Goal: Contribute content: Contribute content

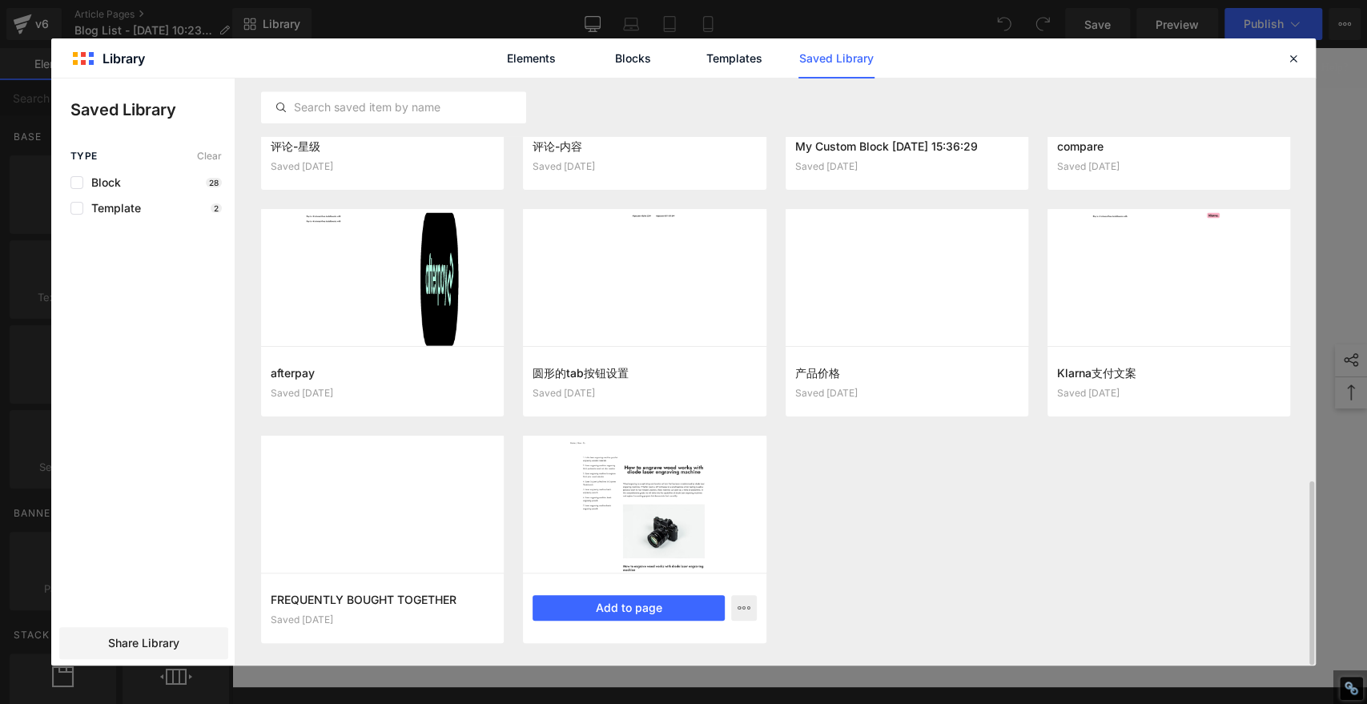
click at [640, 620] on div "blog 模版 [DATE] 17:12:54 Saved [DATE] Add to page" at bounding box center [644, 608] width 243 height 70
click at [635, 610] on button "Add to page" at bounding box center [627, 608] width 191 height 26
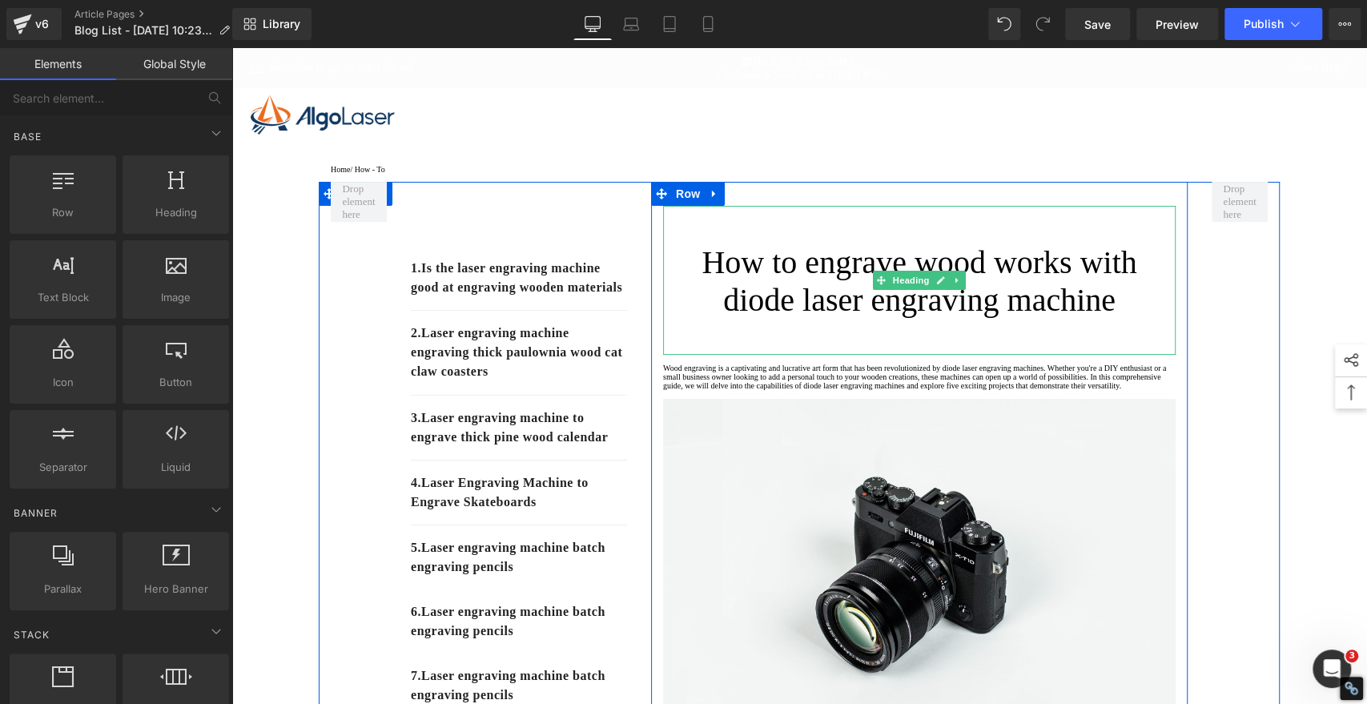
click at [804, 298] on h1 "How to engrave wood works with diode laser engraving machine" at bounding box center [919, 280] width 512 height 75
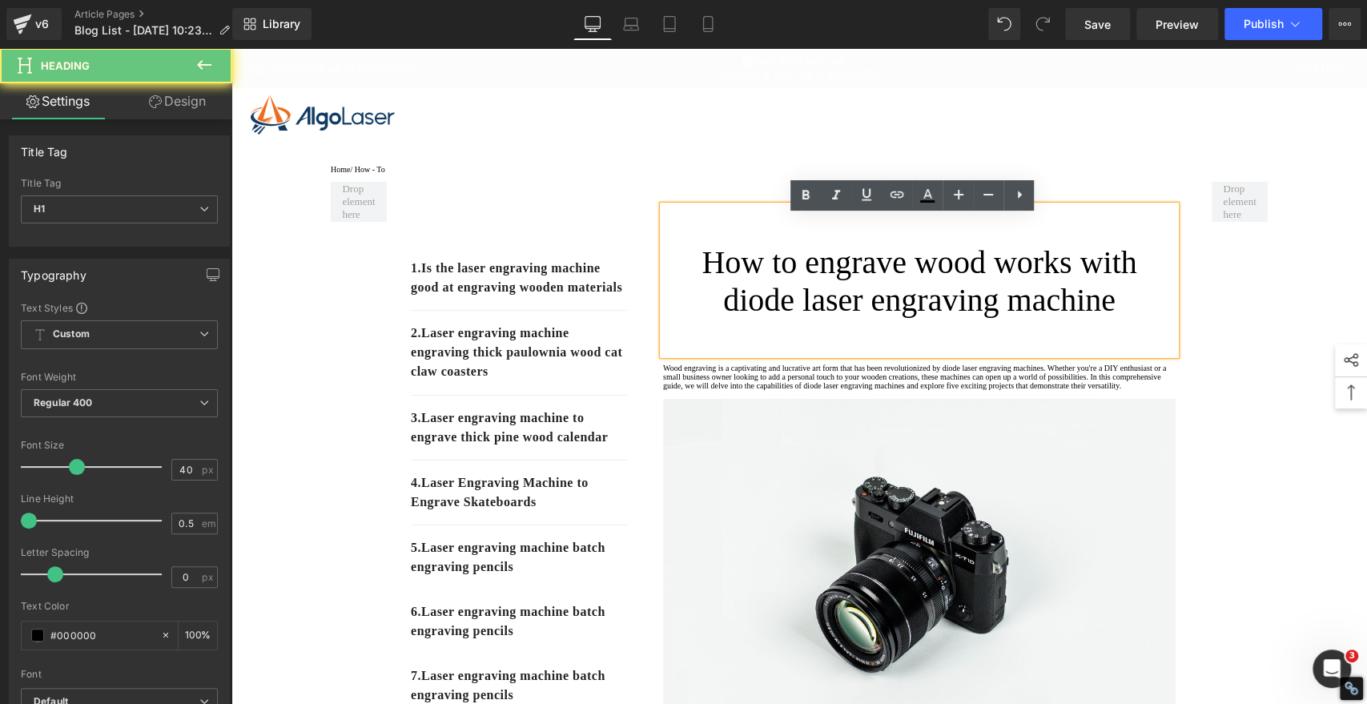
click at [804, 298] on h1 "How to engrave wood works with diode laser engraving machine" at bounding box center [919, 280] width 512 height 75
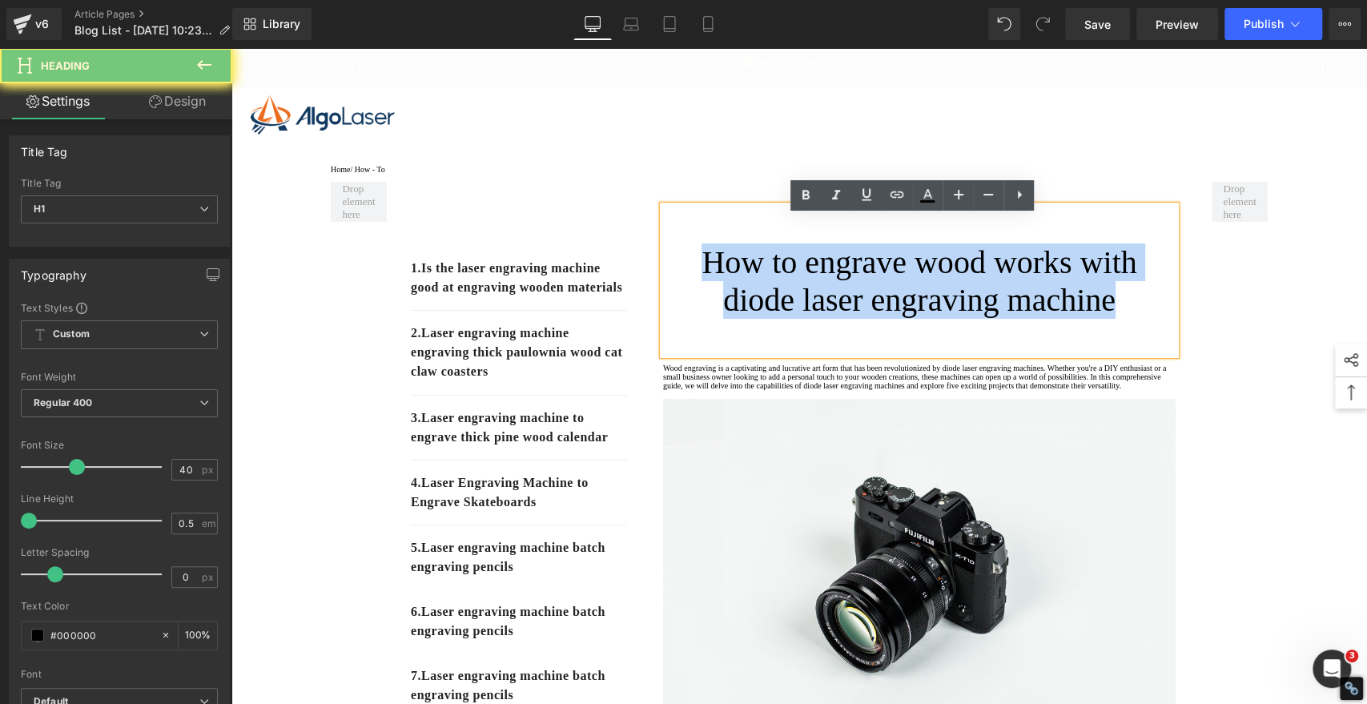
click at [804, 298] on h1 "How to engrave wood works with diode laser engraving machine" at bounding box center [919, 280] width 512 height 75
paste div
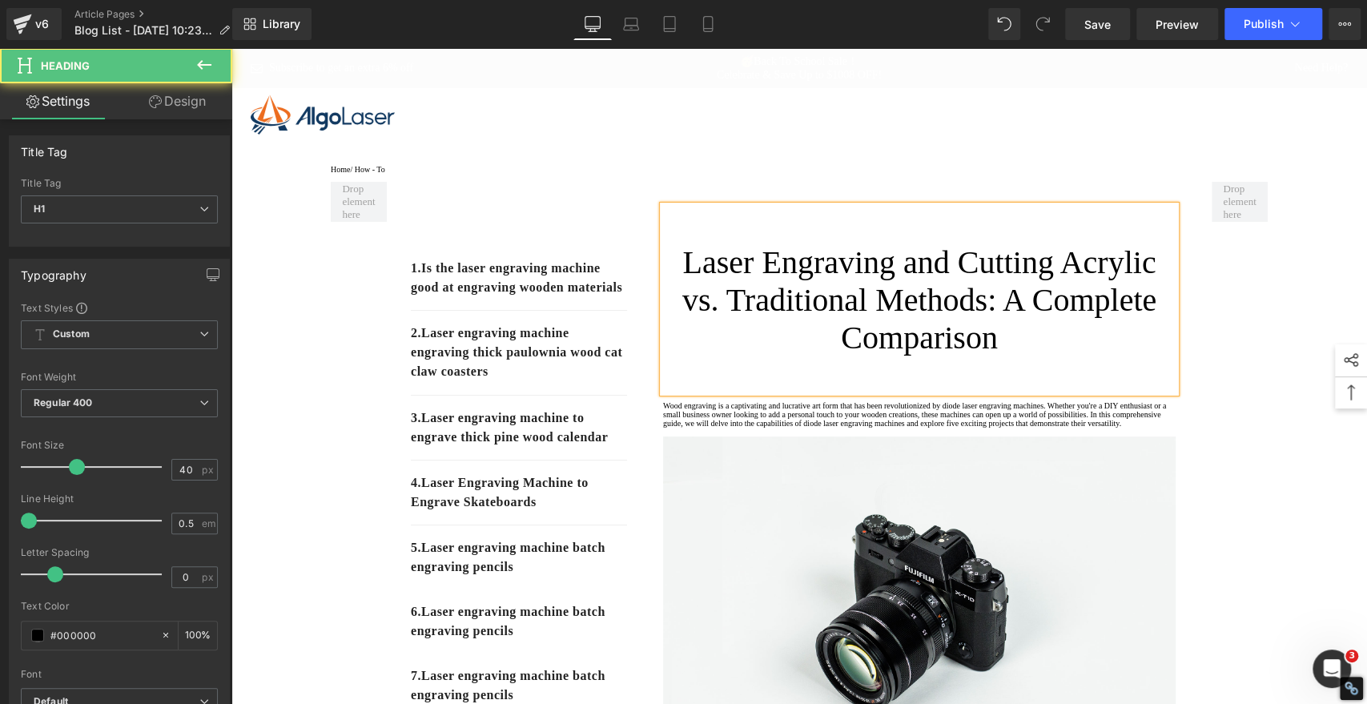
click at [804, 298] on h1 "Laser Engraving and Cutting Acrylic vs. Traditional Methods: A Complete Compari…" at bounding box center [919, 299] width 512 height 113
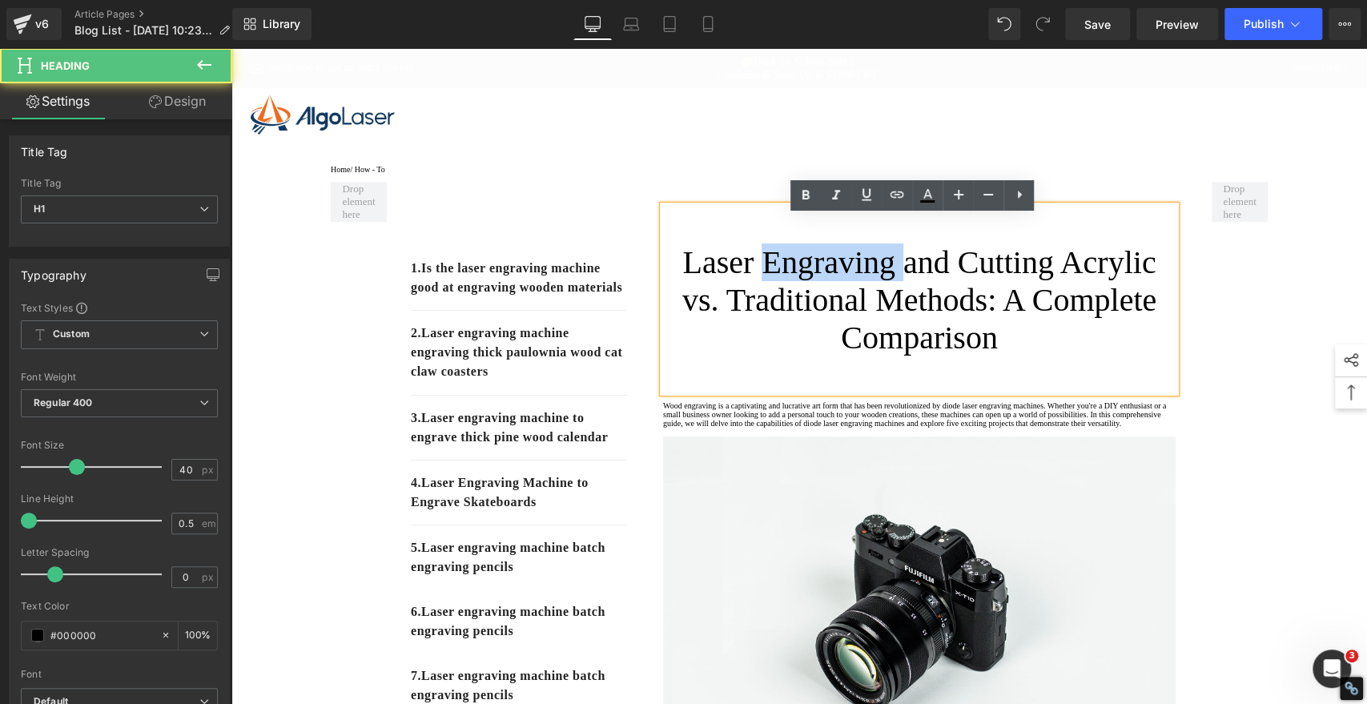
click at [804, 298] on h1 "Laser Engraving and Cutting Acrylic vs. Traditional Methods: A Complete Compari…" at bounding box center [919, 299] width 512 height 113
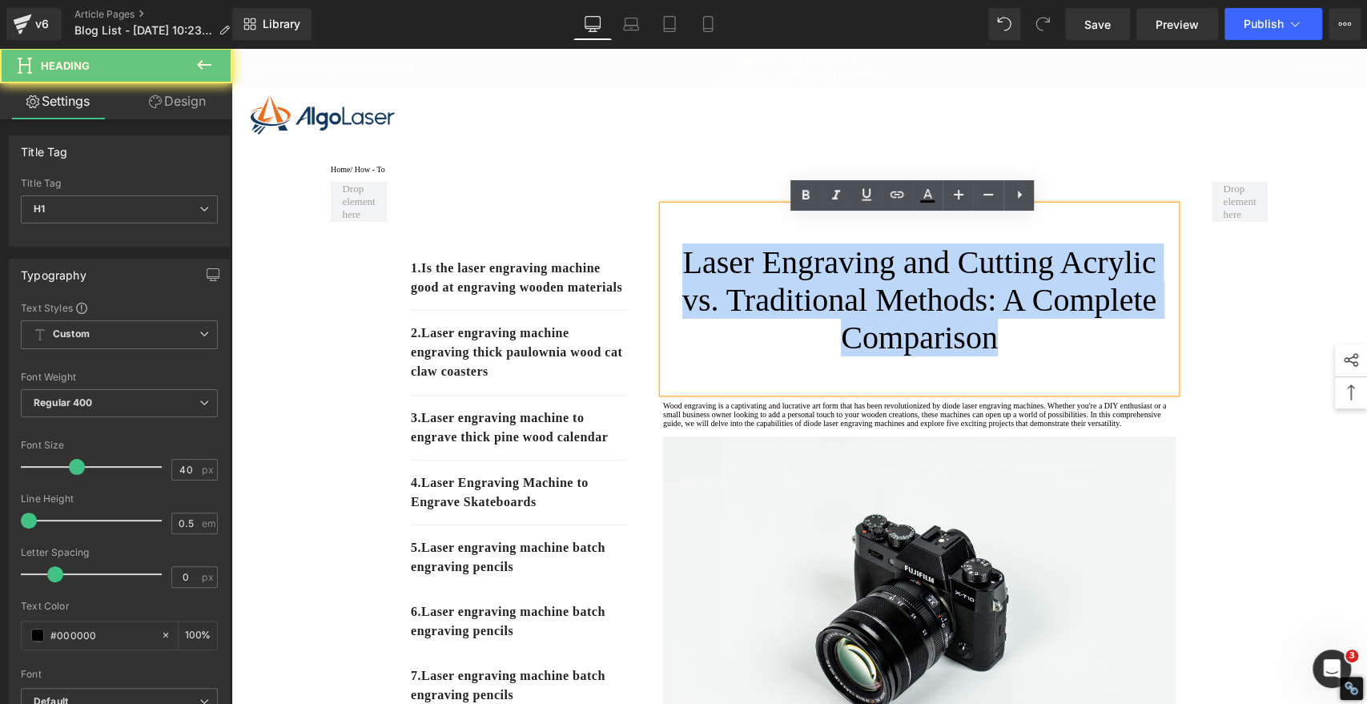
click at [804, 298] on h1 "Laser Engraving and Cutting Acrylic vs. Traditional Methods: A Complete Compari…" at bounding box center [919, 299] width 512 height 113
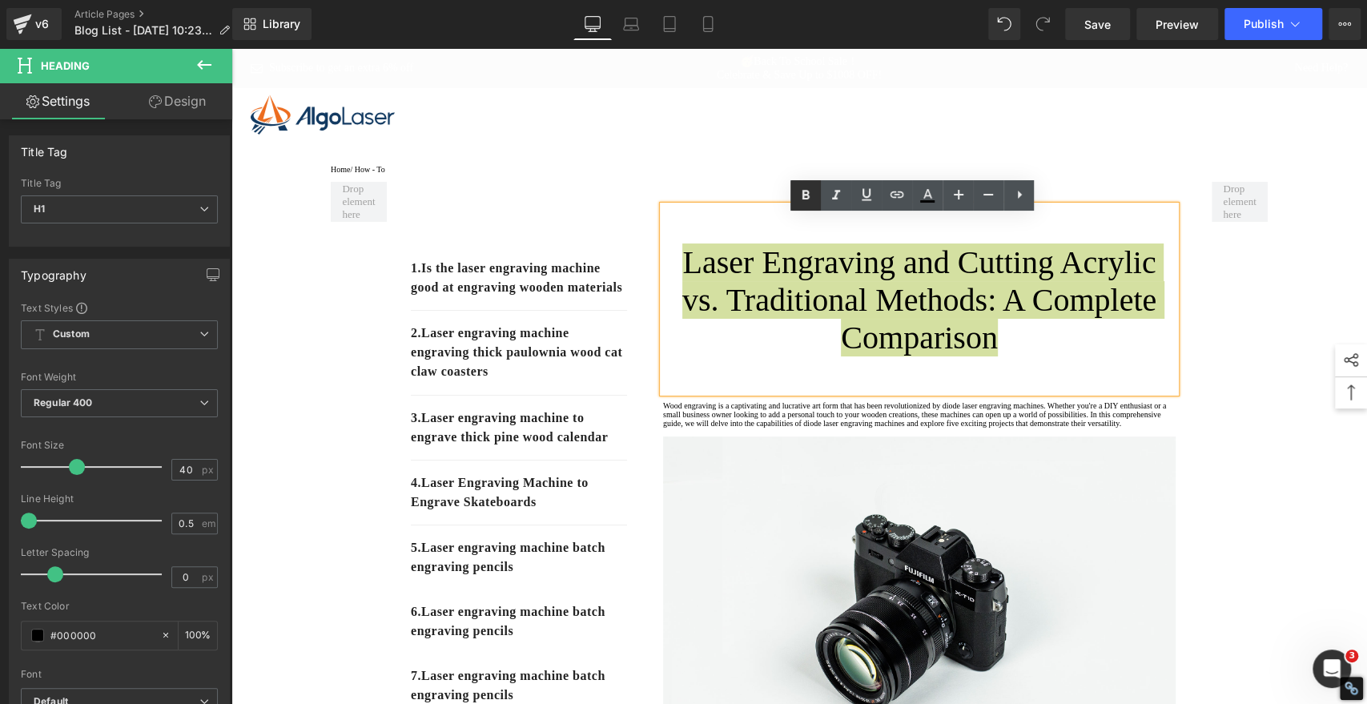
click at [807, 199] on icon at bounding box center [805, 195] width 19 height 19
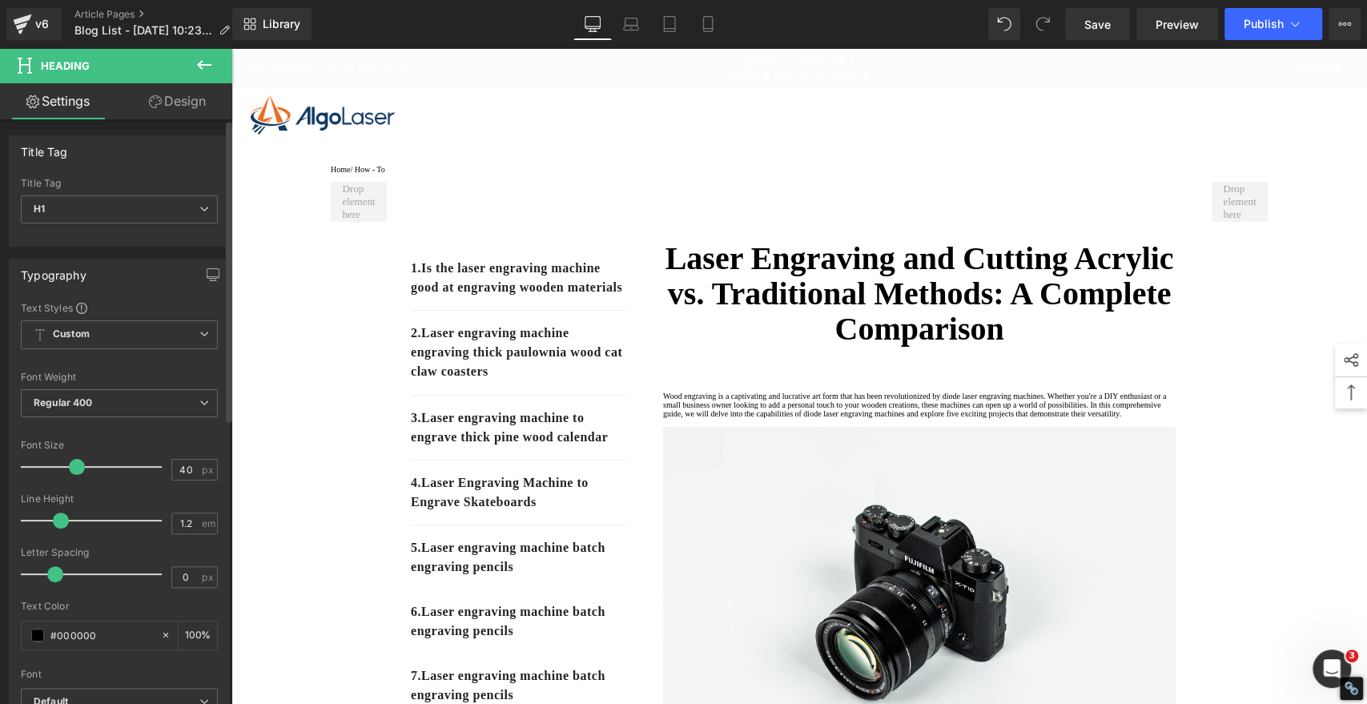
type input "1.3"
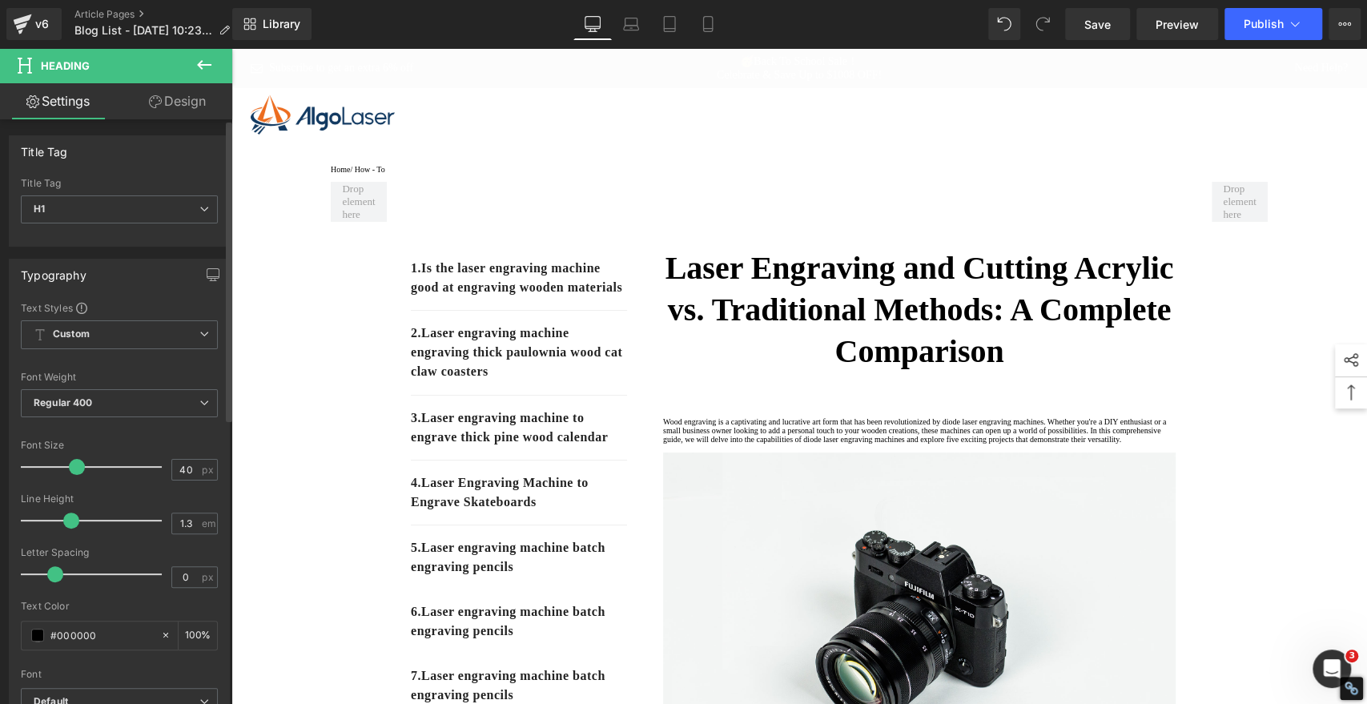
drag, startPoint x: 31, startPoint y: 519, endPoint x: 73, endPoint y: 526, distance: 42.3
click at [73, 526] on div at bounding box center [95, 520] width 133 height 32
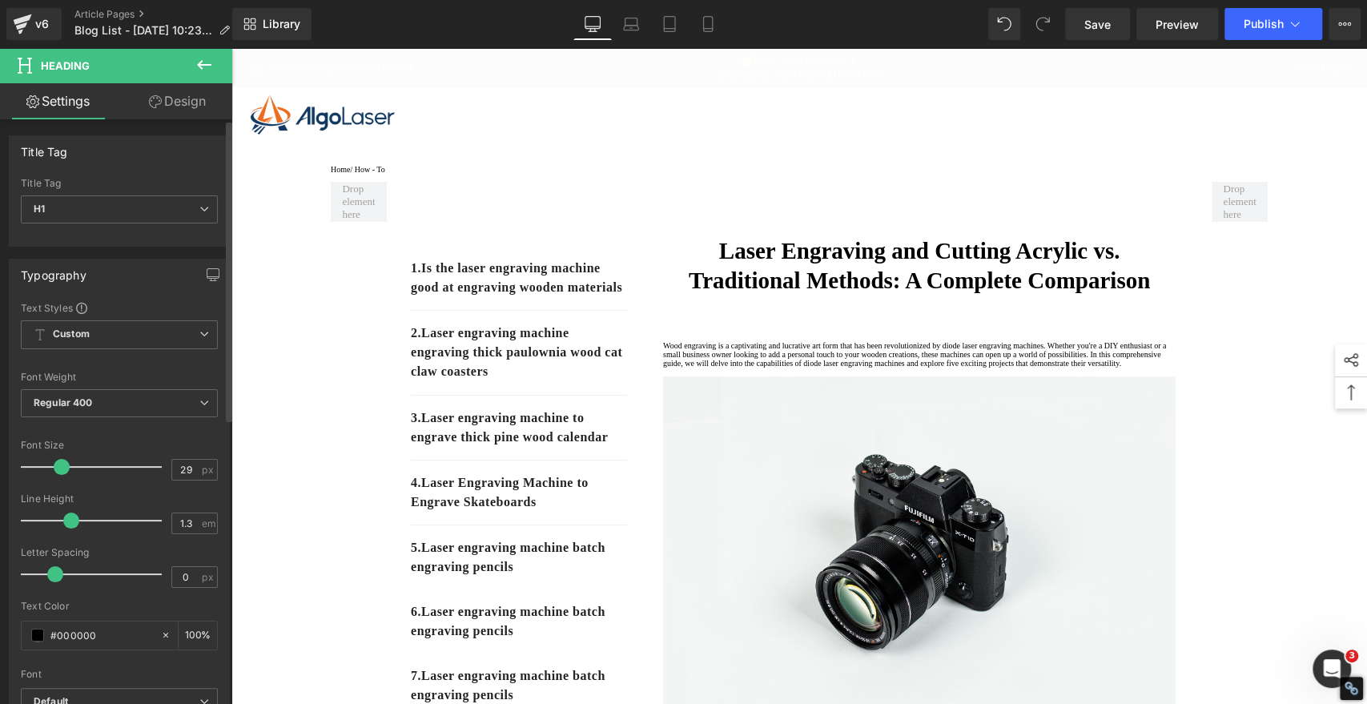
type input "28"
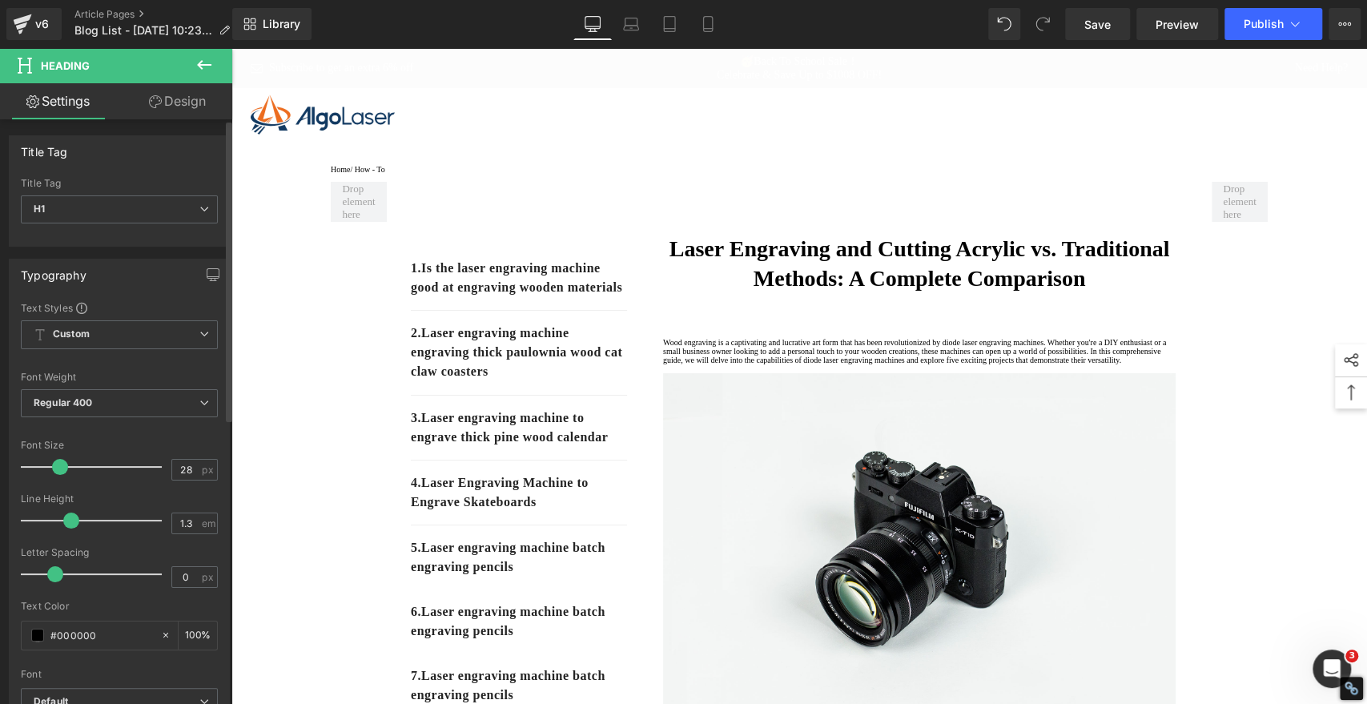
drag, startPoint x: 77, startPoint y: 462, endPoint x: 60, endPoint y: 461, distance: 16.8
click at [60, 461] on span at bounding box center [60, 467] width 16 height 16
drag, startPoint x: 1090, startPoint y: 27, endPoint x: 1093, endPoint y: 35, distance: 8.6
click at [1091, 26] on span "Save" at bounding box center [1097, 24] width 26 height 17
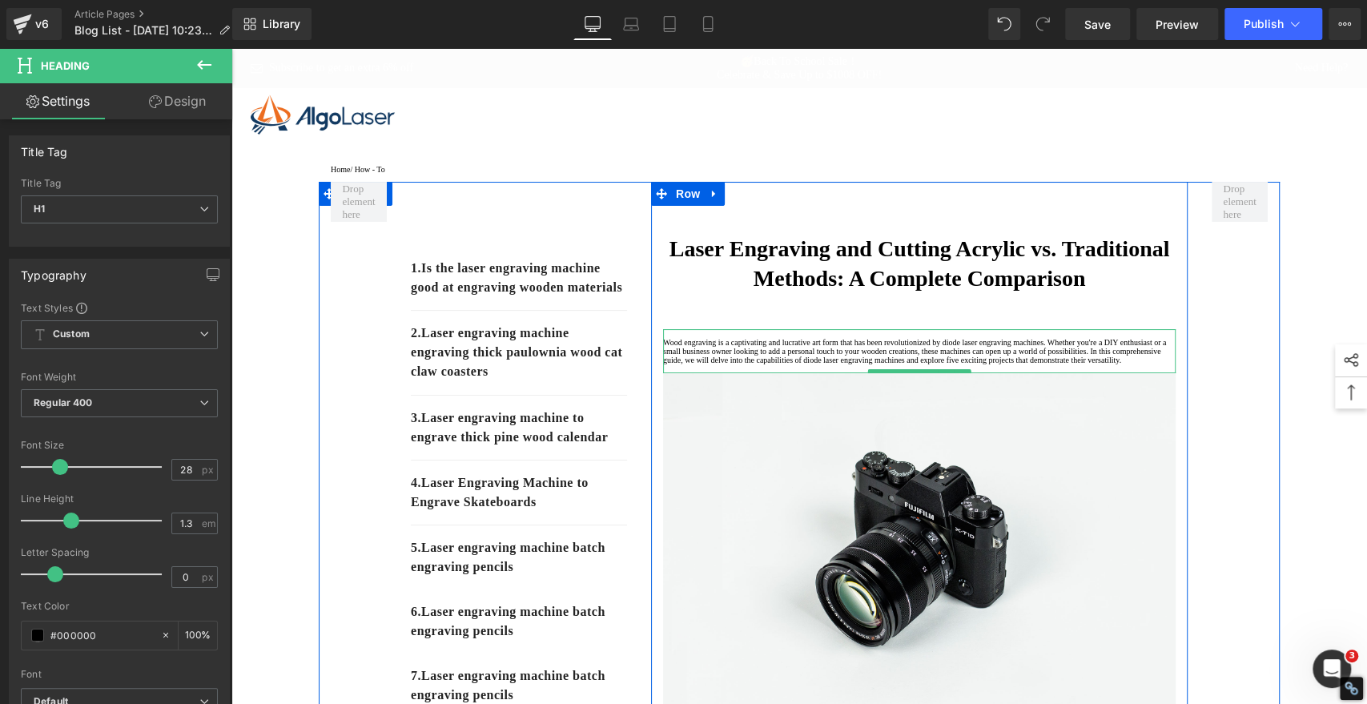
click at [763, 364] on p "Wood engraving is a captivating and lucrative art form that has been revolution…" at bounding box center [919, 351] width 512 height 26
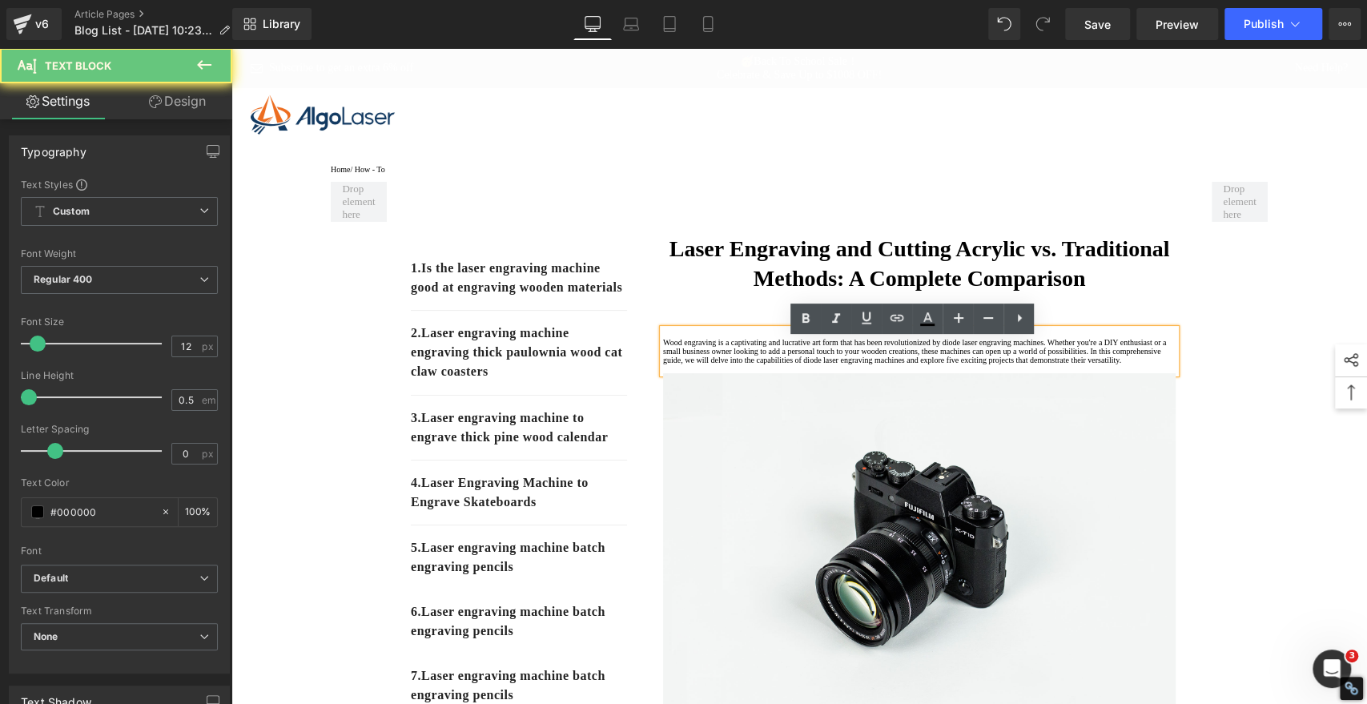
click at [737, 364] on p "Wood engraving is a captivating and lucrative art form that has been revolution…" at bounding box center [919, 351] width 512 height 26
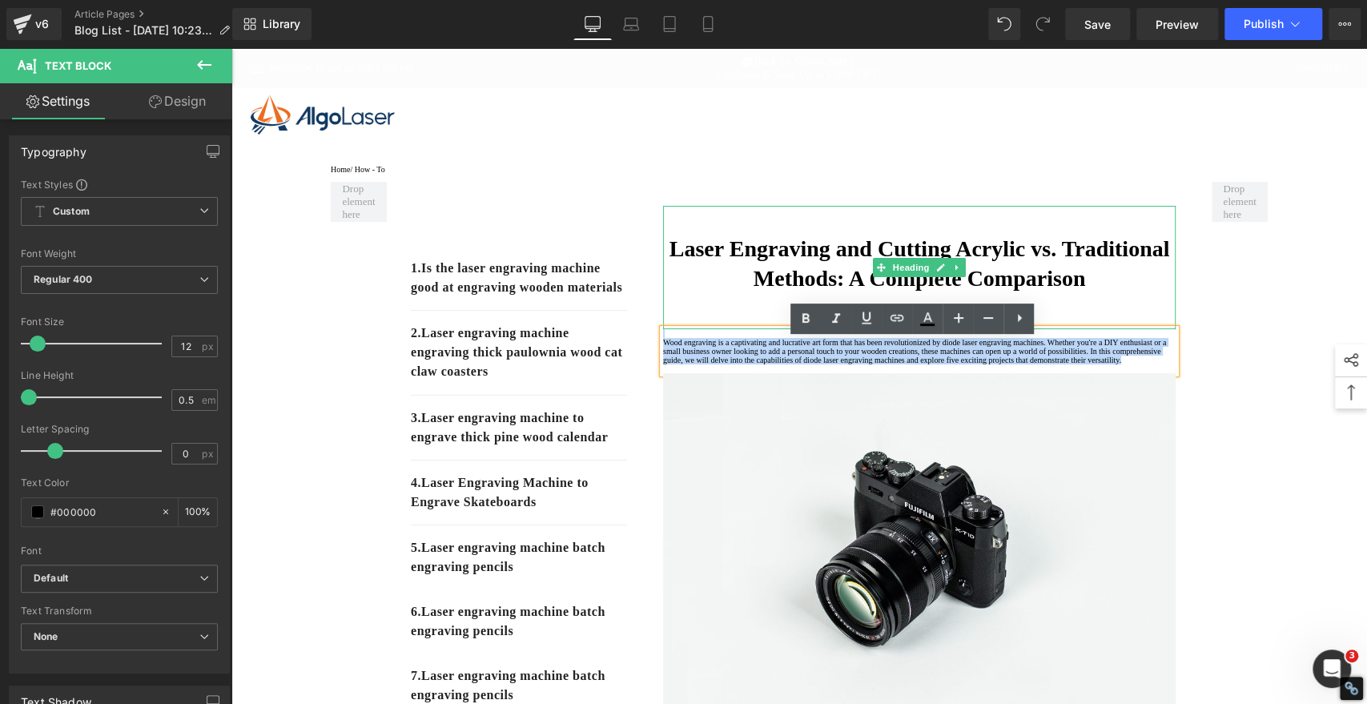
drag, startPoint x: 725, startPoint y: 419, endPoint x: 661, endPoint y: 325, distance: 113.5
click at [661, 325] on div "Laser Engraving and Cutting Acrylic vs. Traditional Methods: A Complete Compari…" at bounding box center [919, 459] width 536 height 507
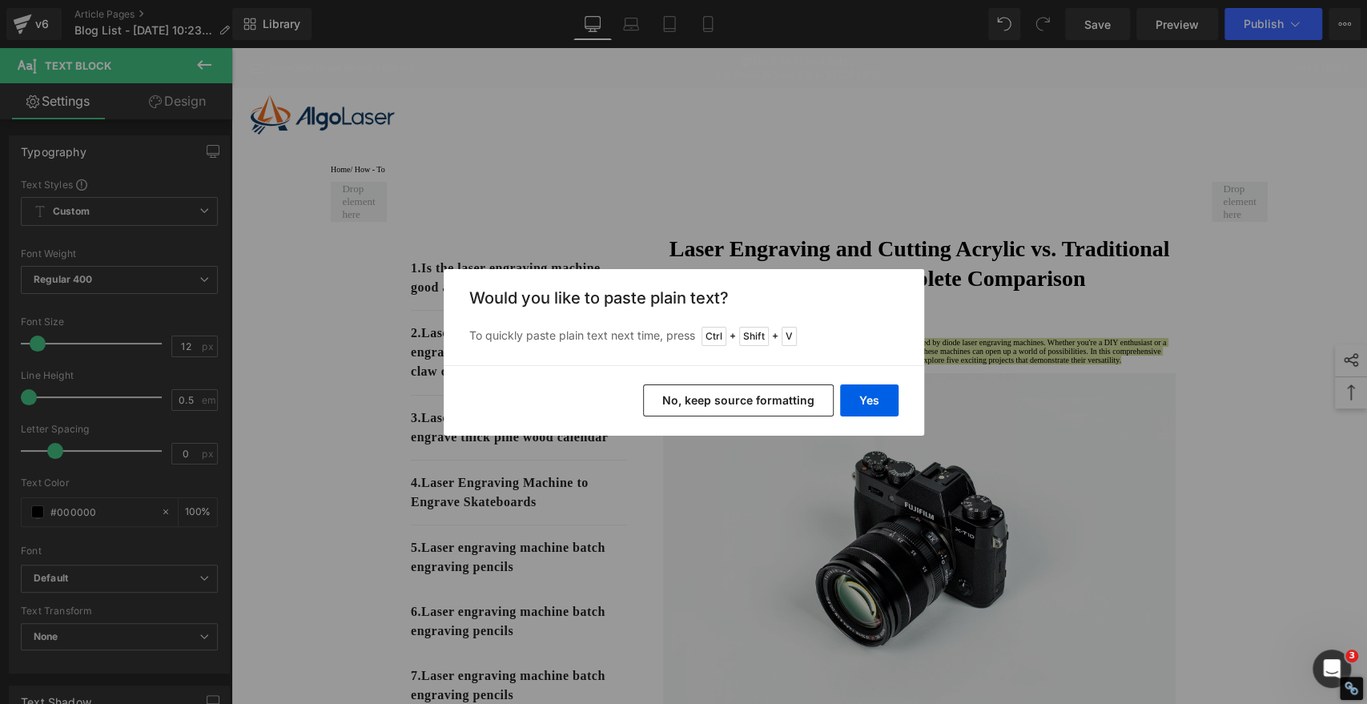
click at [796, 396] on button "No, keep source formatting" at bounding box center [738, 400] width 191 height 32
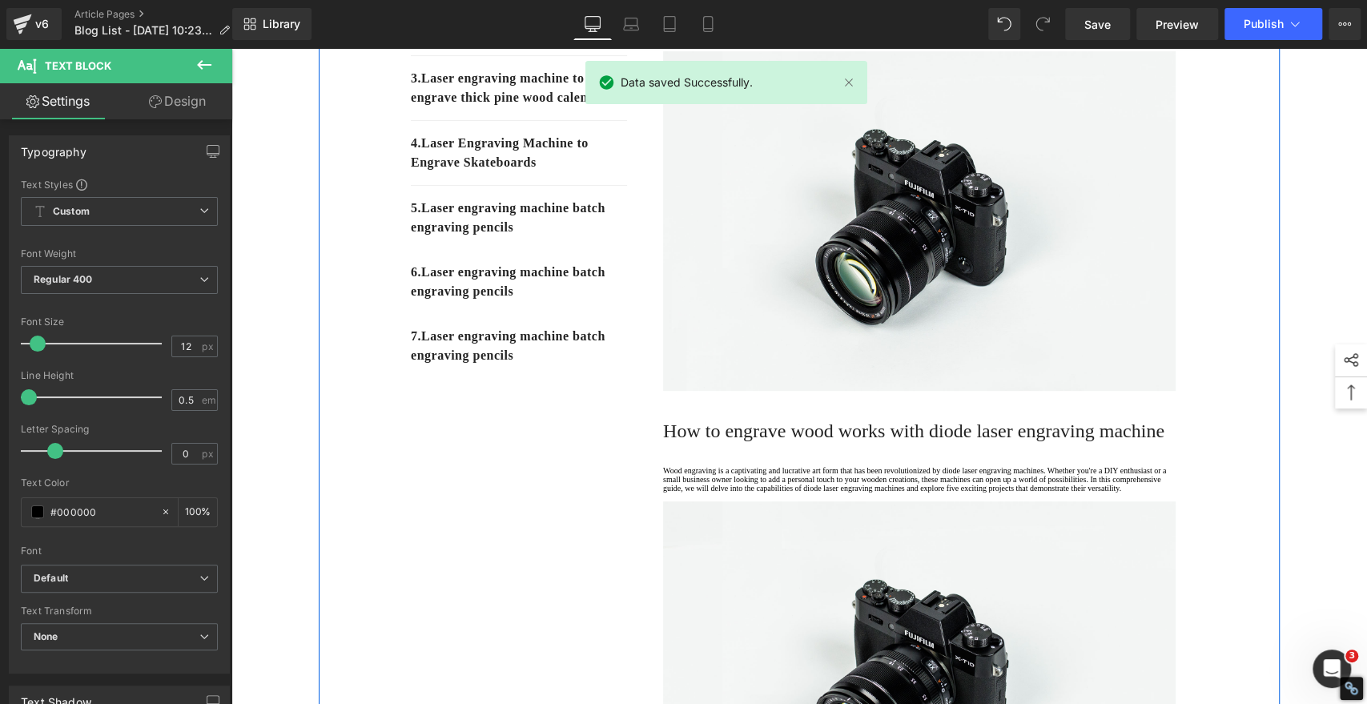
scroll to position [533, 0]
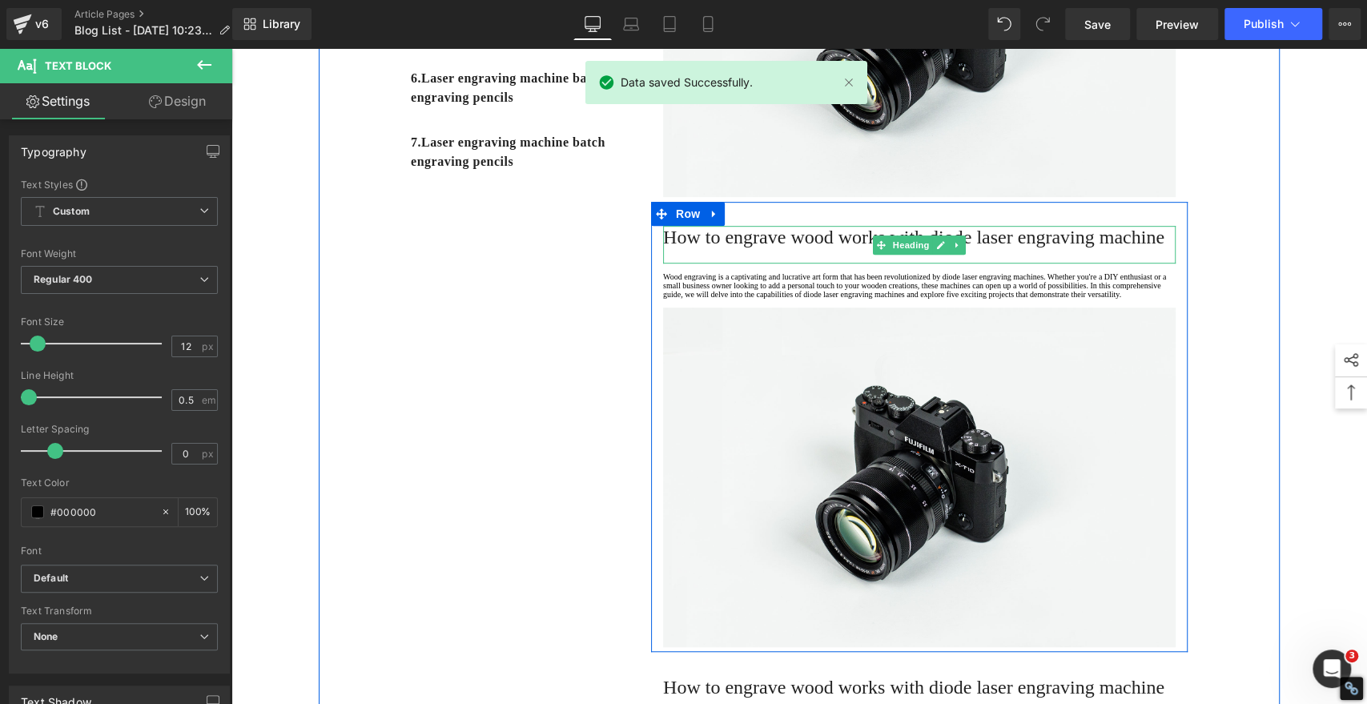
click at [741, 247] on span "How to engrave wood works with diode laser engraving machine" at bounding box center [913, 237] width 501 height 21
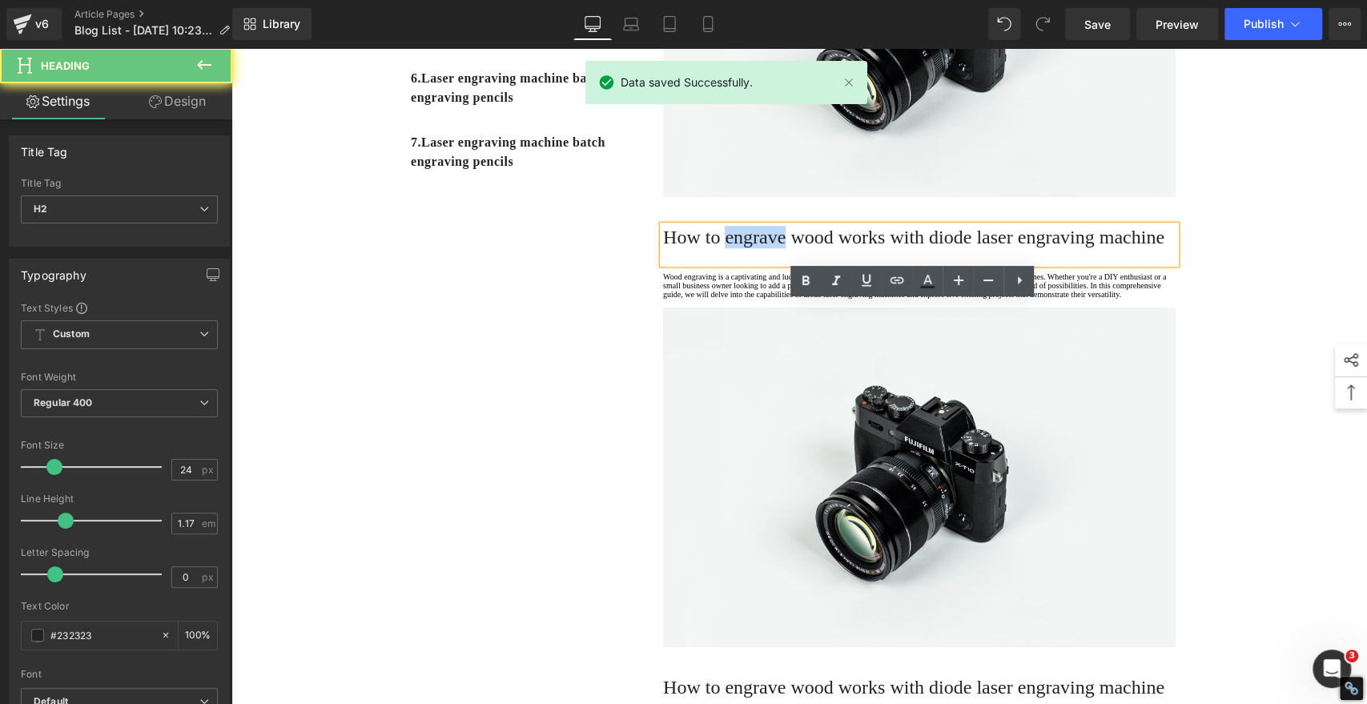
click at [741, 247] on span "How to engrave wood works with diode laser engraving machine" at bounding box center [913, 237] width 501 height 21
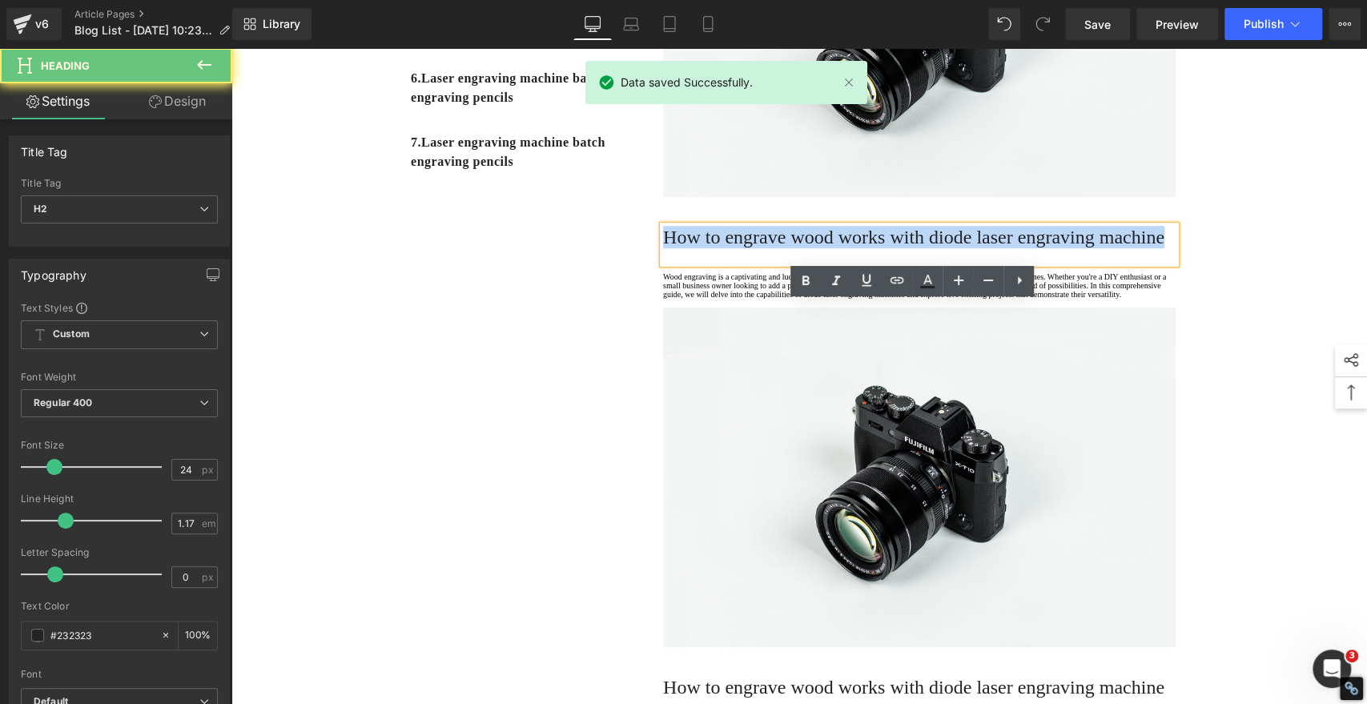
click at [741, 247] on span "How to engrave wood works with diode laser engraving machine" at bounding box center [913, 237] width 501 height 21
paste div
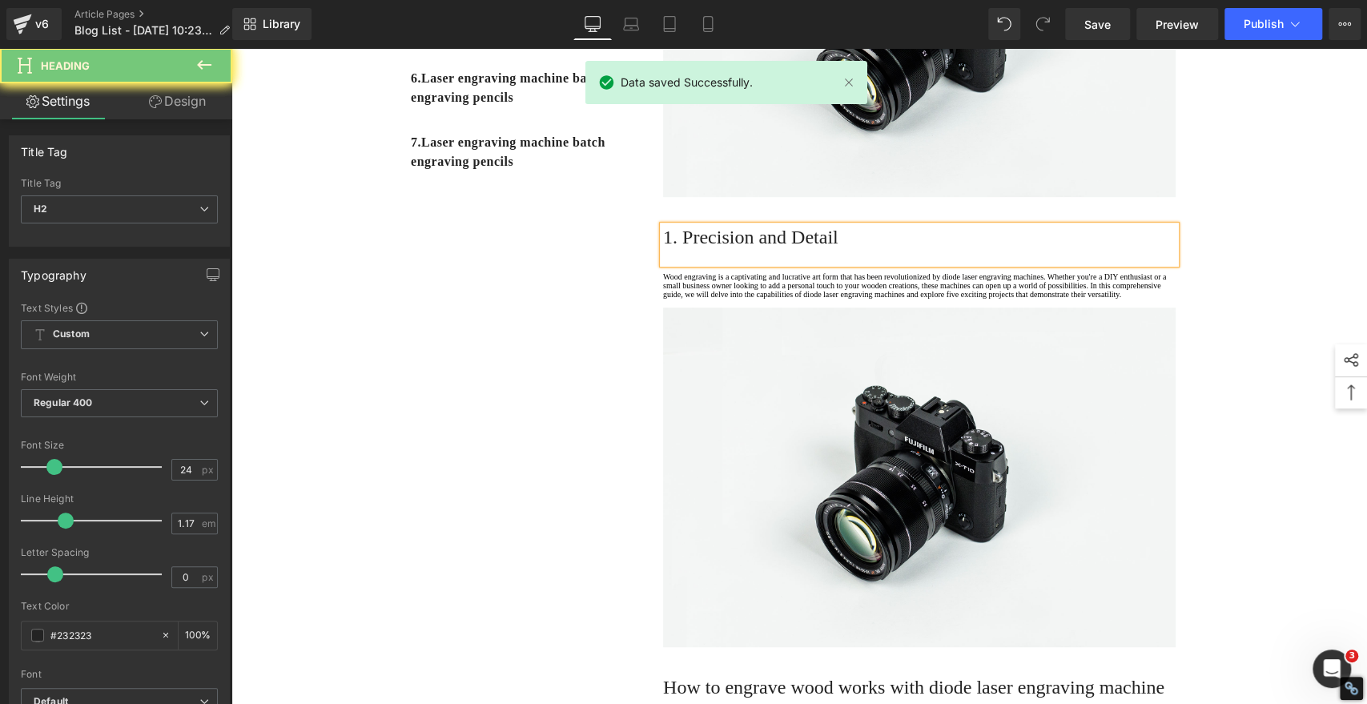
click at [741, 248] on h2 "1. Precision and Detail" at bounding box center [919, 237] width 512 height 22
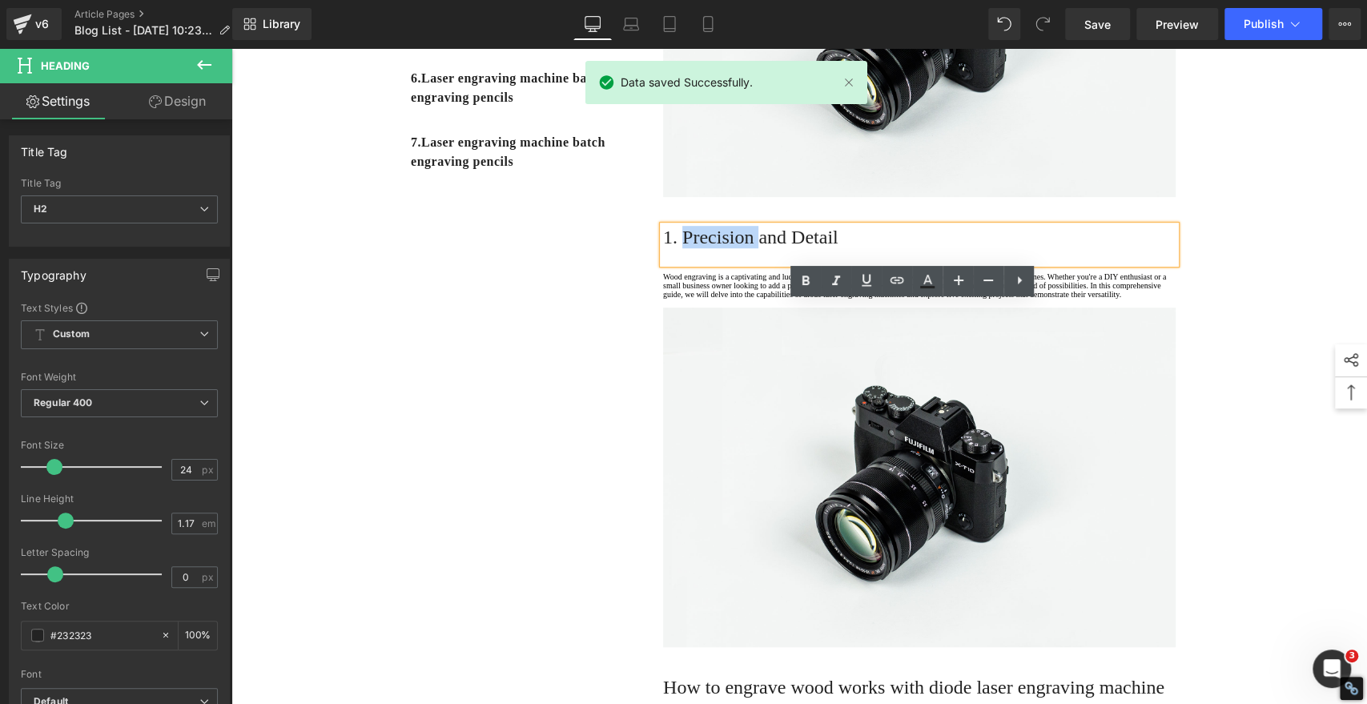
click at [741, 248] on h2 "1. Precision and Detail" at bounding box center [919, 237] width 512 height 22
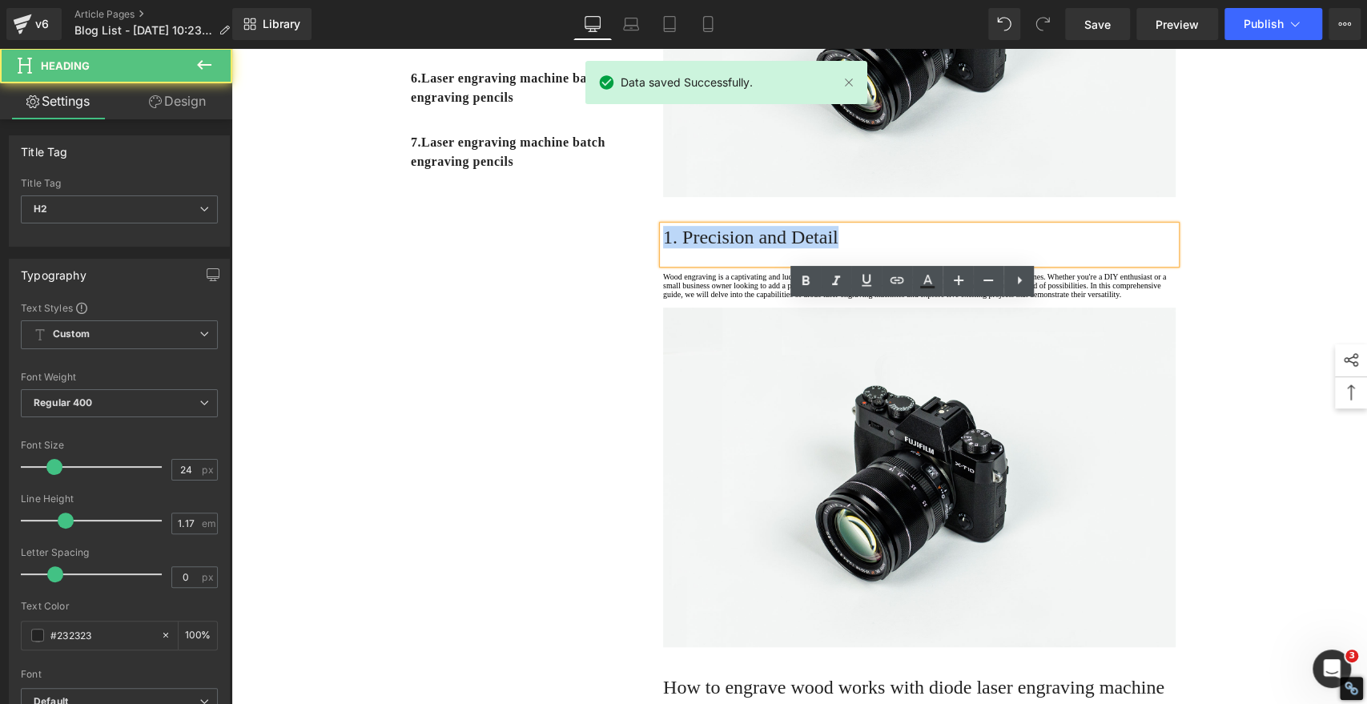
click at [741, 248] on h2 "1. Precision and Detail" at bounding box center [919, 237] width 512 height 22
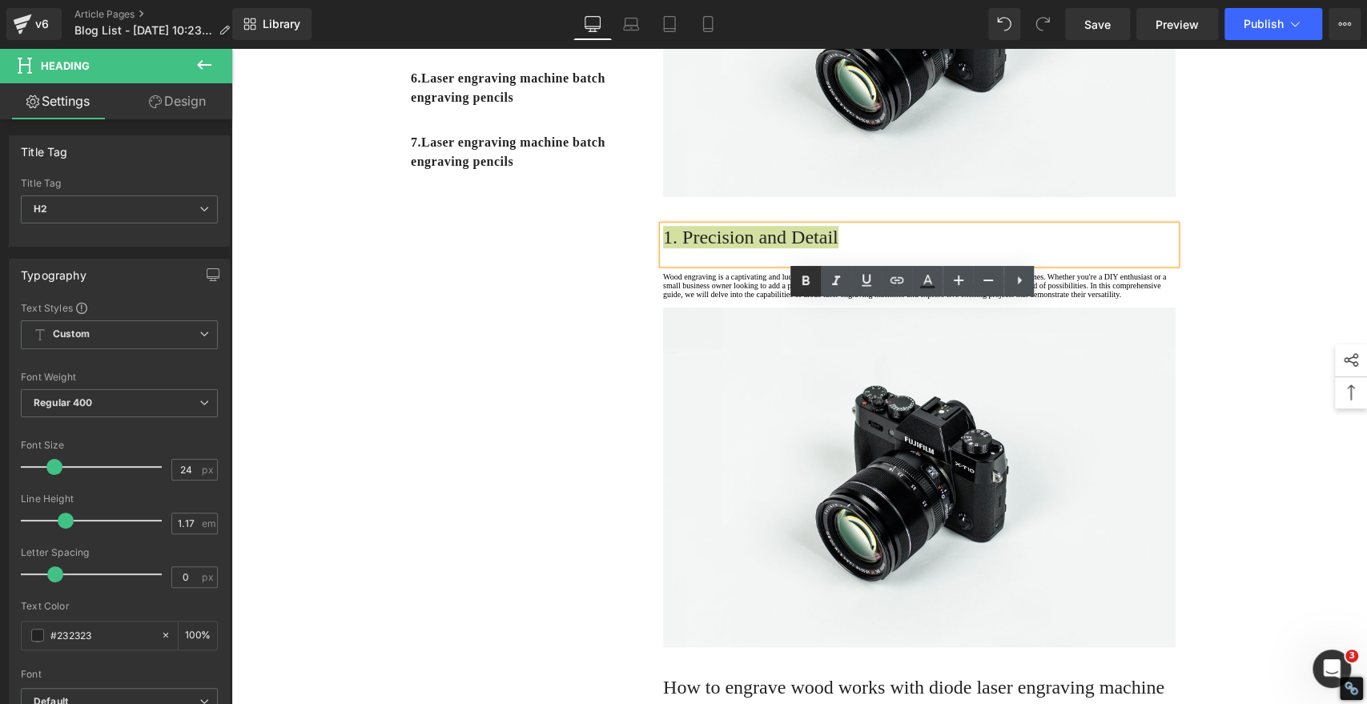
drag, startPoint x: 811, startPoint y: 283, endPoint x: 802, endPoint y: 287, distance: 10.4
click at [812, 283] on icon at bounding box center [805, 280] width 19 height 19
click at [601, 366] on div "1. Is the laser engraving machine good at engraving wooden materials Text Block…" at bounding box center [799, 398] width 961 height 1501
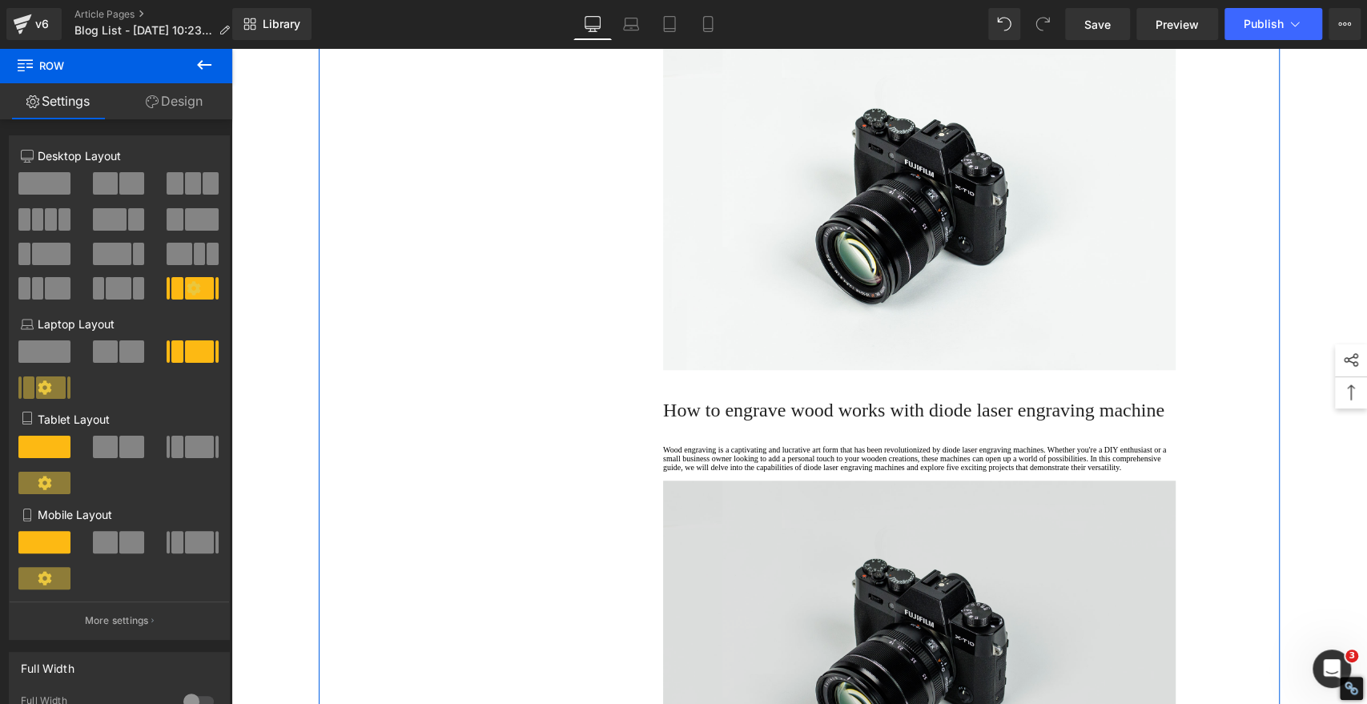
scroll to position [622, 0]
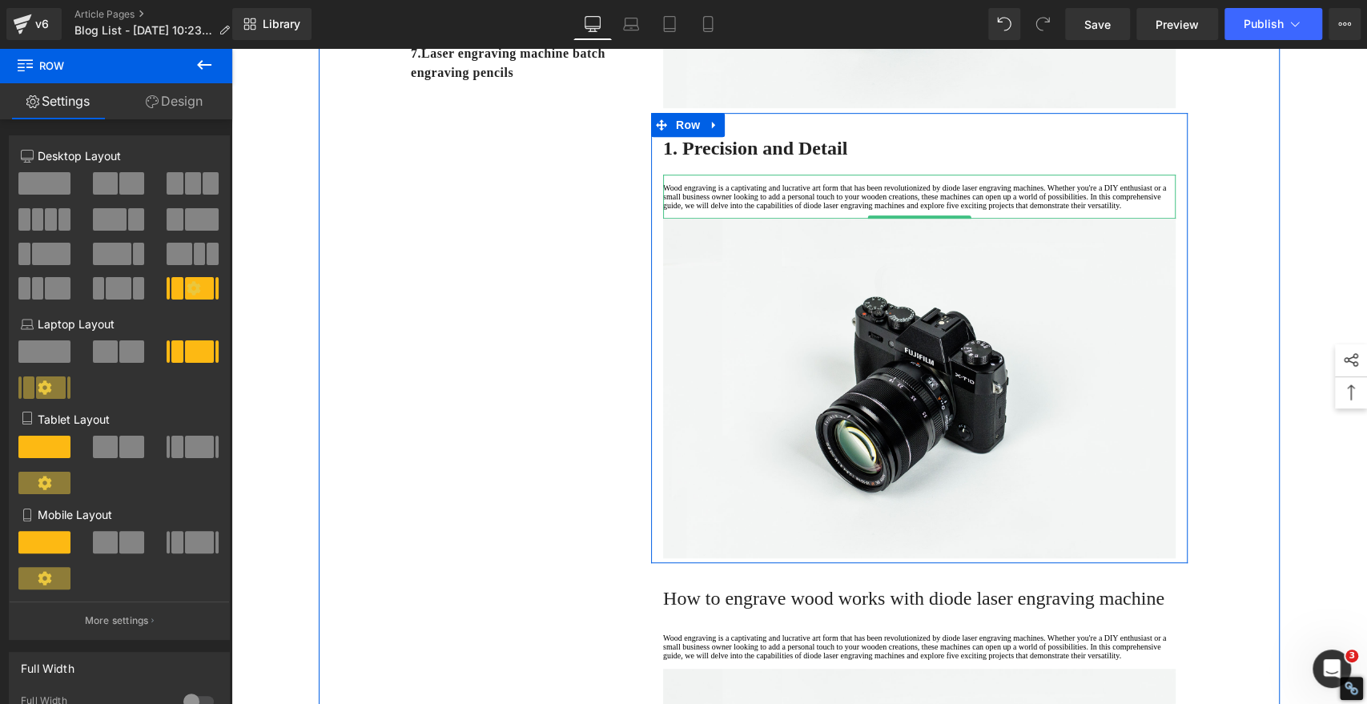
click at [721, 210] on p "Wood engraving is a captivating and lucrative art form that has been revolution…" at bounding box center [919, 196] width 512 height 26
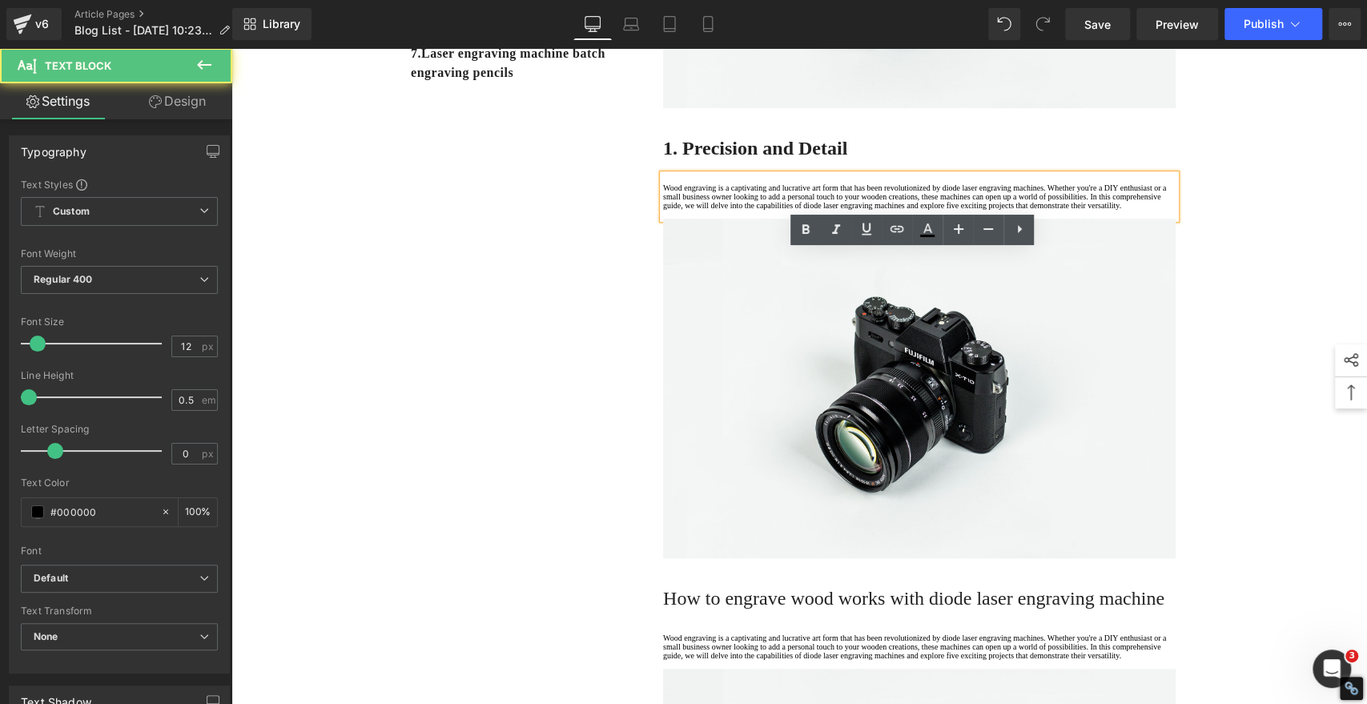
click at [711, 210] on p "Wood engraving is a captivating and lucrative art form that has been revolution…" at bounding box center [919, 196] width 512 height 26
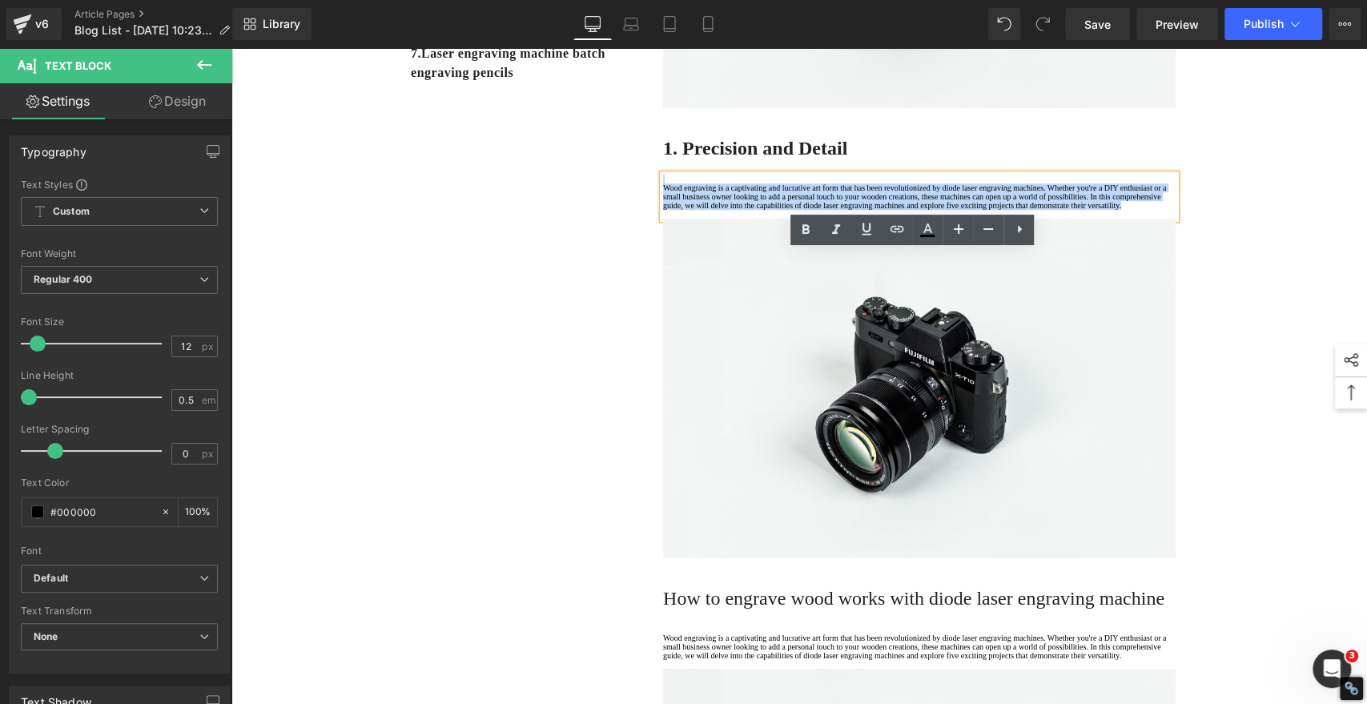
drag, startPoint x: 719, startPoint y: 332, endPoint x: 594, endPoint y: 212, distance: 172.7
click at [594, 212] on div "1. Is the laser engraving machine good at engraving wooden materials Text Block…" at bounding box center [799, 310] width 961 height 1501
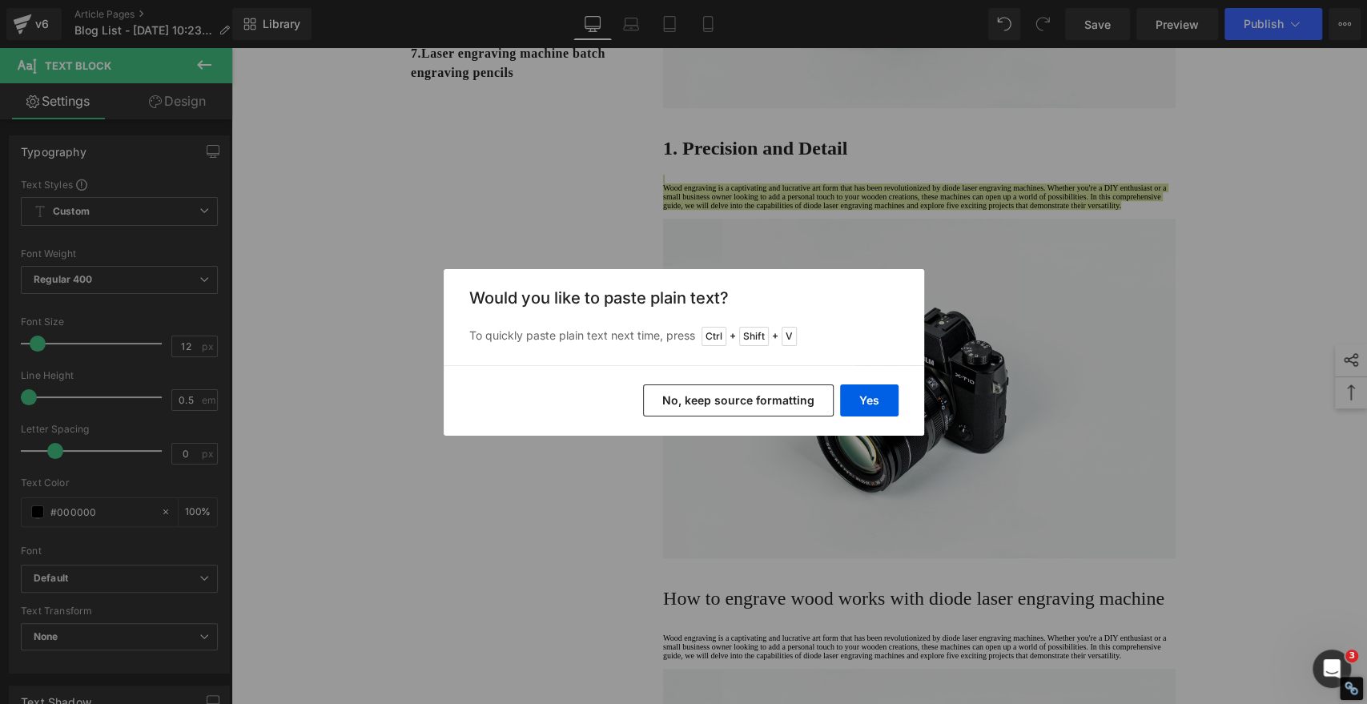
click at [747, 400] on button "No, keep source formatting" at bounding box center [738, 400] width 191 height 32
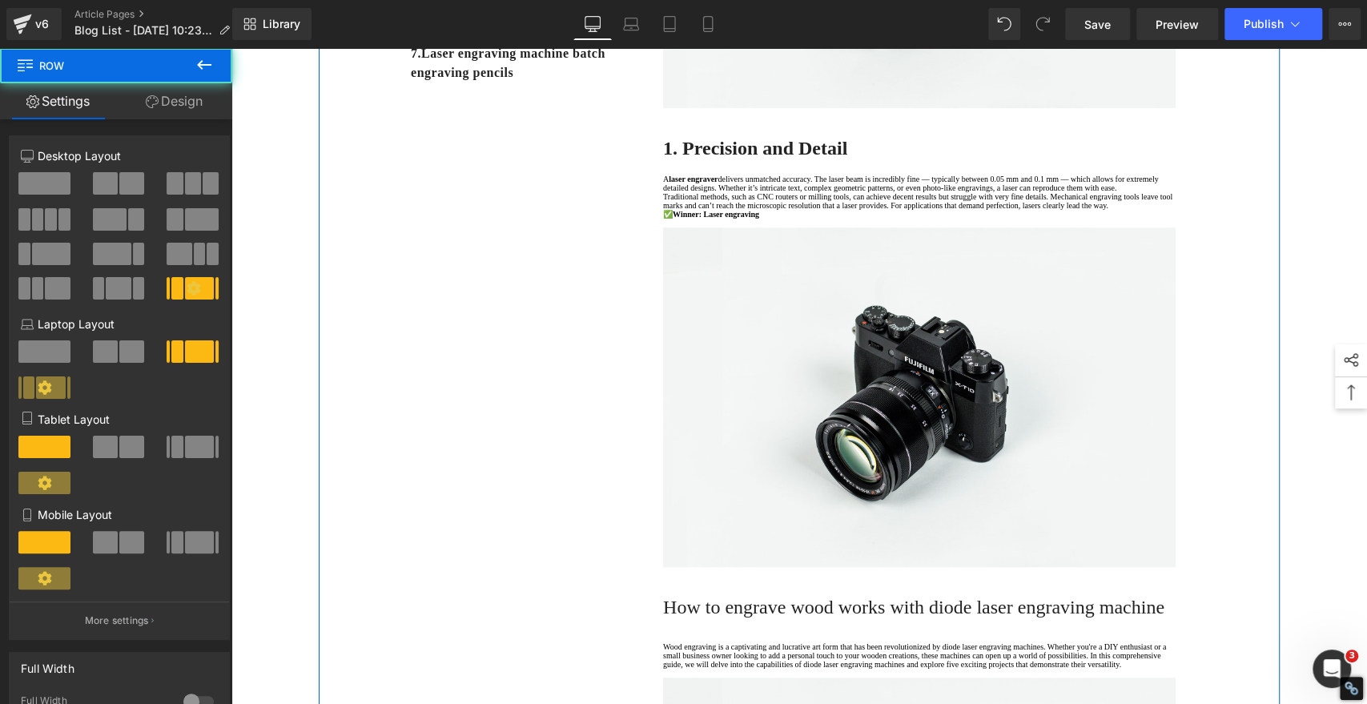
click at [539, 400] on div "1. Is the laser engraving machine good at engraving wooden materials Text Block…" at bounding box center [799, 315] width 961 height 1510
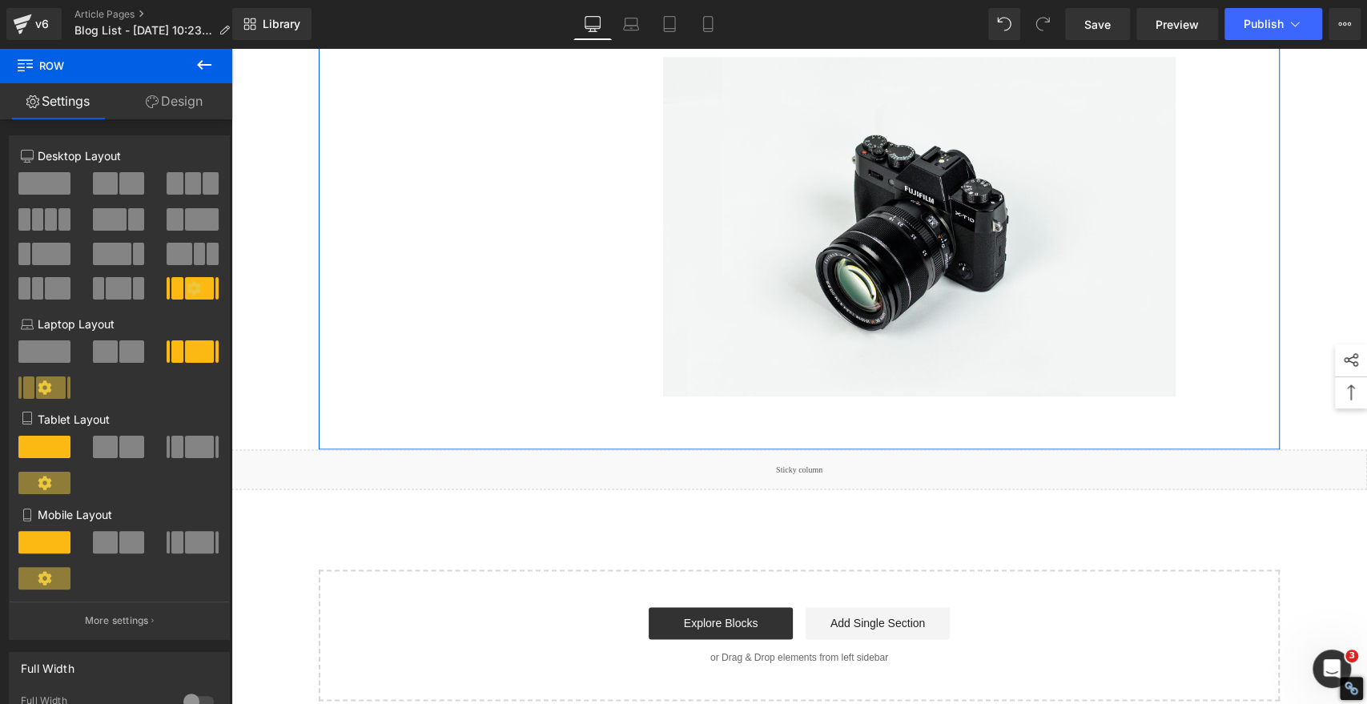
scroll to position [1245, 0]
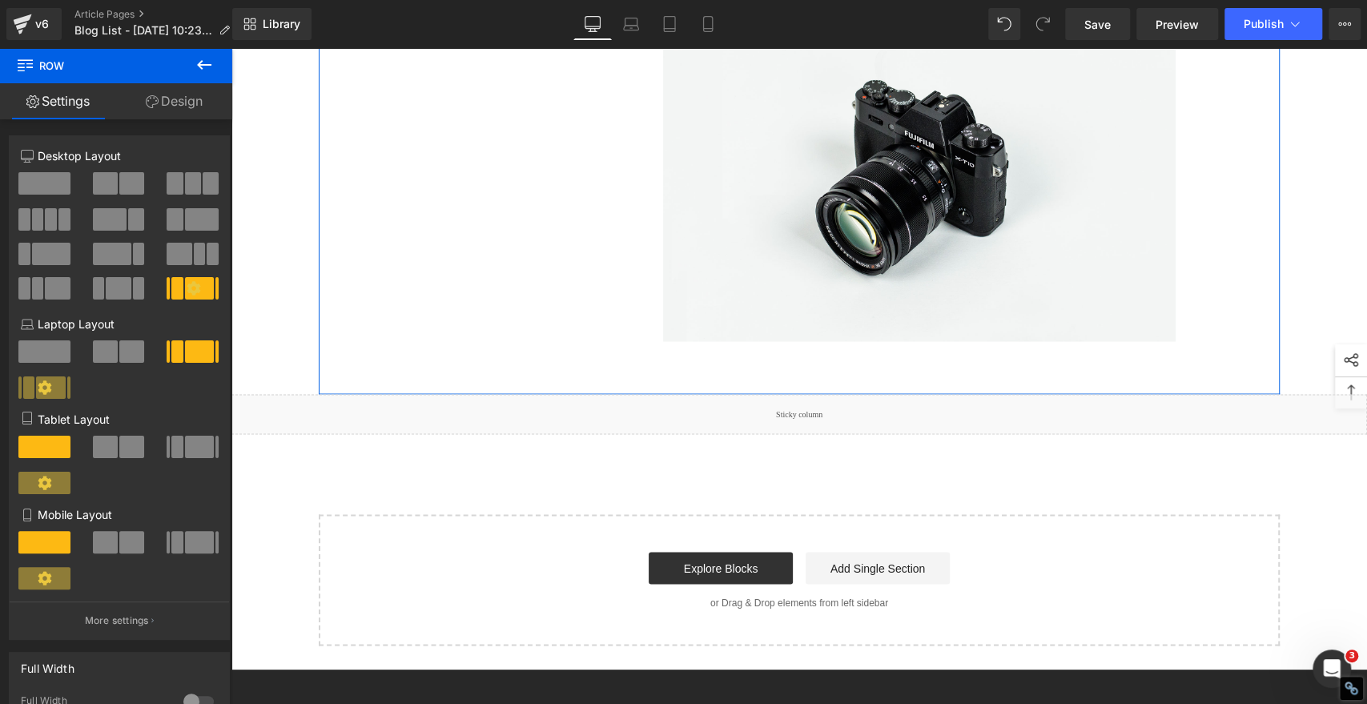
scroll to position [1749, 0]
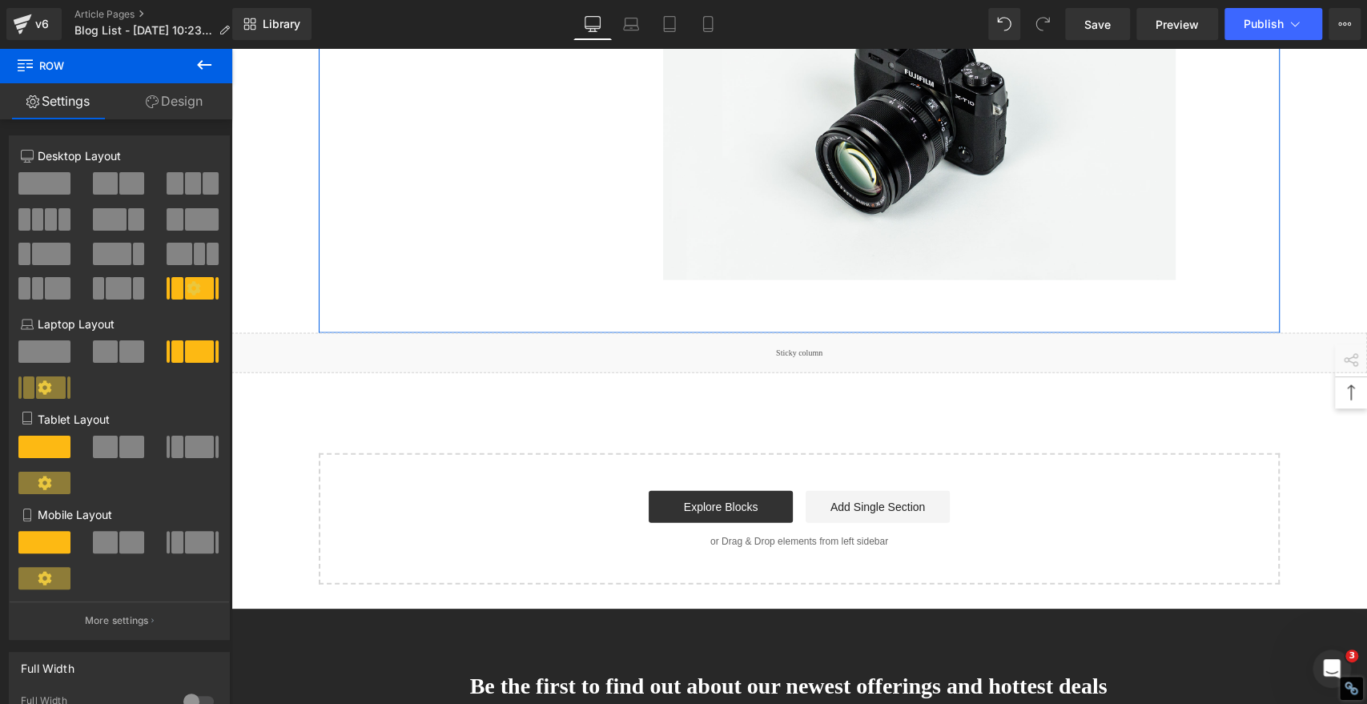
scroll to position [2276, 0]
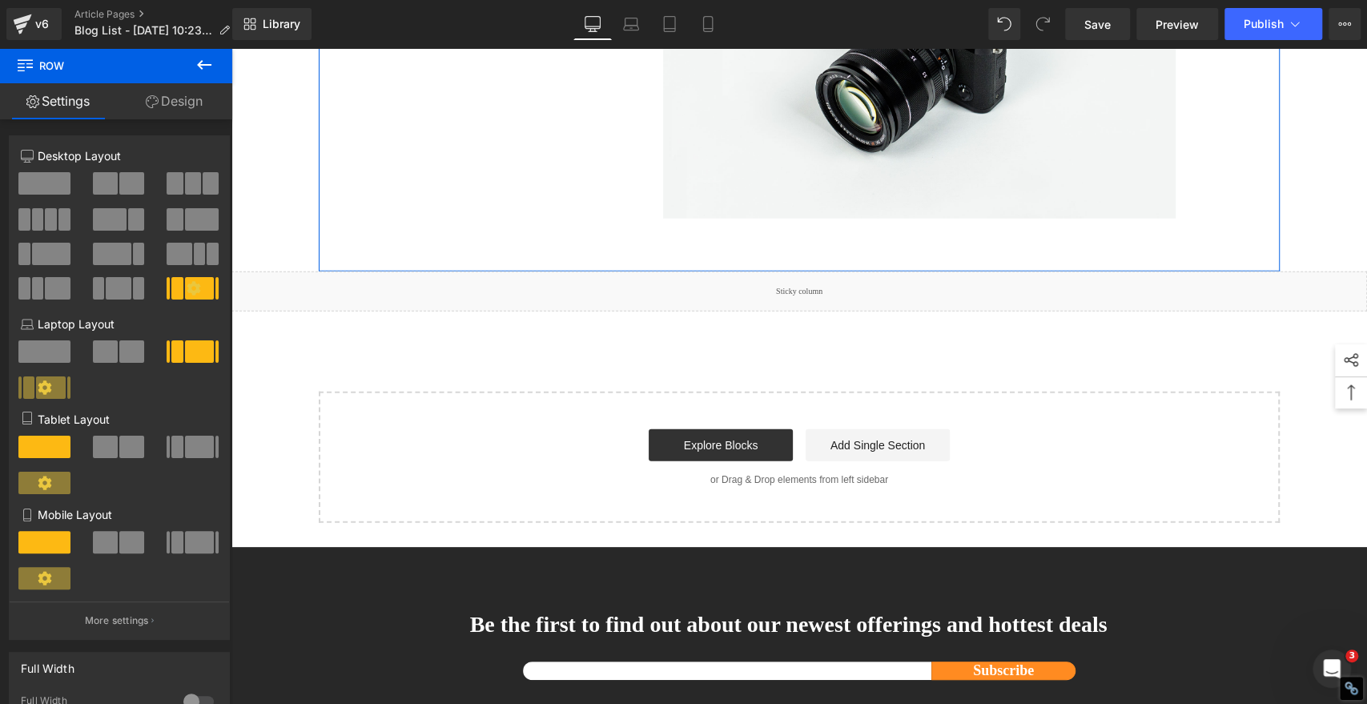
scroll to position [2805, 0]
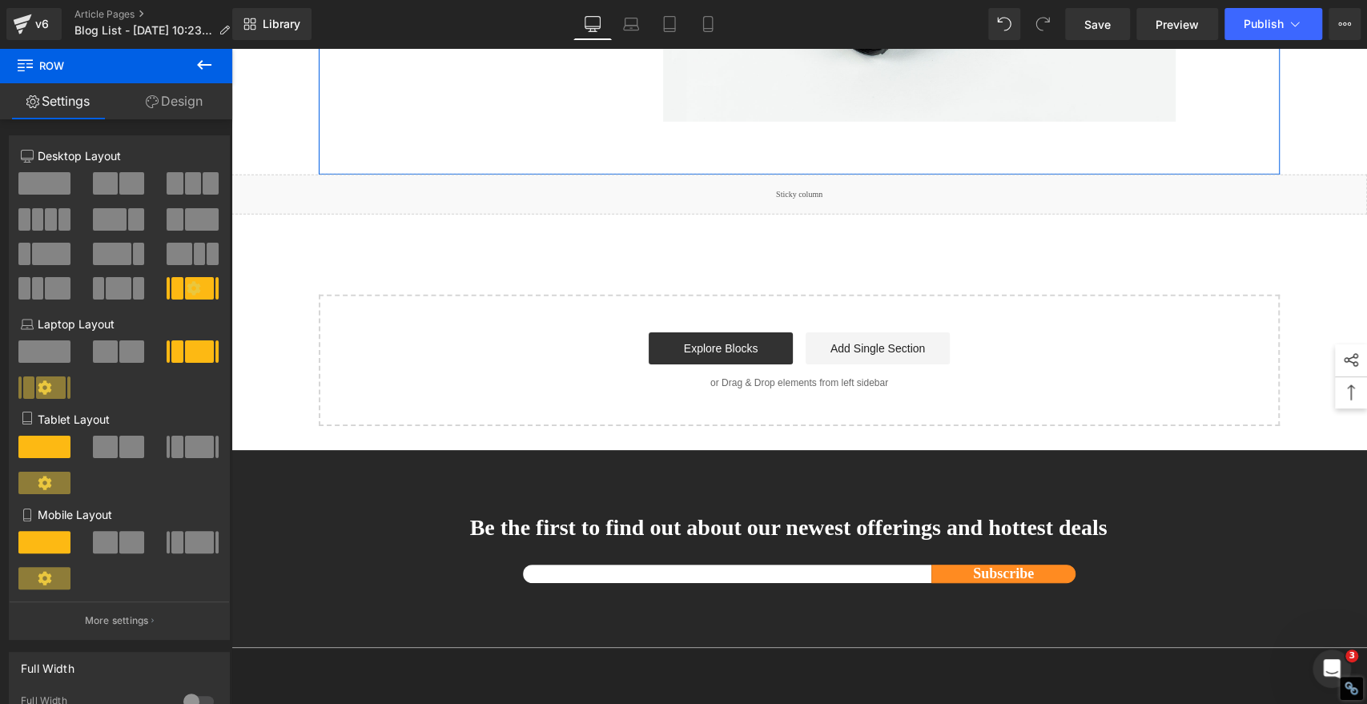
scroll to position [3333, 0]
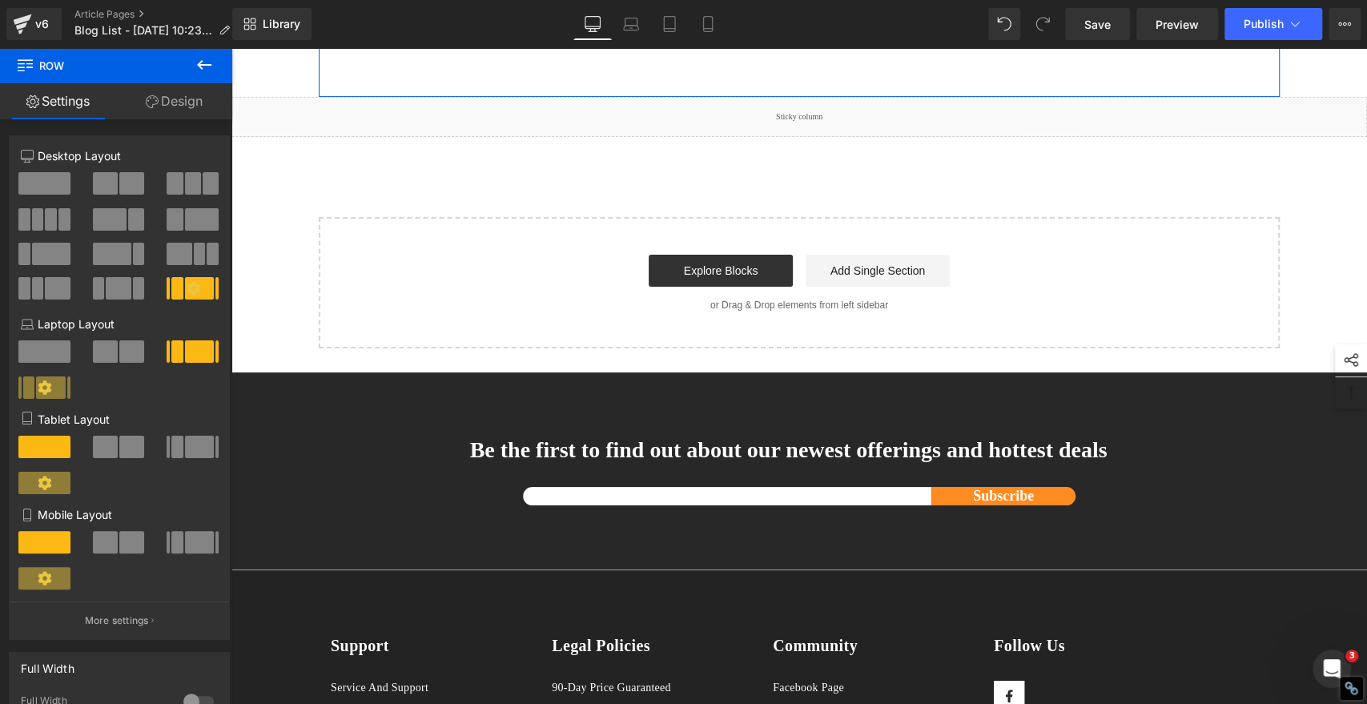
scroll to position [3861, 0]
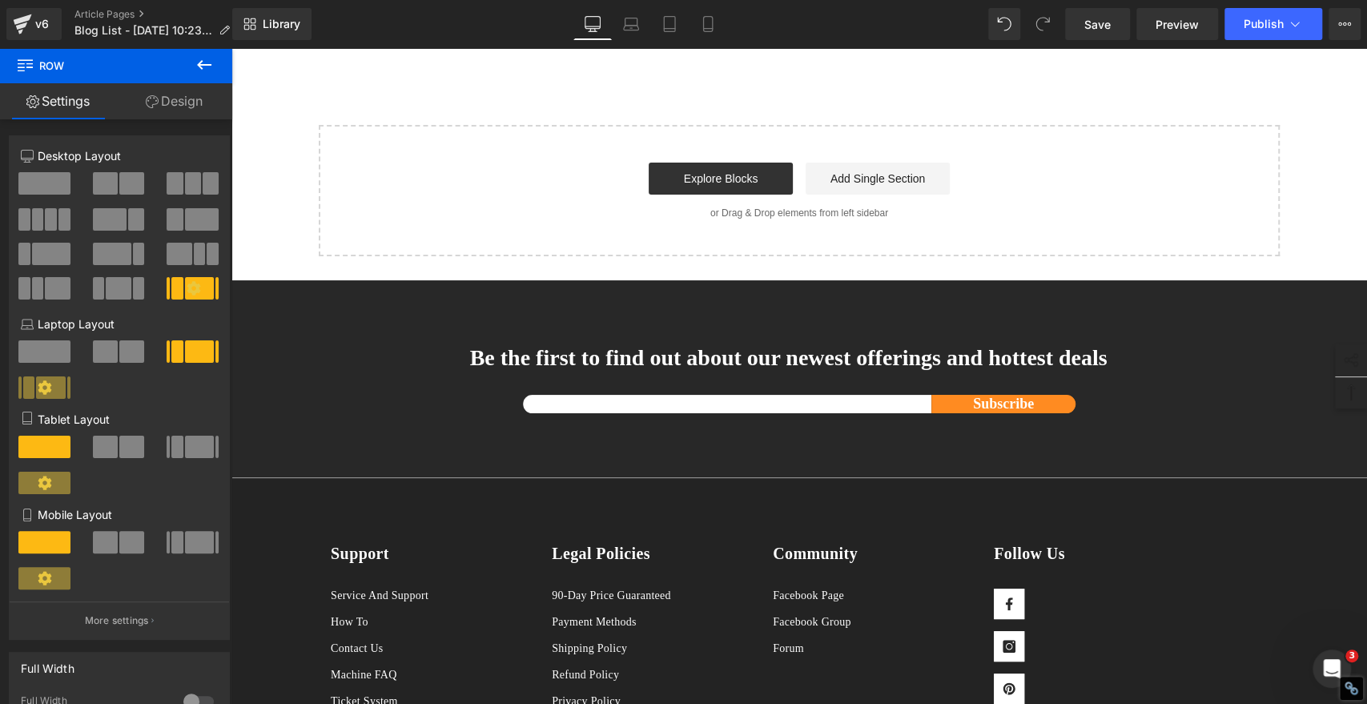
scroll to position [4389, 0]
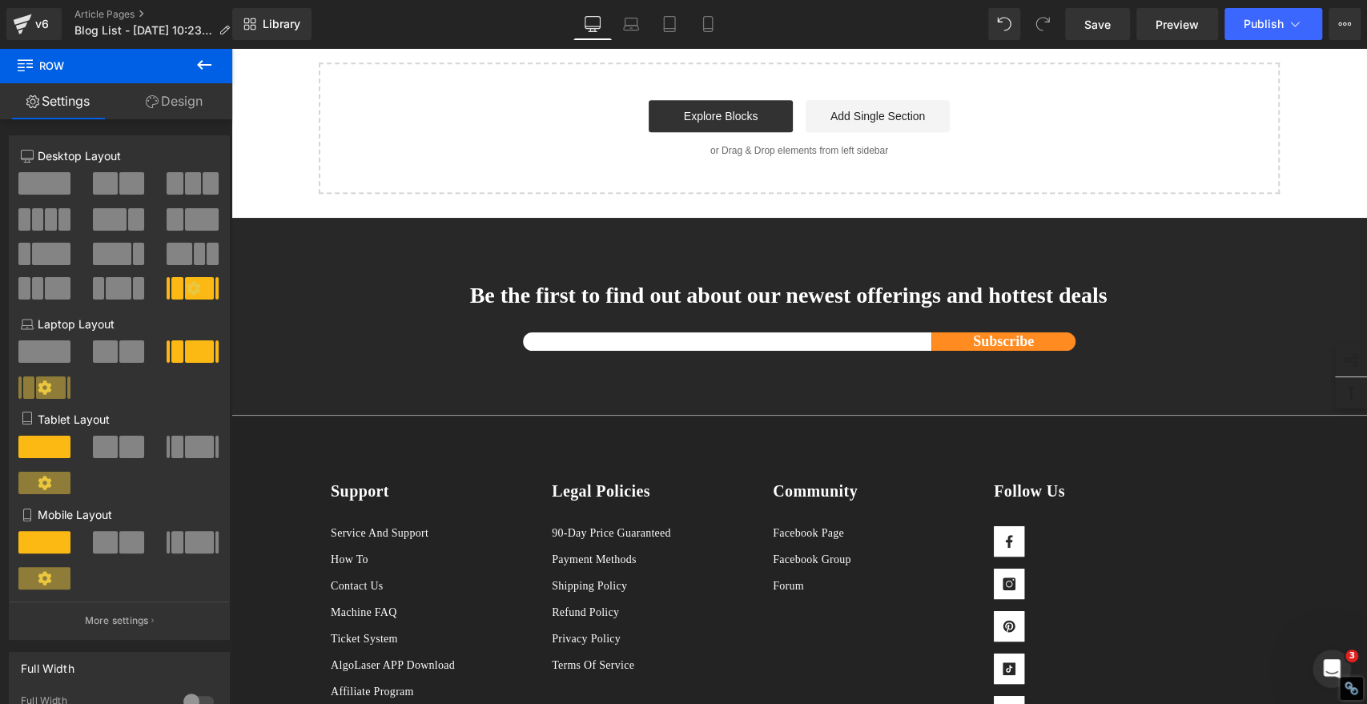
scroll to position [4917, 0]
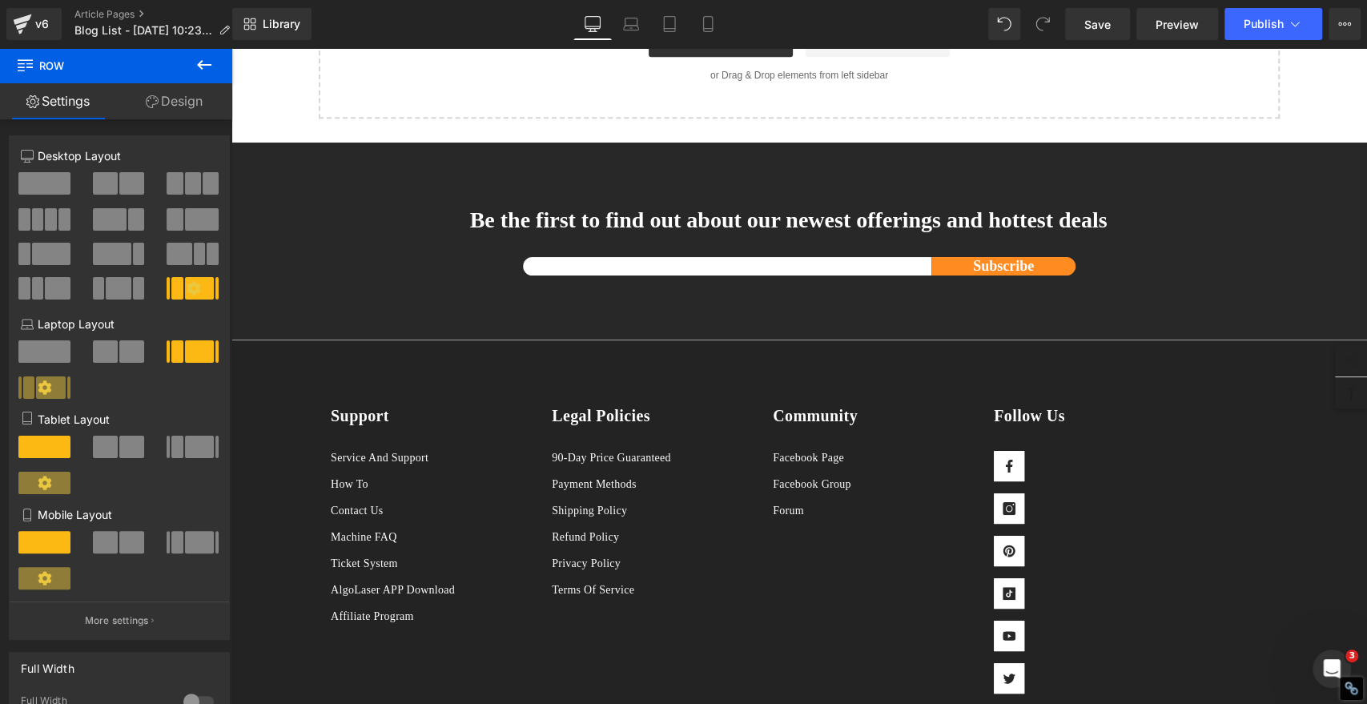
scroll to position [5445, 0]
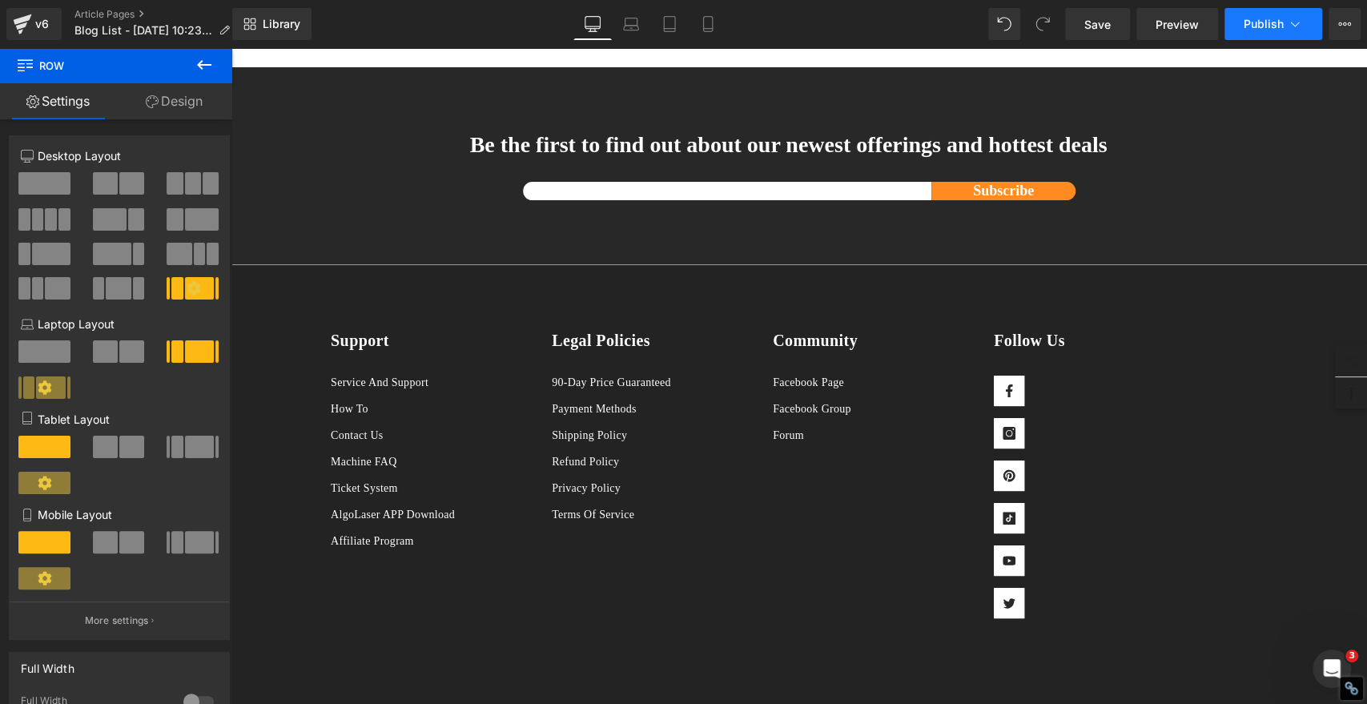
scroll to position [5973, 0]
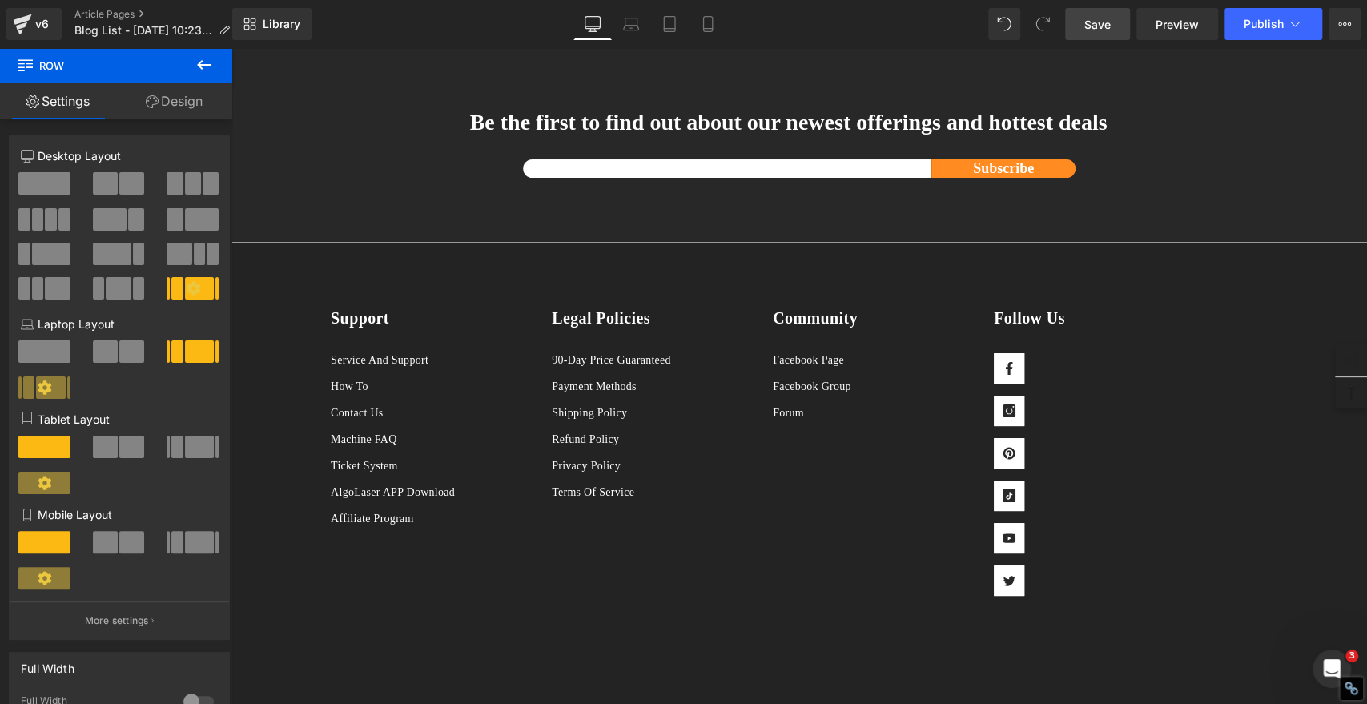
click at [1095, 26] on span "Save" at bounding box center [1097, 24] width 26 height 17
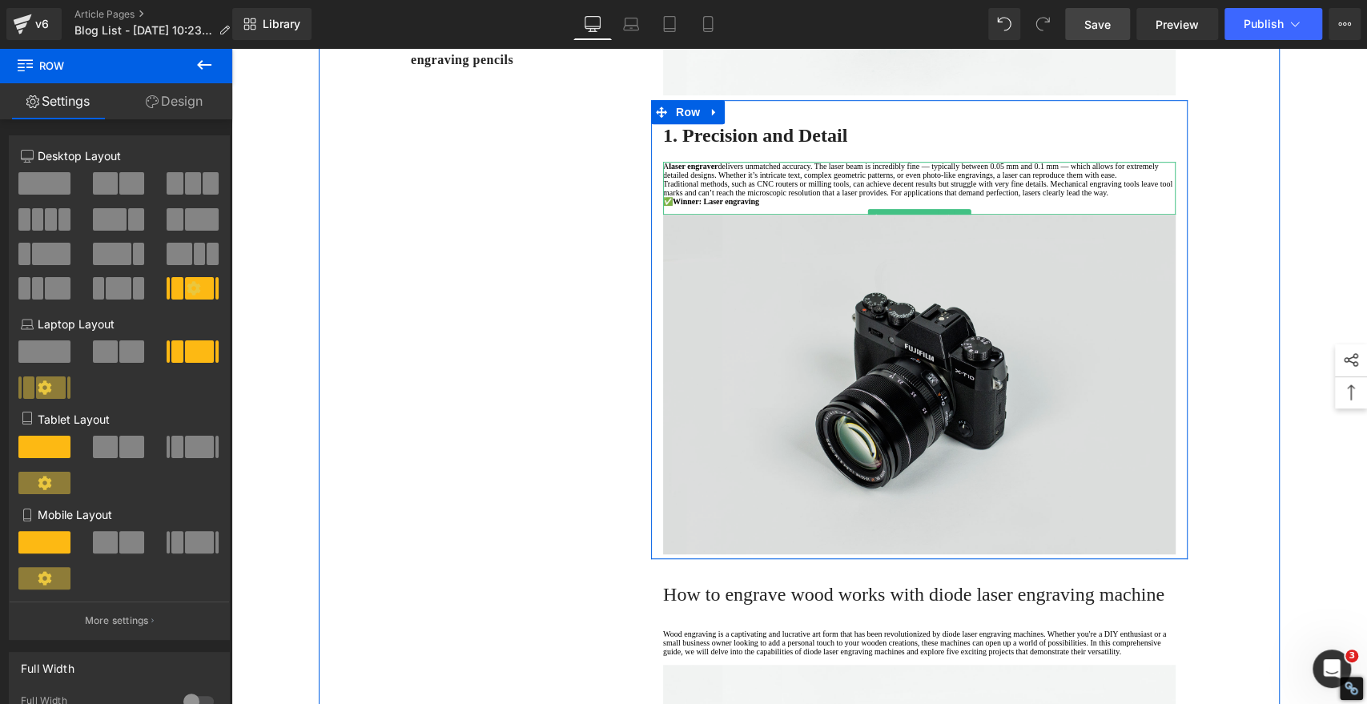
scroll to position [1080, 0]
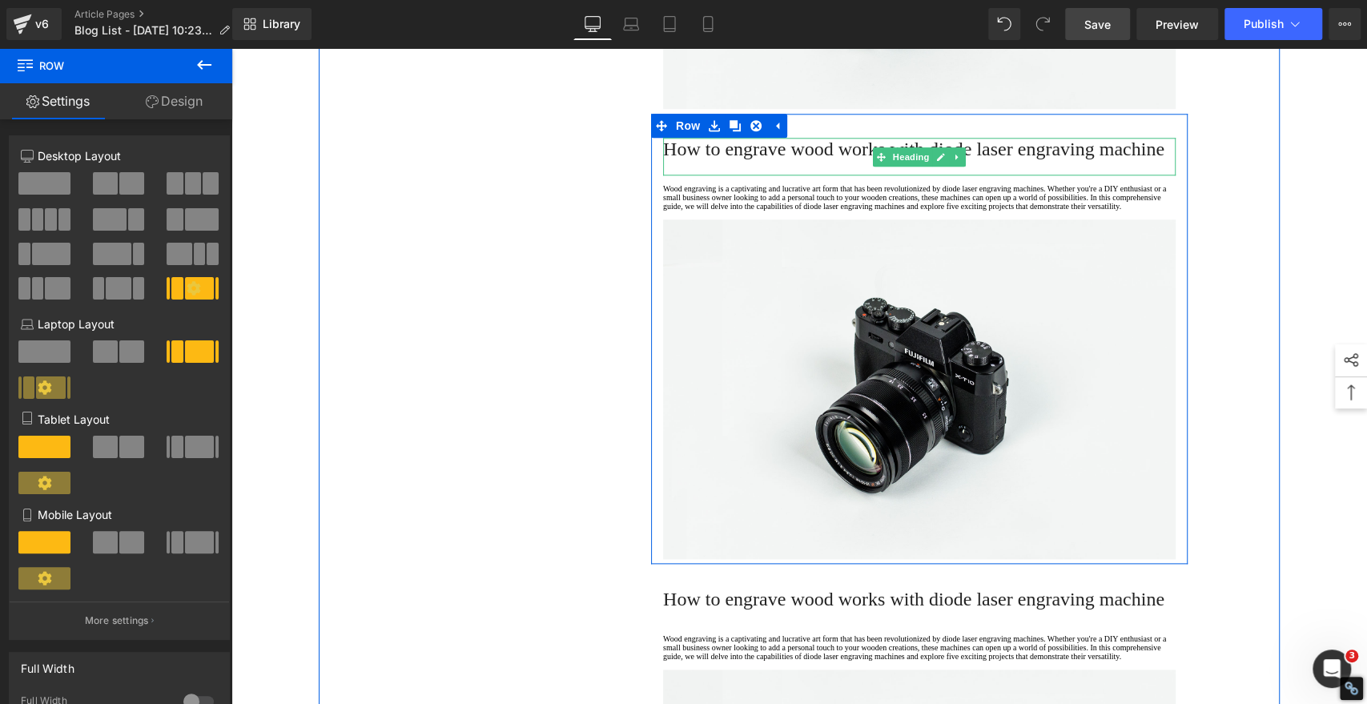
click at [747, 159] on span "How to engrave wood works with diode laser engraving machine" at bounding box center [913, 149] width 501 height 21
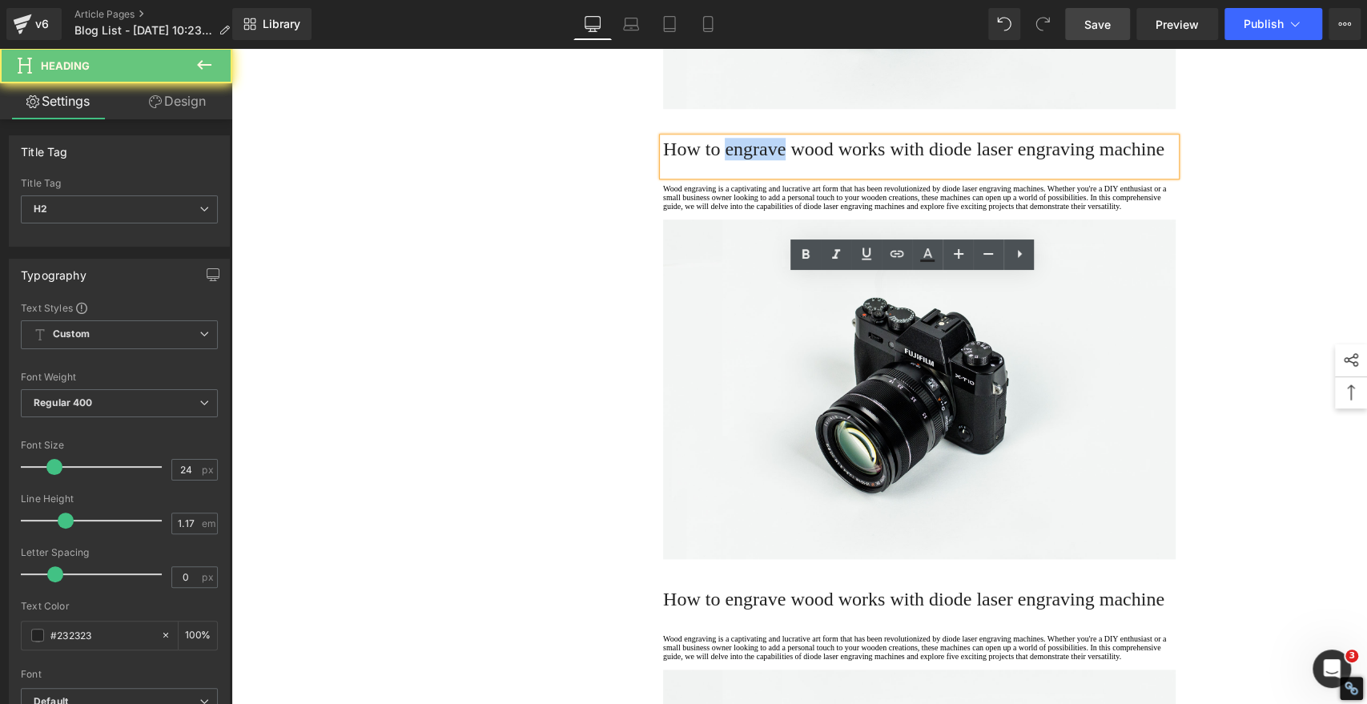
click at [747, 159] on span "How to engrave wood works with diode laser engraving machine" at bounding box center [913, 149] width 501 height 21
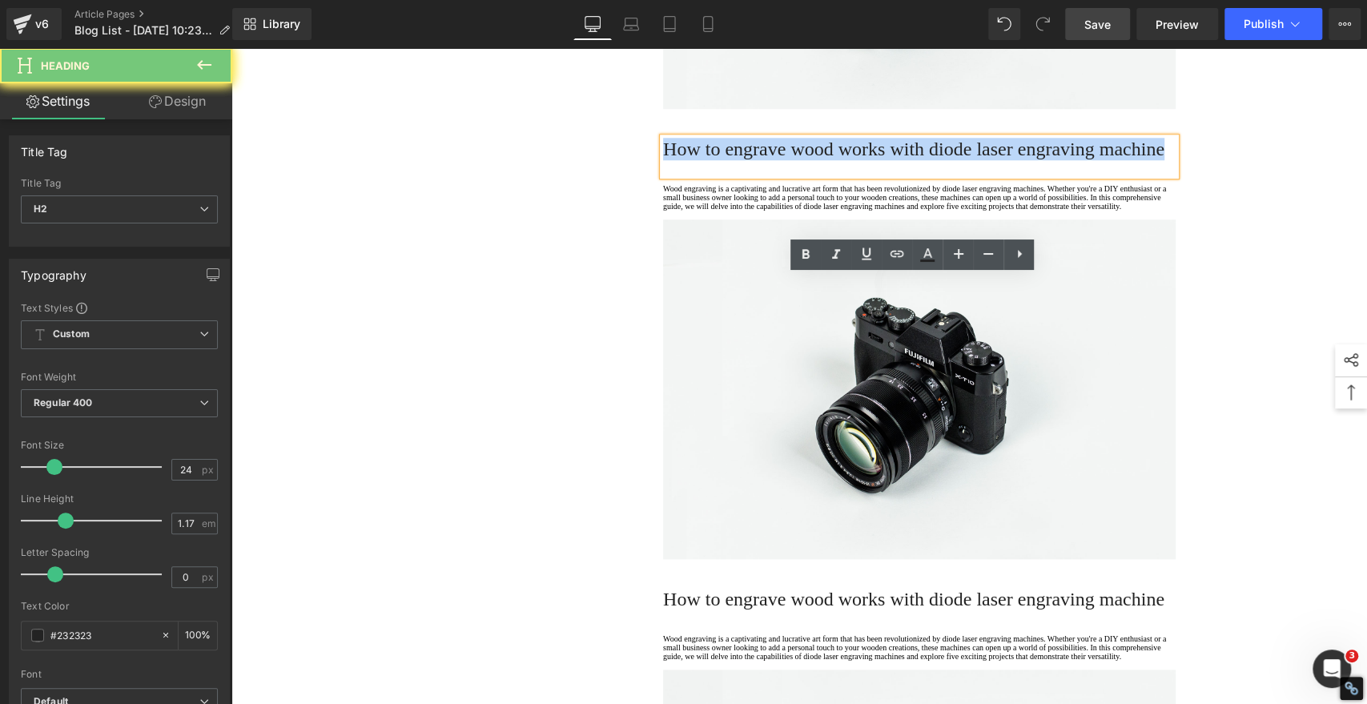
click at [747, 159] on span "How to engrave wood works with diode laser engraving machine" at bounding box center [913, 149] width 501 height 21
paste div
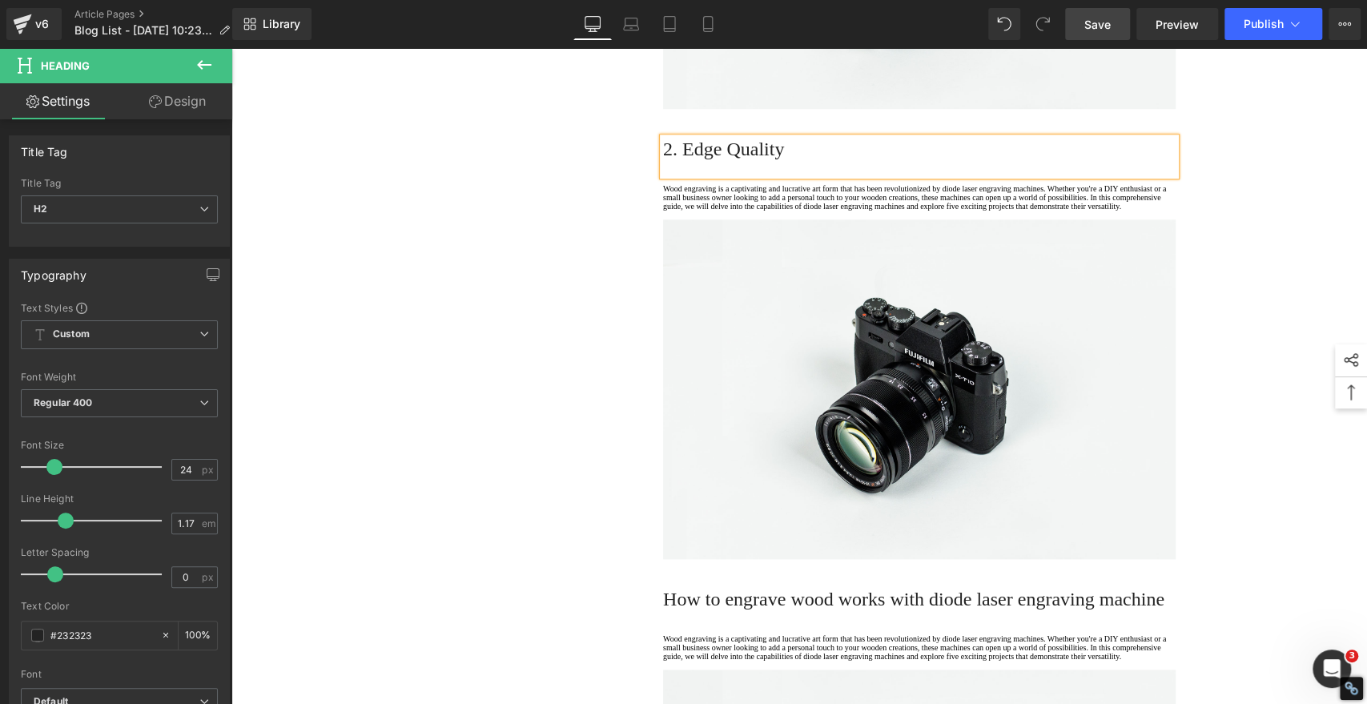
click at [745, 160] on h2 "2. Edge Quality" at bounding box center [919, 149] width 512 height 22
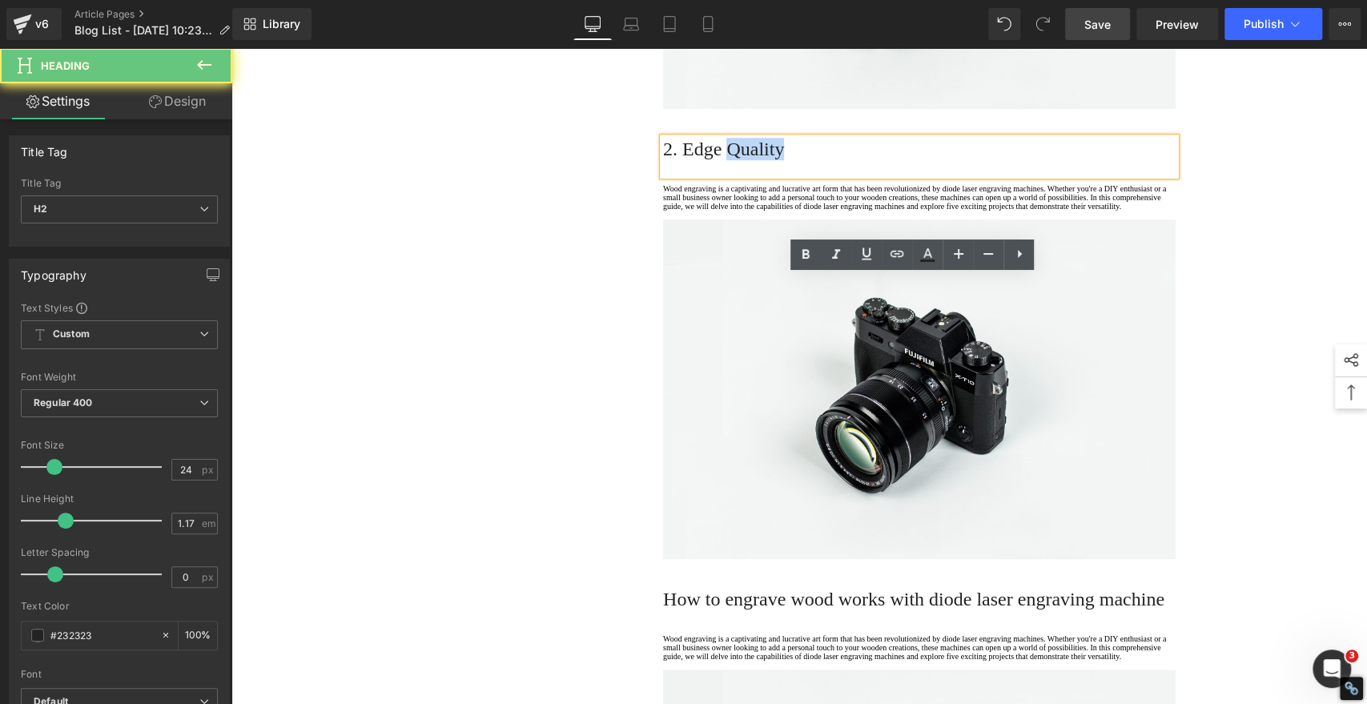
click at [745, 160] on h2 "2. Edge Quality" at bounding box center [919, 149] width 512 height 22
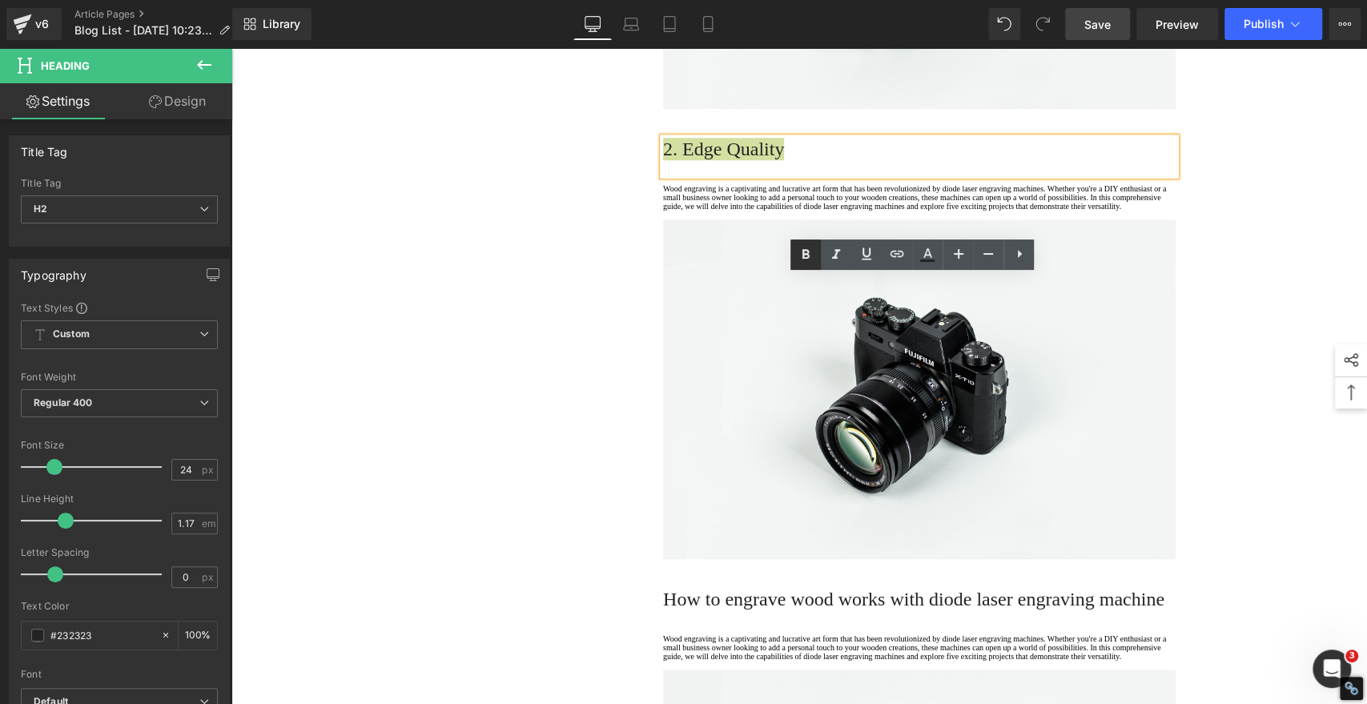
click at [807, 255] on icon at bounding box center [805, 254] width 19 height 19
click at [709, 211] on p "Wood engraving is a captivating and lucrative art form that has been revolution…" at bounding box center [919, 197] width 512 height 26
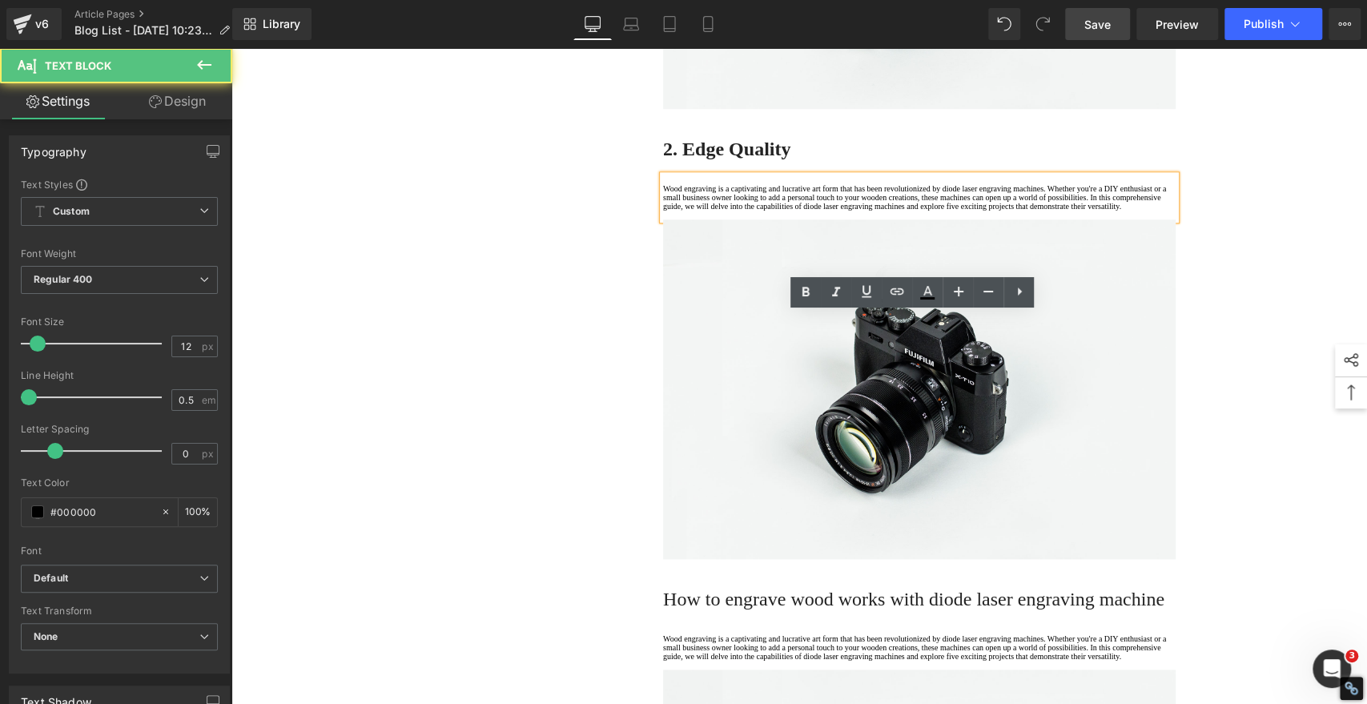
click at [712, 211] on p "Wood engraving is a captivating and lucrative art form that has been revolution…" at bounding box center [919, 197] width 512 height 26
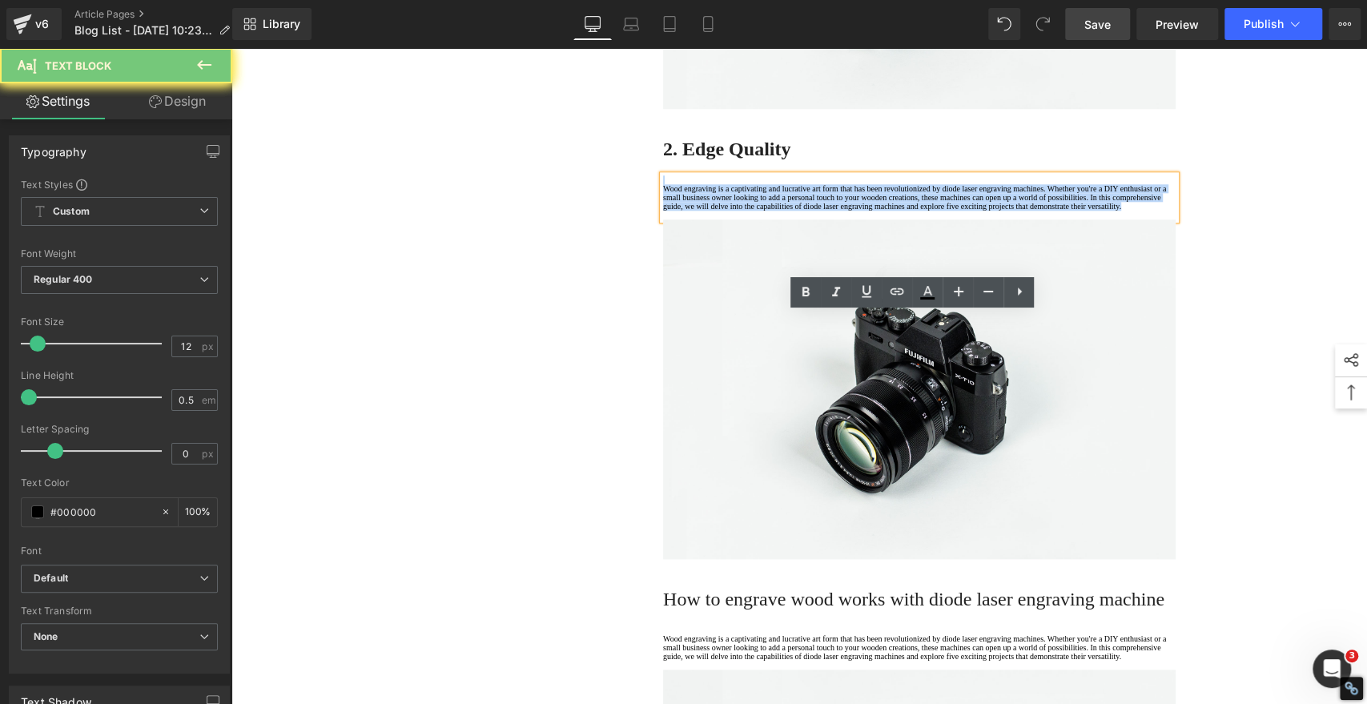
drag, startPoint x: 729, startPoint y: 391, endPoint x: 543, endPoint y: 280, distance: 216.8
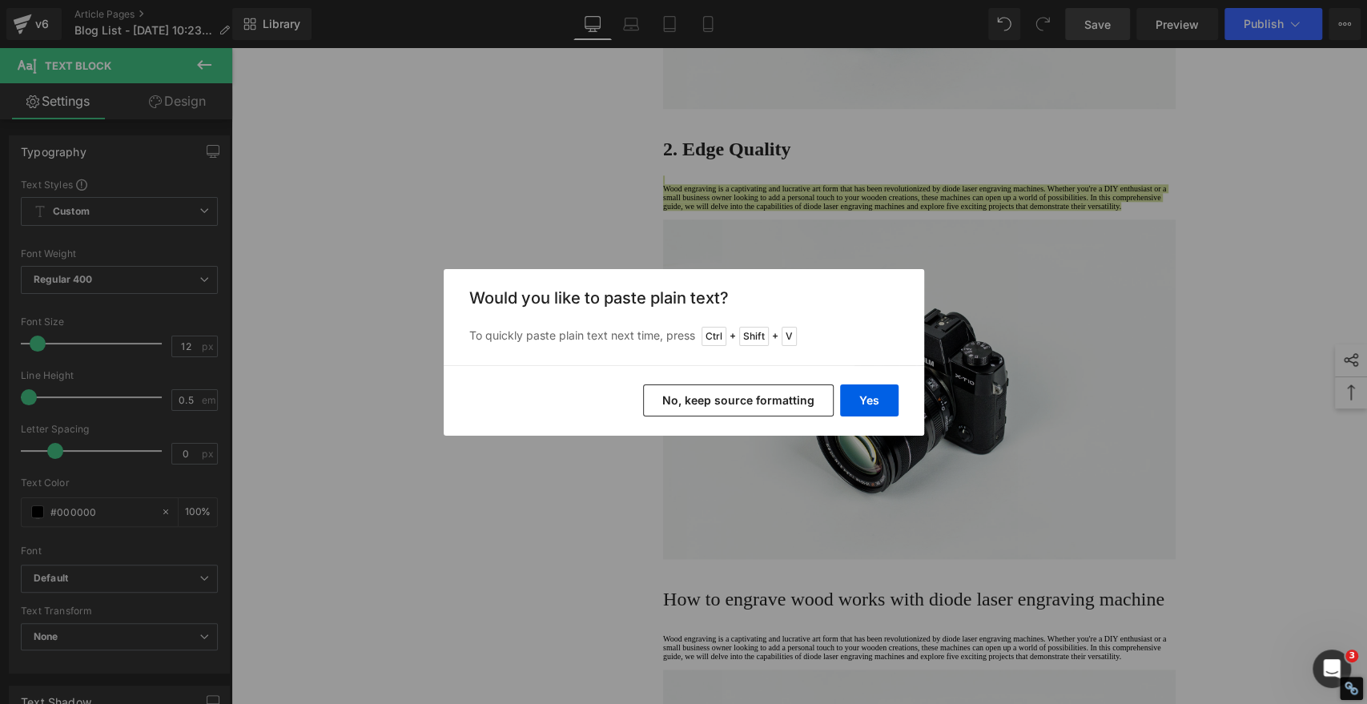
click at [773, 402] on button "No, keep source formatting" at bounding box center [738, 400] width 191 height 32
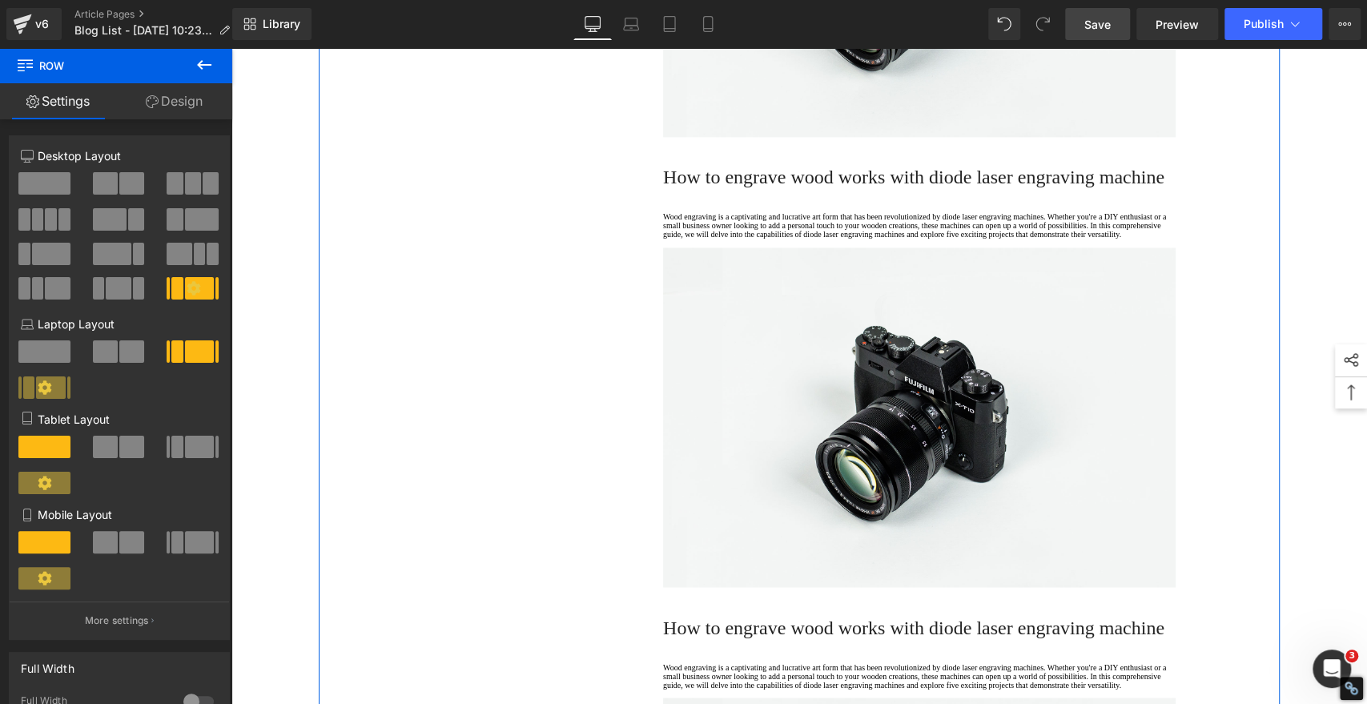
scroll to position [1525, 0]
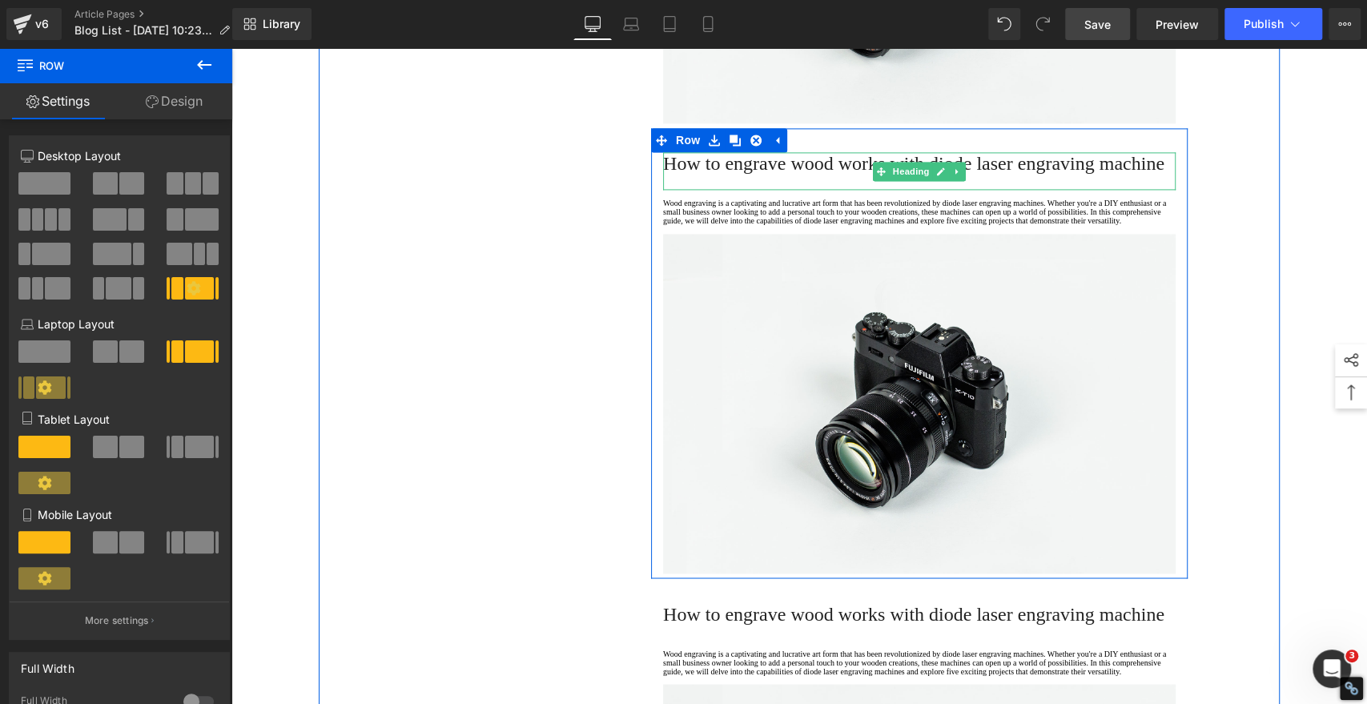
click at [752, 174] on span "How to engrave wood works with diode laser engraving machine" at bounding box center [913, 163] width 501 height 21
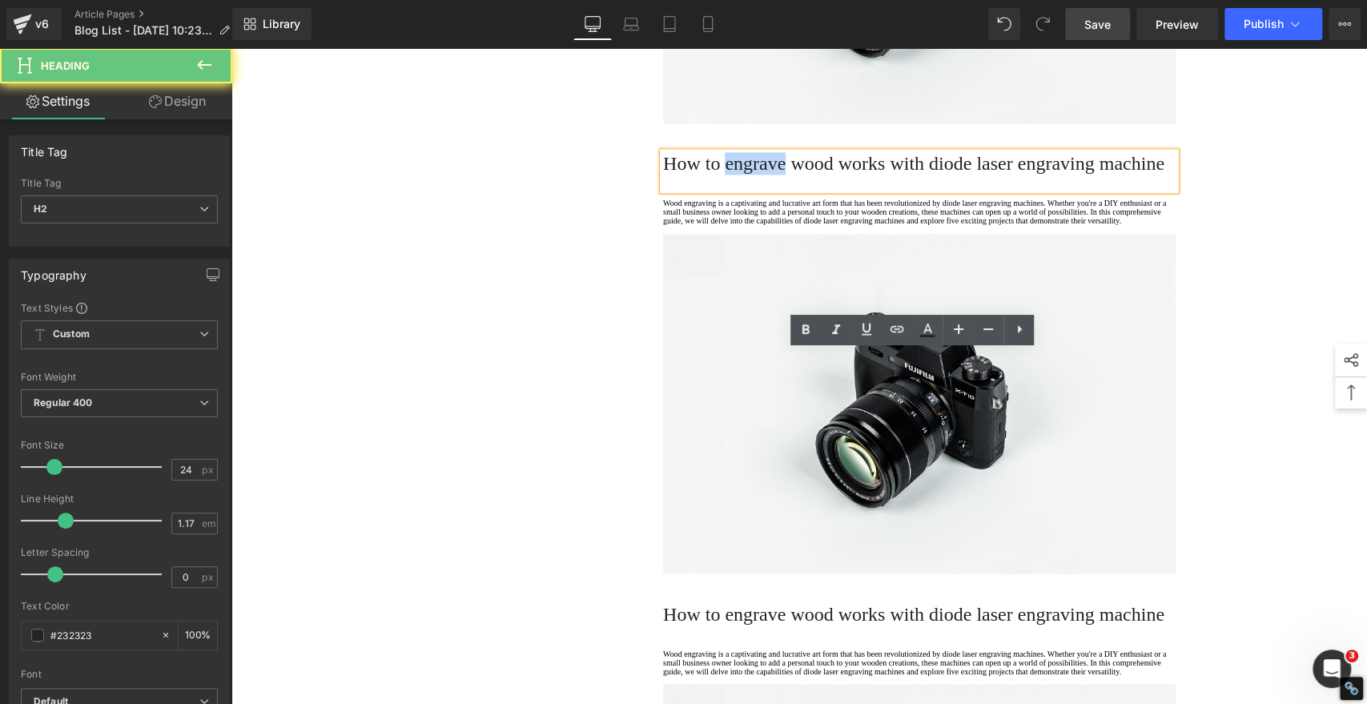
click at [752, 174] on span "How to engrave wood works with diode laser engraving machine" at bounding box center [913, 163] width 501 height 21
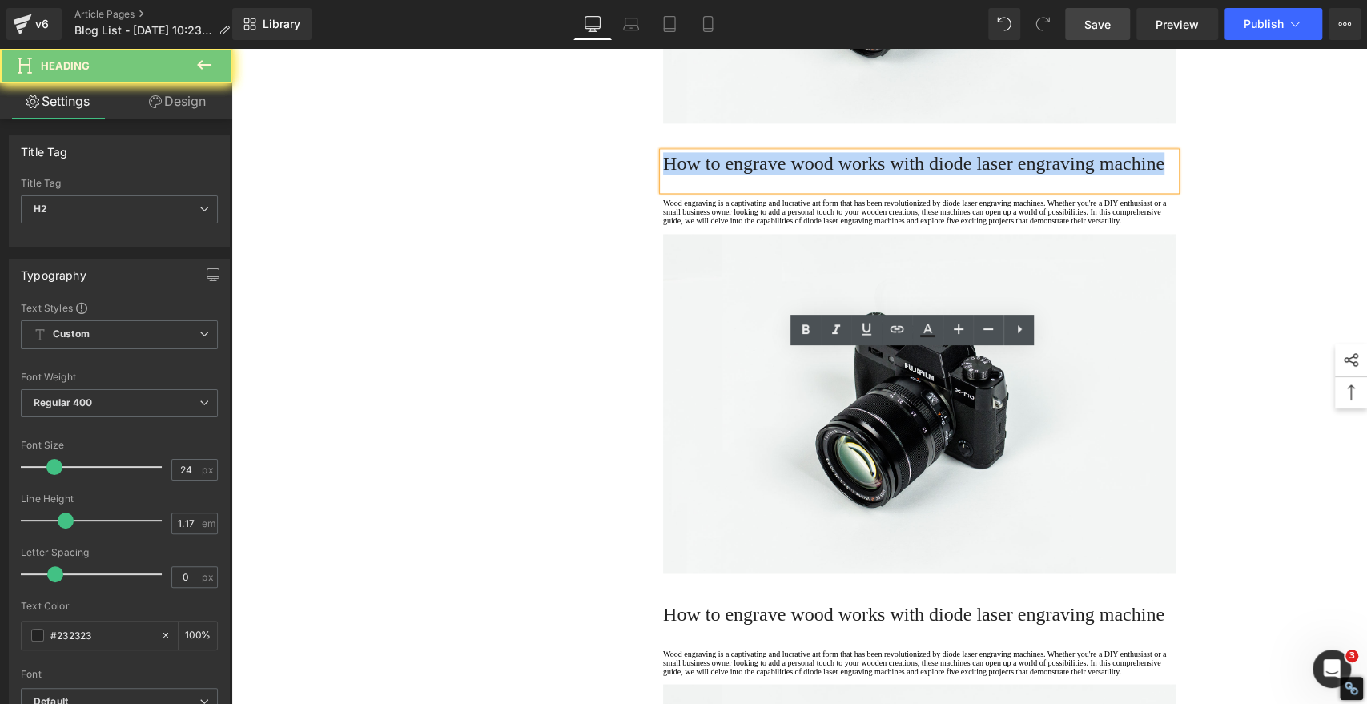
click at [752, 174] on span "How to engrave wood works with diode laser engraving machine" at bounding box center [913, 163] width 501 height 21
paste div
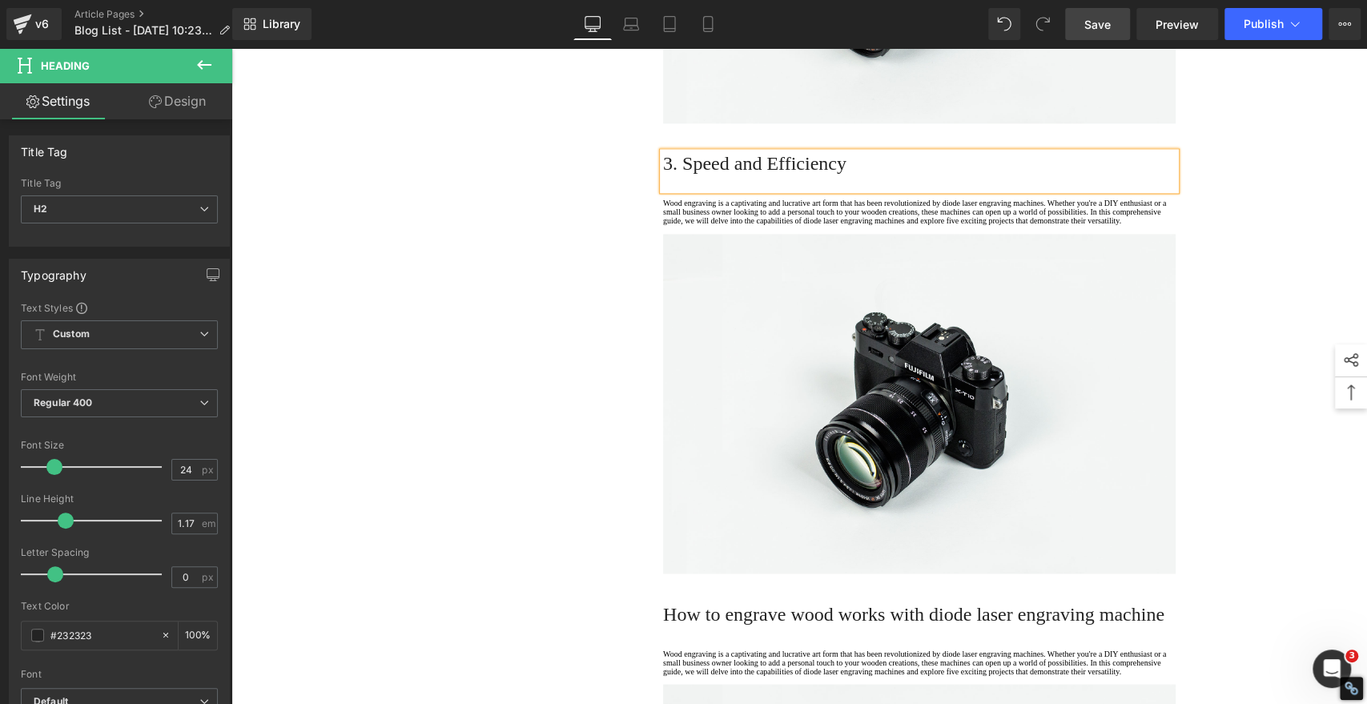
click at [752, 175] on h2 "3. Speed and Efficiency" at bounding box center [919, 163] width 512 height 22
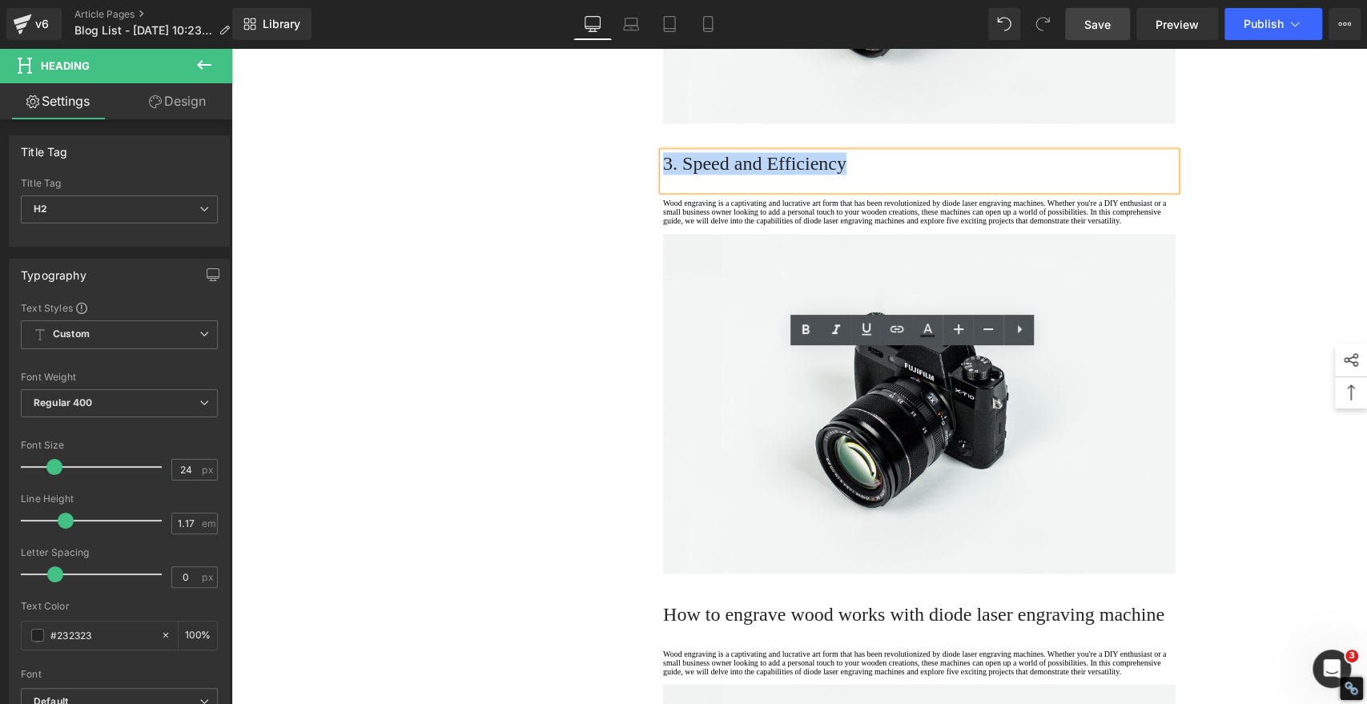
click at [752, 175] on h2 "3. Speed and Efficiency" at bounding box center [919, 163] width 512 height 22
click at [805, 331] on icon at bounding box center [805, 329] width 19 height 19
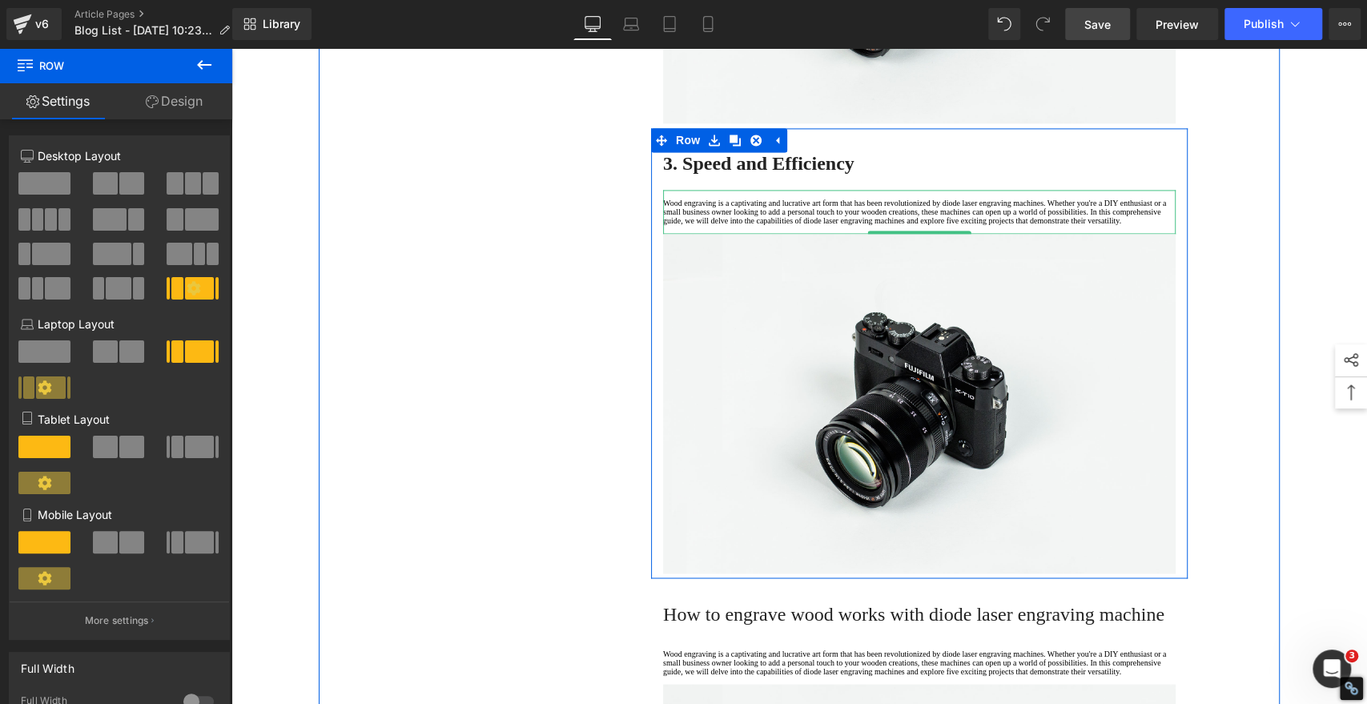
click at [716, 225] on p "Wood engraving is a captivating and lucrative art form that has been revolution…" at bounding box center [919, 212] width 512 height 26
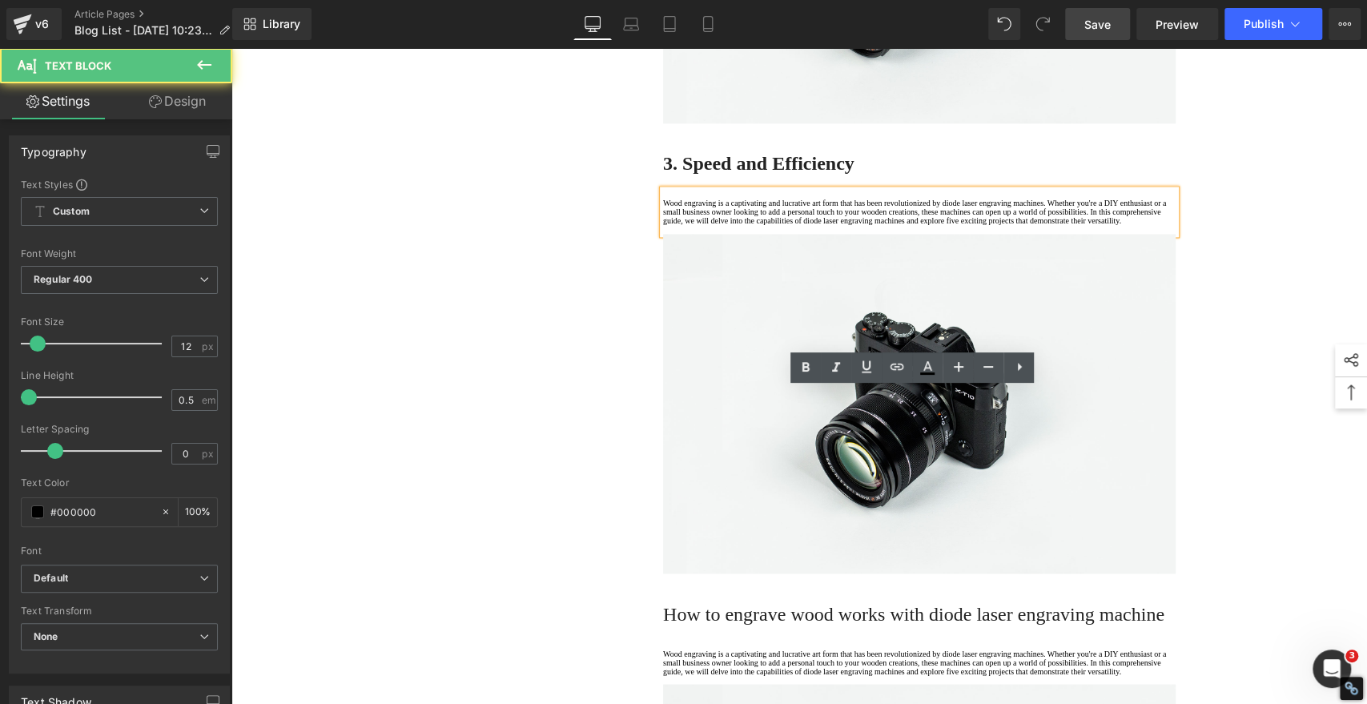
click at [706, 225] on p "Wood engraving is a captivating and lucrative art form that has been revolution…" at bounding box center [919, 212] width 512 height 26
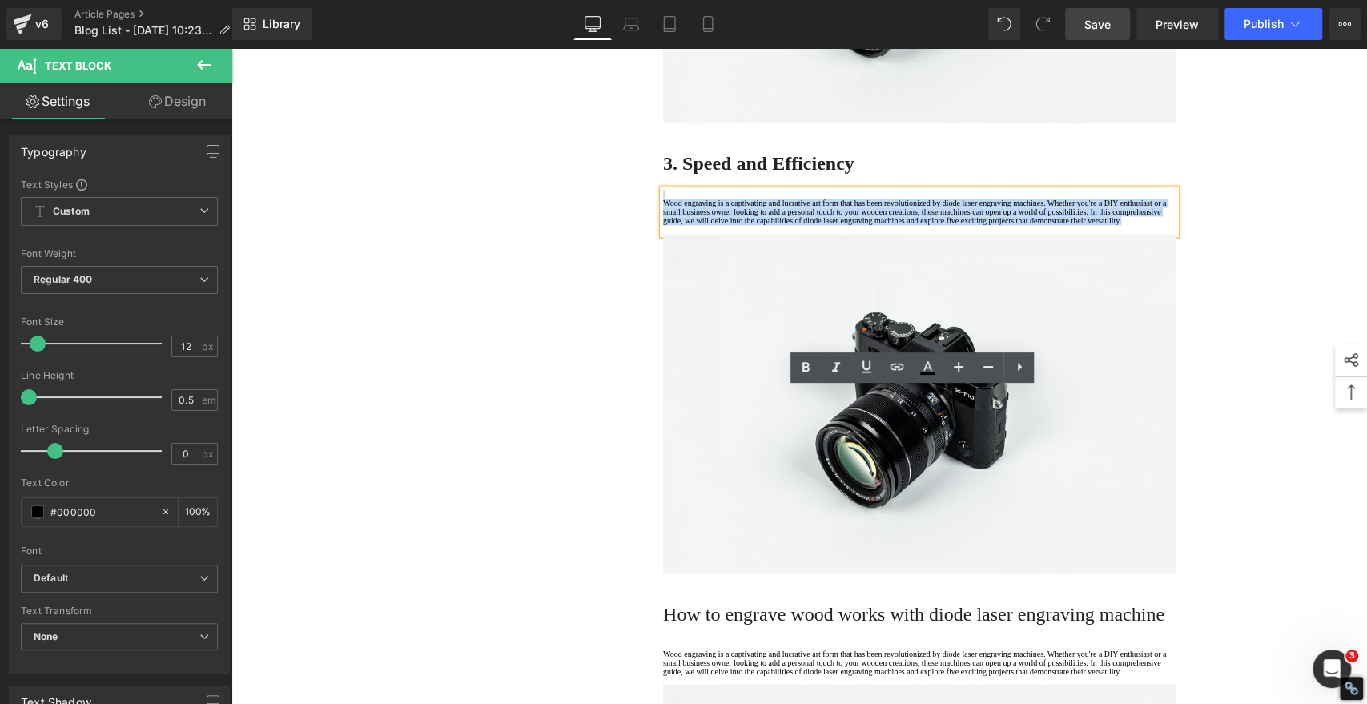
drag, startPoint x: 714, startPoint y: 466, endPoint x: 605, endPoint y: 352, distance: 158.6
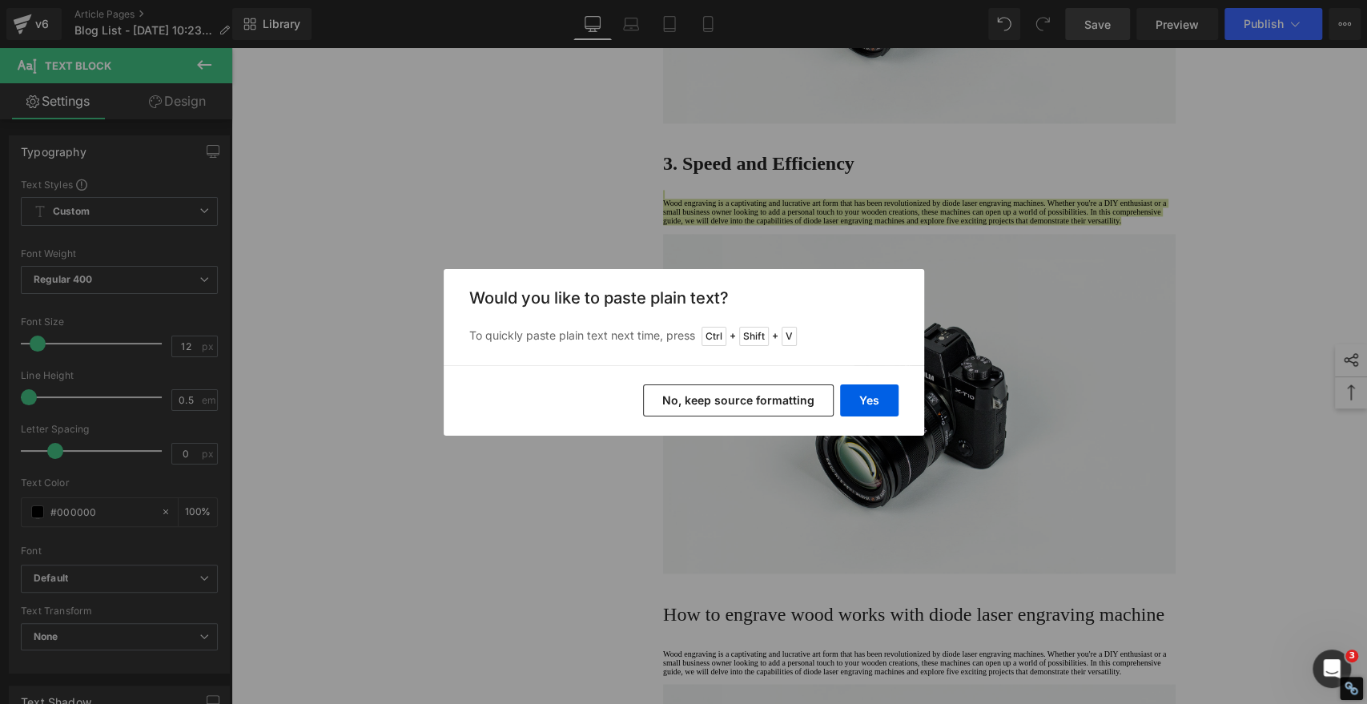
click at [752, 396] on button "No, keep source formatting" at bounding box center [738, 400] width 191 height 32
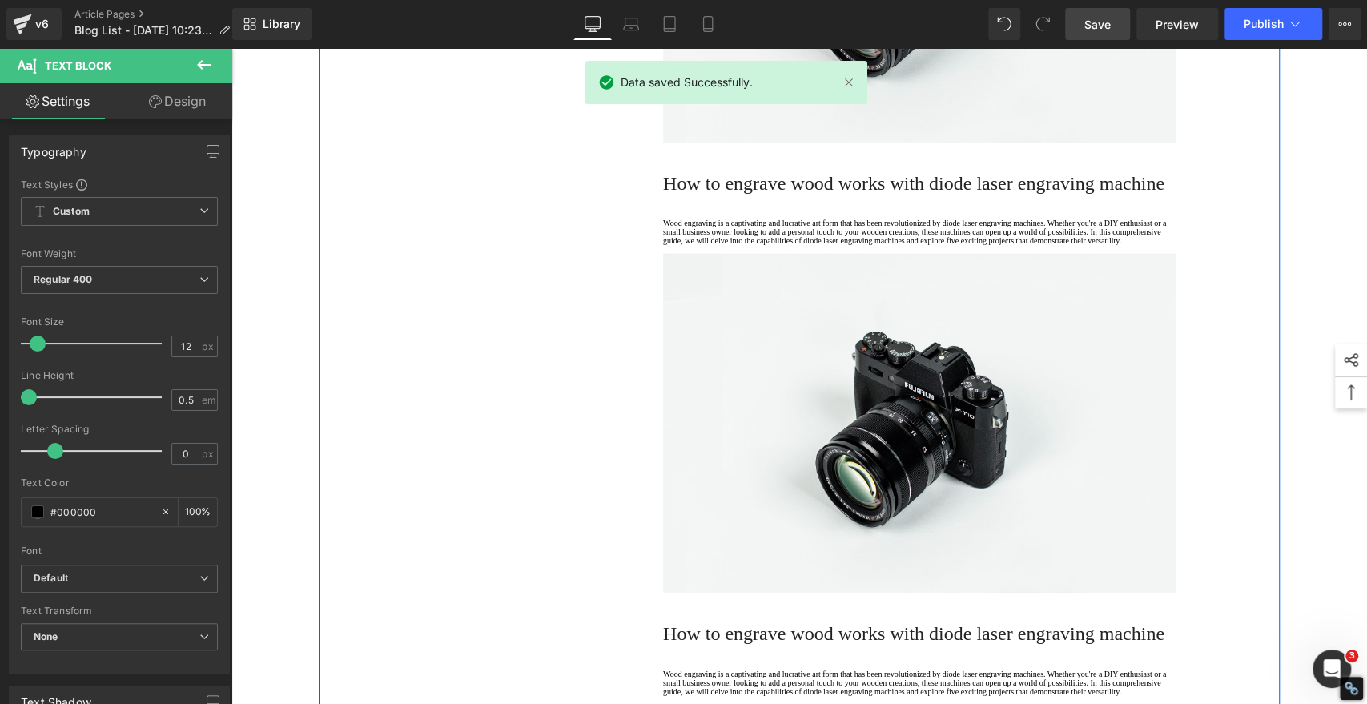
scroll to position [1970, 0]
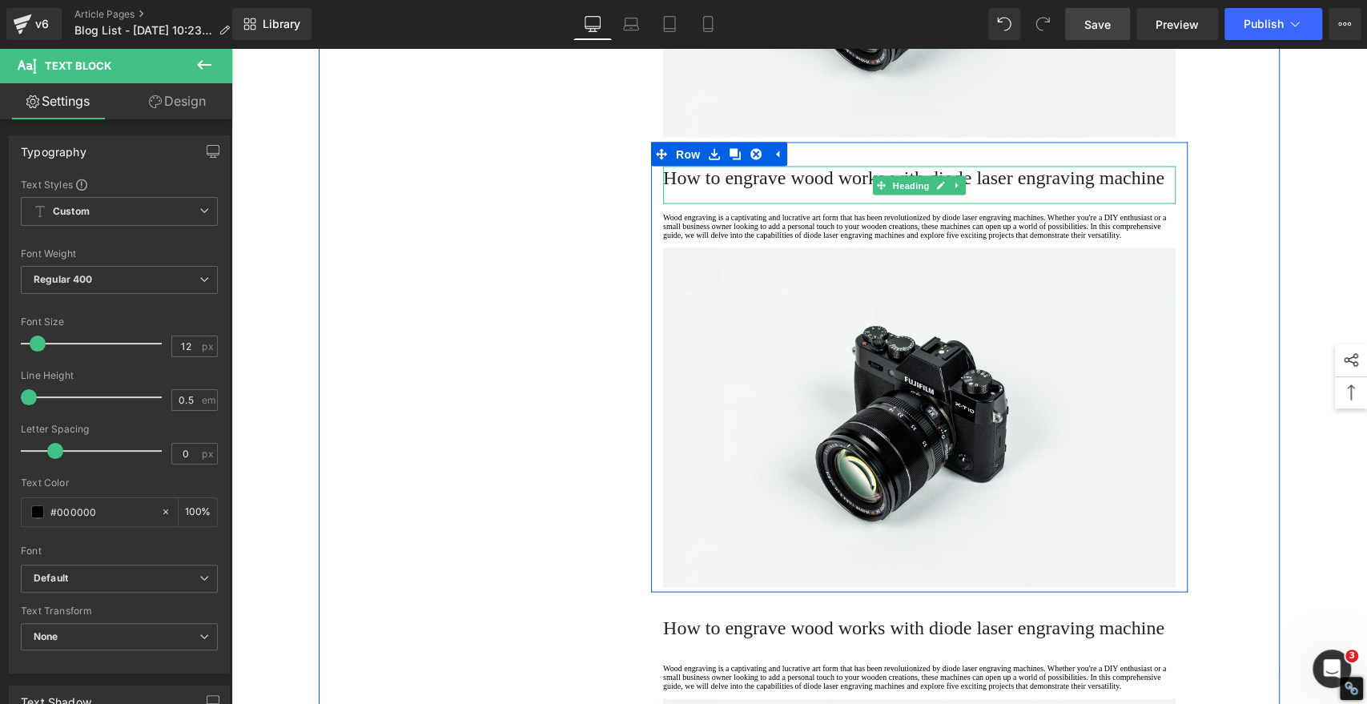
click at [754, 187] on span "How to engrave wood works with diode laser engraving machine" at bounding box center [913, 177] width 501 height 21
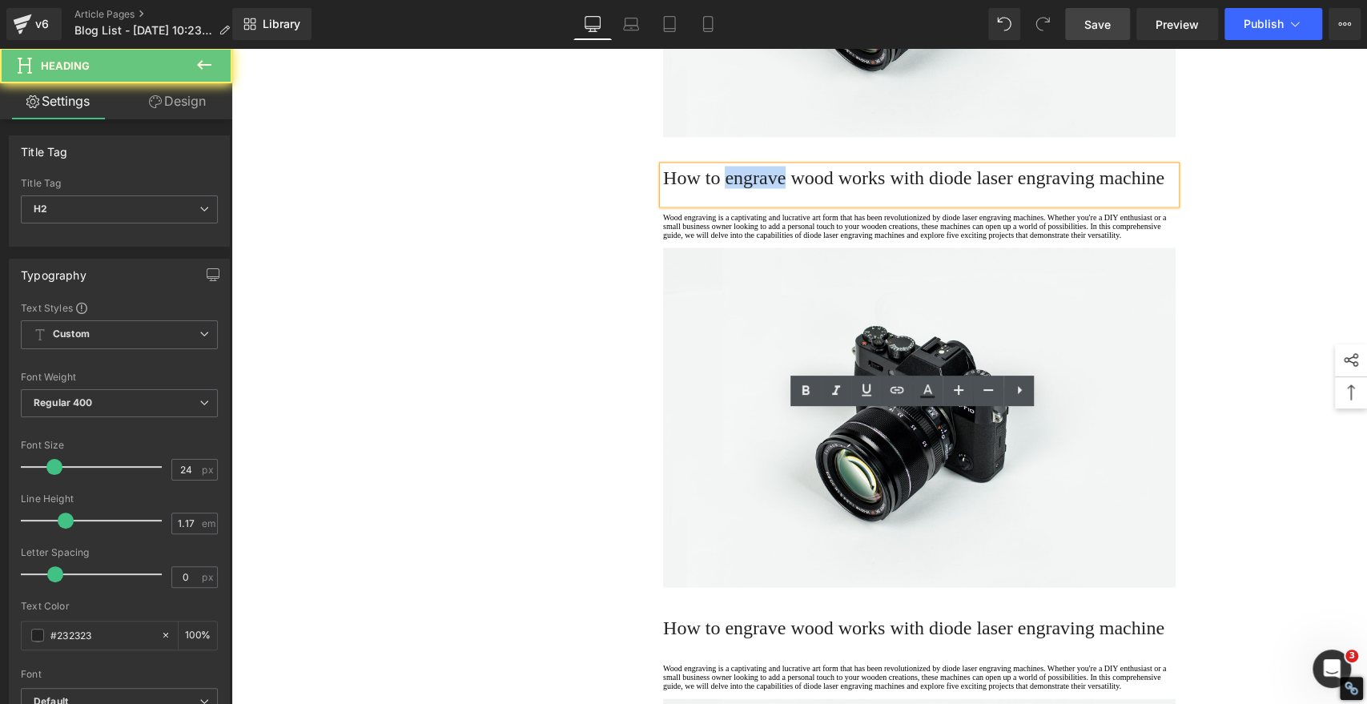
click at [753, 187] on span "How to engrave wood works with diode laser engraving machine" at bounding box center [913, 177] width 501 height 21
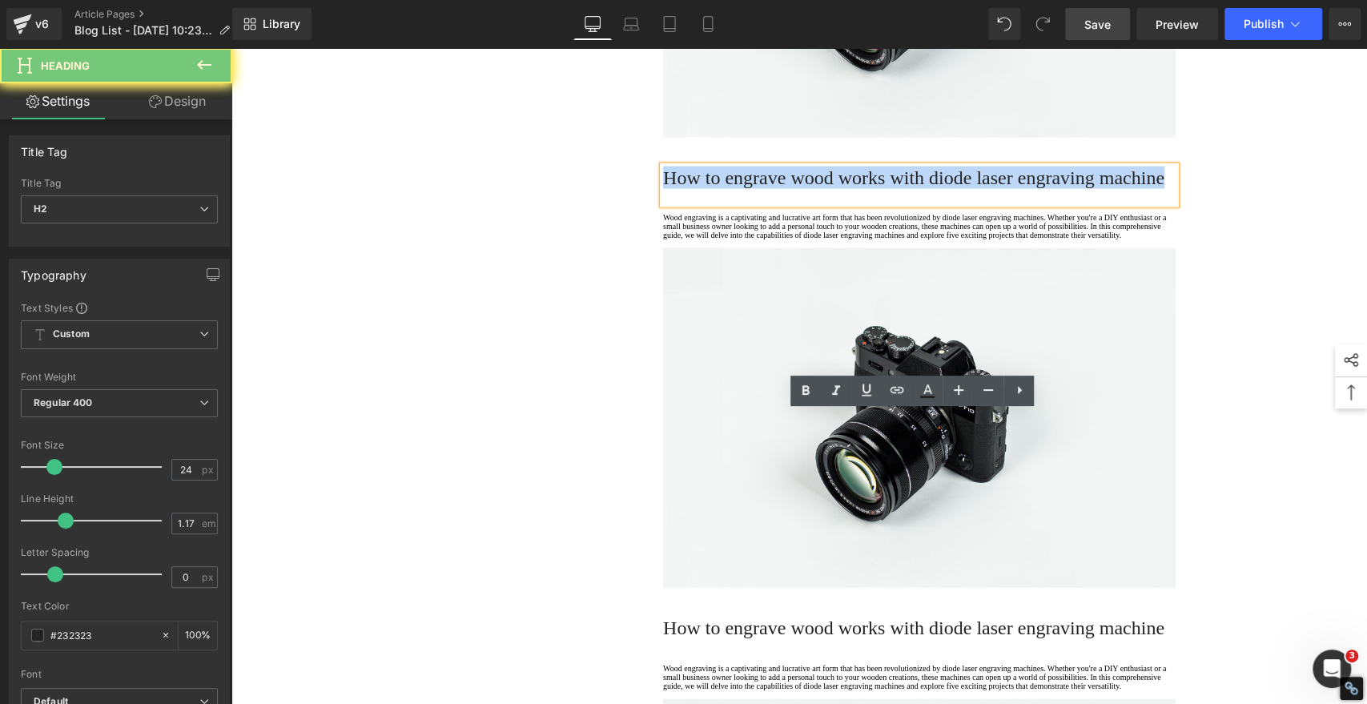
click at [753, 187] on span "How to engrave wood works with diode laser engraving machine" at bounding box center [913, 177] width 501 height 21
paste div
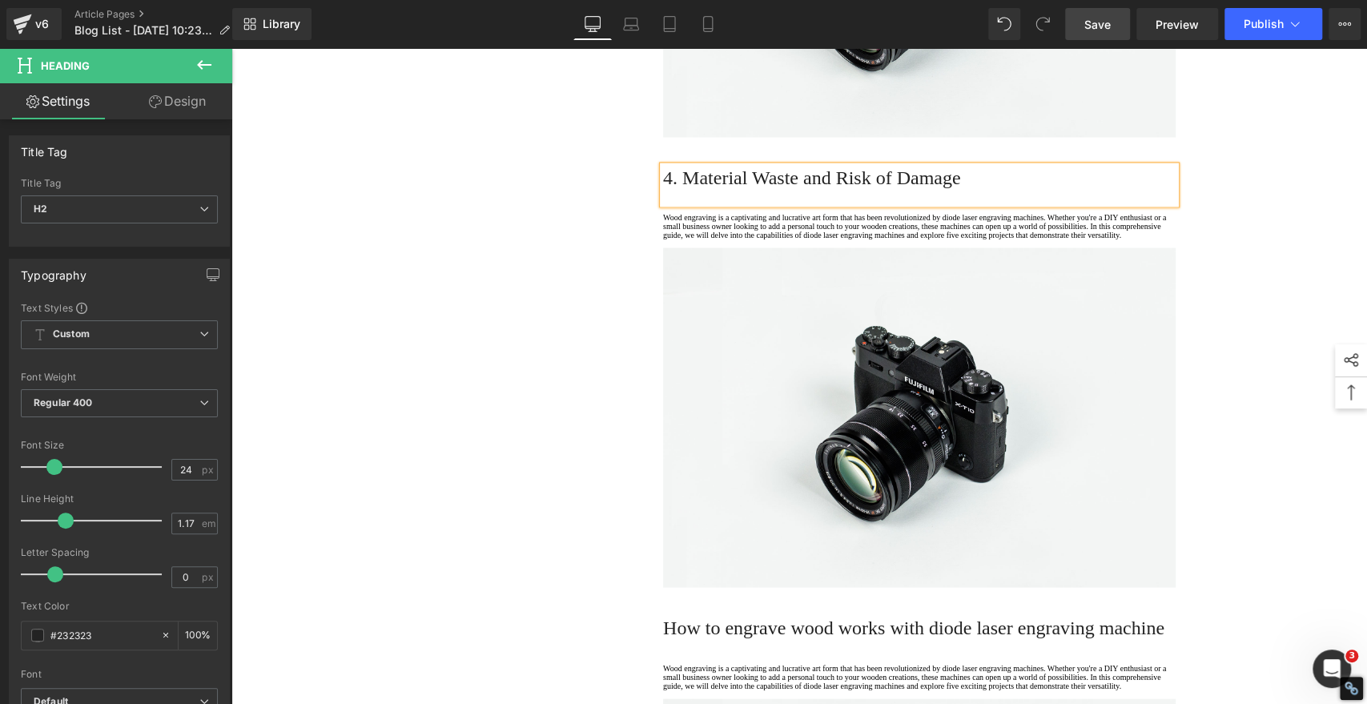
click at [753, 188] on h2 "4. Material Waste and Risk of Damage" at bounding box center [919, 177] width 512 height 22
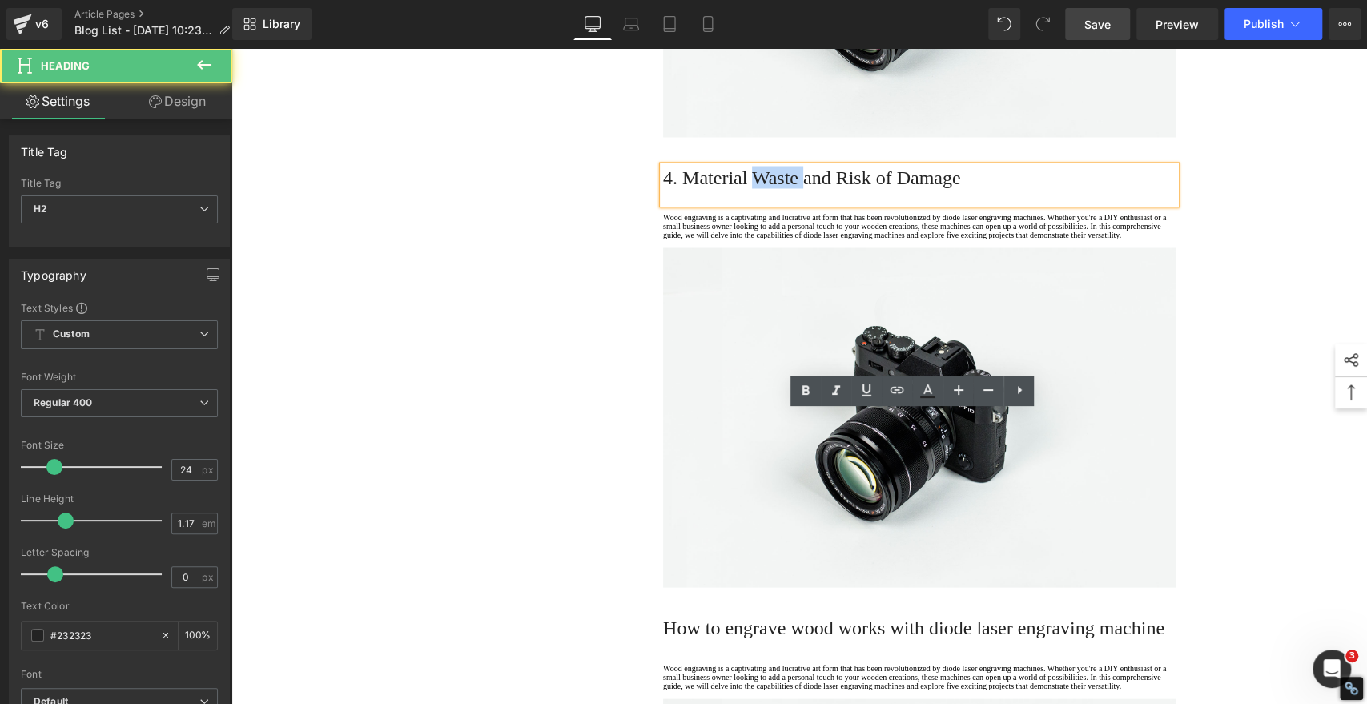
click at [753, 188] on h2 "4. Material Waste and Risk of Damage" at bounding box center [919, 177] width 512 height 22
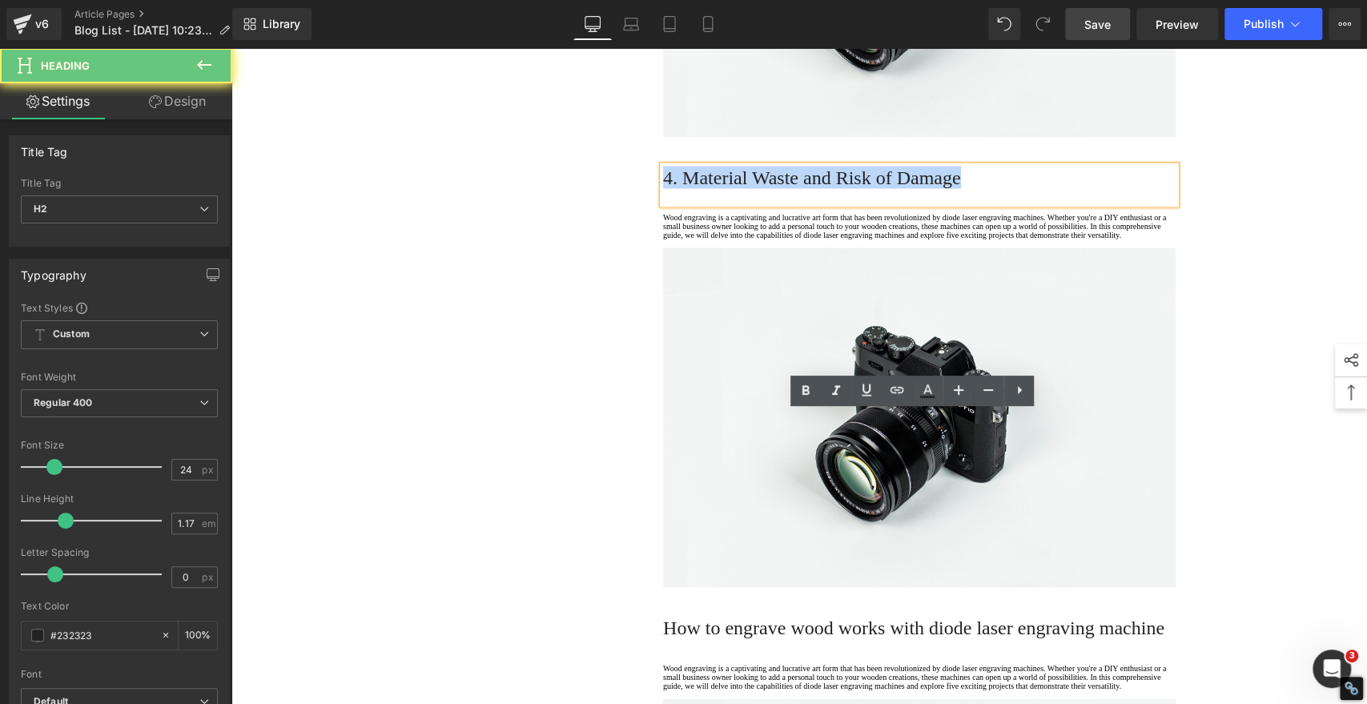
click at [753, 188] on h2 "4. Material Waste and Risk of Damage" at bounding box center [919, 177] width 512 height 22
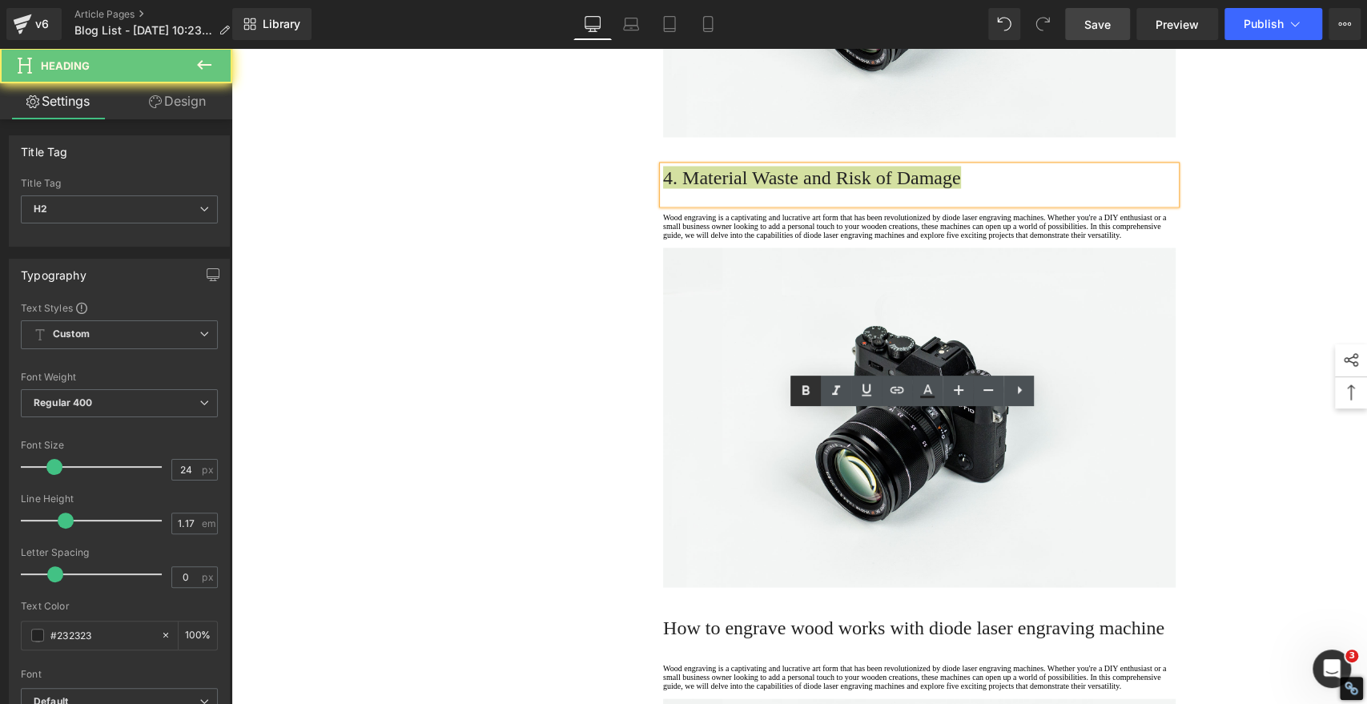
click at [803, 382] on icon at bounding box center [805, 390] width 19 height 19
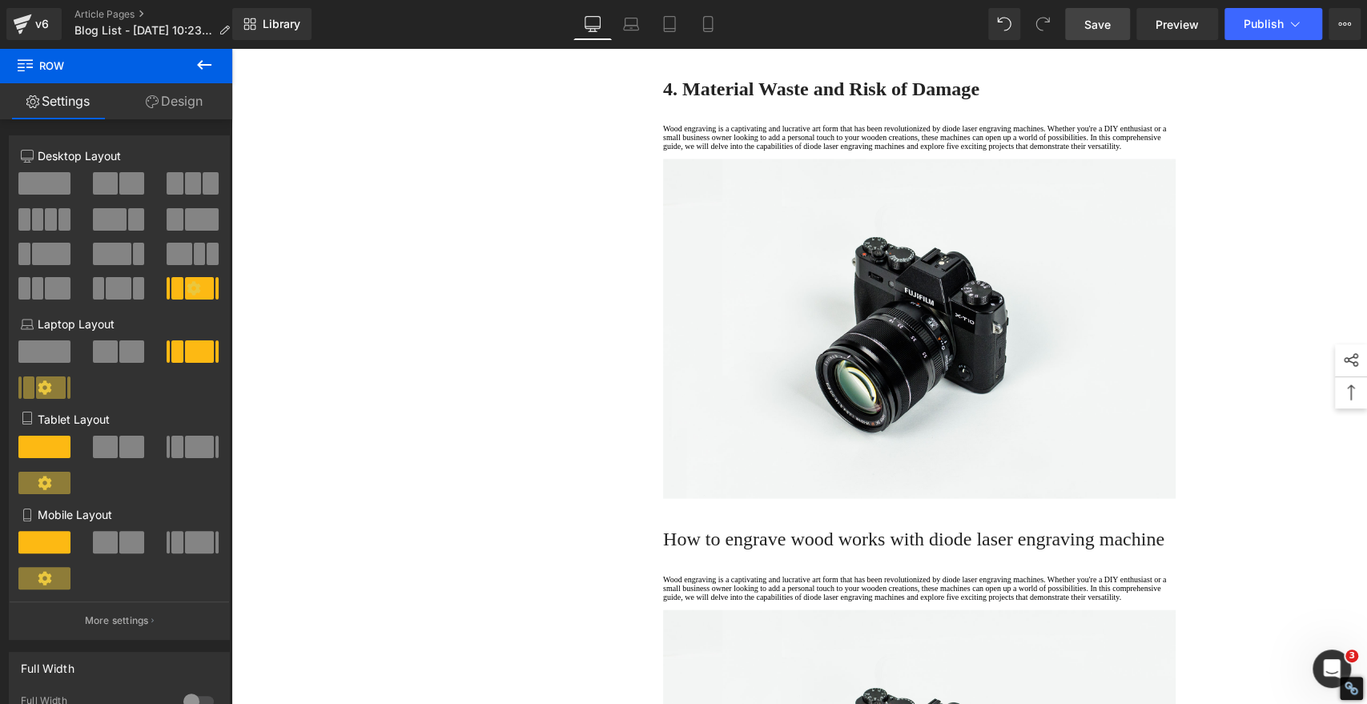
scroll to position [2148, 0]
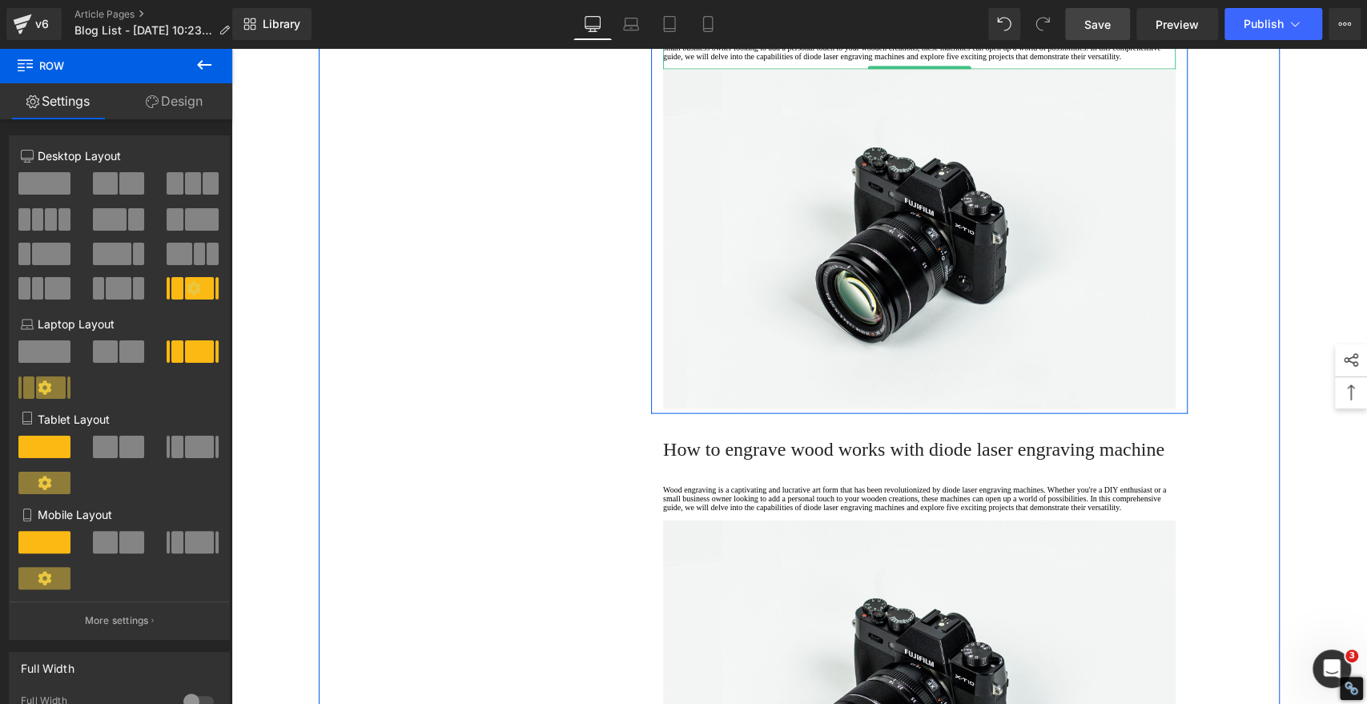
click at [726, 61] on p "Wood engraving is a captivating and lucrative art form that has been revolution…" at bounding box center [919, 47] width 512 height 26
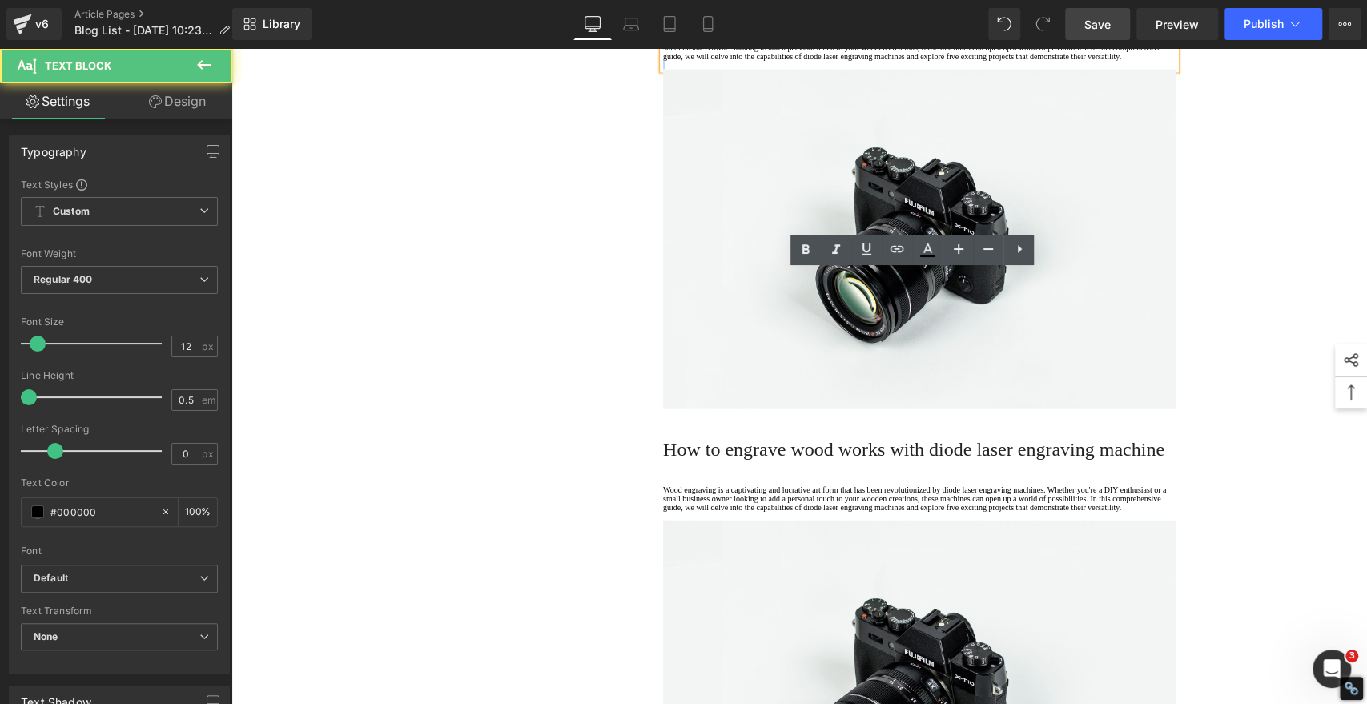
click at [726, 61] on p "Wood engraving is a captivating and lucrative art form that has been revolution…" at bounding box center [919, 47] width 512 height 26
click at [719, 61] on p "Wood engraving is a captivating and lucrative art form that has been revolution…" at bounding box center [919, 47] width 512 height 26
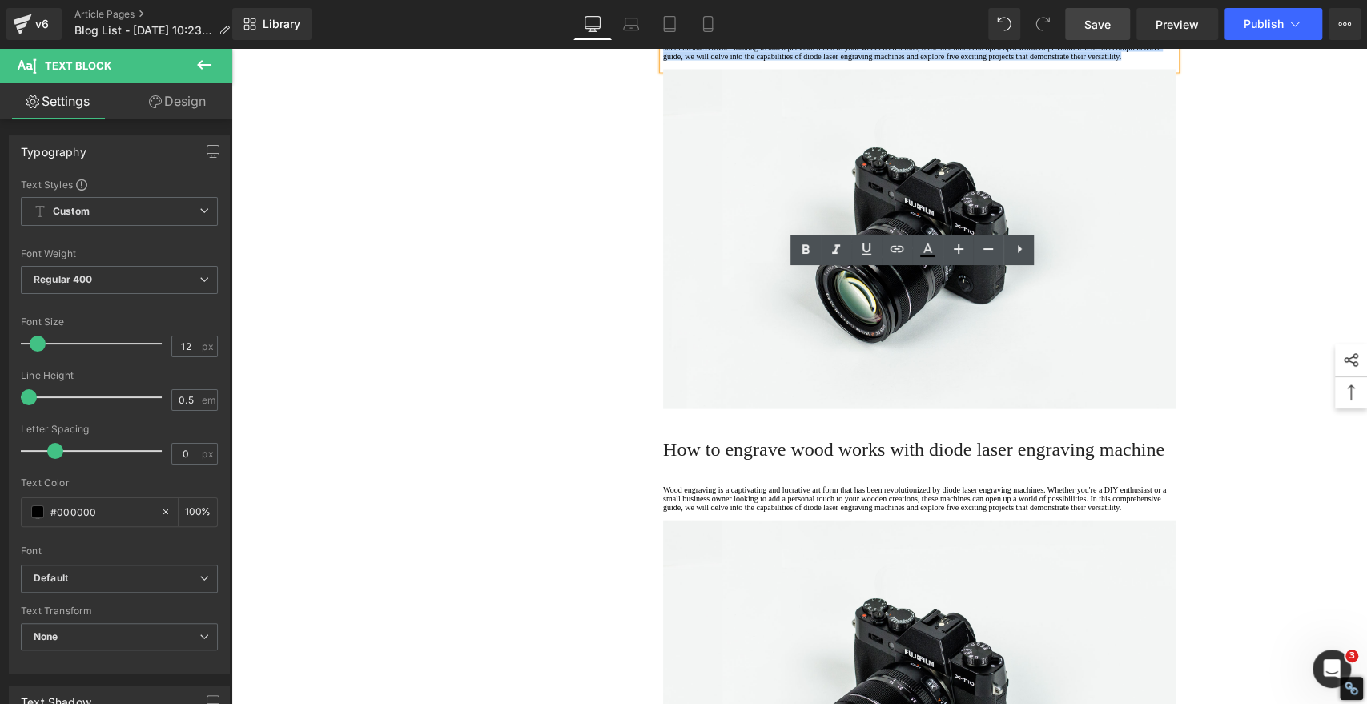
drag, startPoint x: 765, startPoint y: 355, endPoint x: 572, endPoint y: 230, distance: 229.9
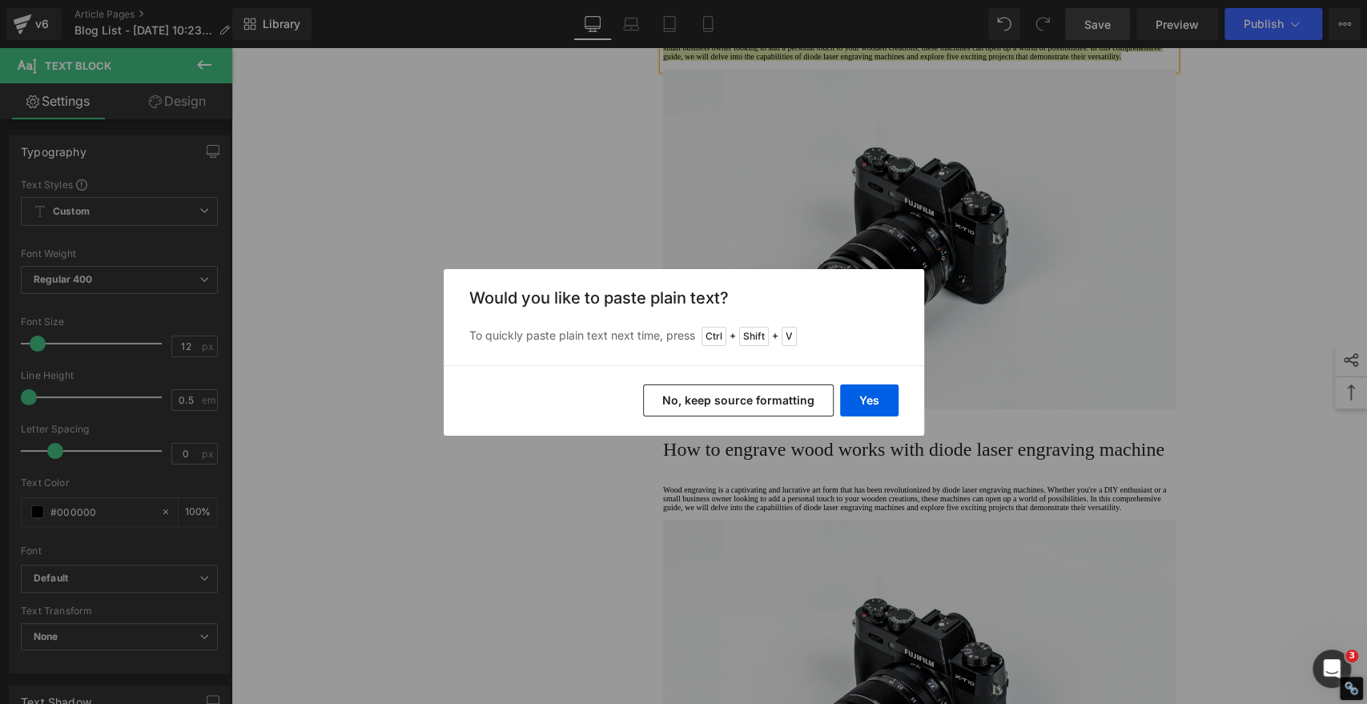
click at [817, 392] on button "No, keep source formatting" at bounding box center [738, 400] width 191 height 32
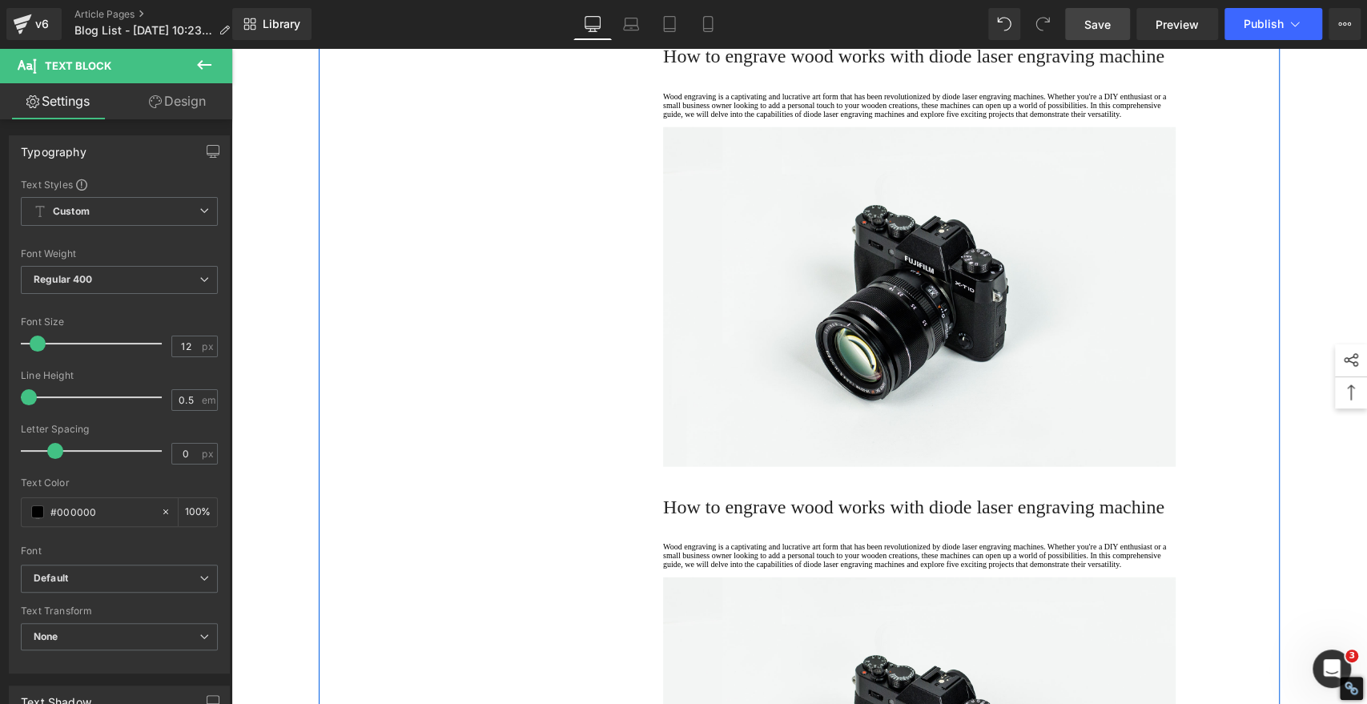
scroll to position [2593, 0]
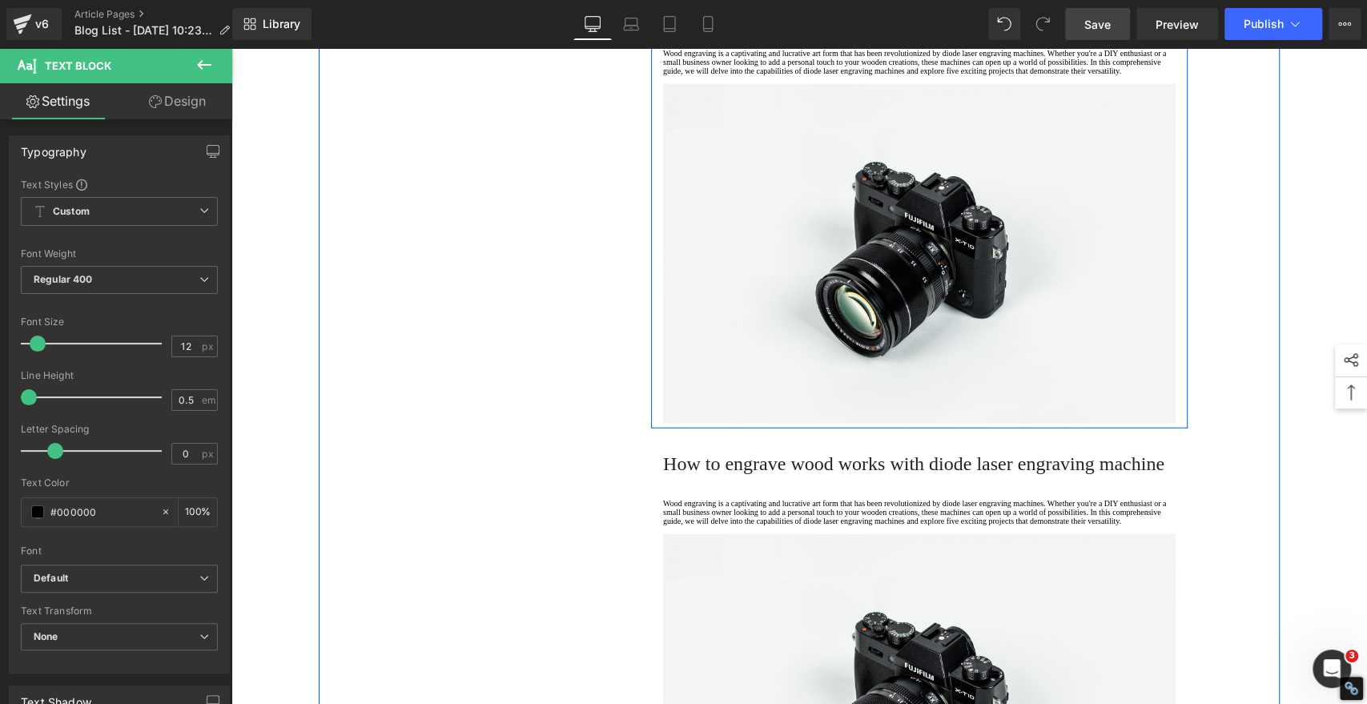
click at [726, 23] on span "How to engrave wood works with diode laser engraving machine" at bounding box center [913, 12] width 501 height 21
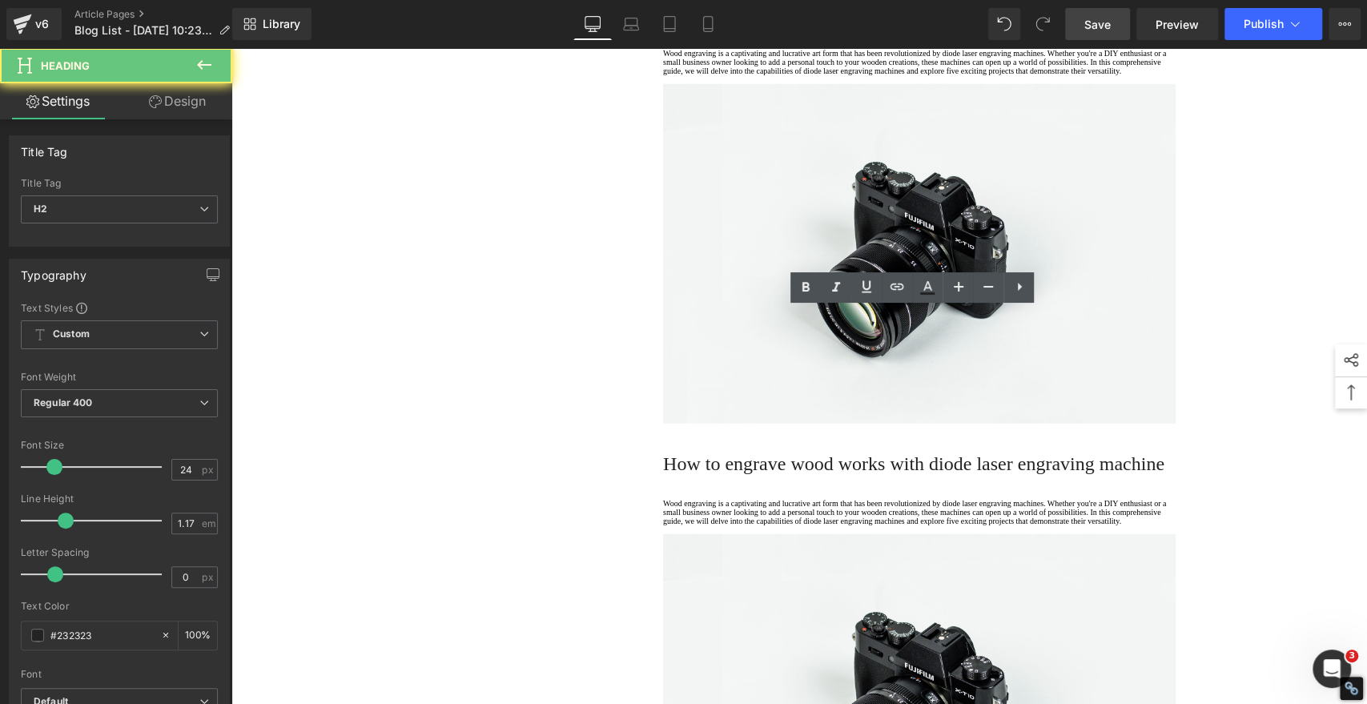
click at [726, 23] on span "How to engrave wood works with diode laser engraving machine" at bounding box center [913, 12] width 501 height 21
paste div
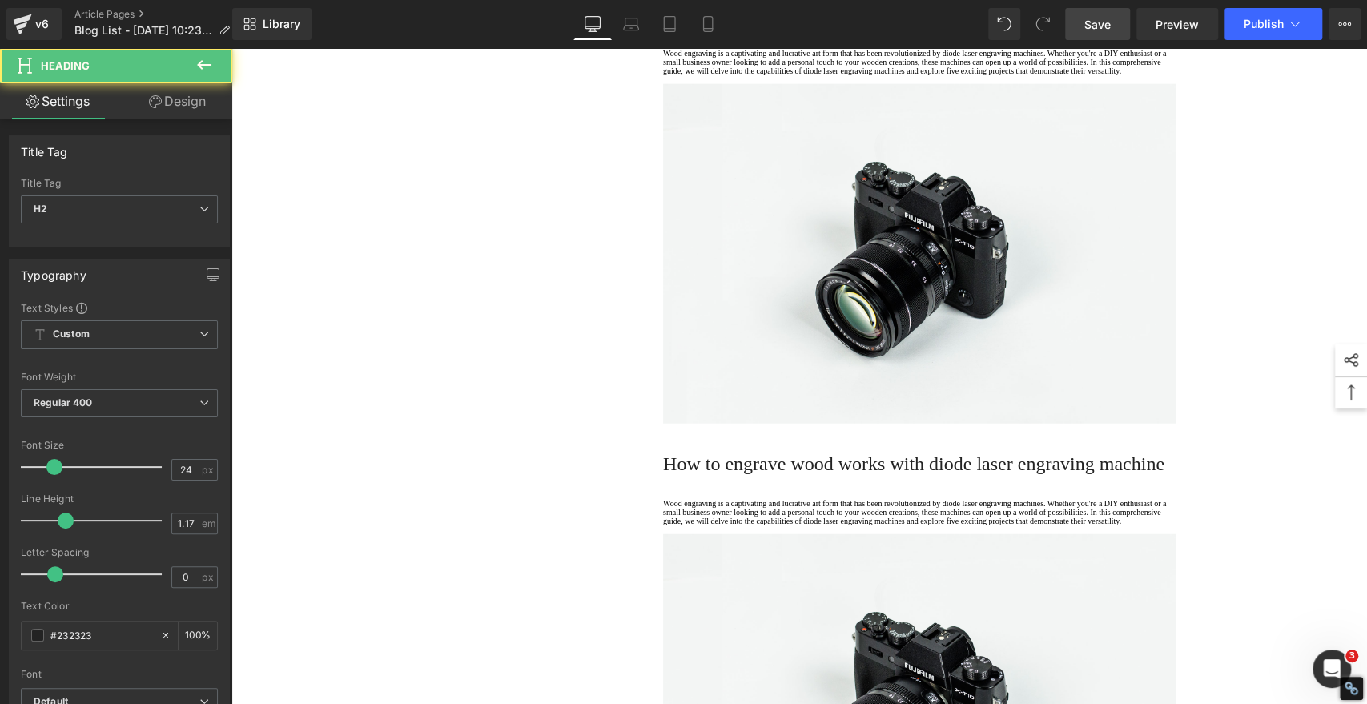
click at [739, 24] on h2 "5. Design Flexibility" at bounding box center [919, 13] width 512 height 22
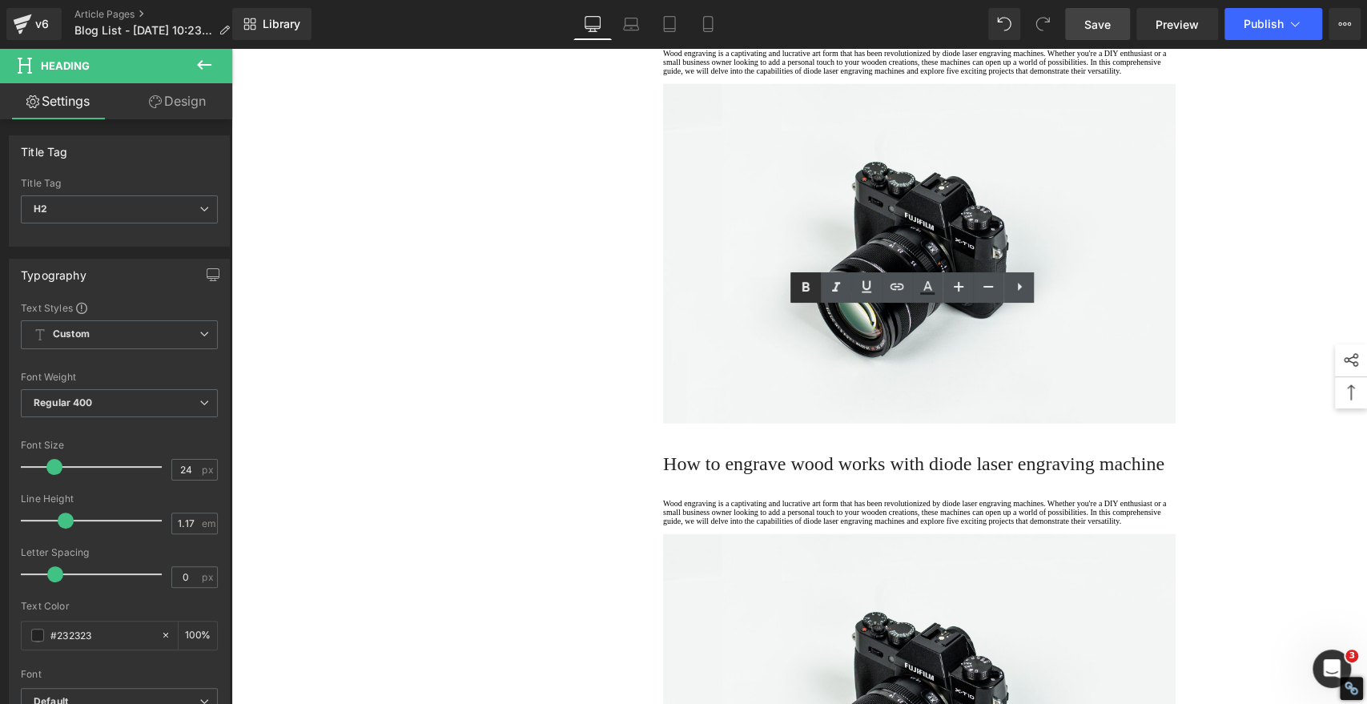
click at [806, 288] on icon at bounding box center [805, 287] width 19 height 19
click at [499, 363] on div "1. Is the laser engraving machine good at engraving wooden materials Text Block…" at bounding box center [799, 382] width 961 height 5587
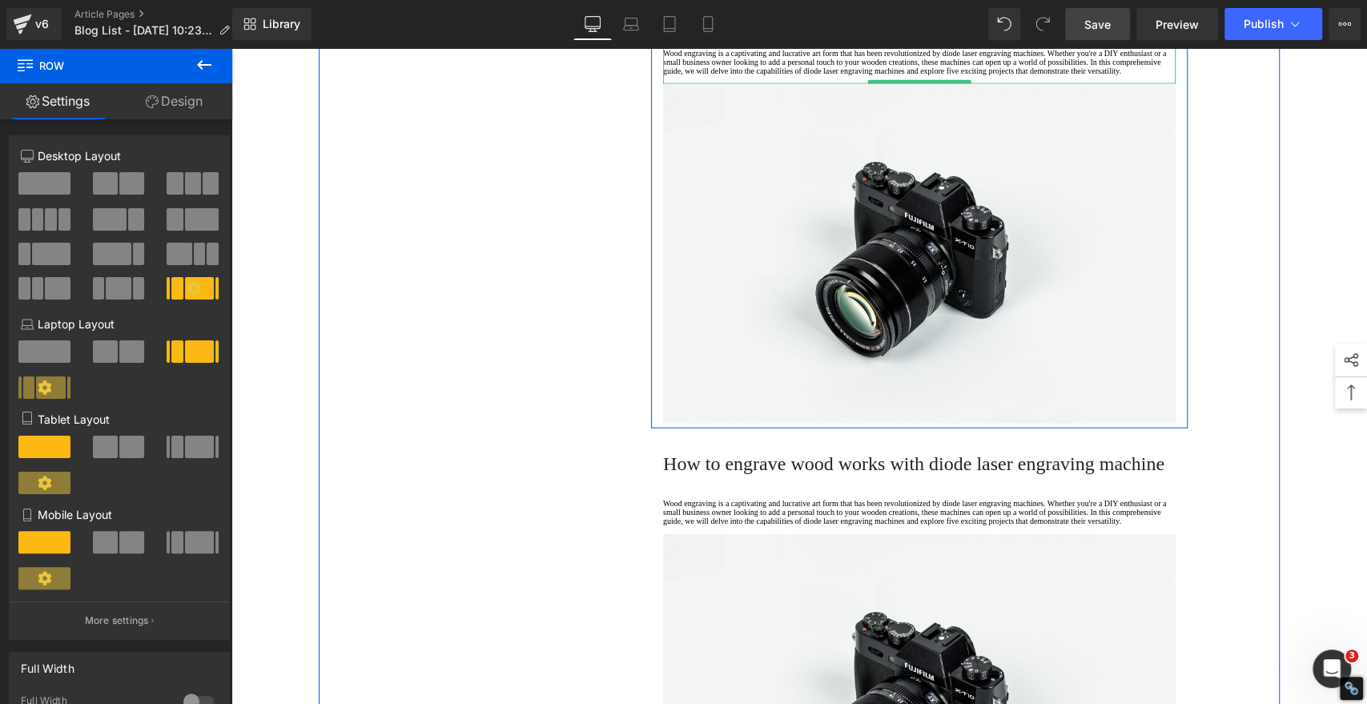
click at [755, 75] on p "Wood engraving is a captivating and lucrative art form that has been revolution…" at bounding box center [919, 62] width 512 height 26
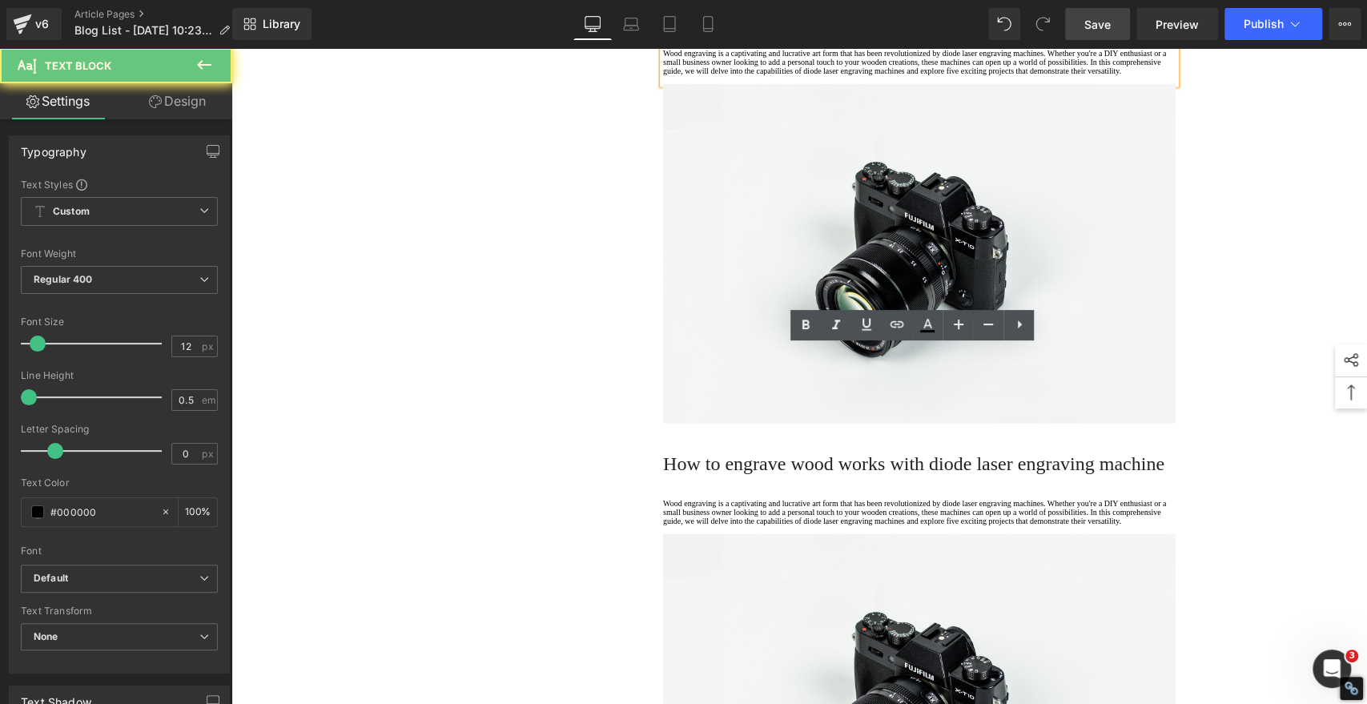
click at [721, 75] on p "Wood engraving is a captivating and lucrative art form that has been revolution…" at bounding box center [919, 62] width 512 height 26
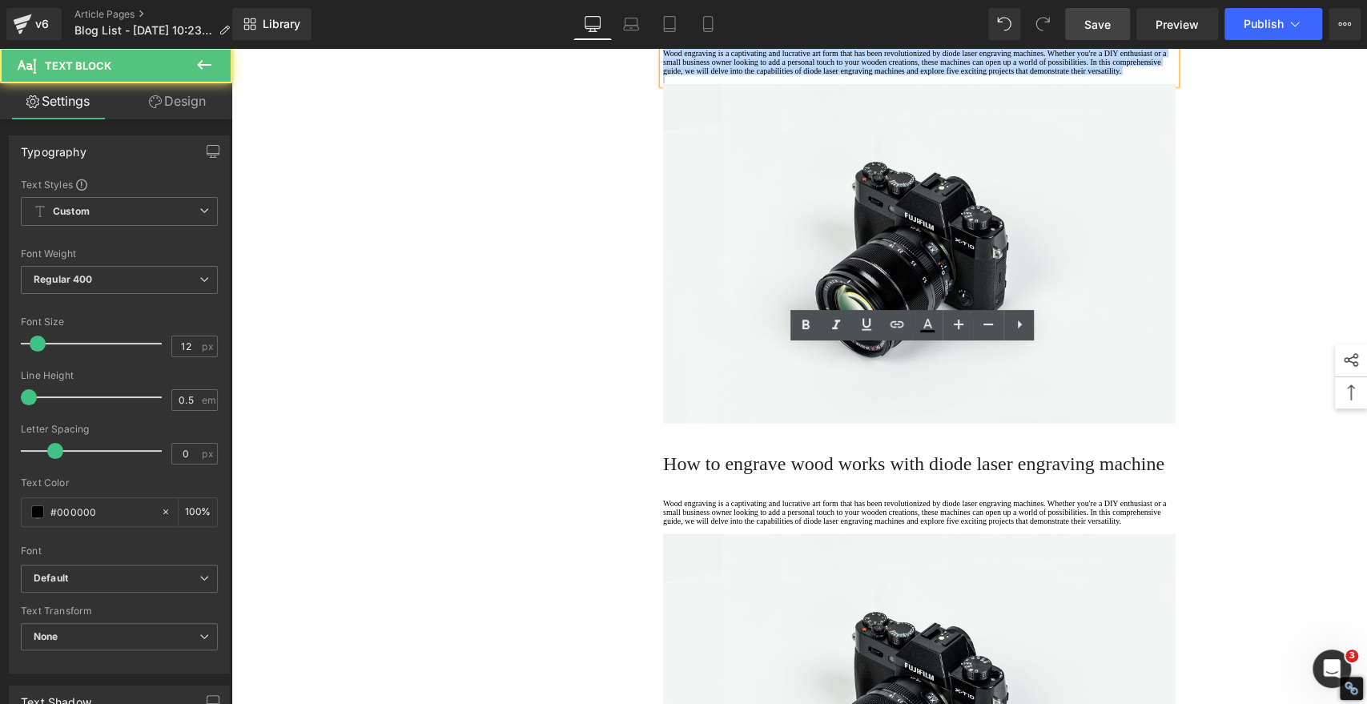
click at [721, 75] on p "Wood engraving is a captivating and lucrative art form that has been revolution…" at bounding box center [919, 62] width 512 height 26
click at [722, 75] on p "Wood engraving is a captivating and lucrative art form that has been revolution…" at bounding box center [919, 62] width 512 height 26
drag, startPoint x: 725, startPoint y: 427, endPoint x: 592, endPoint y: 333, distance: 163.3
click at [592, 333] on div "1. Is the laser engraving machine good at engraving wooden materials Text Block…" at bounding box center [799, 382] width 961 height 5587
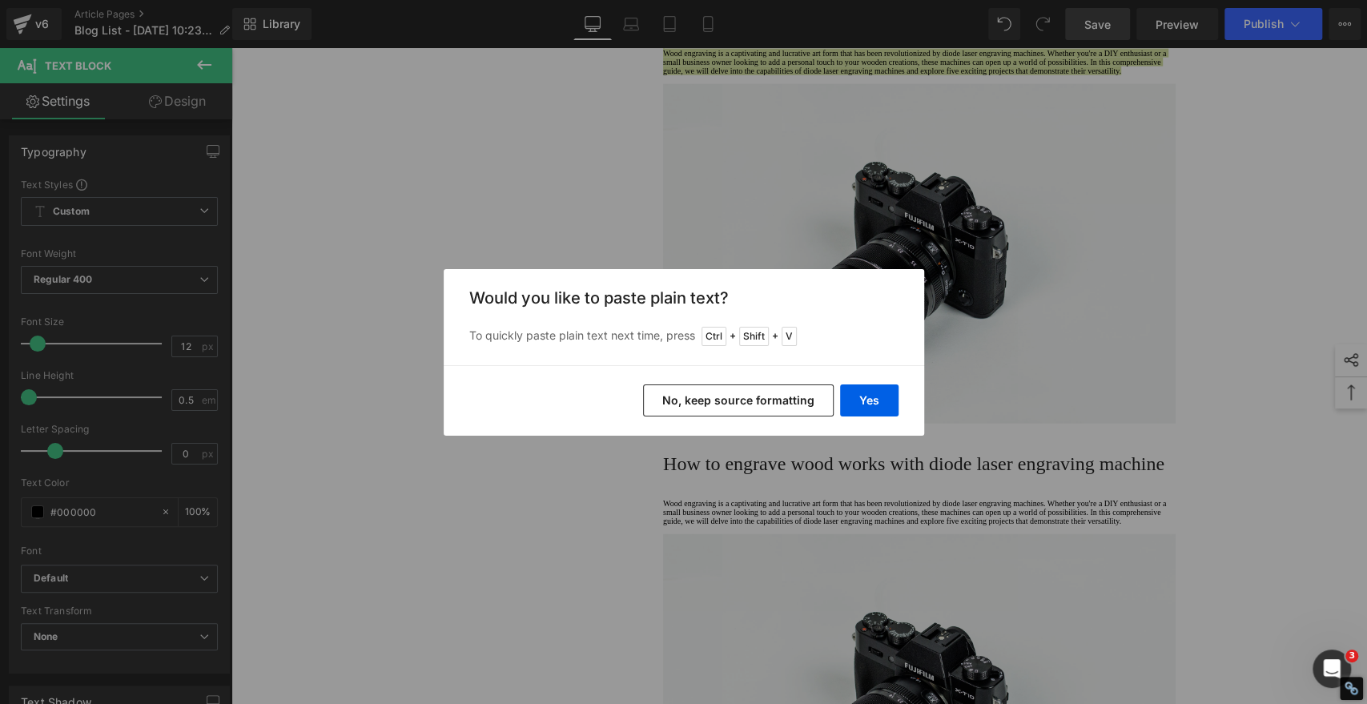
click at [724, 402] on button "No, keep source formatting" at bounding box center [738, 400] width 191 height 32
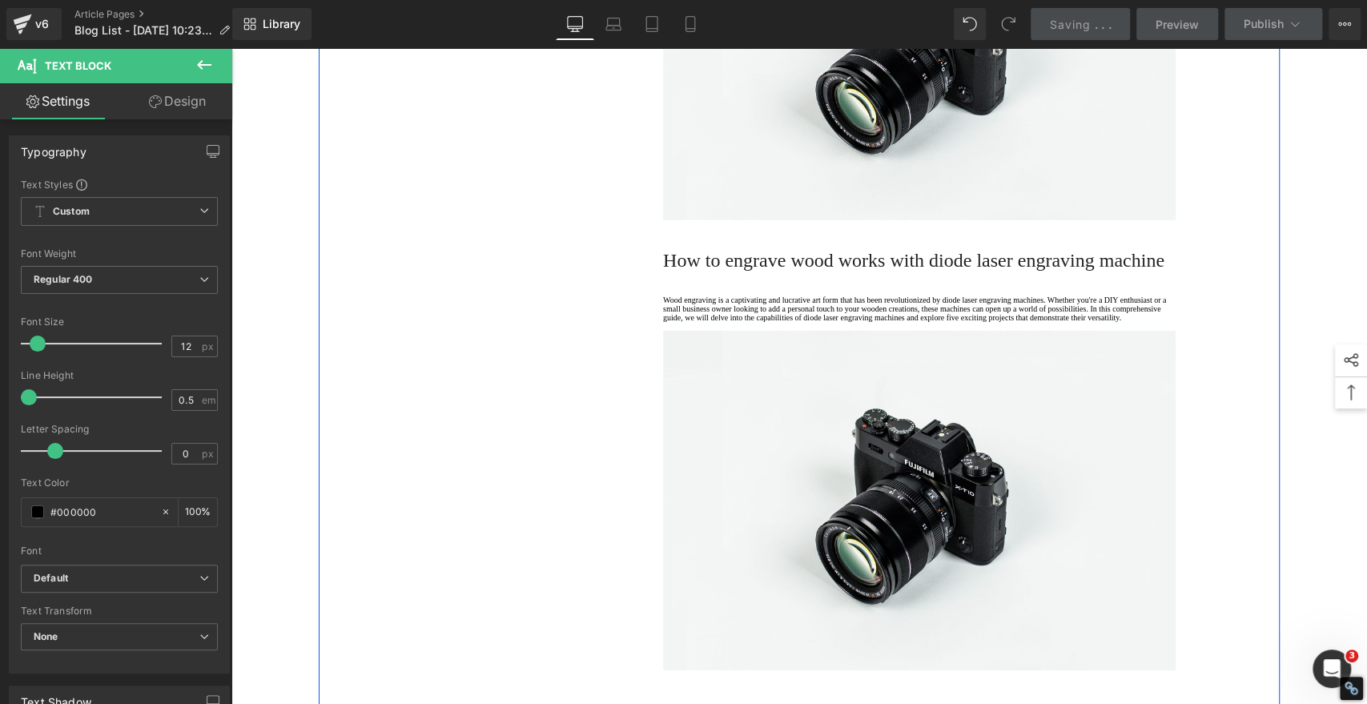
scroll to position [3216, 0]
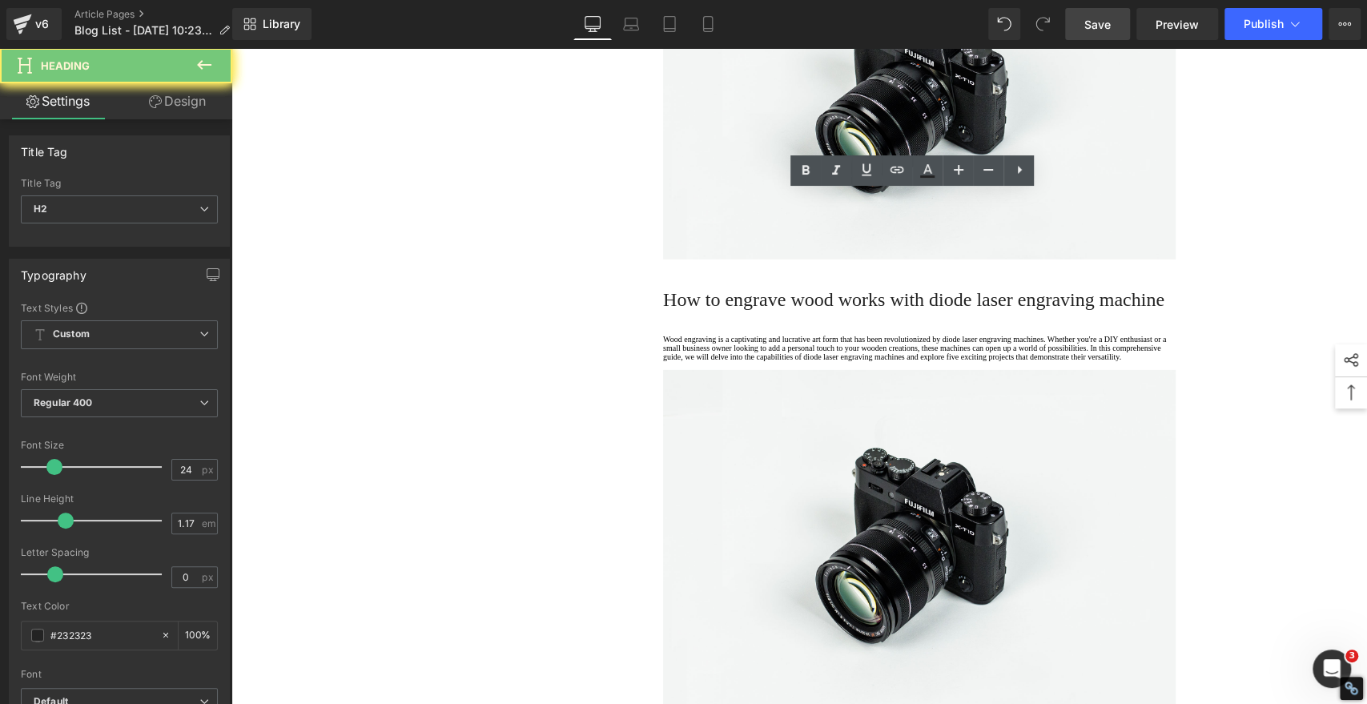
paste div
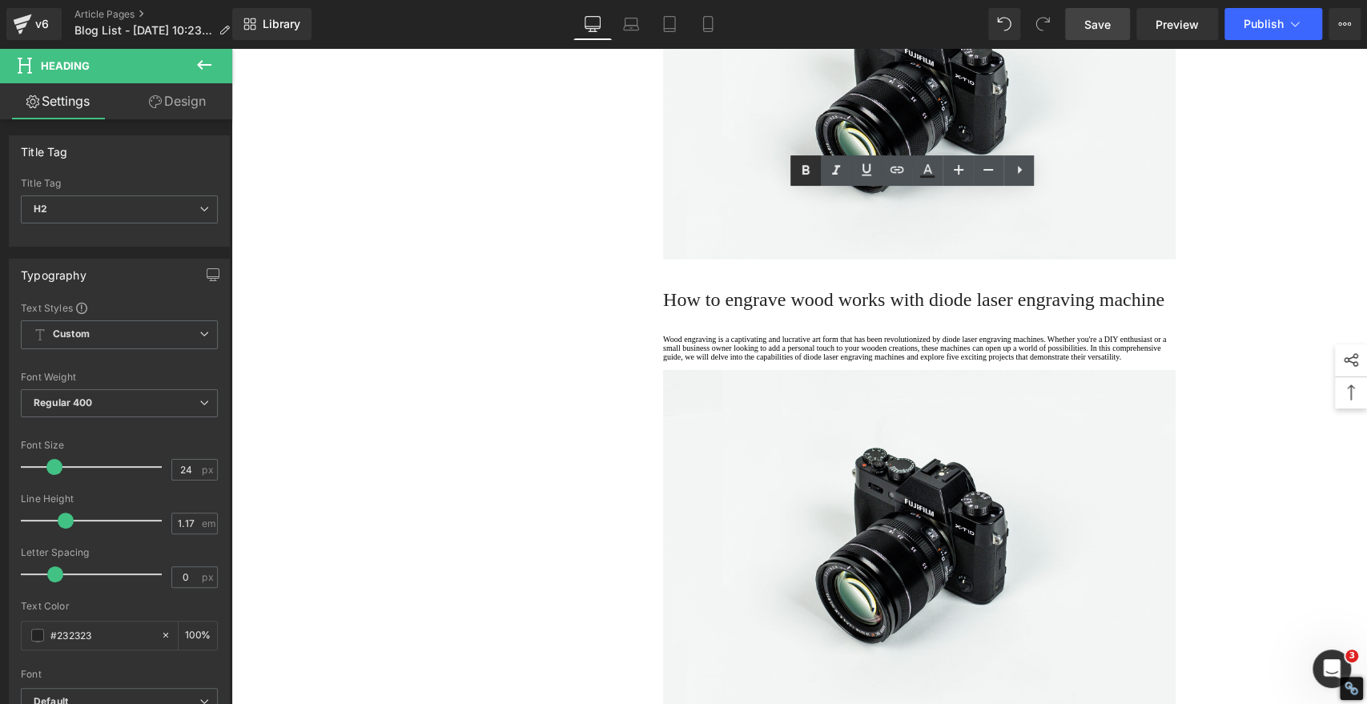
click at [808, 171] on icon at bounding box center [805, 170] width 7 height 10
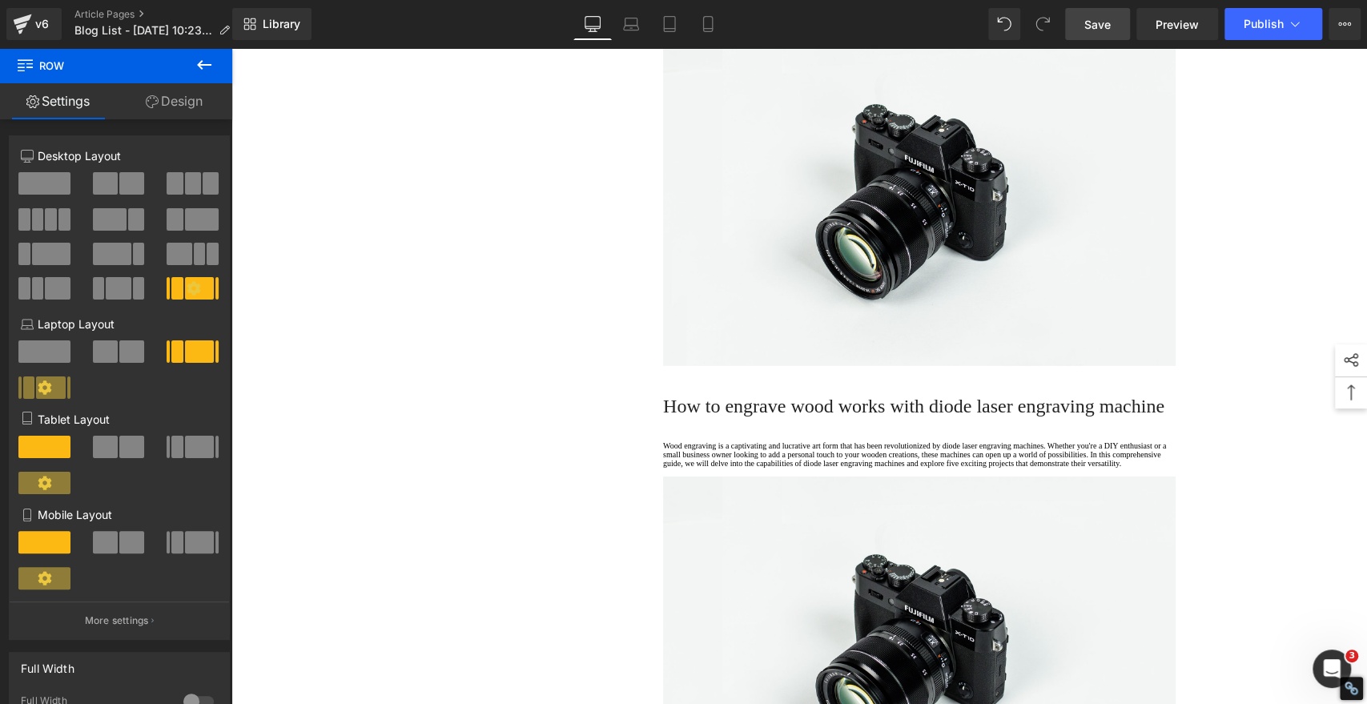
scroll to position [3126, 0]
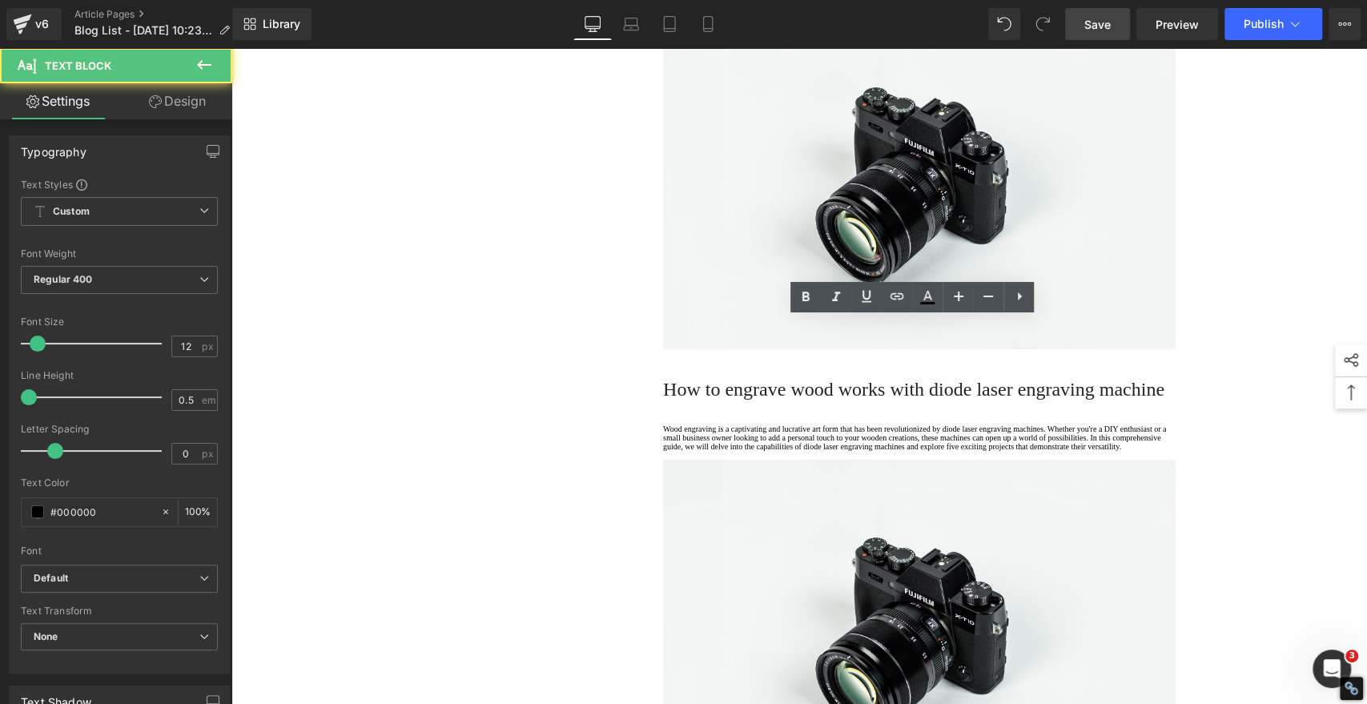
drag, startPoint x: 732, startPoint y: 396, endPoint x: 627, endPoint y: 291, distance: 148.9
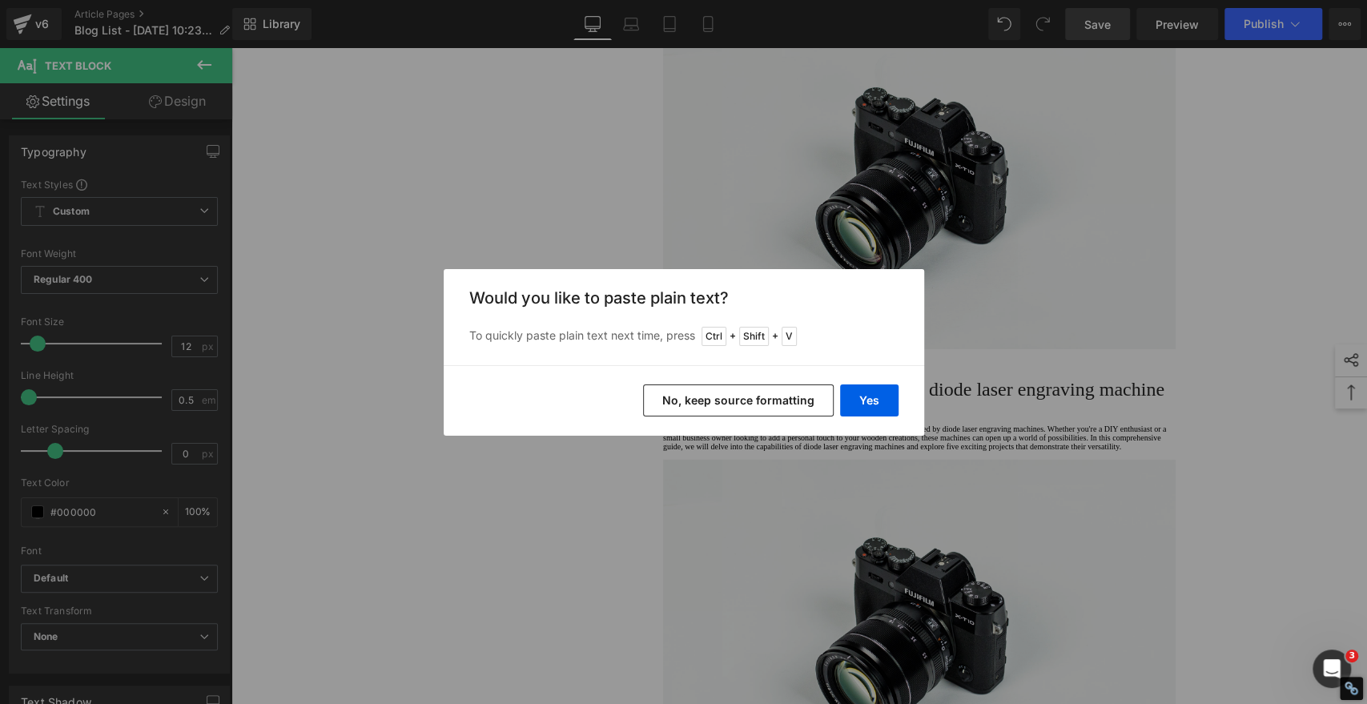
click at [772, 403] on button "No, keep source formatting" at bounding box center [738, 400] width 191 height 32
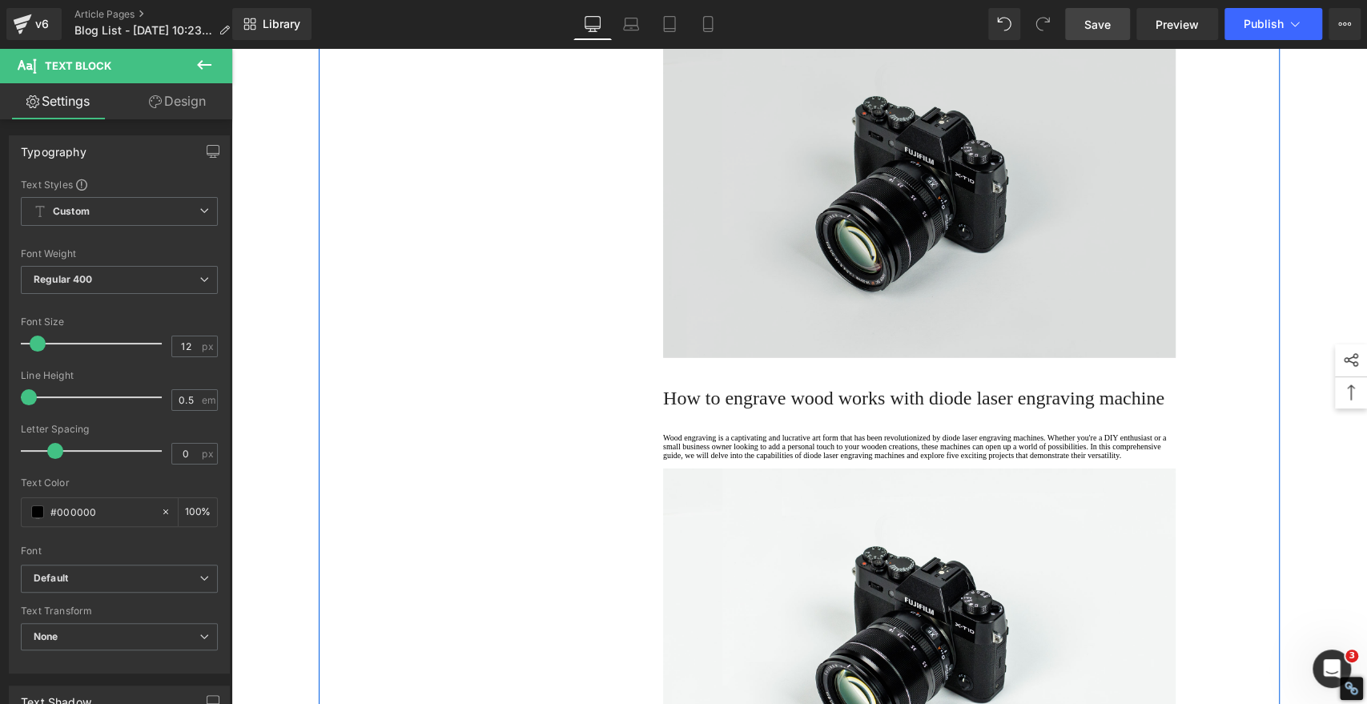
scroll to position [3482, 0]
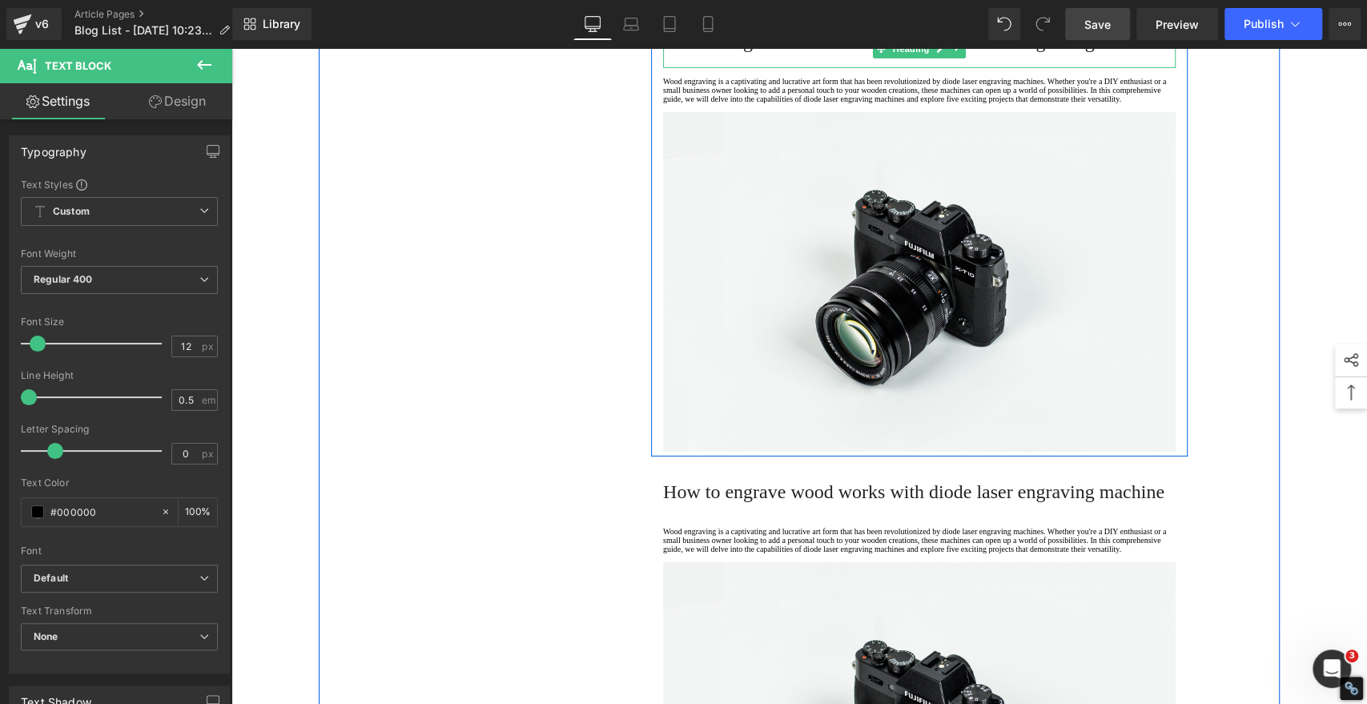
drag, startPoint x: 741, startPoint y: 455, endPoint x: 745, endPoint y: 463, distance: 9.0
click at [741, 52] on span "How to engrave wood works with diode laser engraving machine" at bounding box center [913, 41] width 501 height 21
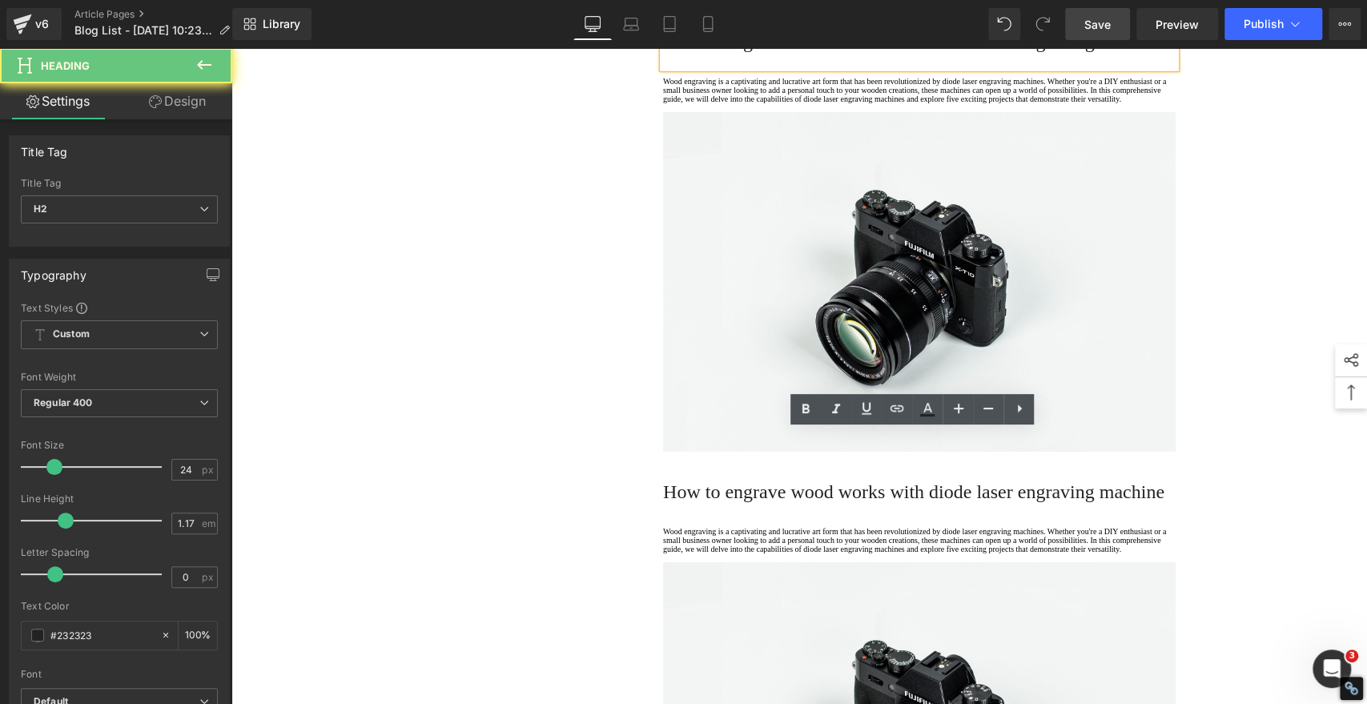
click at [745, 53] on h2 "How to engrave wood works with diode laser engraving machine" at bounding box center [919, 41] width 512 height 22
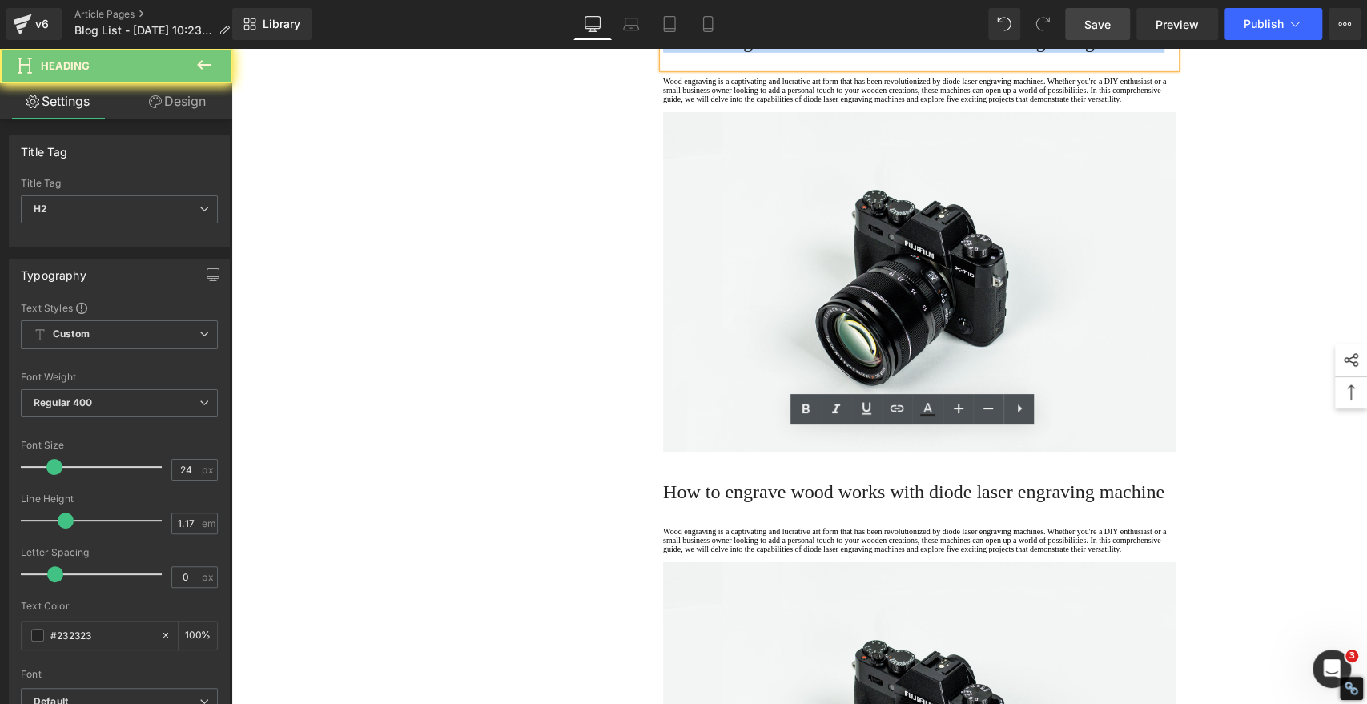
click at [745, 53] on h2 "How to engrave wood works with diode laser engraving machine" at bounding box center [919, 41] width 512 height 22
paste div
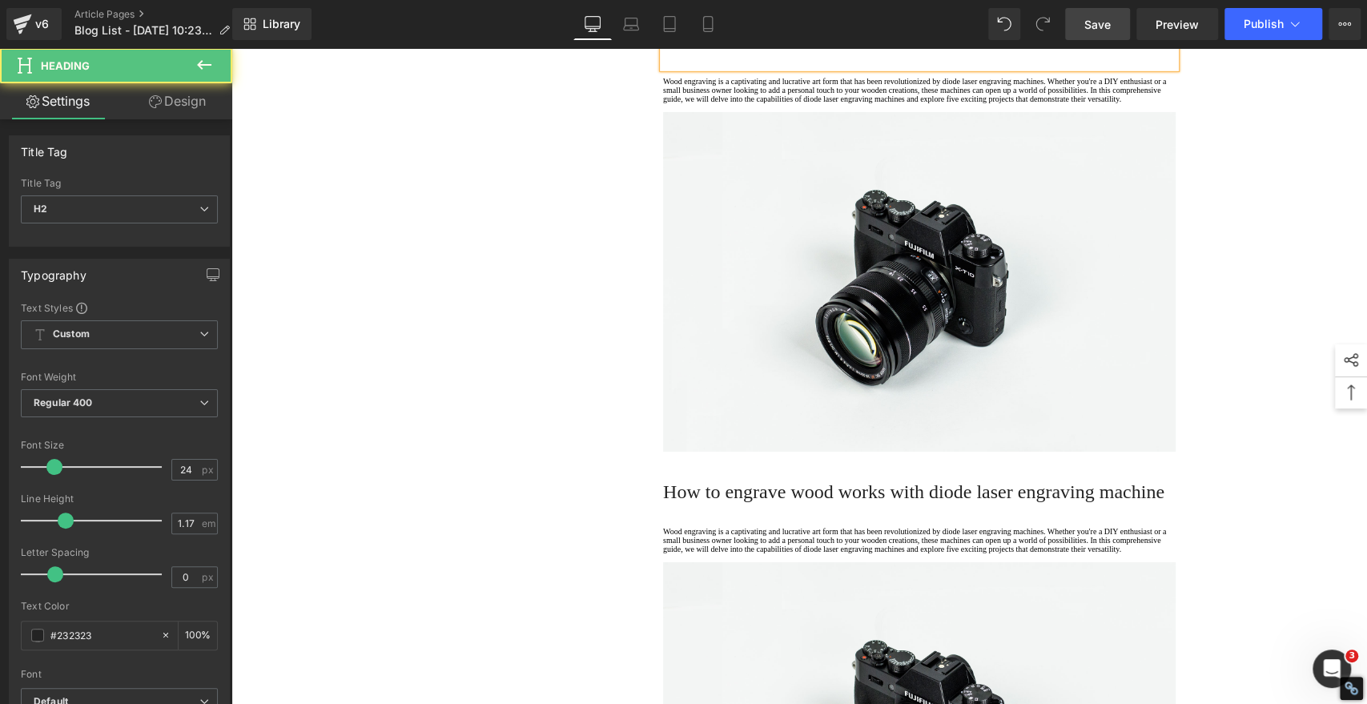
click at [745, 53] on h2 "7. Cost Considerations" at bounding box center [919, 41] width 512 height 22
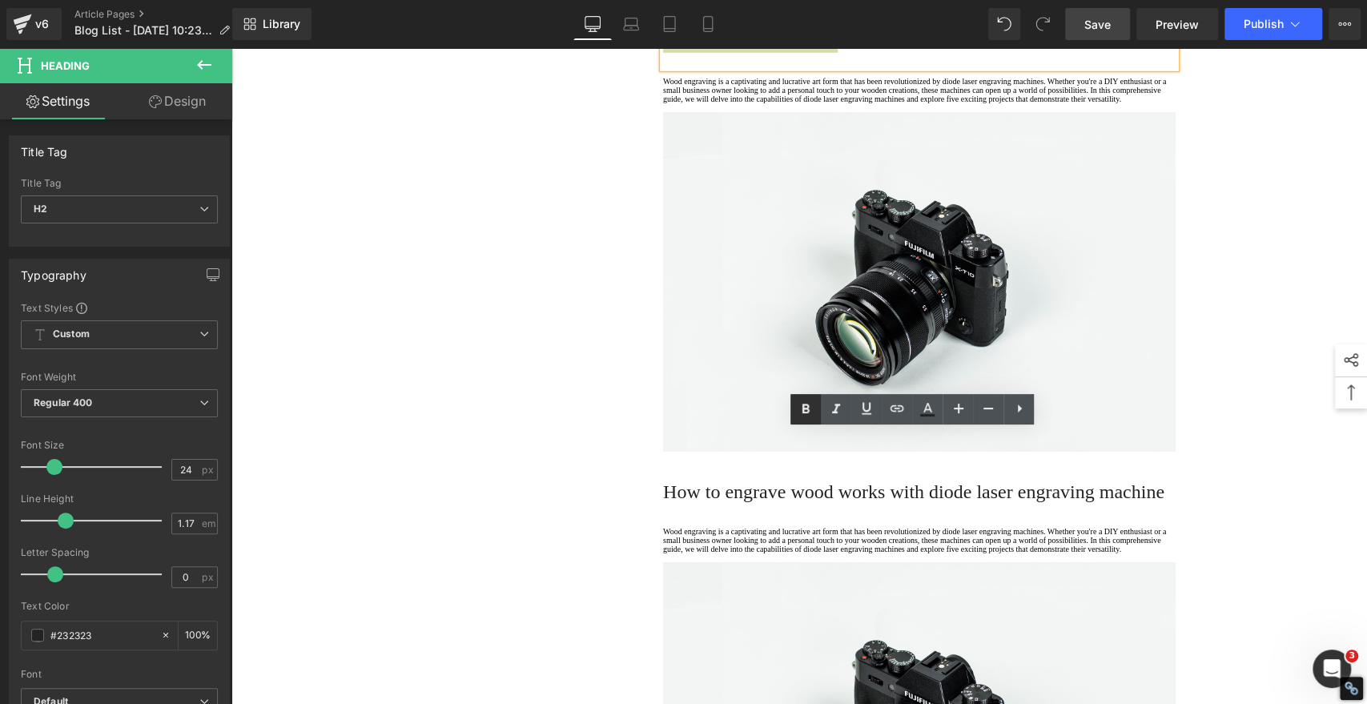
click at [805, 408] on icon at bounding box center [805, 409] width 7 height 10
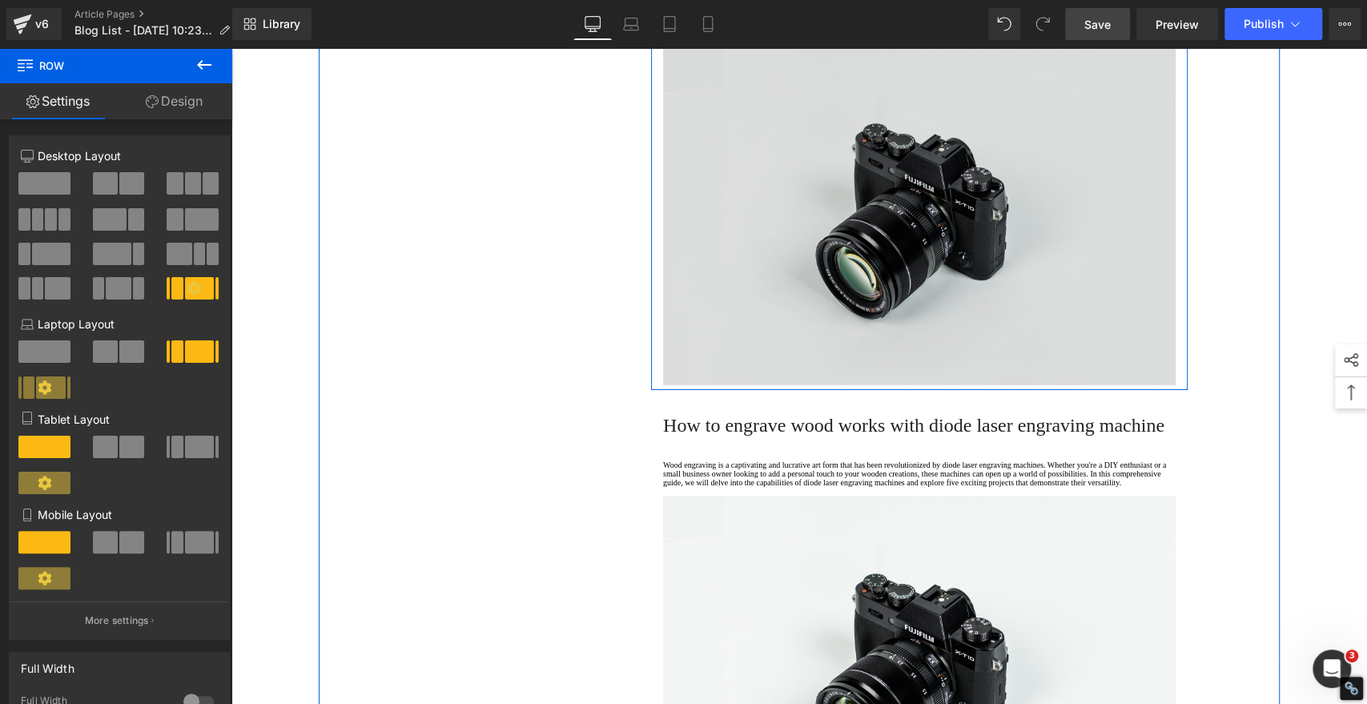
scroll to position [3660, 0]
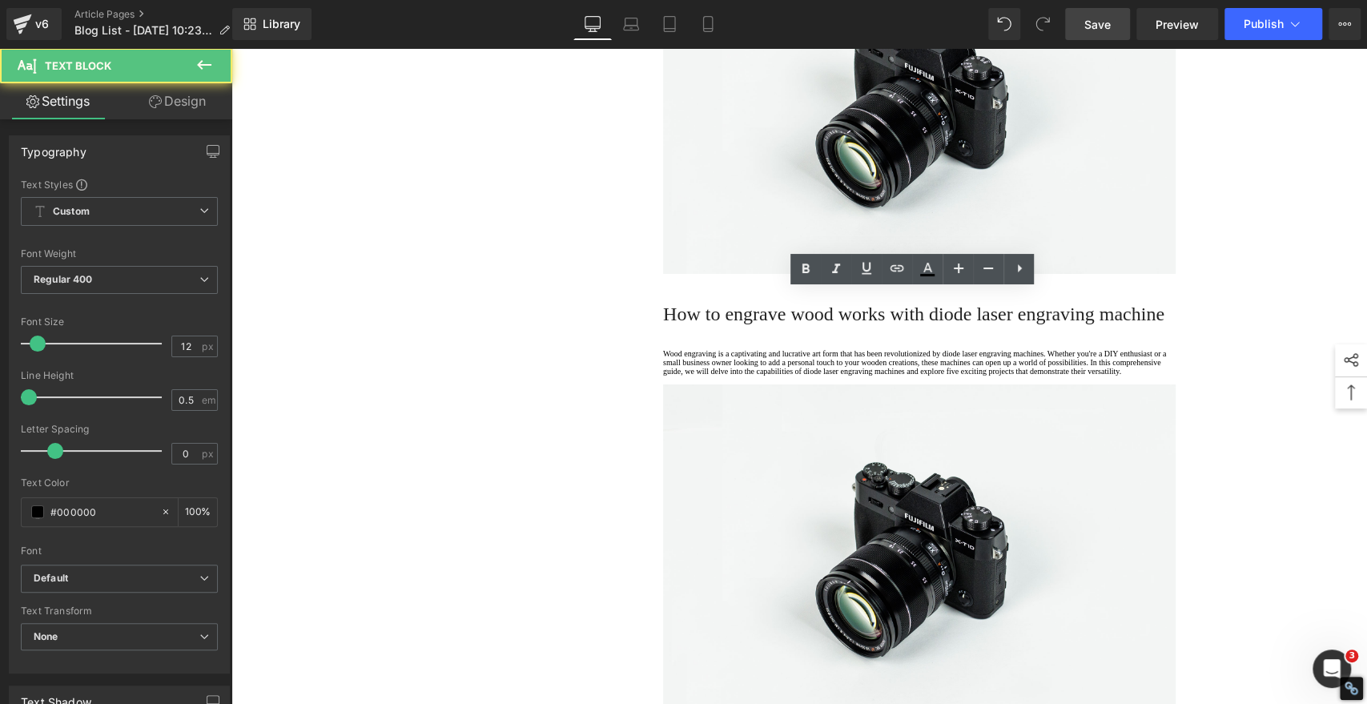
drag, startPoint x: 729, startPoint y: 371, endPoint x: 633, endPoint y: 291, distance: 124.6
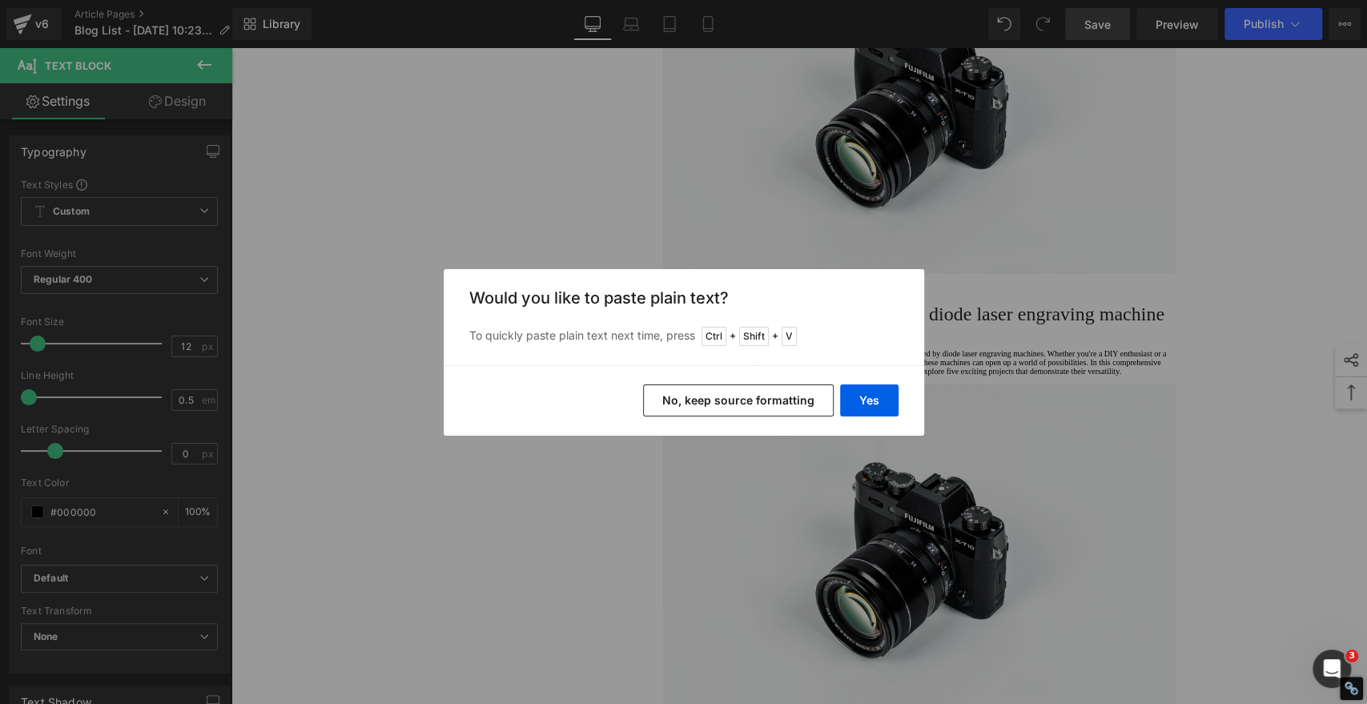
click at [778, 398] on button "No, keep source formatting" at bounding box center [738, 400] width 191 height 32
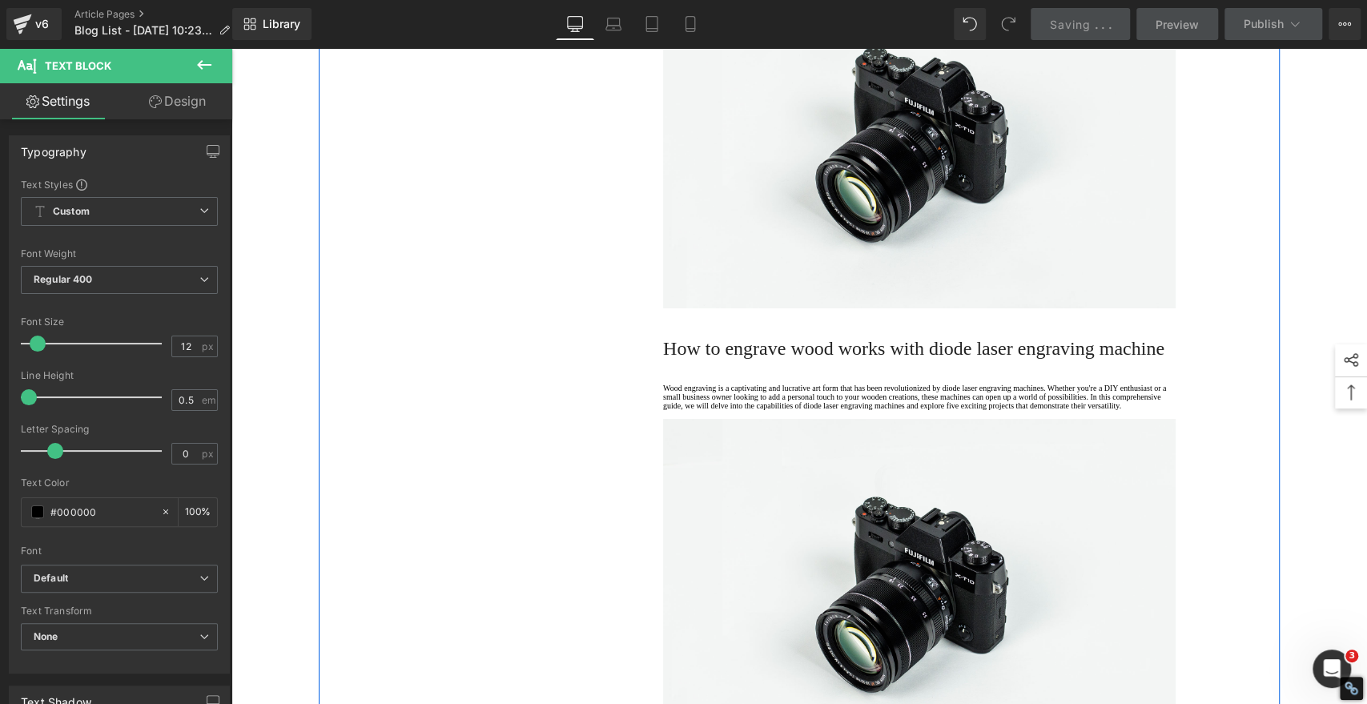
scroll to position [4105, 0]
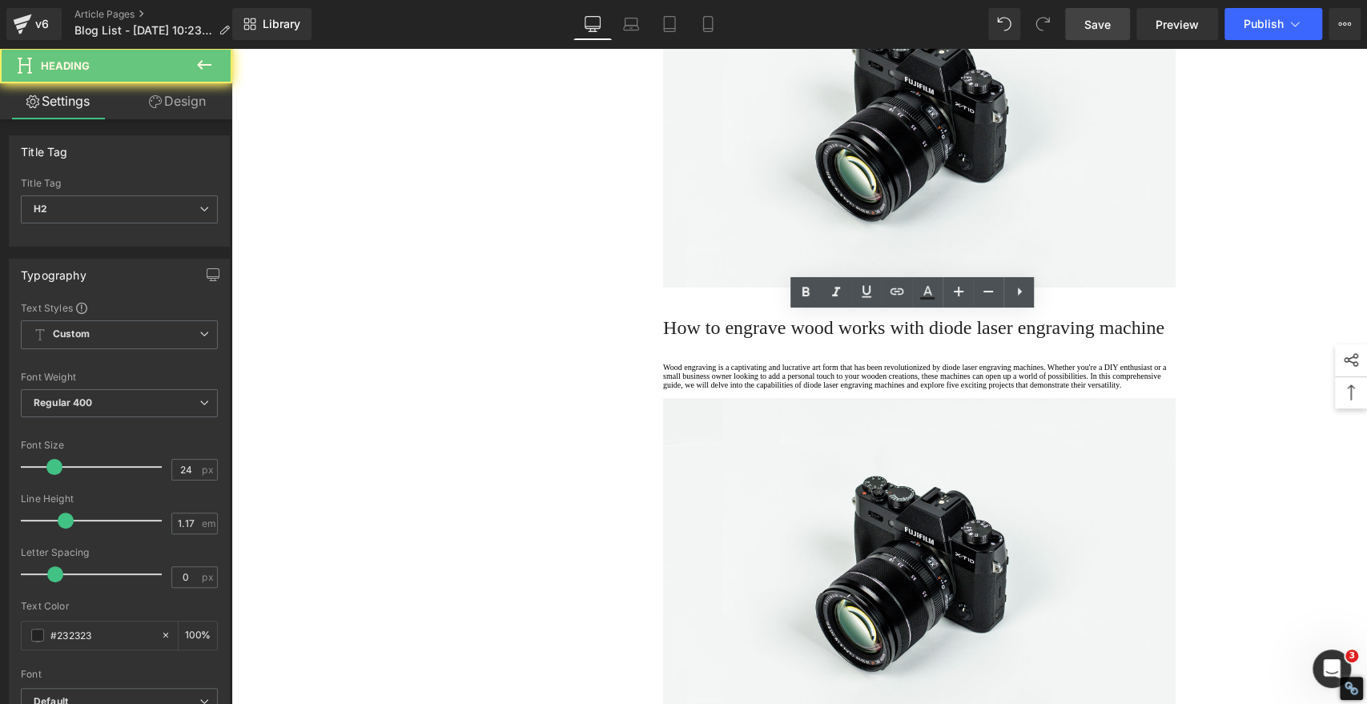
paste div
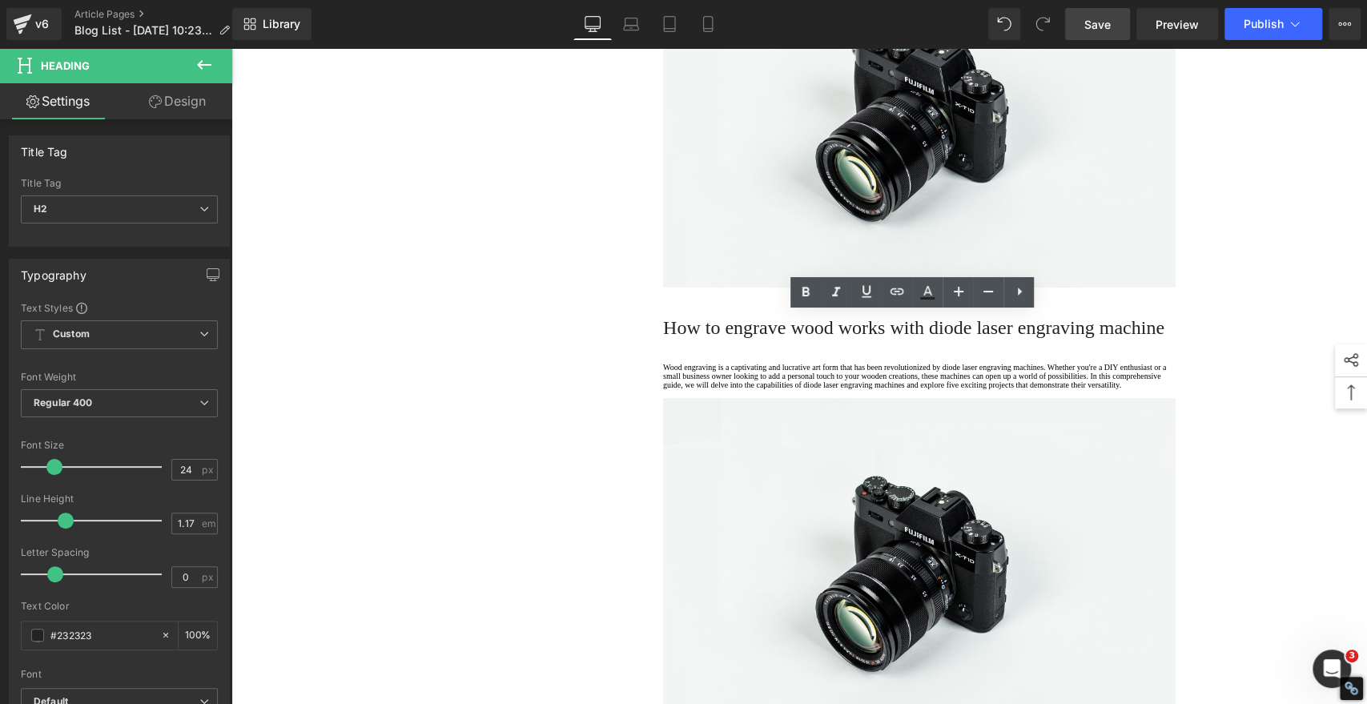
click at [806, 293] on icon at bounding box center [805, 292] width 19 height 19
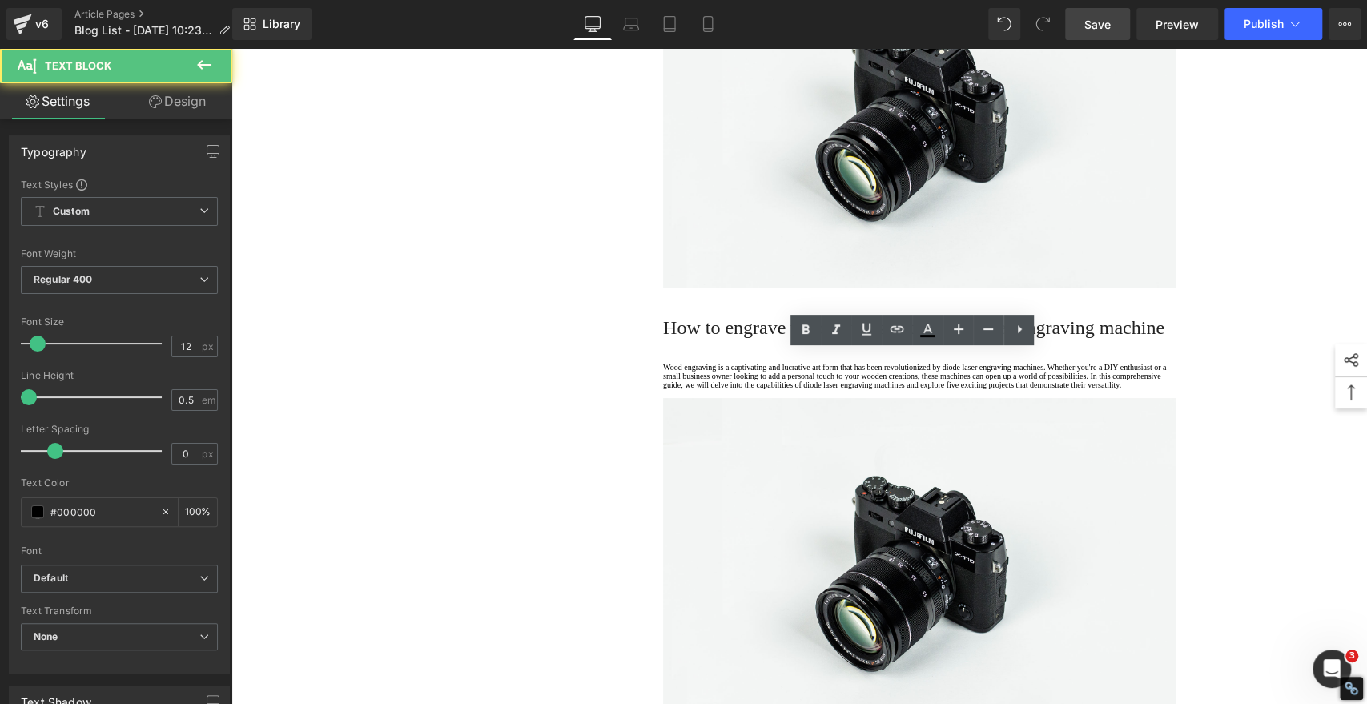
drag, startPoint x: 697, startPoint y: 415, endPoint x: 565, endPoint y: 336, distance: 154.1
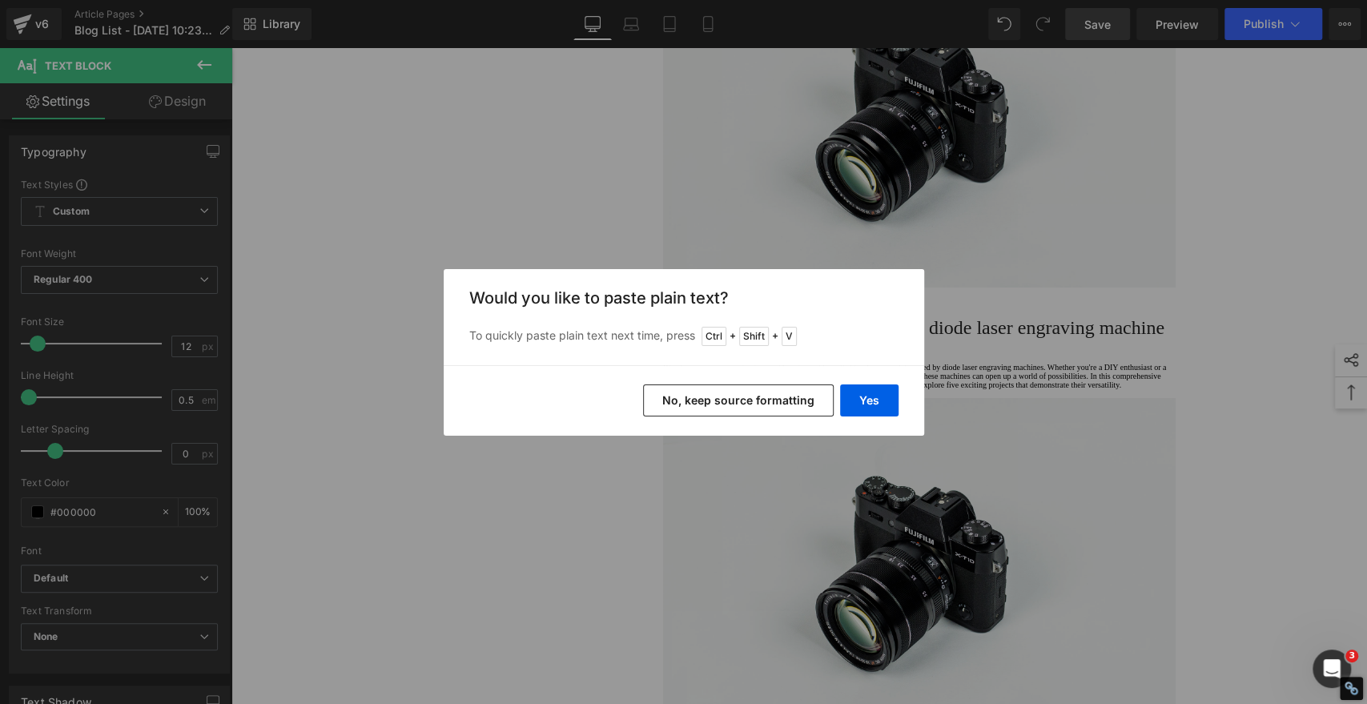
click at [751, 397] on button "No, keep source formatting" at bounding box center [738, 400] width 191 height 32
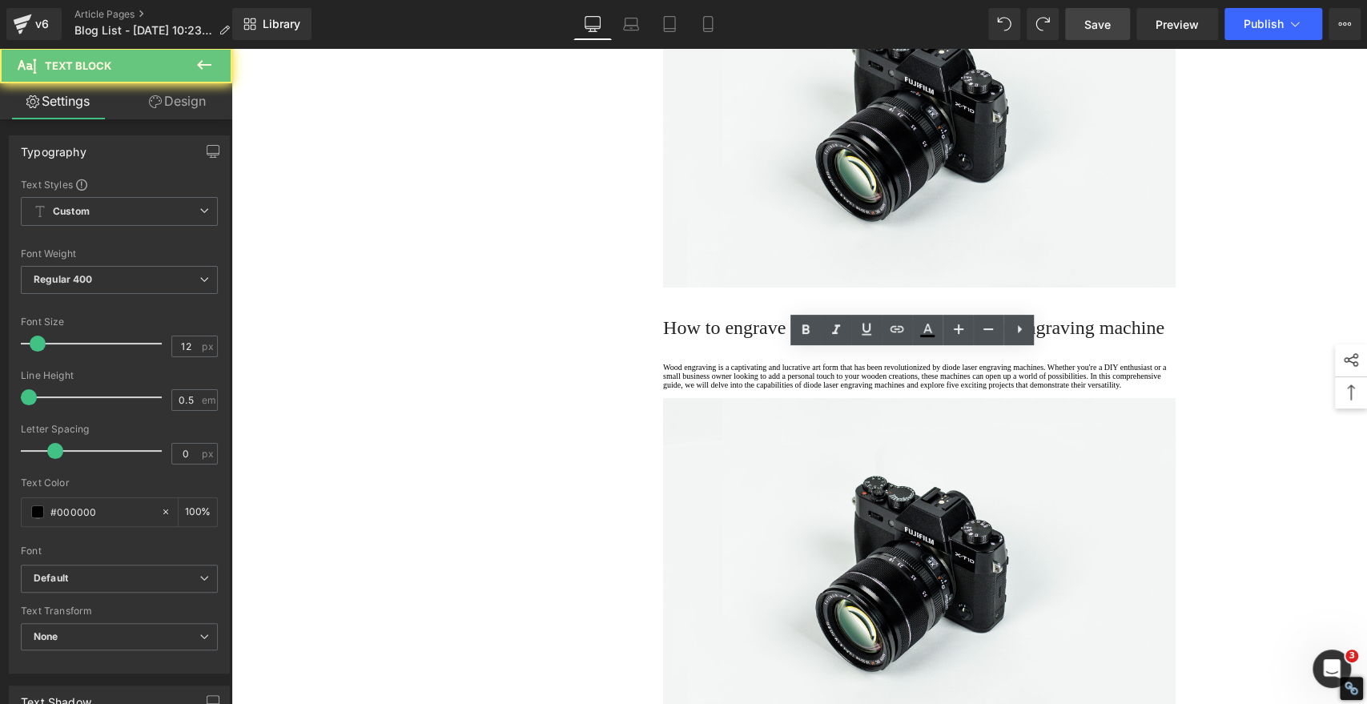
drag, startPoint x: 719, startPoint y: 437, endPoint x: 618, endPoint y: 342, distance: 138.8
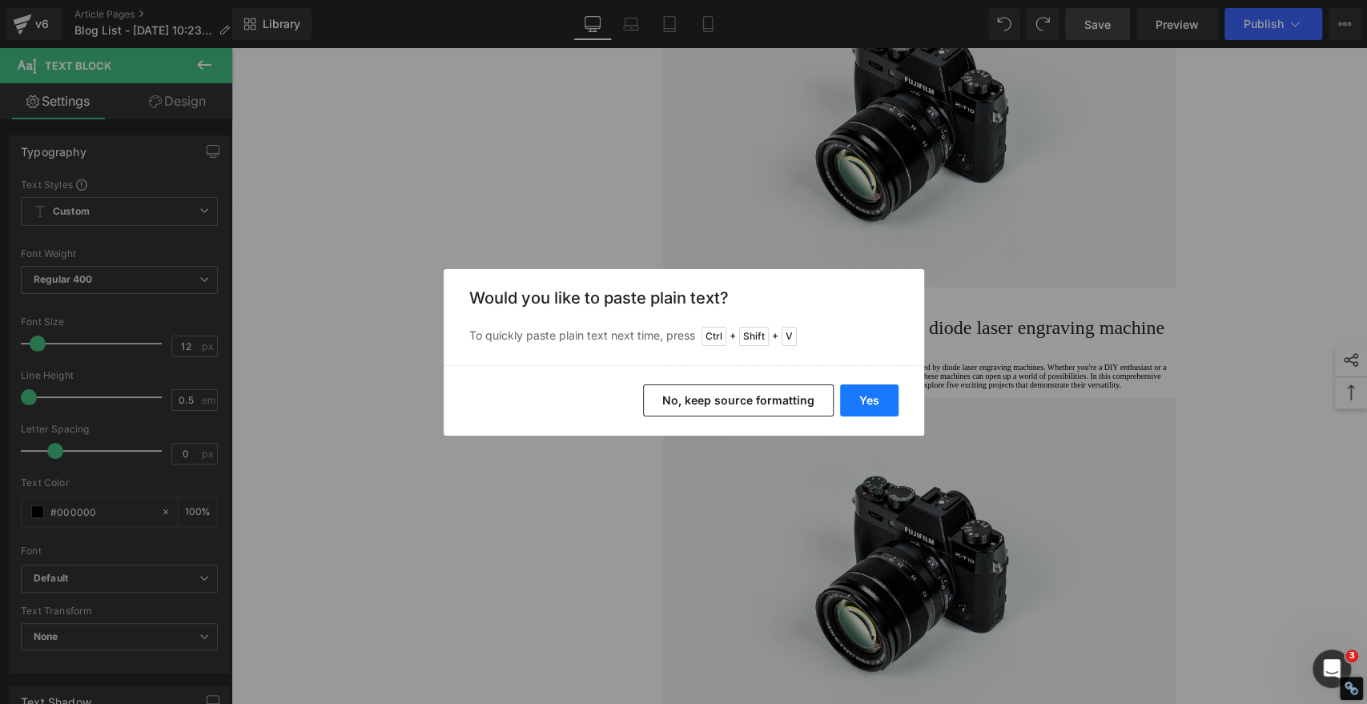
click at [866, 396] on button "Yes" at bounding box center [869, 400] width 58 height 32
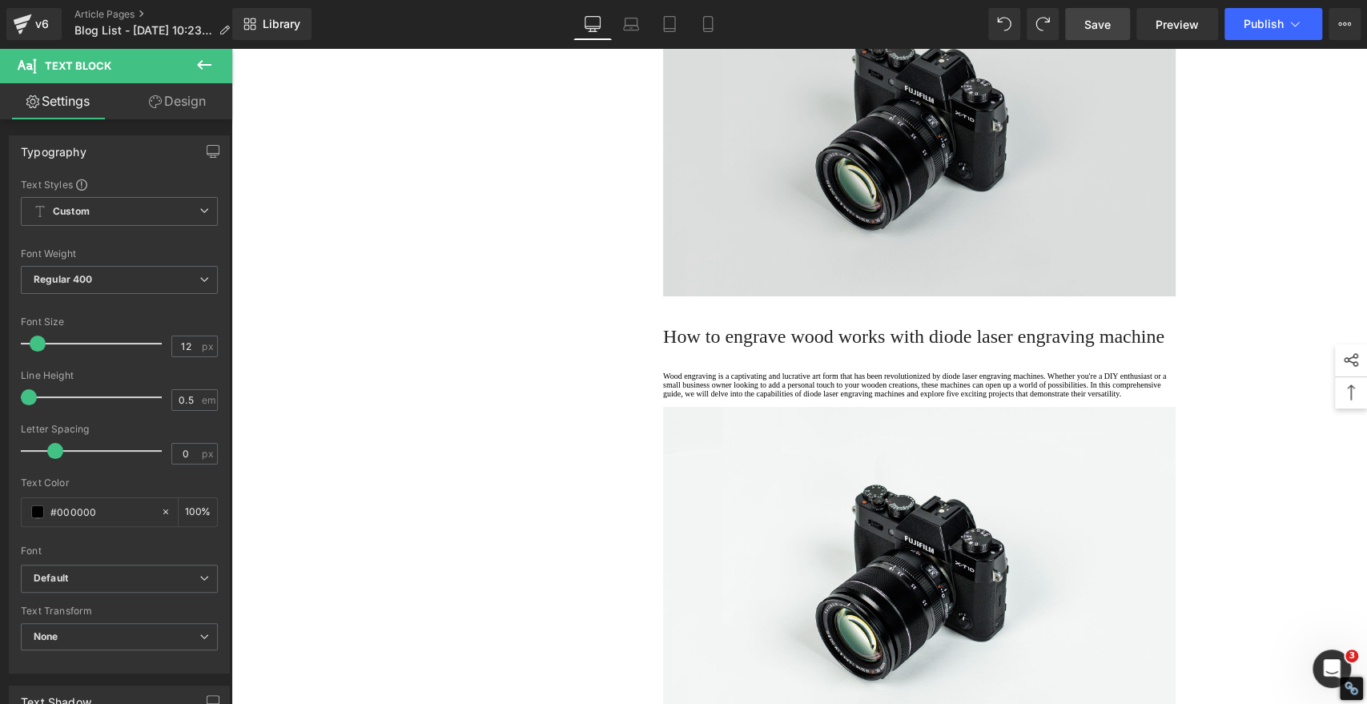
copy p "·"
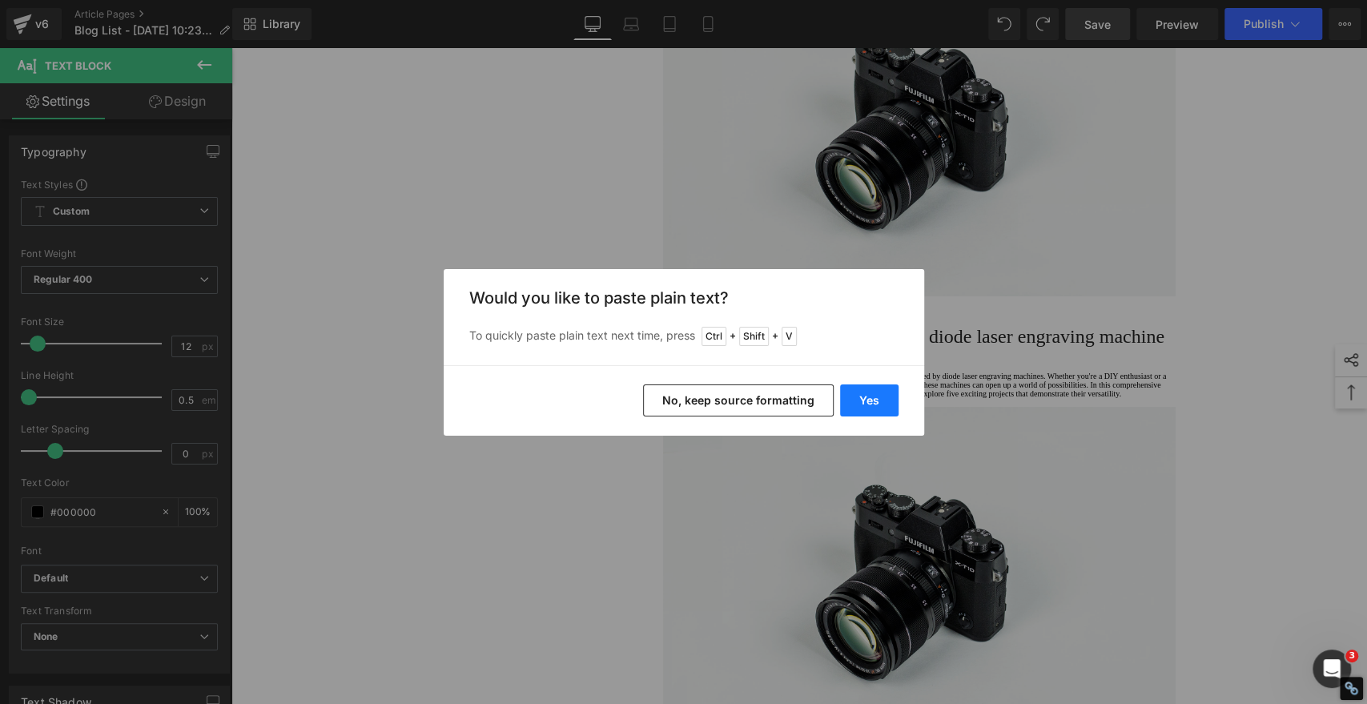
click at [868, 402] on button "Yes" at bounding box center [869, 400] width 58 height 32
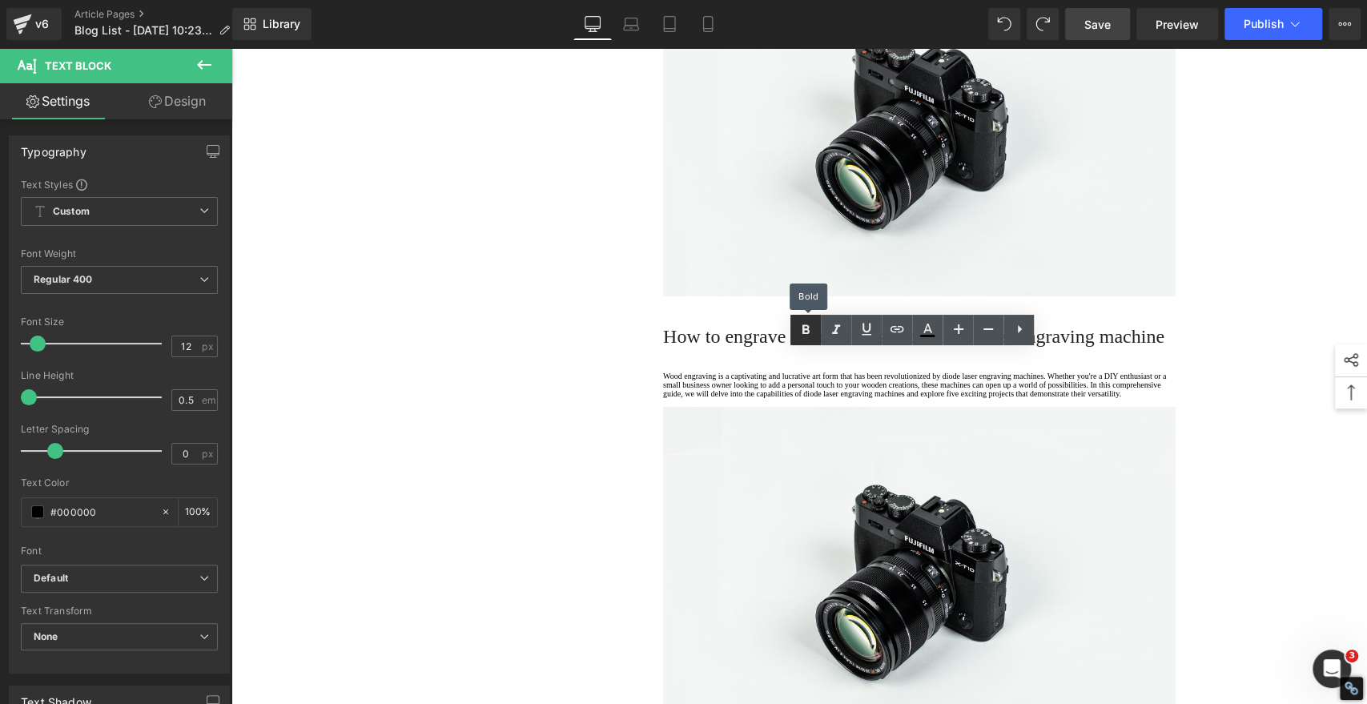
click at [806, 327] on icon at bounding box center [805, 329] width 19 height 19
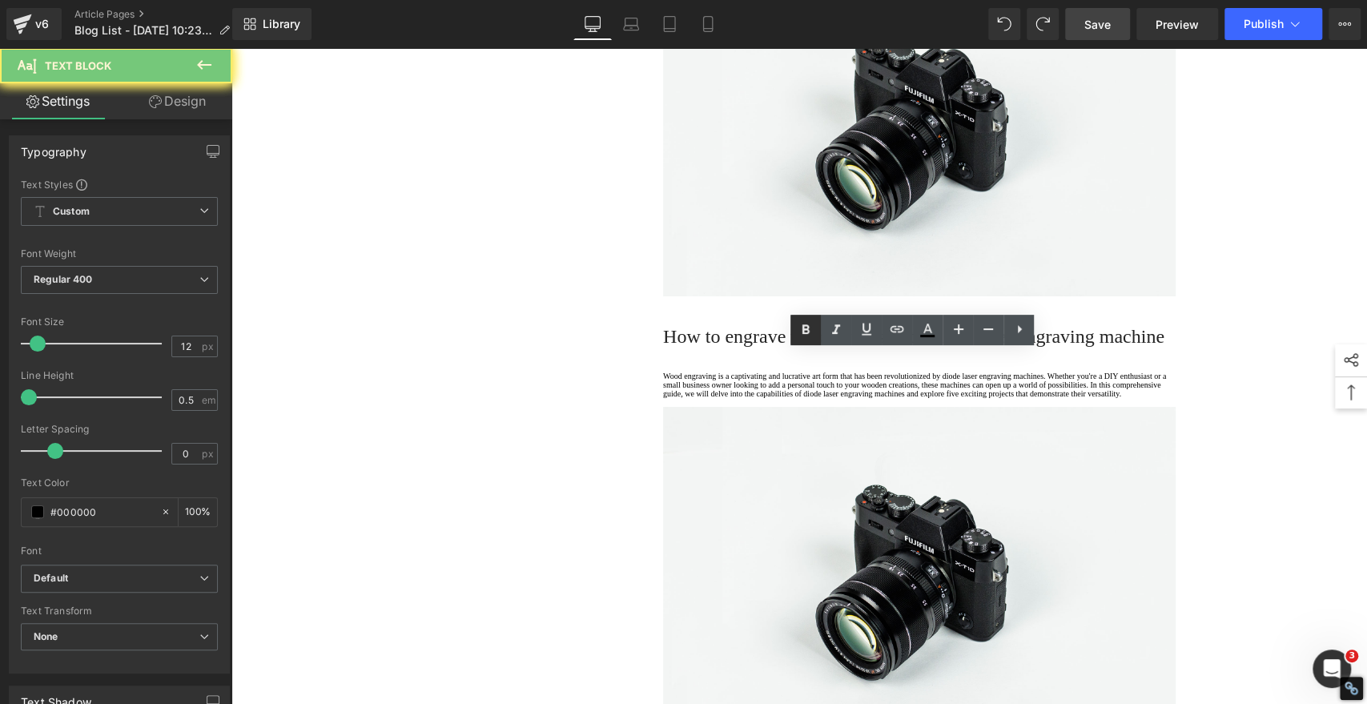
click at [806, 325] on icon at bounding box center [805, 329] width 7 height 10
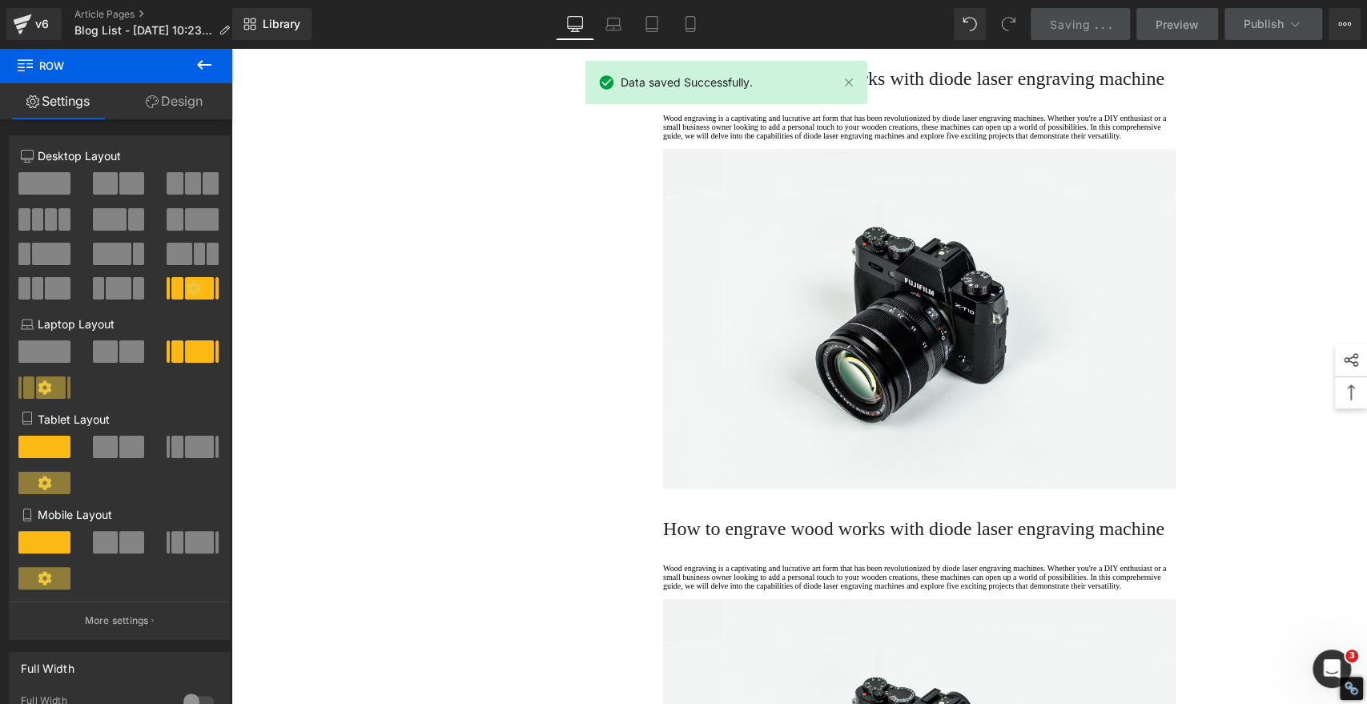
scroll to position [4461, 0]
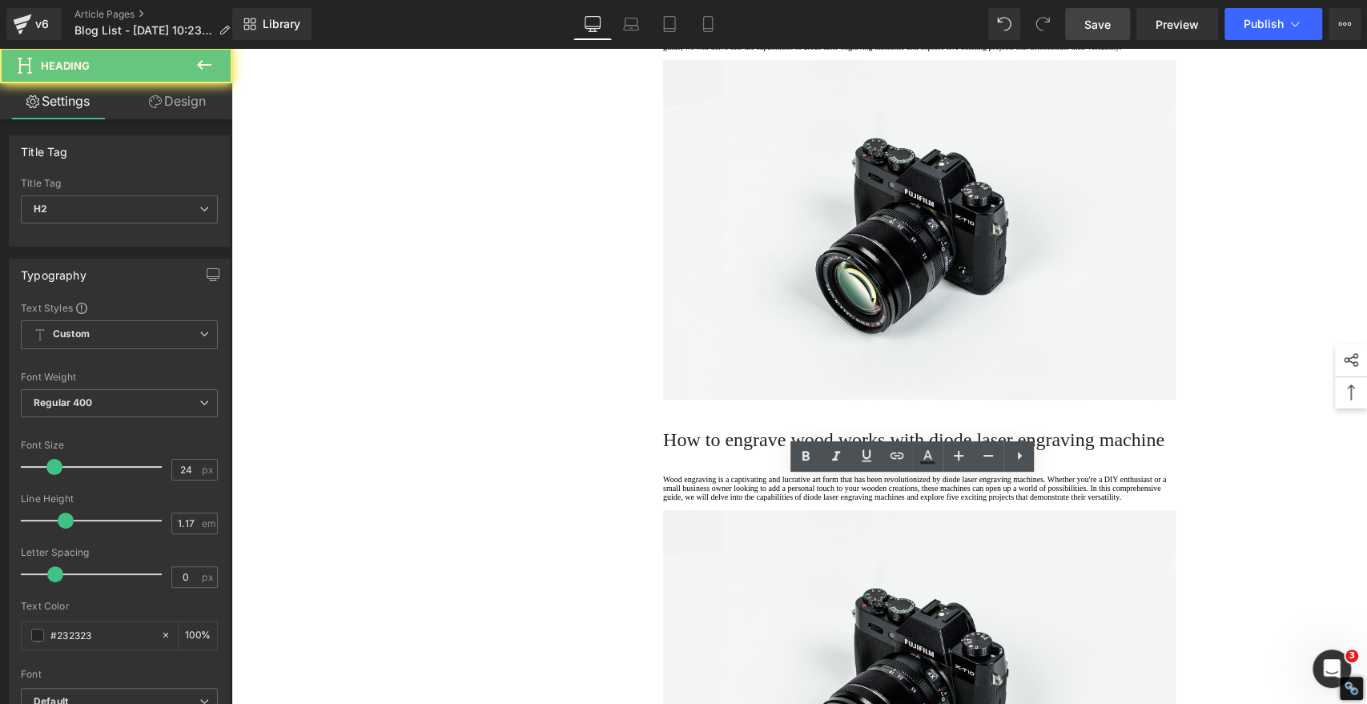
paste div
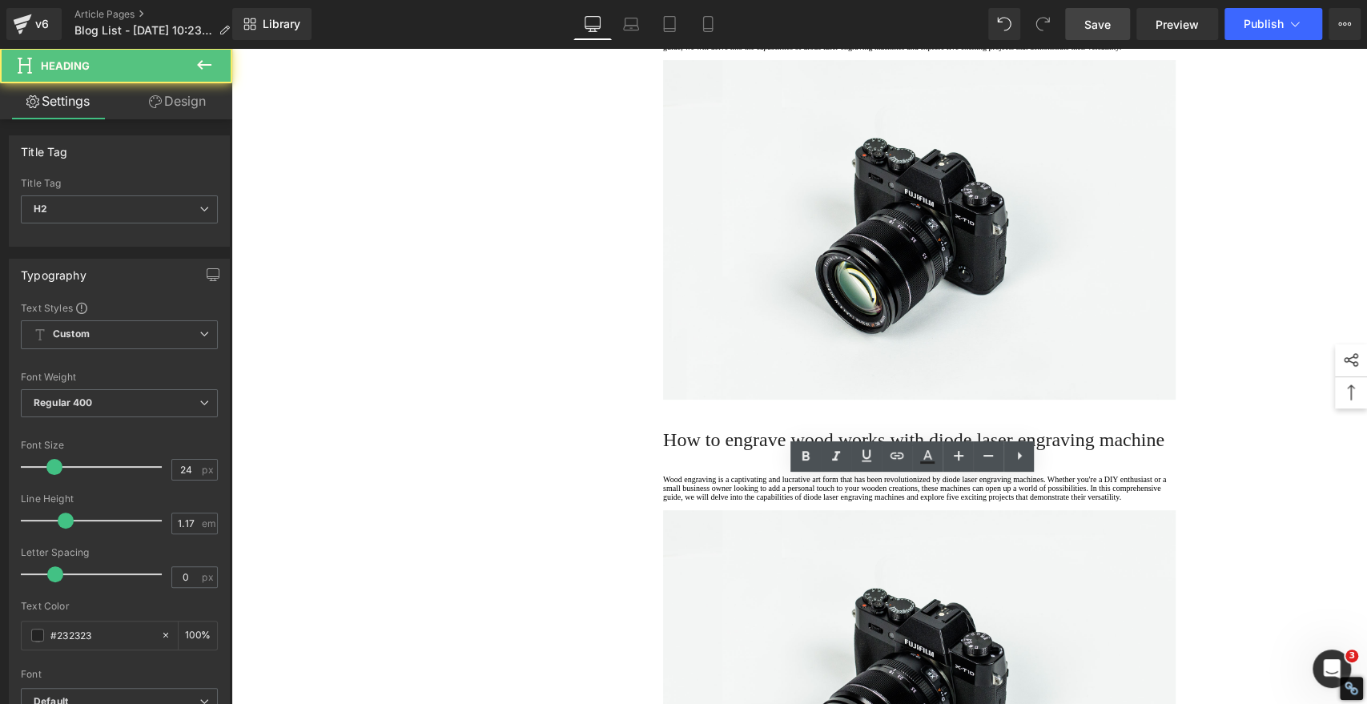
click at [806, 456] on icon at bounding box center [805, 456] width 7 height 10
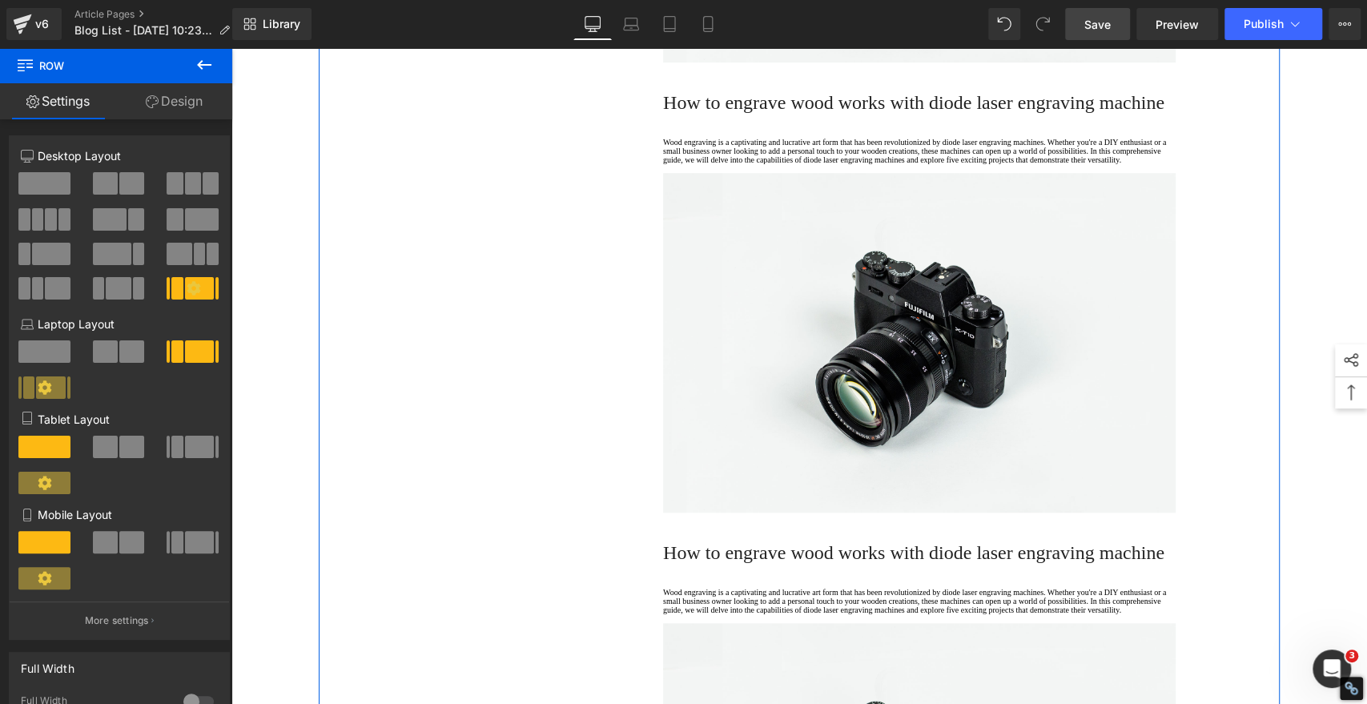
scroll to position [4727, 0]
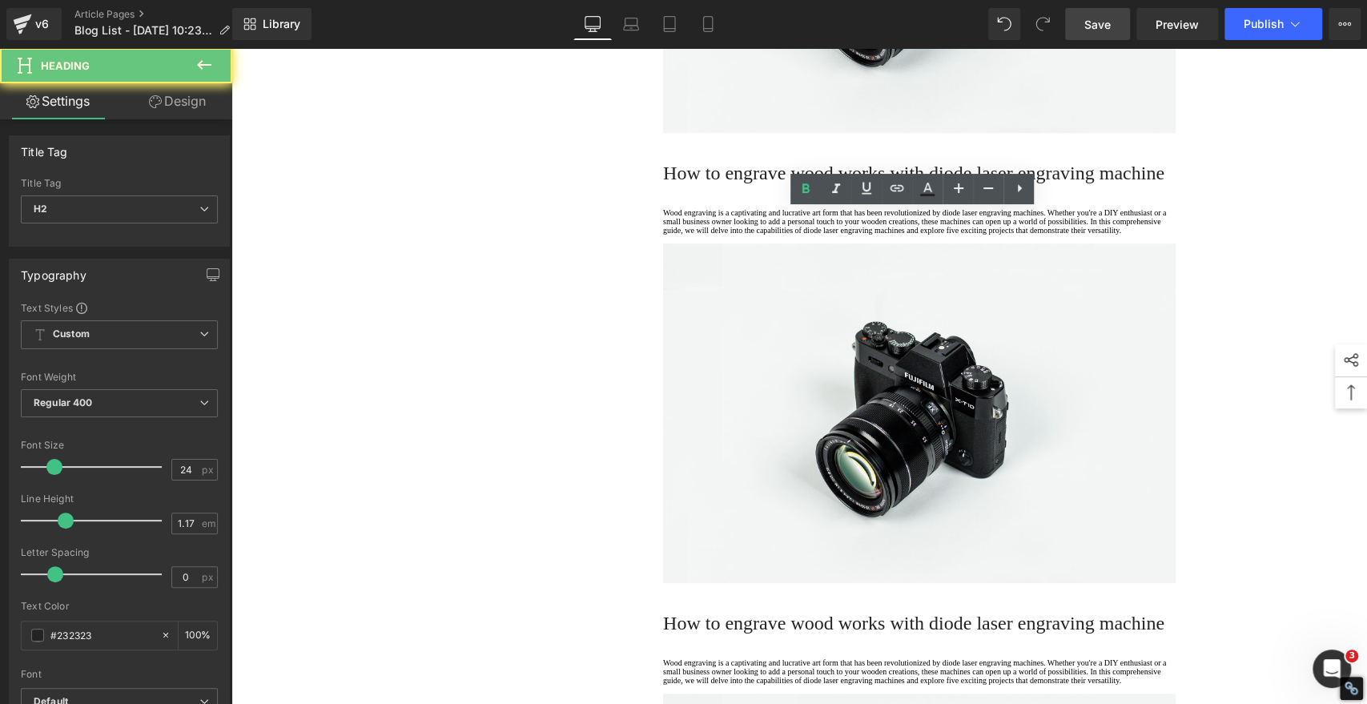
copy strong "Frequently Asked Questions (FAQs)"
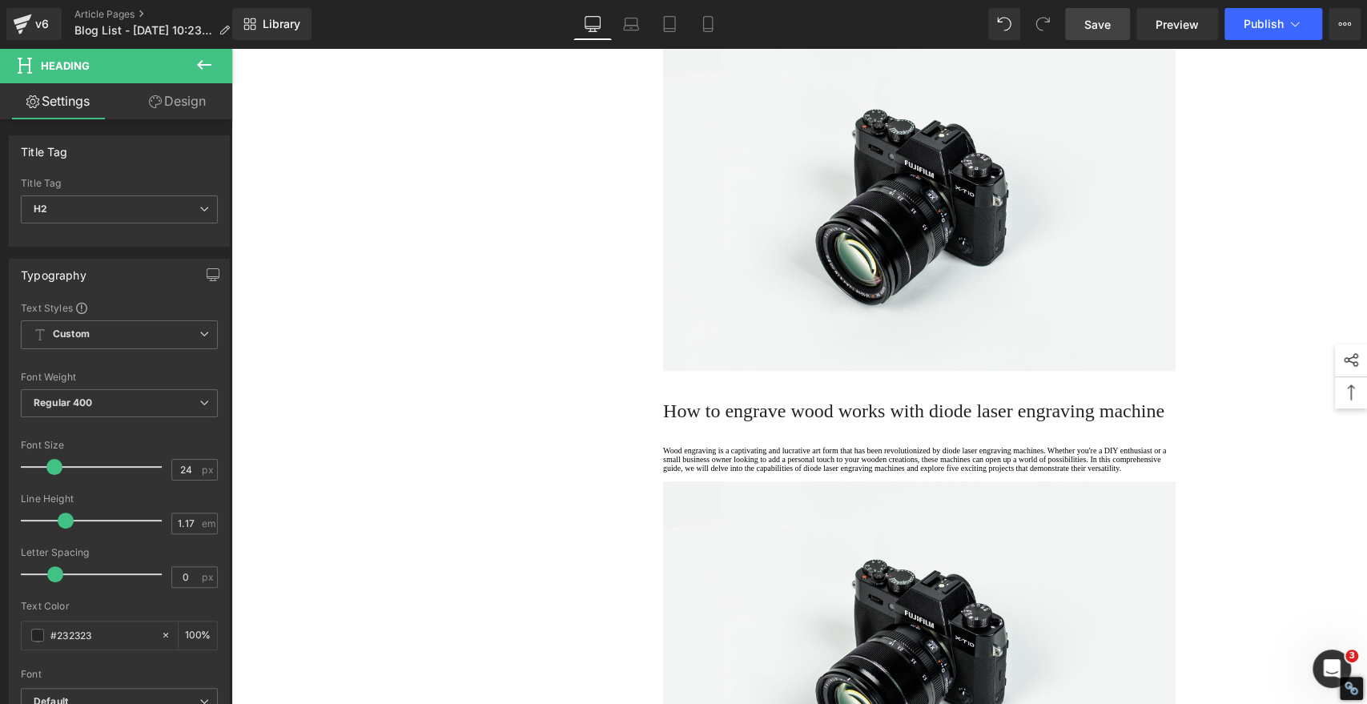
scroll to position [5084, 0]
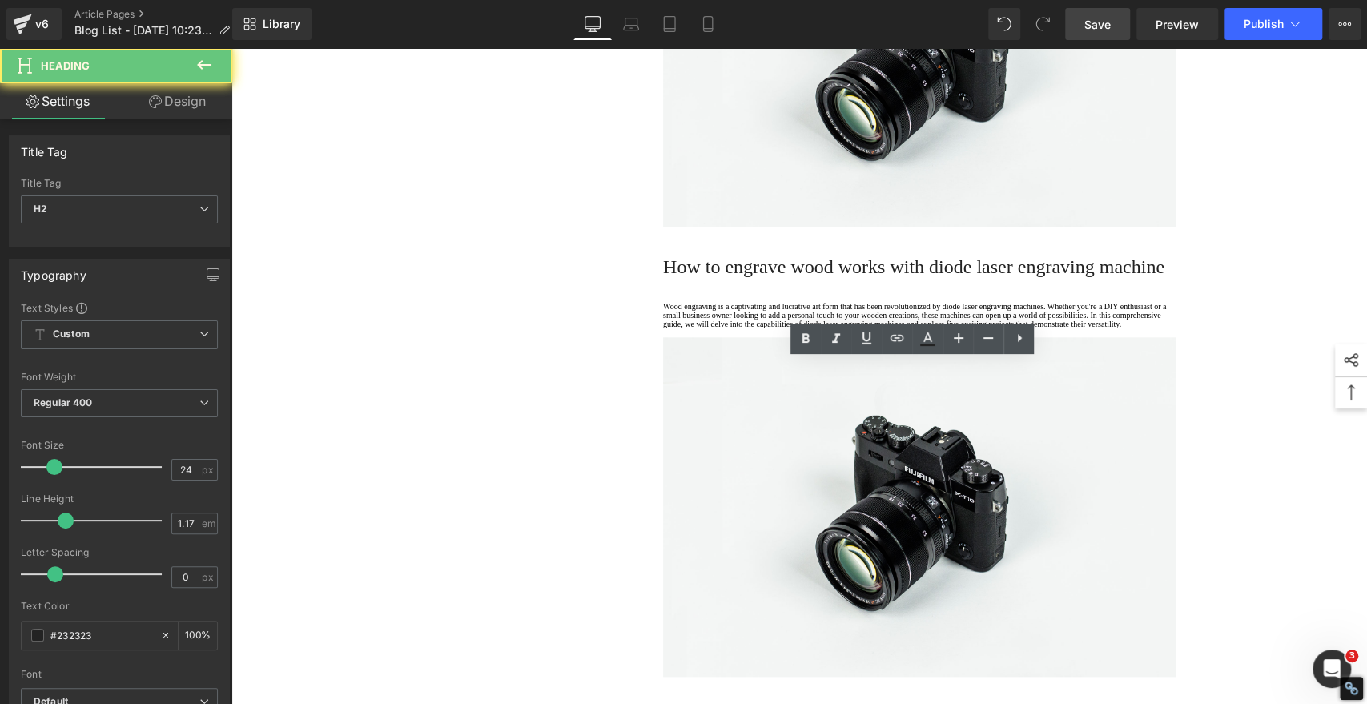
paste div
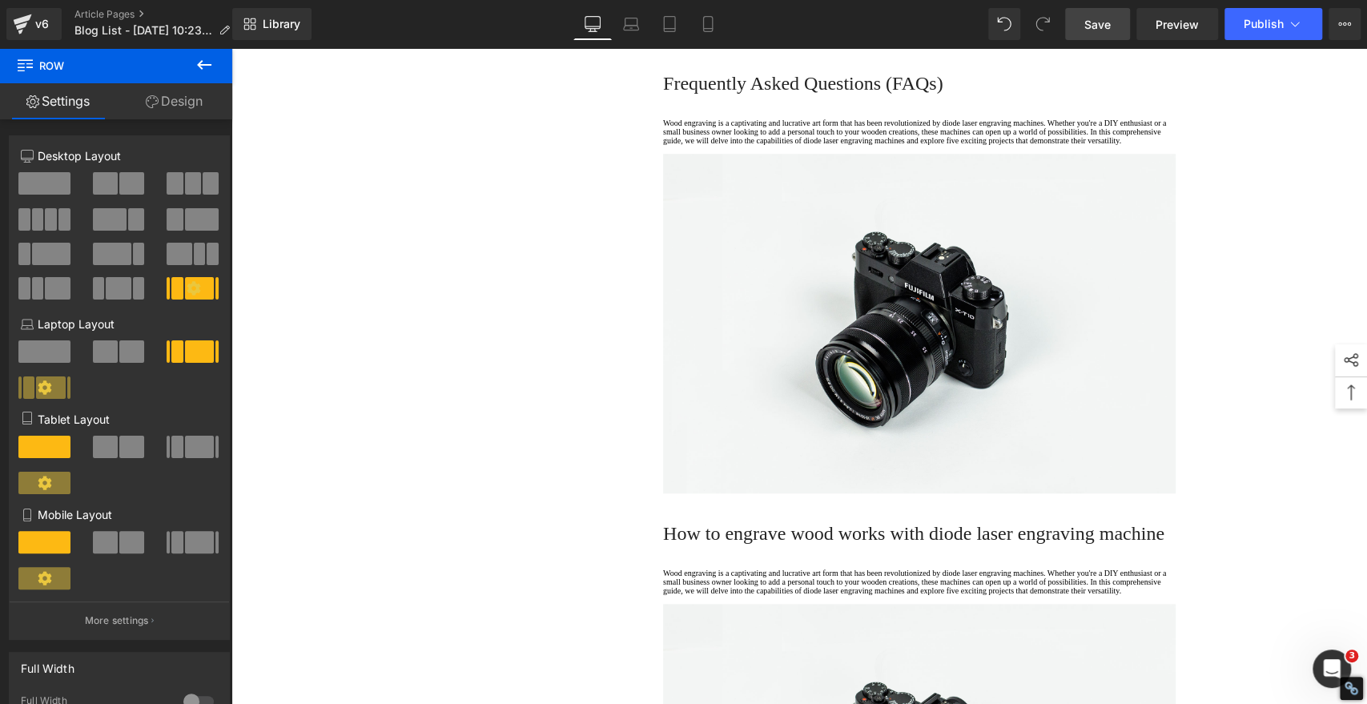
scroll to position [5173, 0]
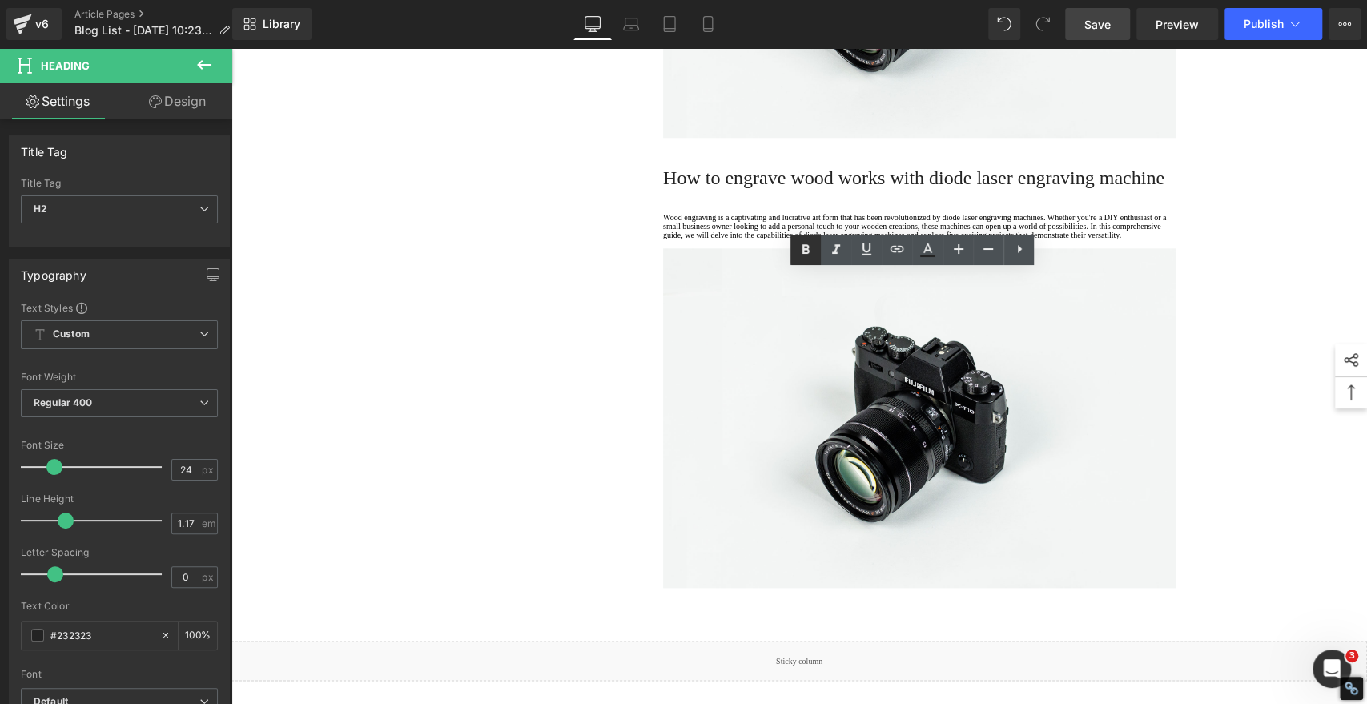
click at [805, 252] on icon at bounding box center [805, 249] width 7 height 10
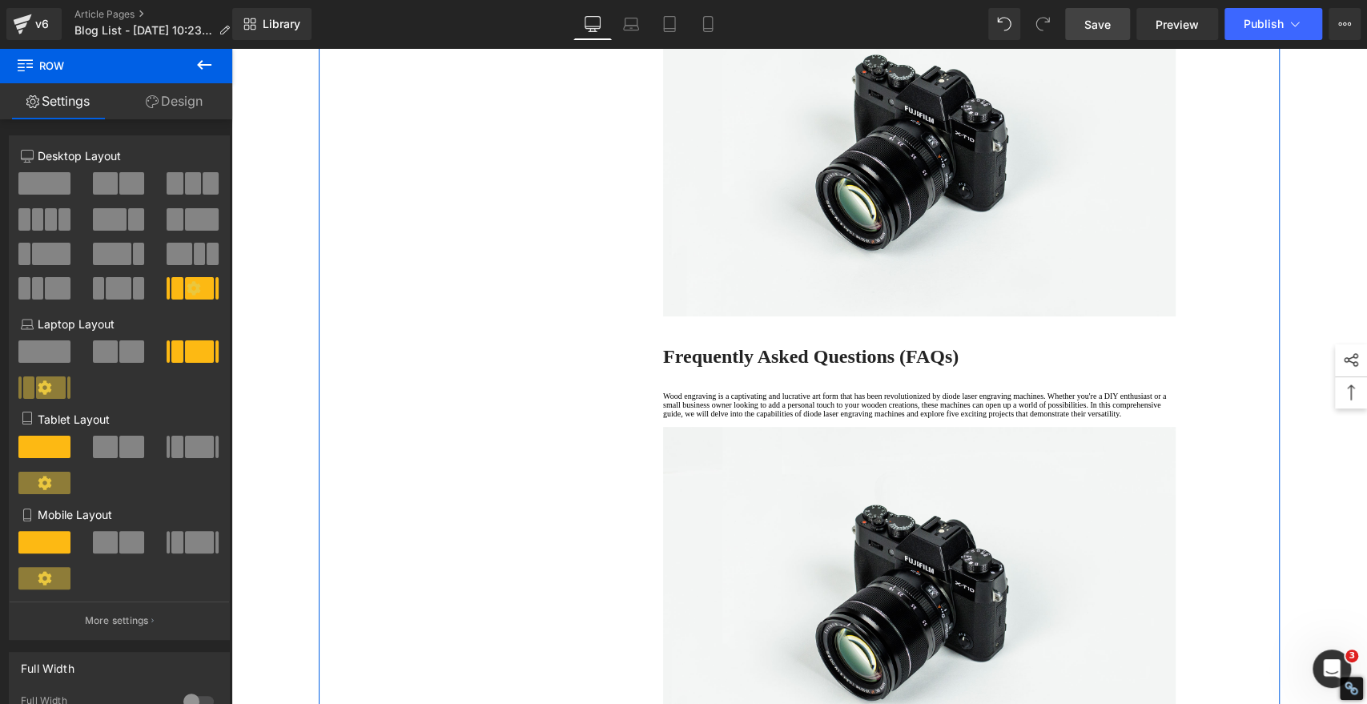
scroll to position [4639, 0]
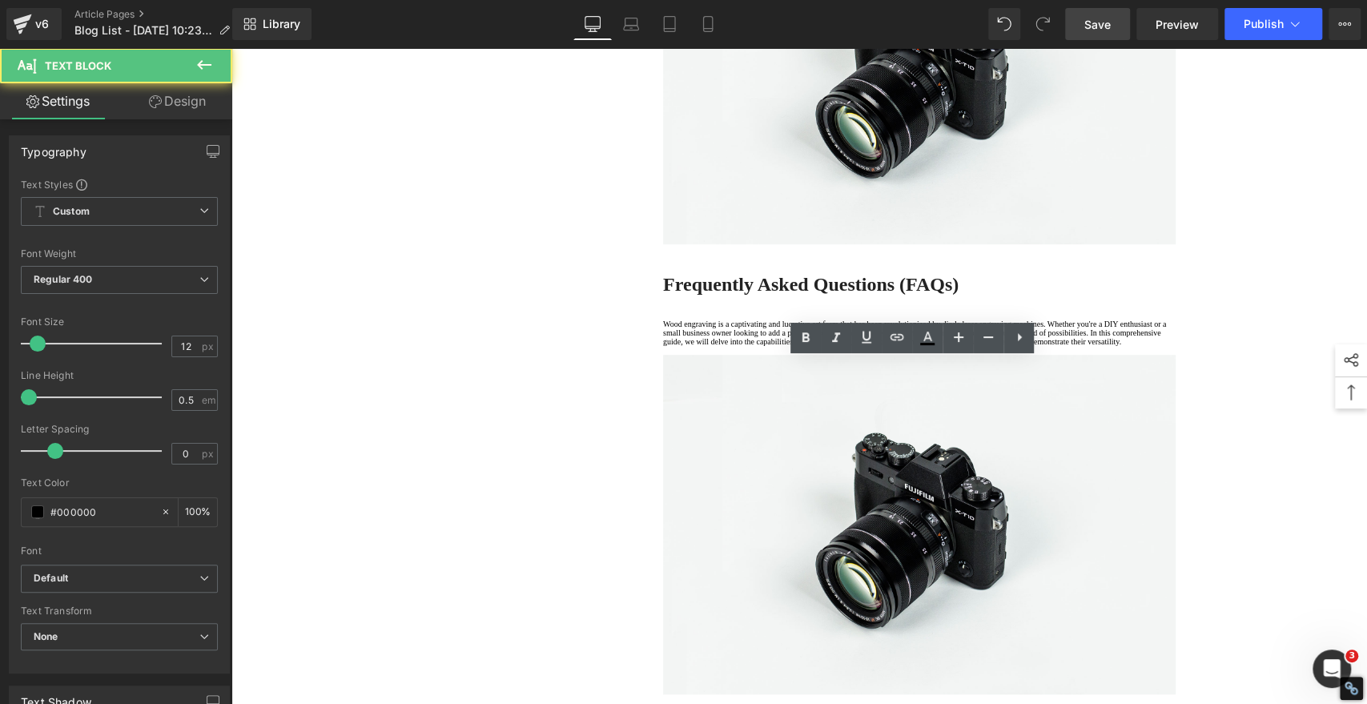
drag, startPoint x: 725, startPoint y: 440, endPoint x: 574, endPoint y: 306, distance: 201.4
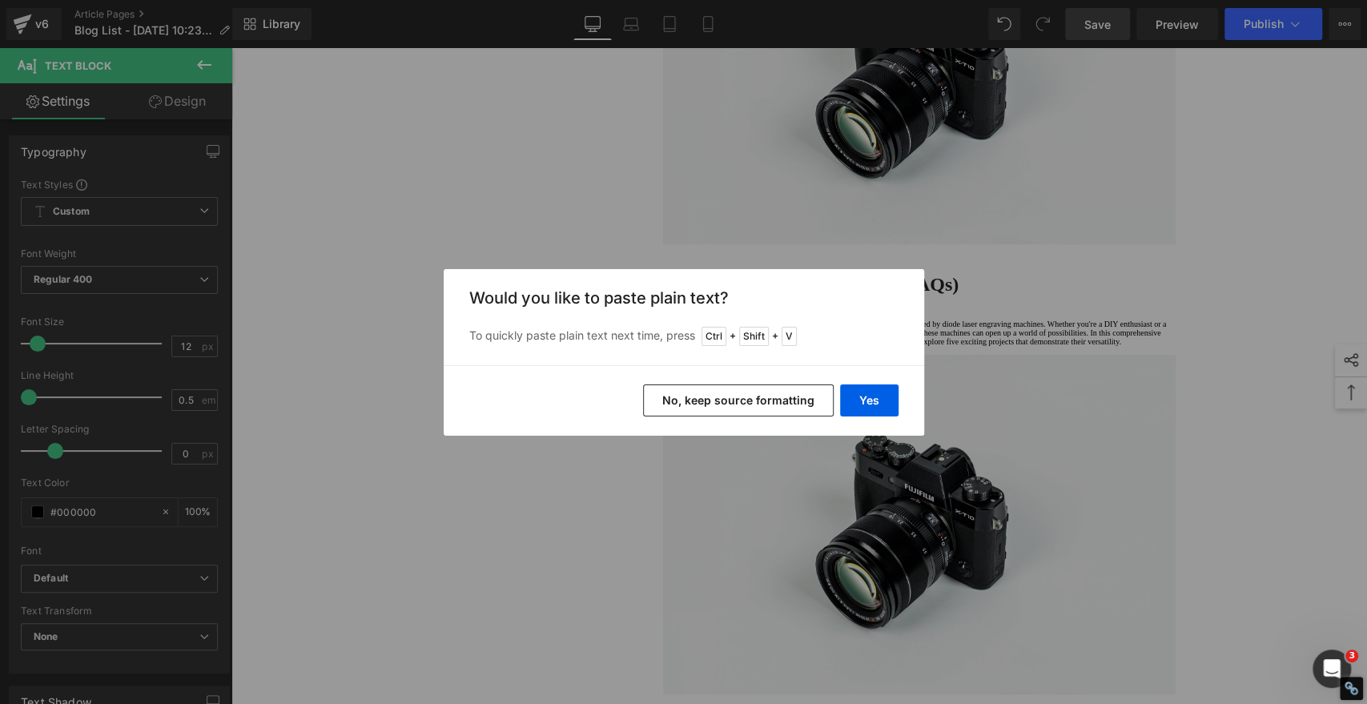
click at [807, 400] on button "No, keep source formatting" at bounding box center [738, 400] width 191 height 32
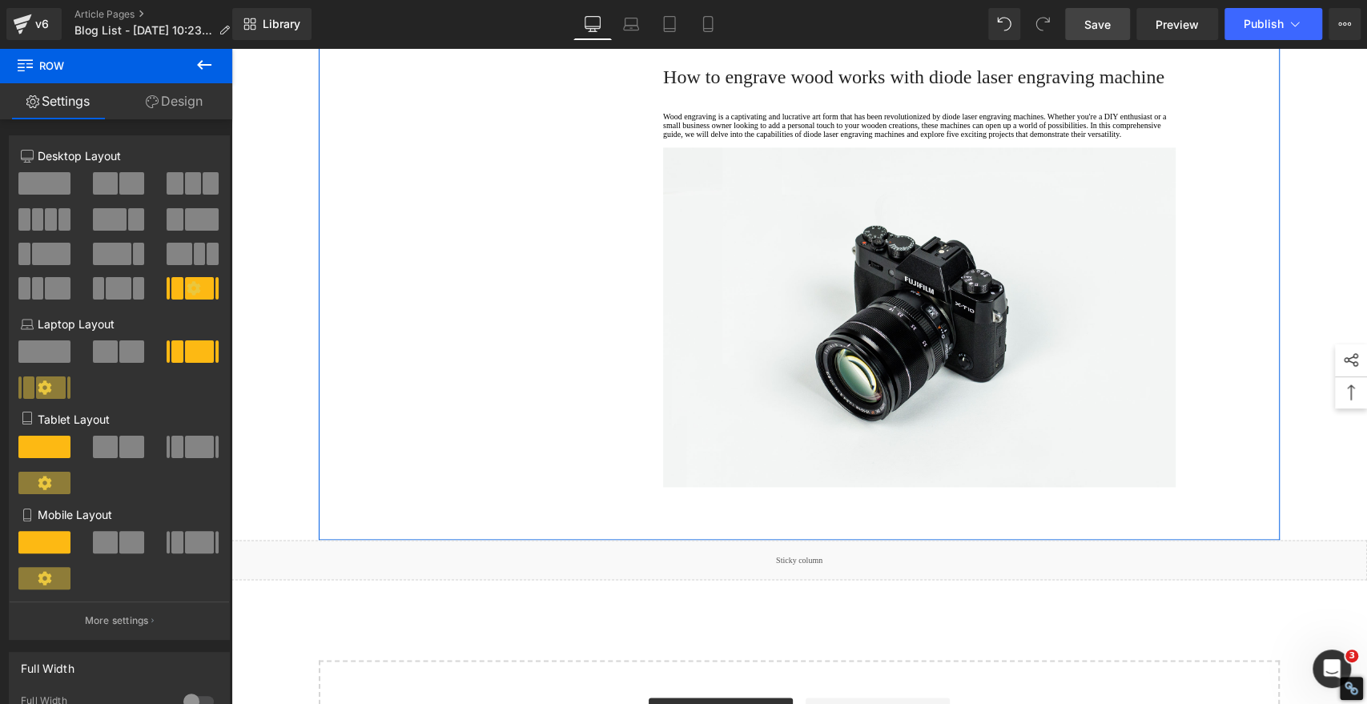
scroll to position [5528, 0]
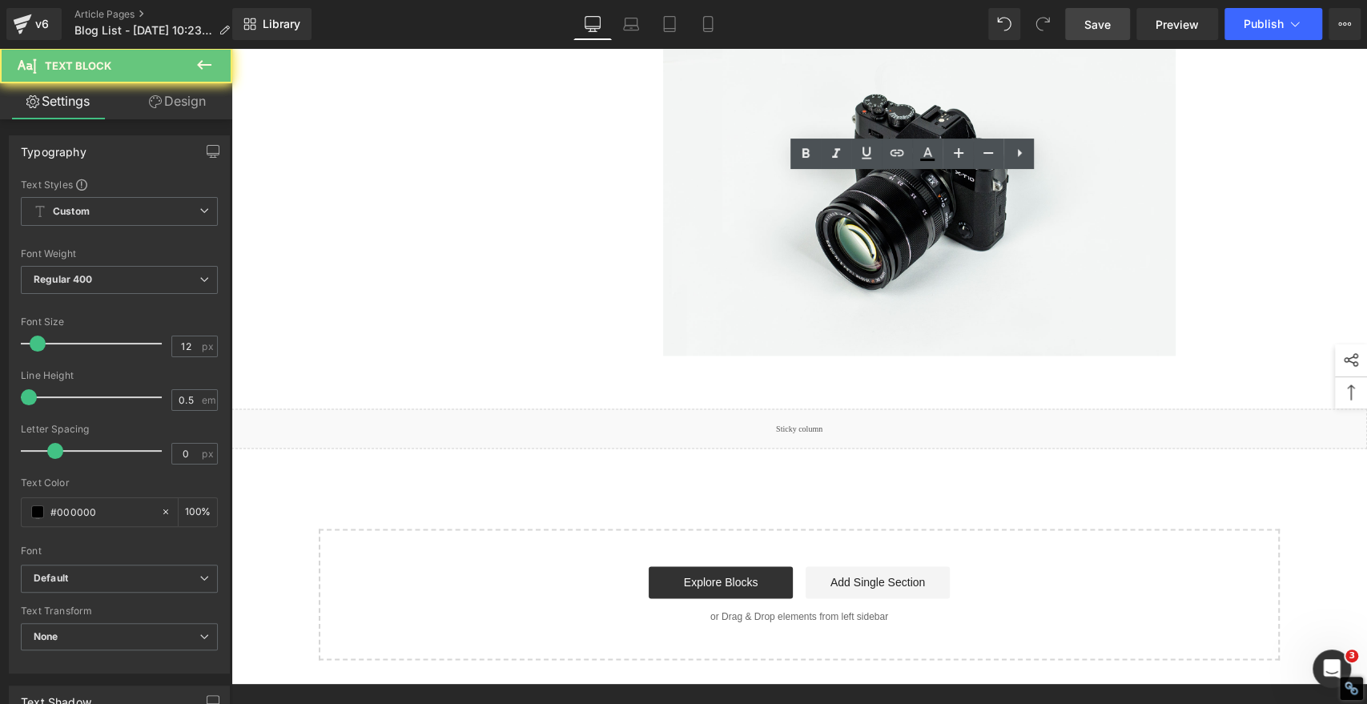
drag, startPoint x: 715, startPoint y: 256, endPoint x: 541, endPoint y: 88, distance: 241.8
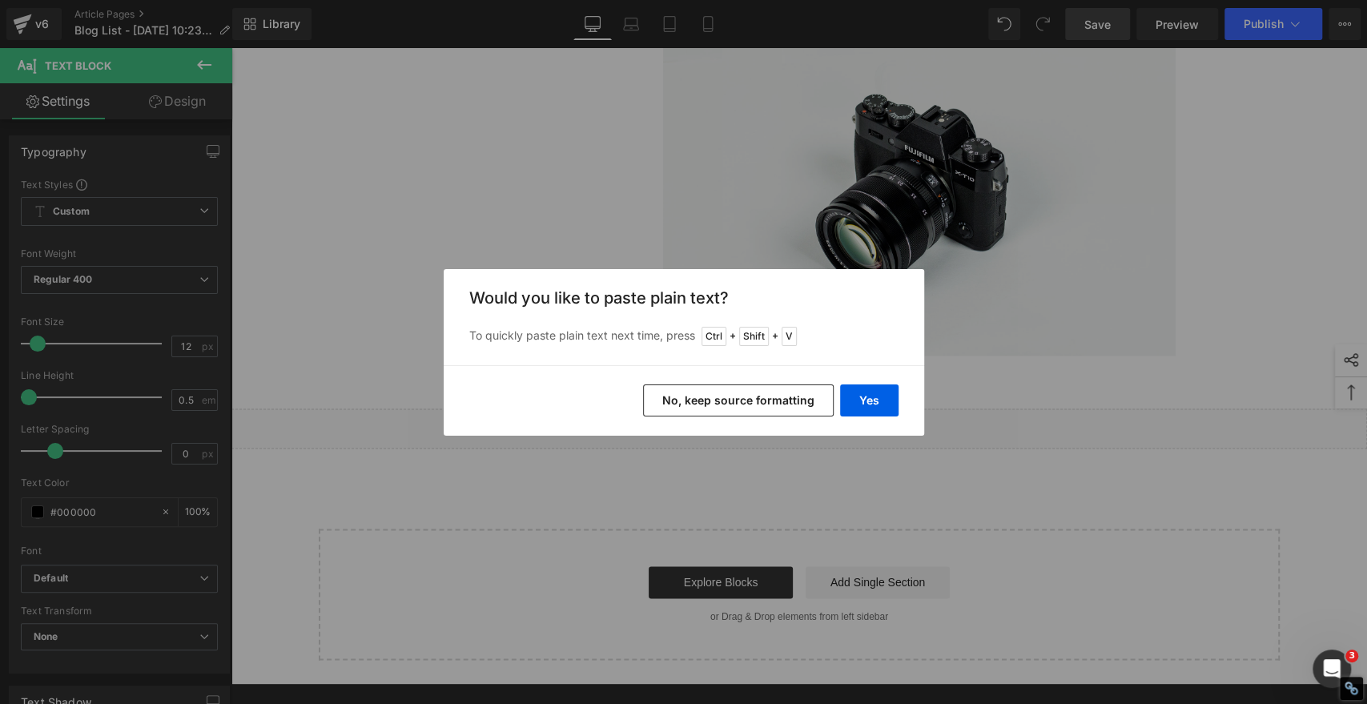
click at [713, 398] on button "No, keep source formatting" at bounding box center [738, 400] width 191 height 32
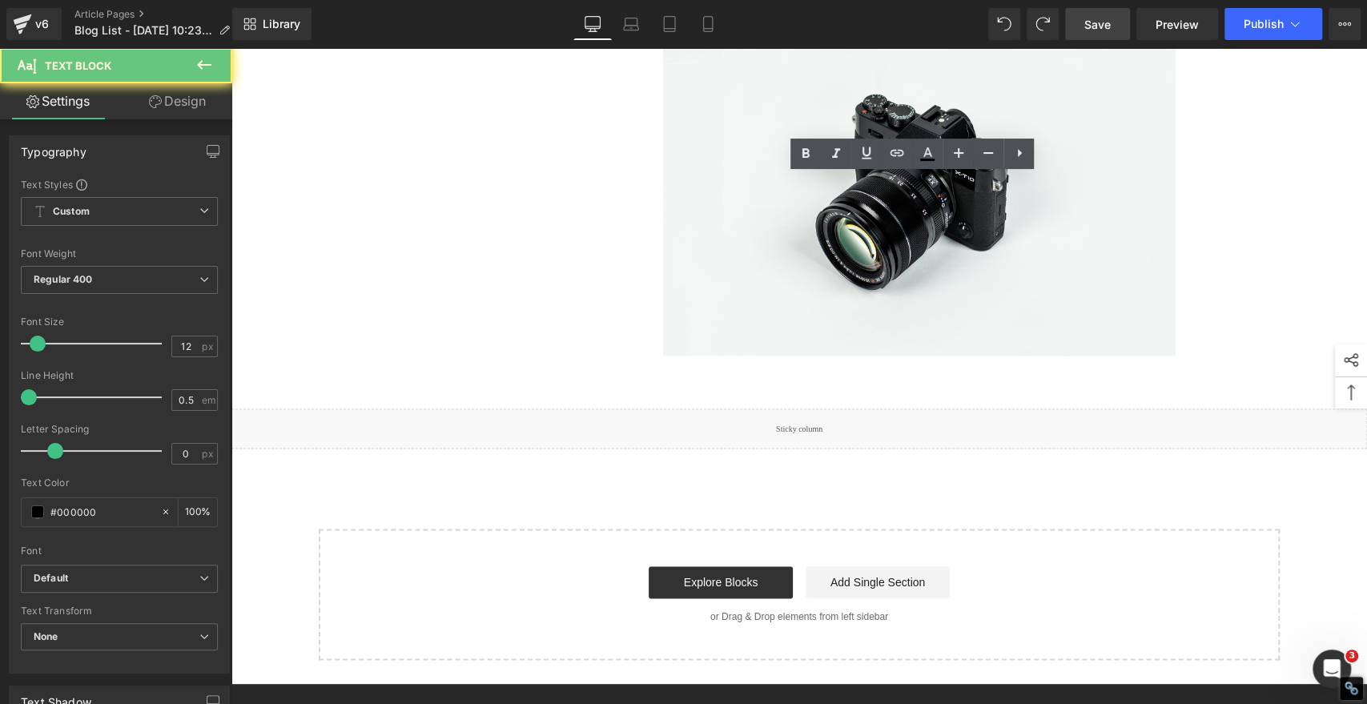
drag, startPoint x: 717, startPoint y: 253, endPoint x: 628, endPoint y: 162, distance: 128.0
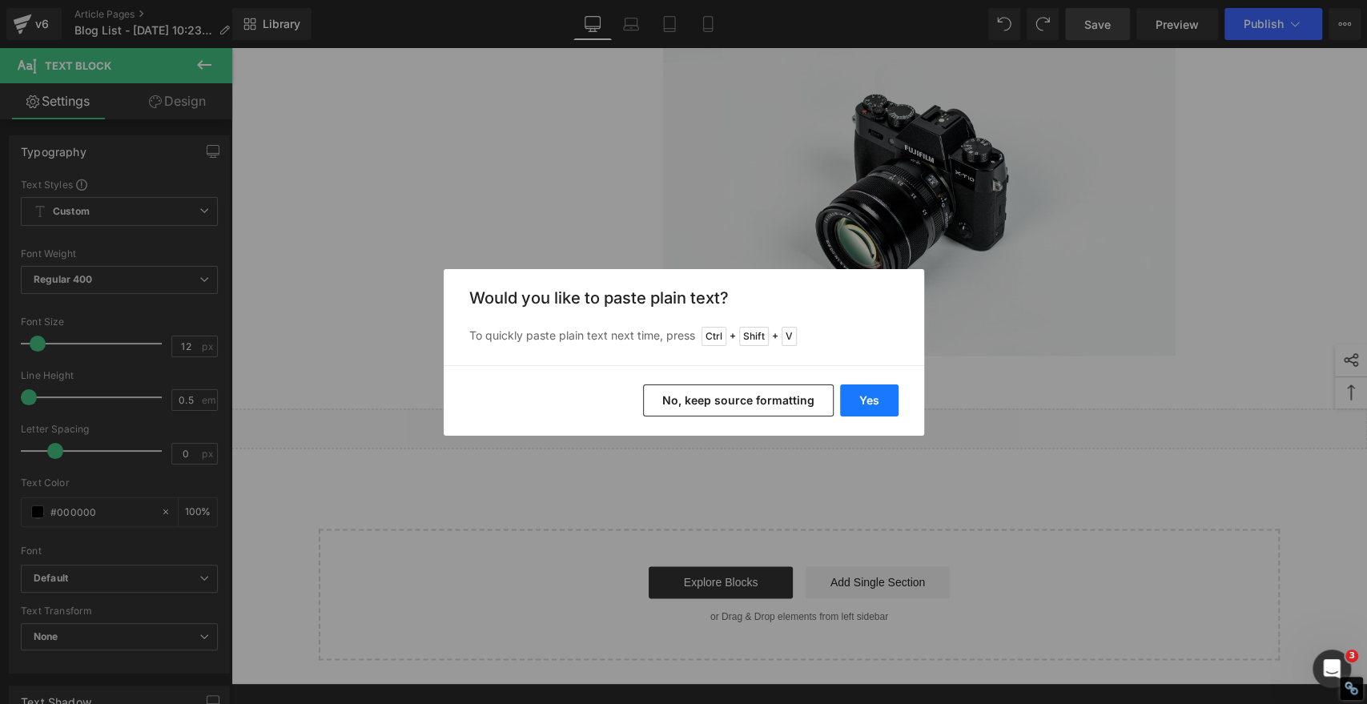
click at [862, 396] on button "Yes" at bounding box center [869, 400] width 58 height 32
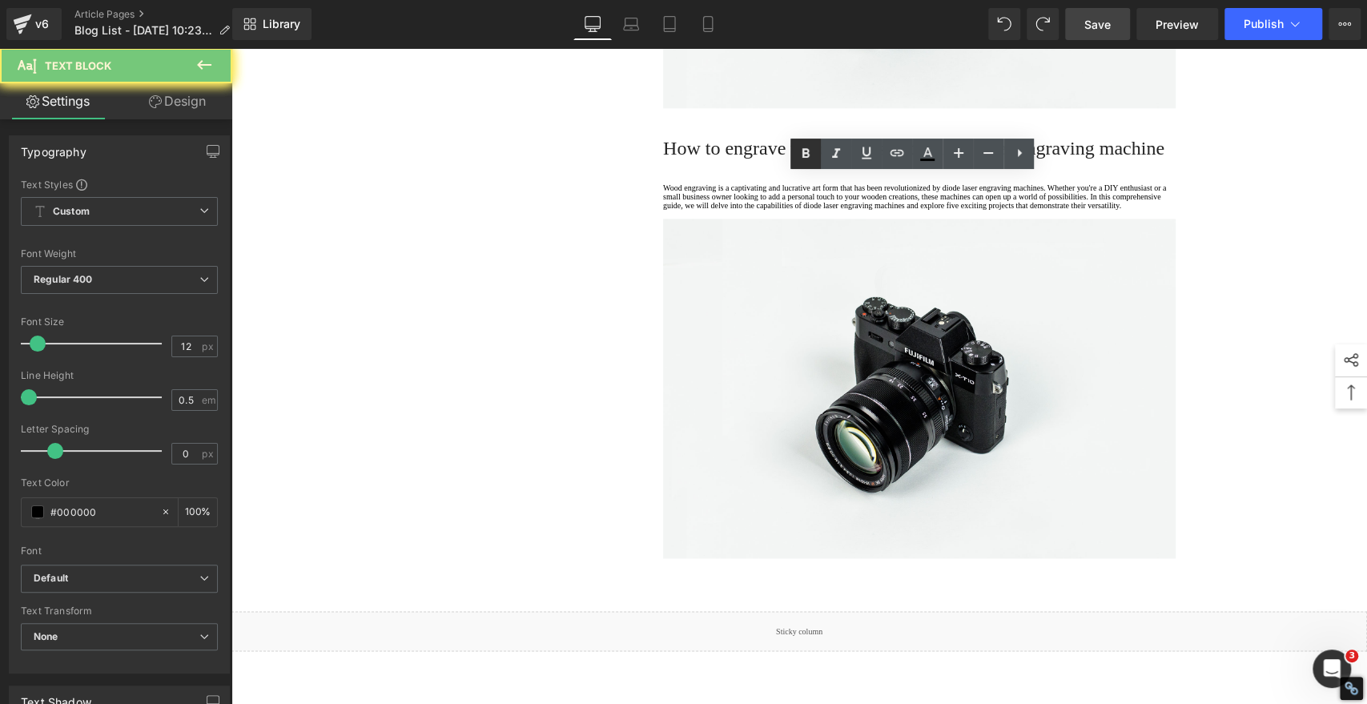
click at [804, 147] on icon at bounding box center [805, 153] width 19 height 19
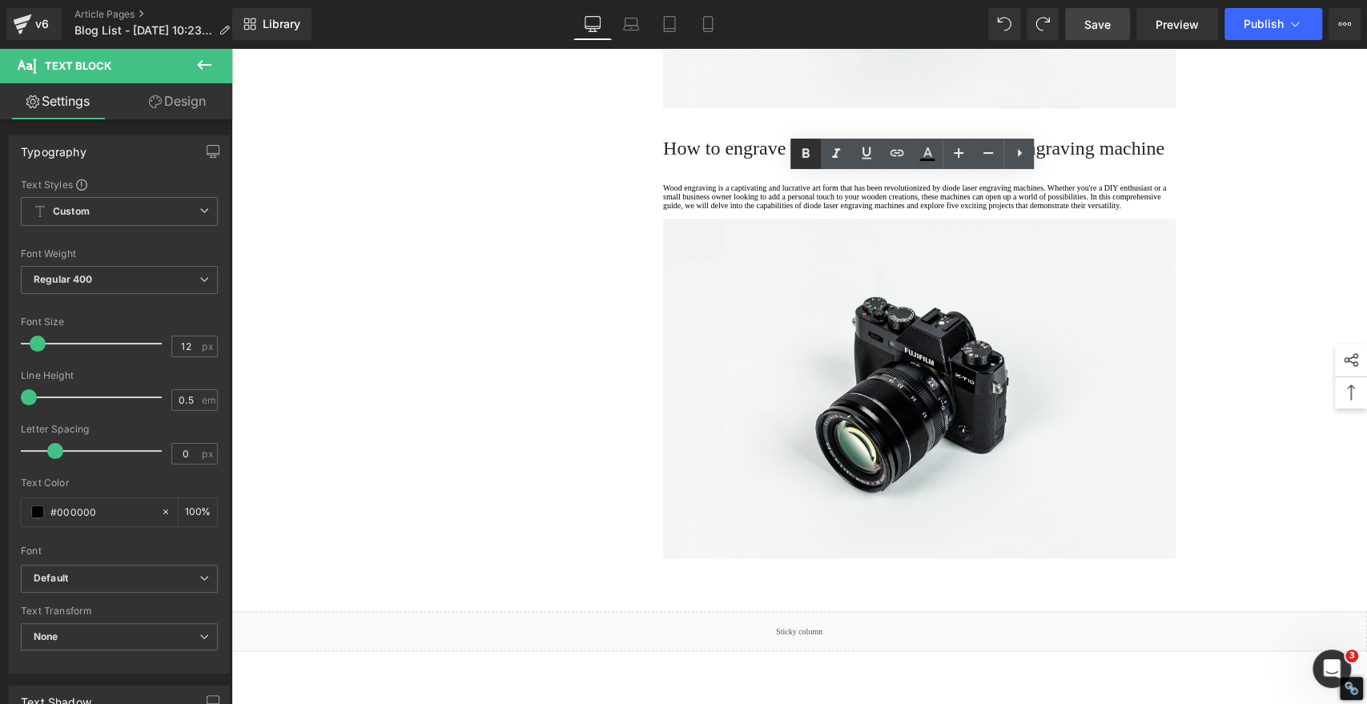
click at [801, 150] on icon at bounding box center [805, 153] width 19 height 19
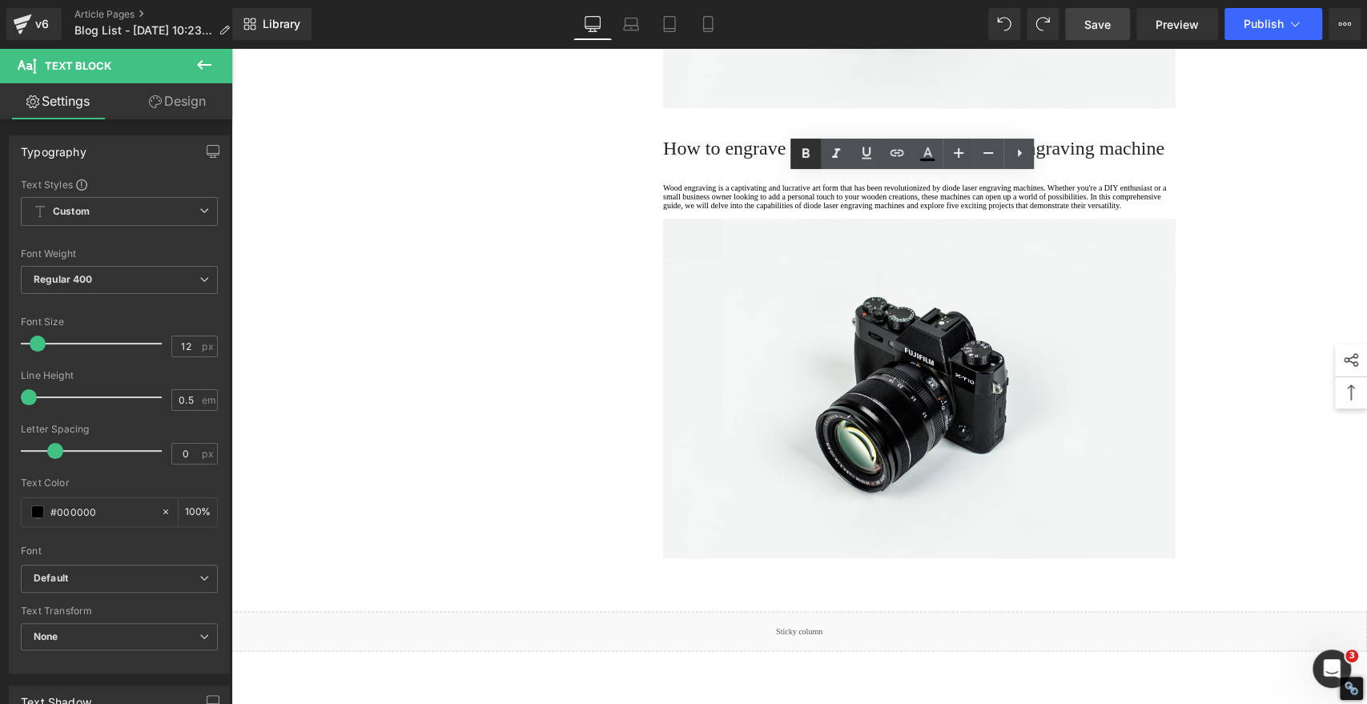
click at [804, 152] on icon at bounding box center [805, 153] width 7 height 10
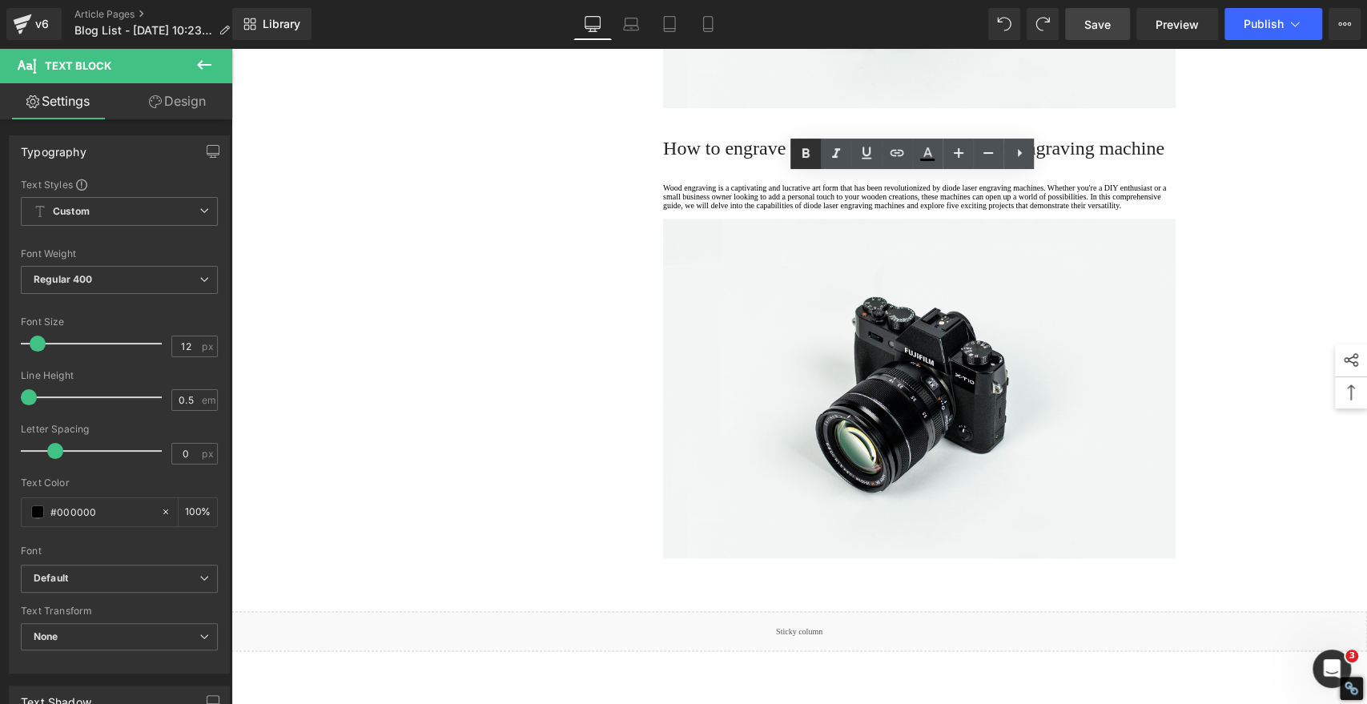
click at [802, 152] on icon at bounding box center [805, 153] width 19 height 19
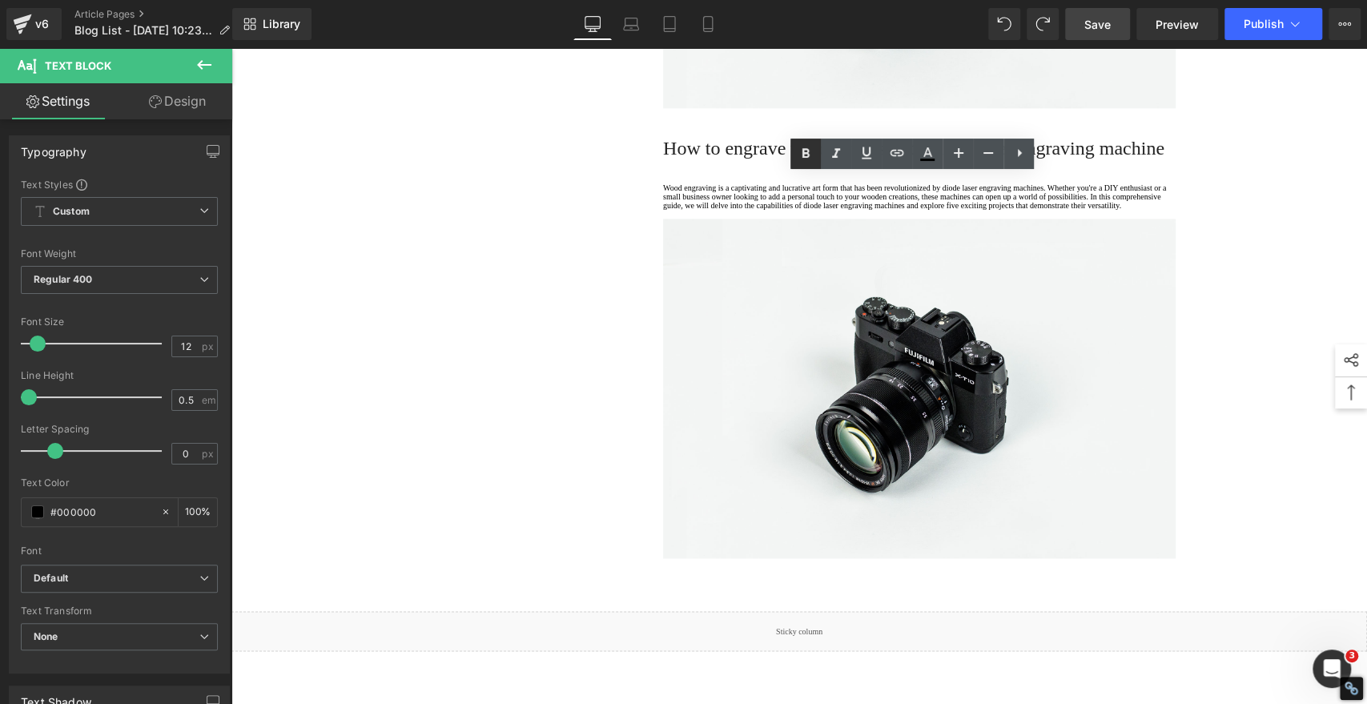
click at [806, 154] on icon at bounding box center [805, 153] width 19 height 19
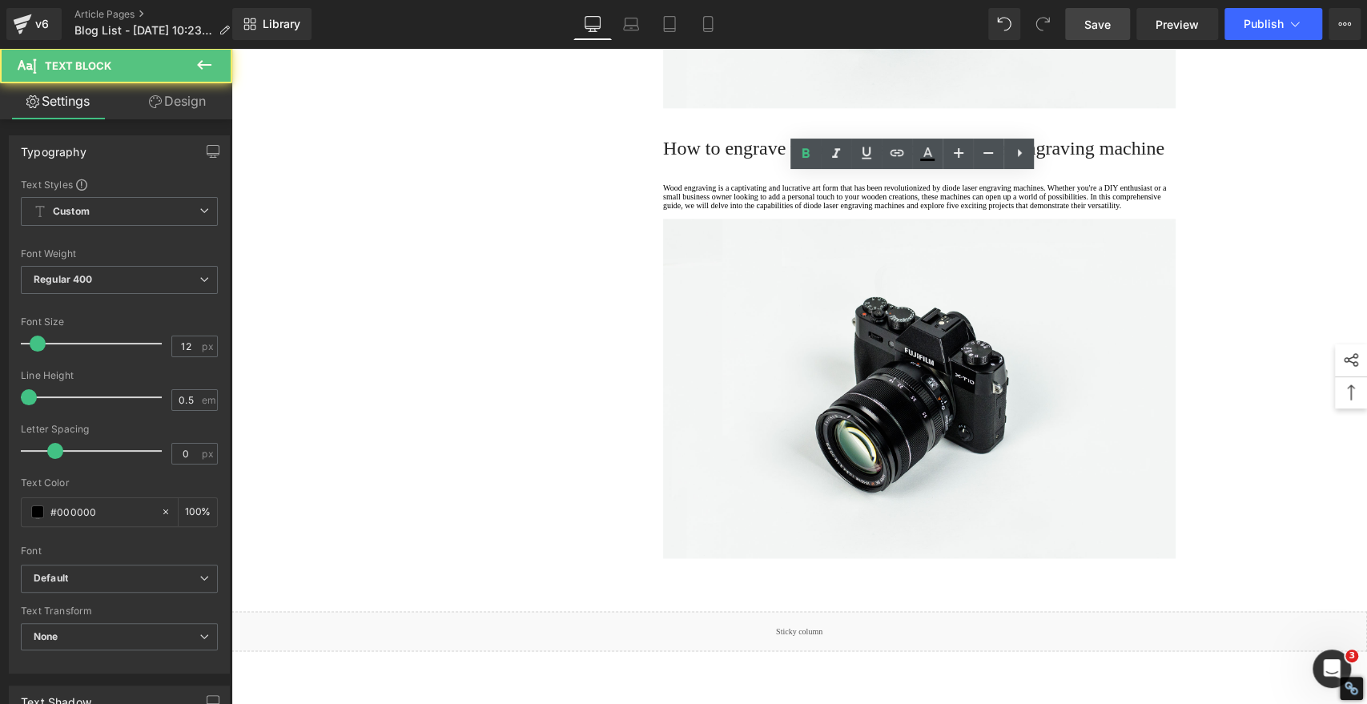
drag, startPoint x: 923, startPoint y: 536, endPoint x: 889, endPoint y: 405, distance: 135.8
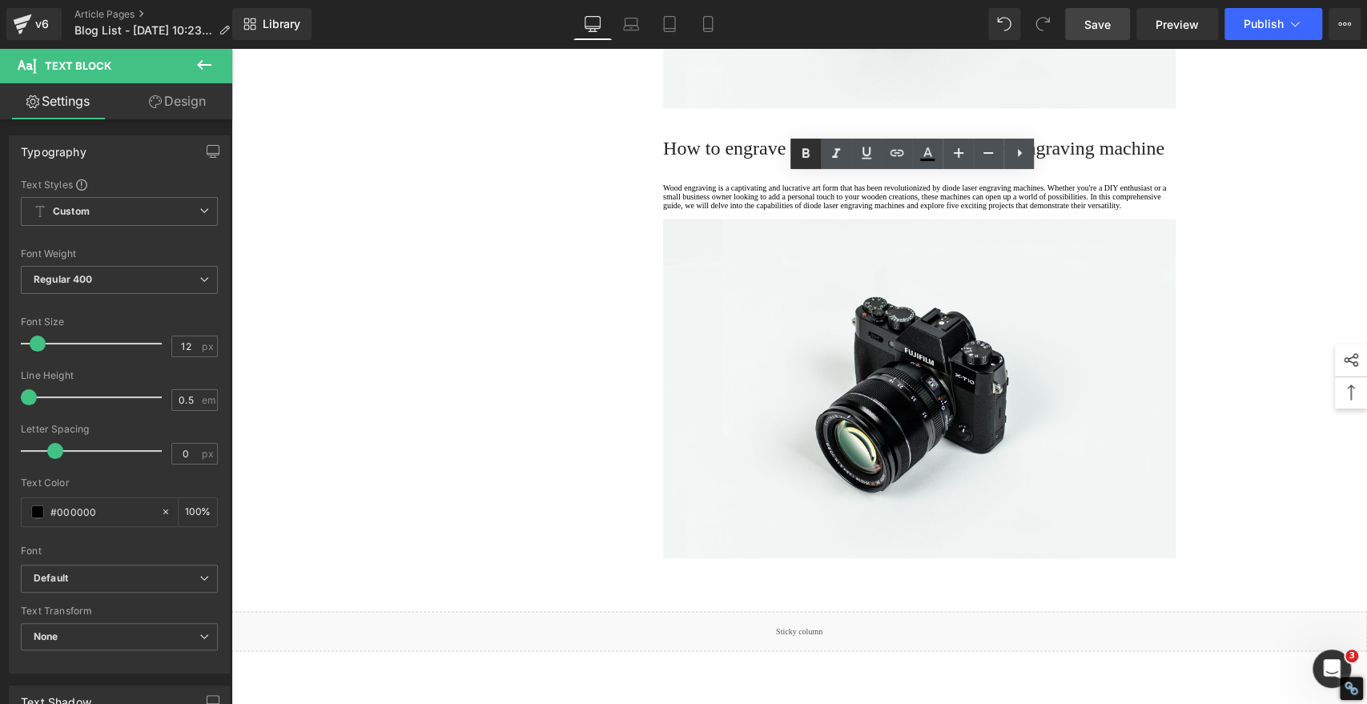
click at [810, 151] on icon at bounding box center [805, 153] width 19 height 19
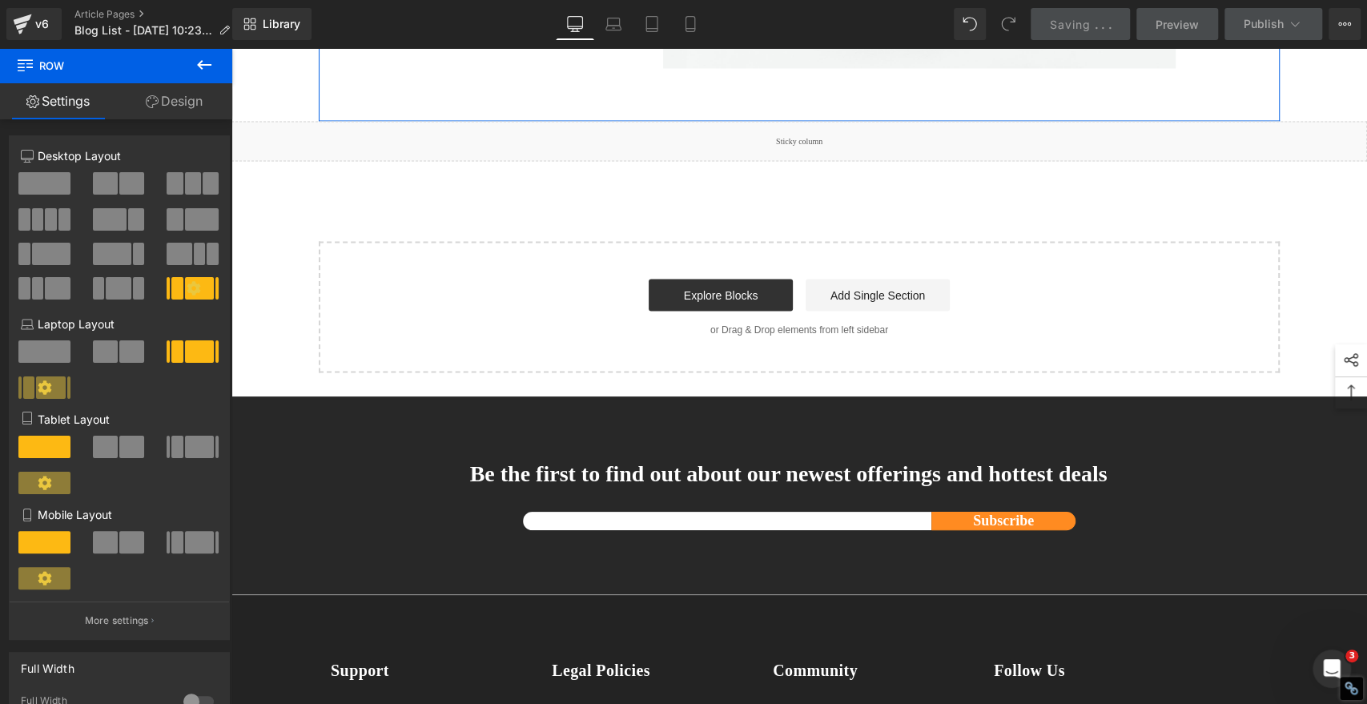
scroll to position [6151, 0]
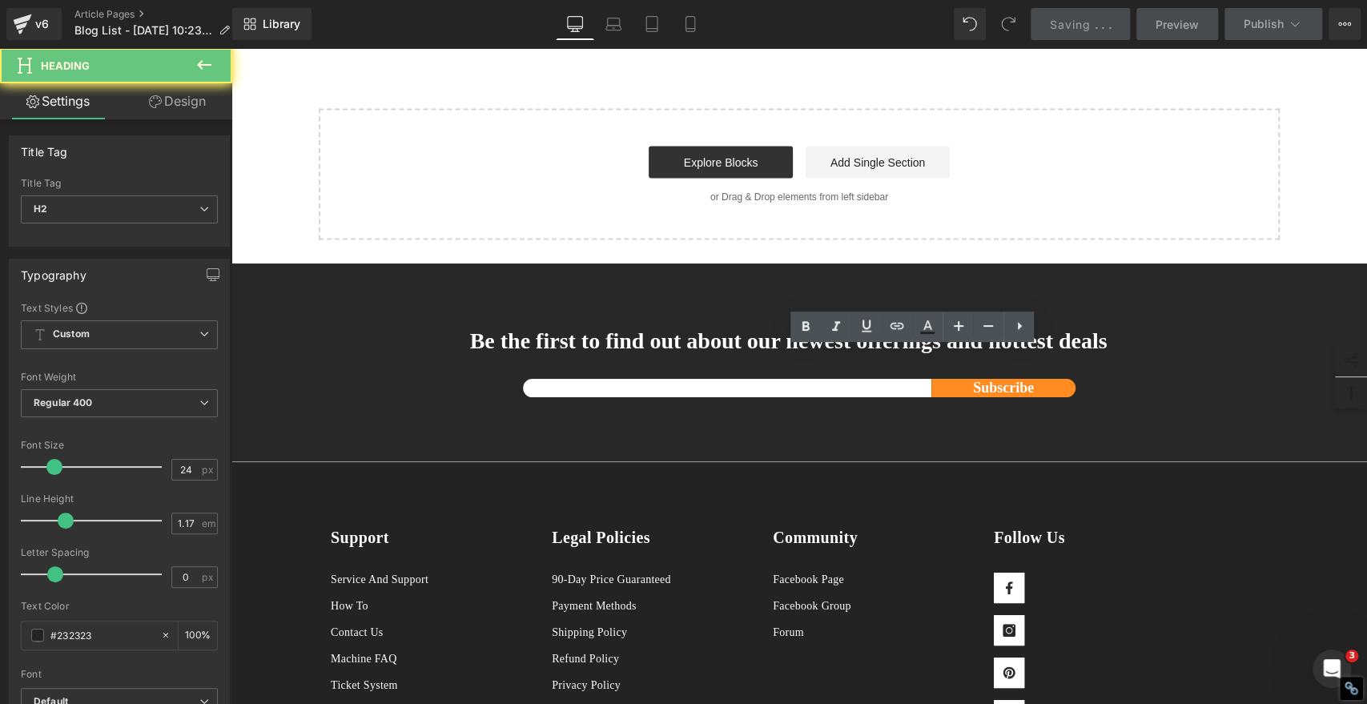
paste div
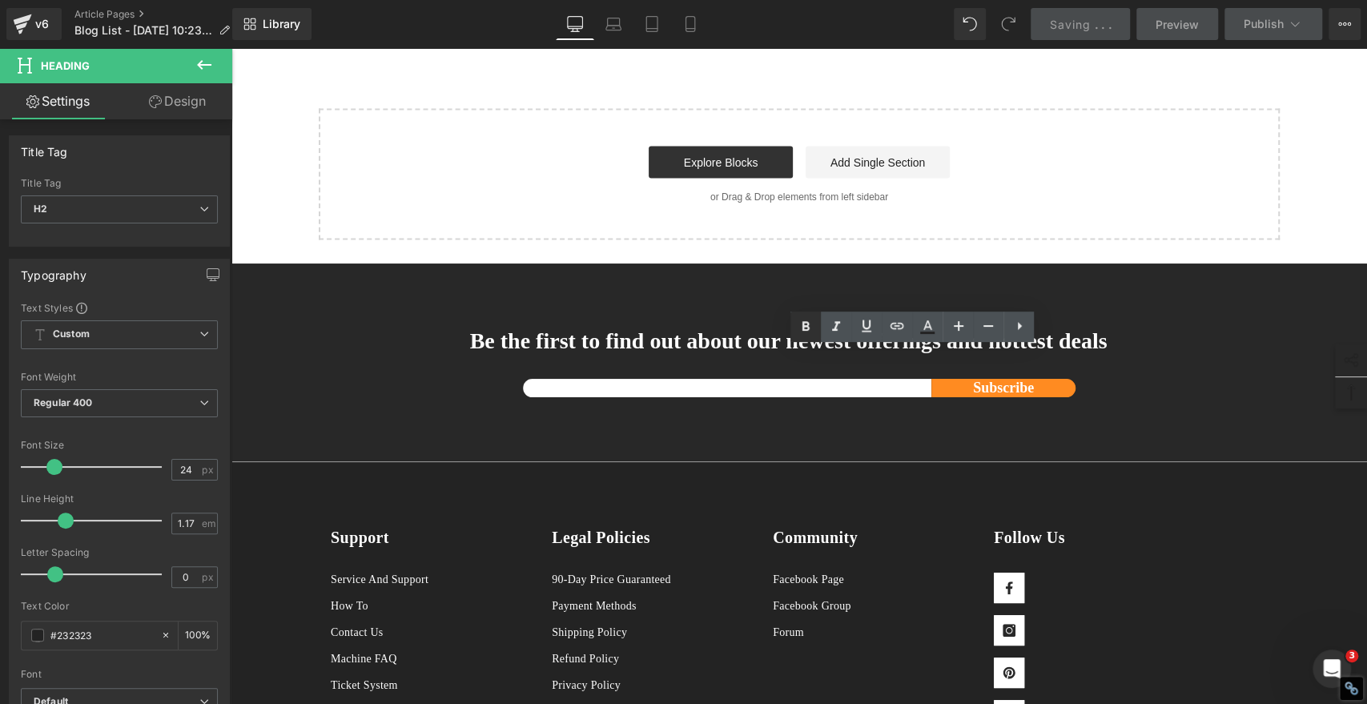
click at [807, 327] on icon at bounding box center [805, 326] width 19 height 19
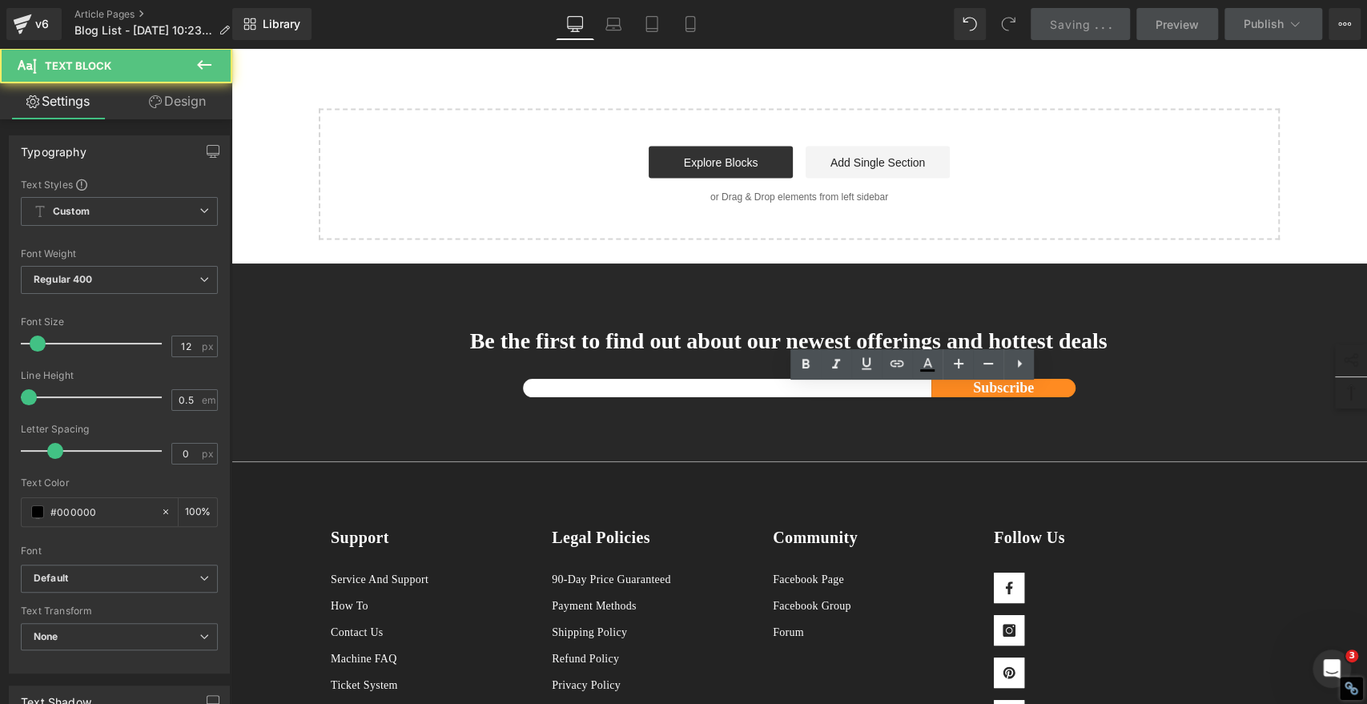
drag, startPoint x: 765, startPoint y: 466, endPoint x: 577, endPoint y: 367, distance: 212.1
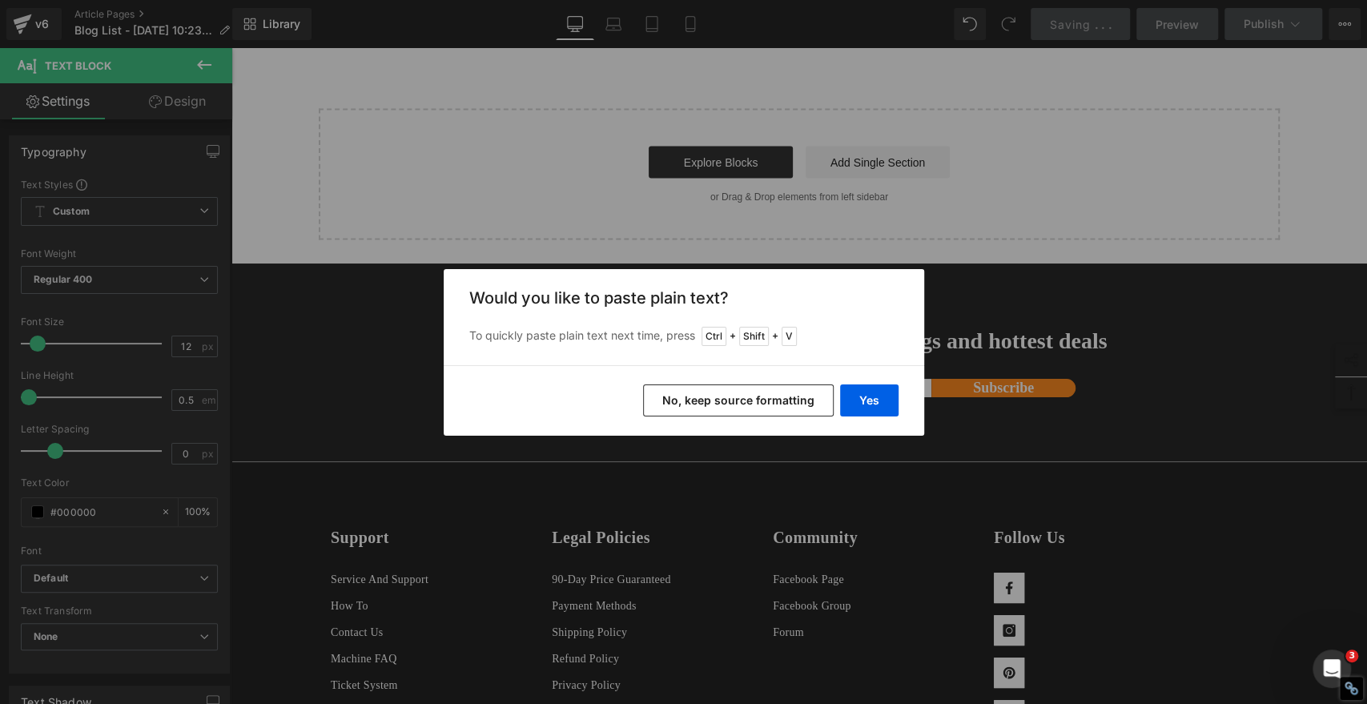
click at [764, 400] on button "No, keep source formatting" at bounding box center [738, 400] width 191 height 32
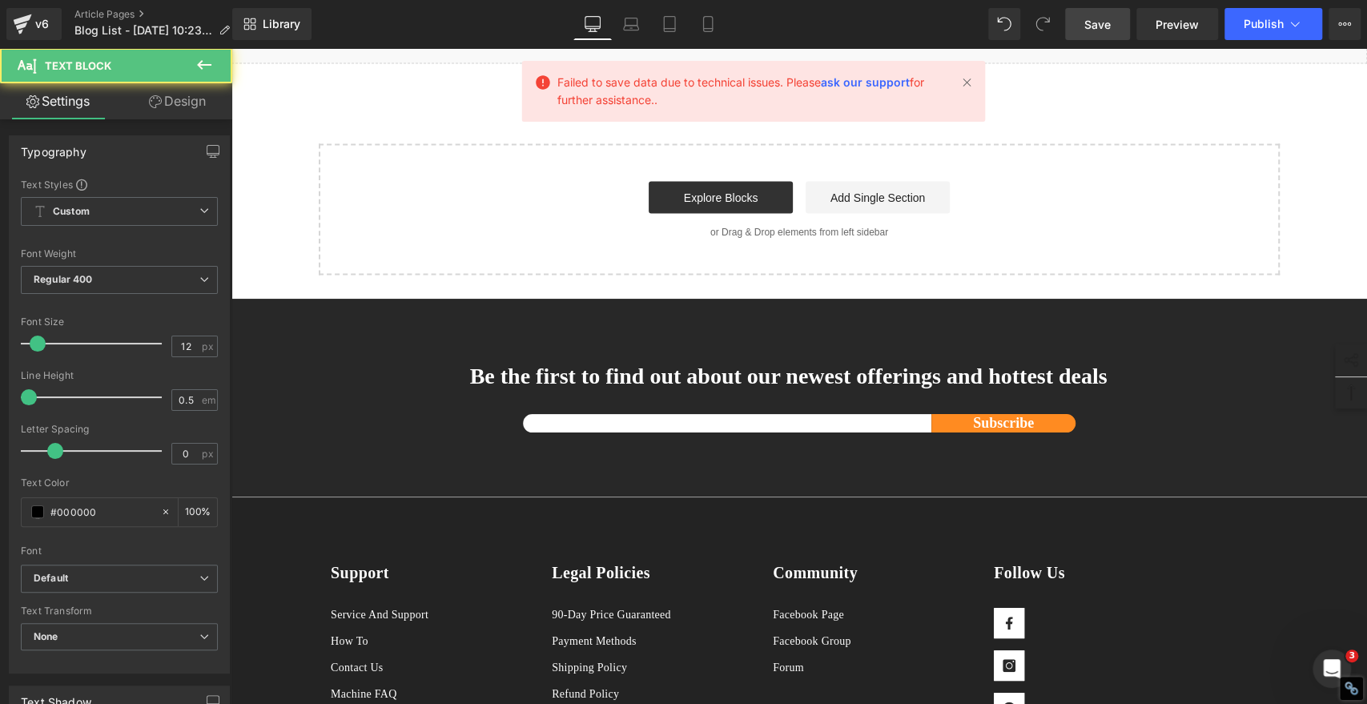
drag, startPoint x: 588, startPoint y: 468, endPoint x: 581, endPoint y: 460, distance: 10.8
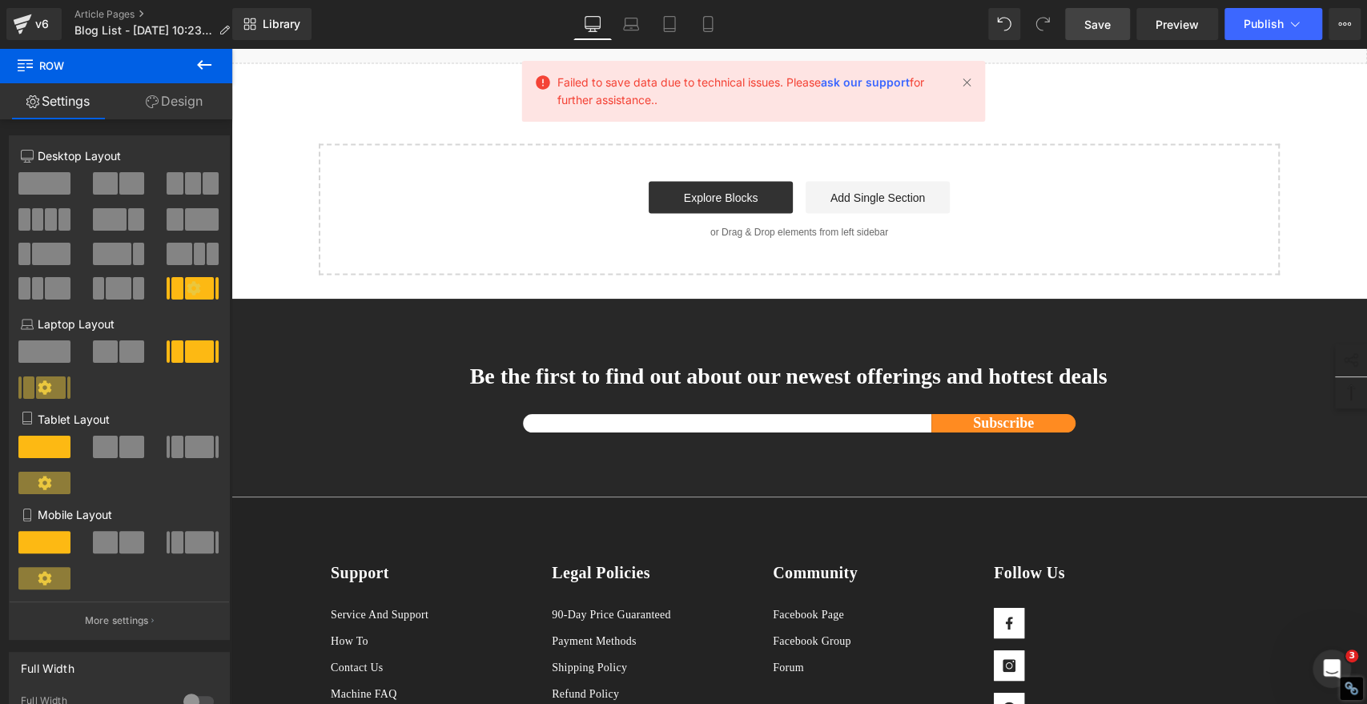
scroll to position [5973, 0]
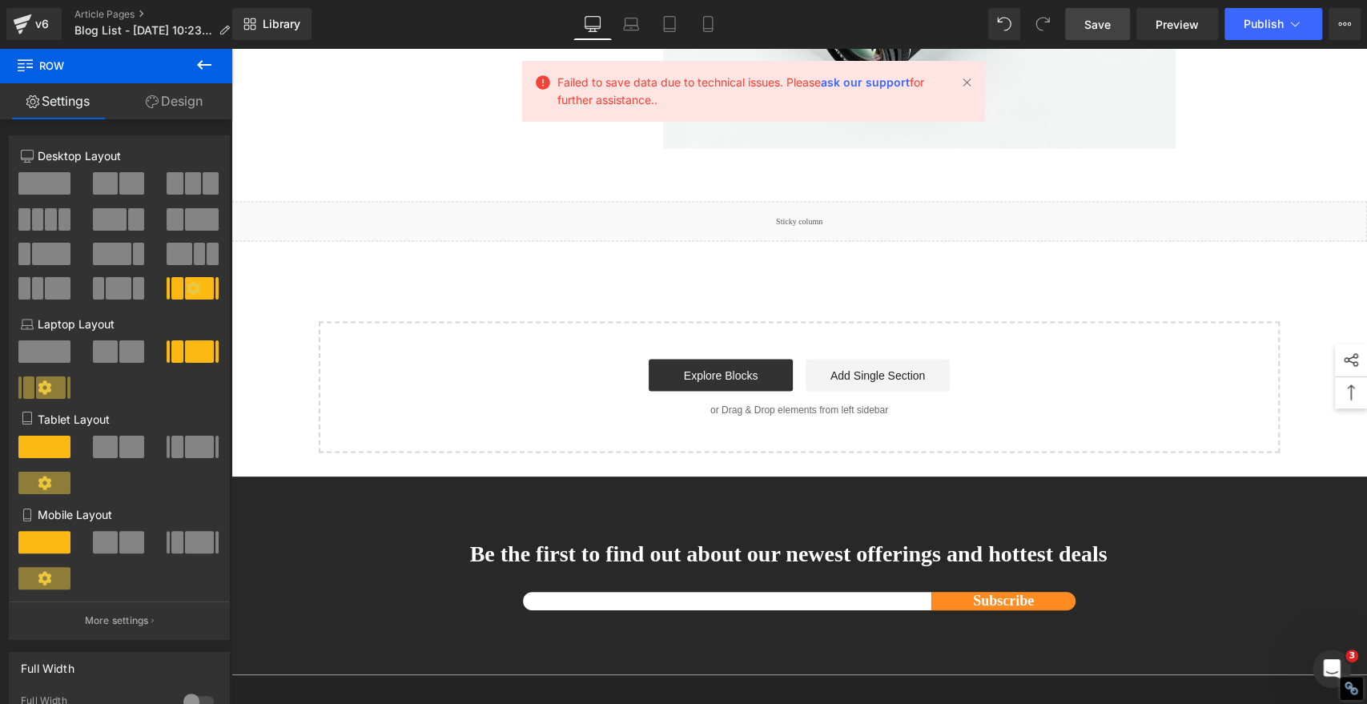
click at [1098, 23] on span "Save" at bounding box center [1097, 24] width 26 height 17
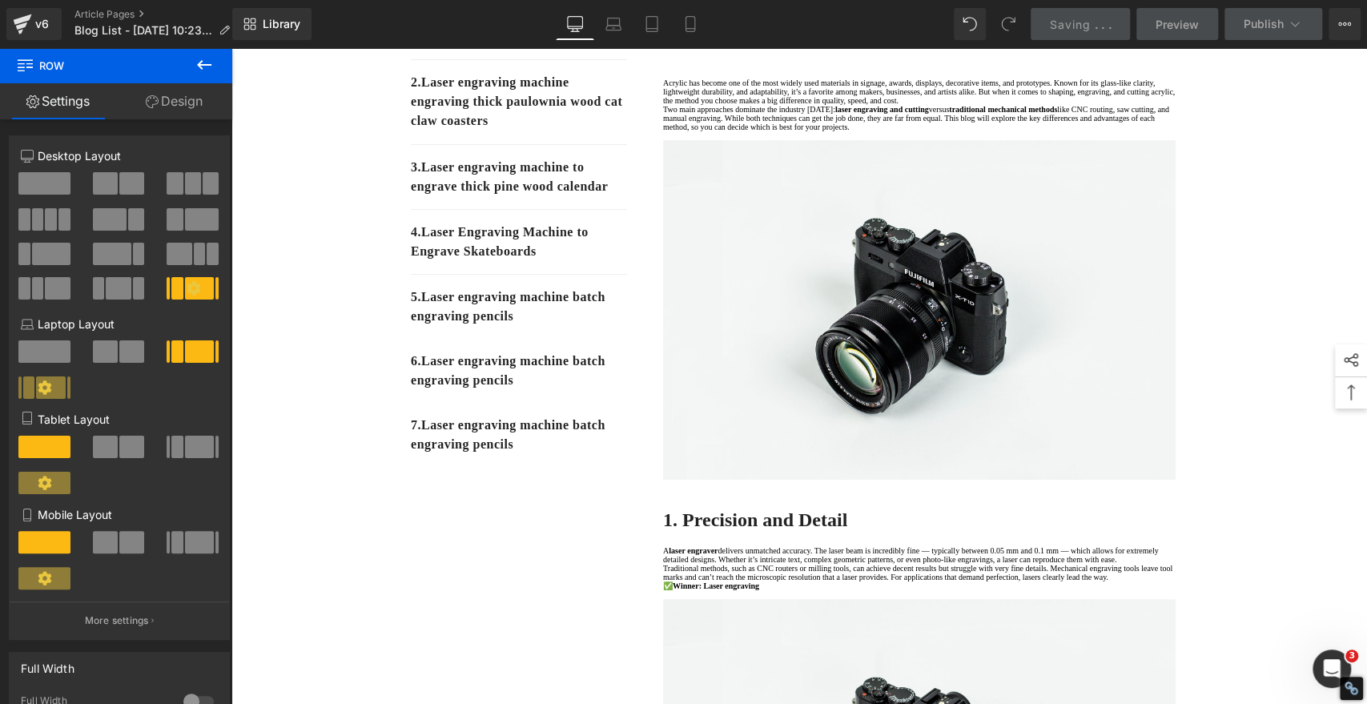
scroll to position [0, 0]
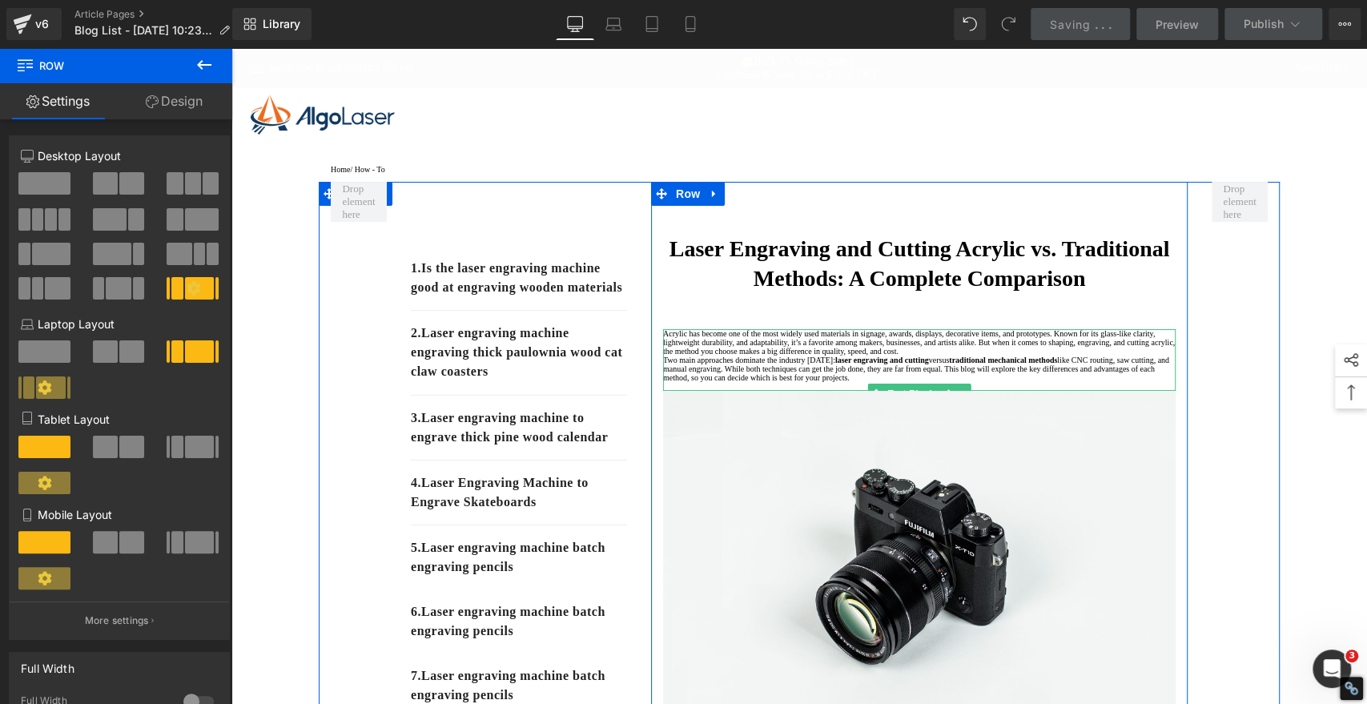
click at [1027, 356] on p "Acrylic has become one of the most widely used materials in signage, awards, di…" at bounding box center [919, 342] width 512 height 26
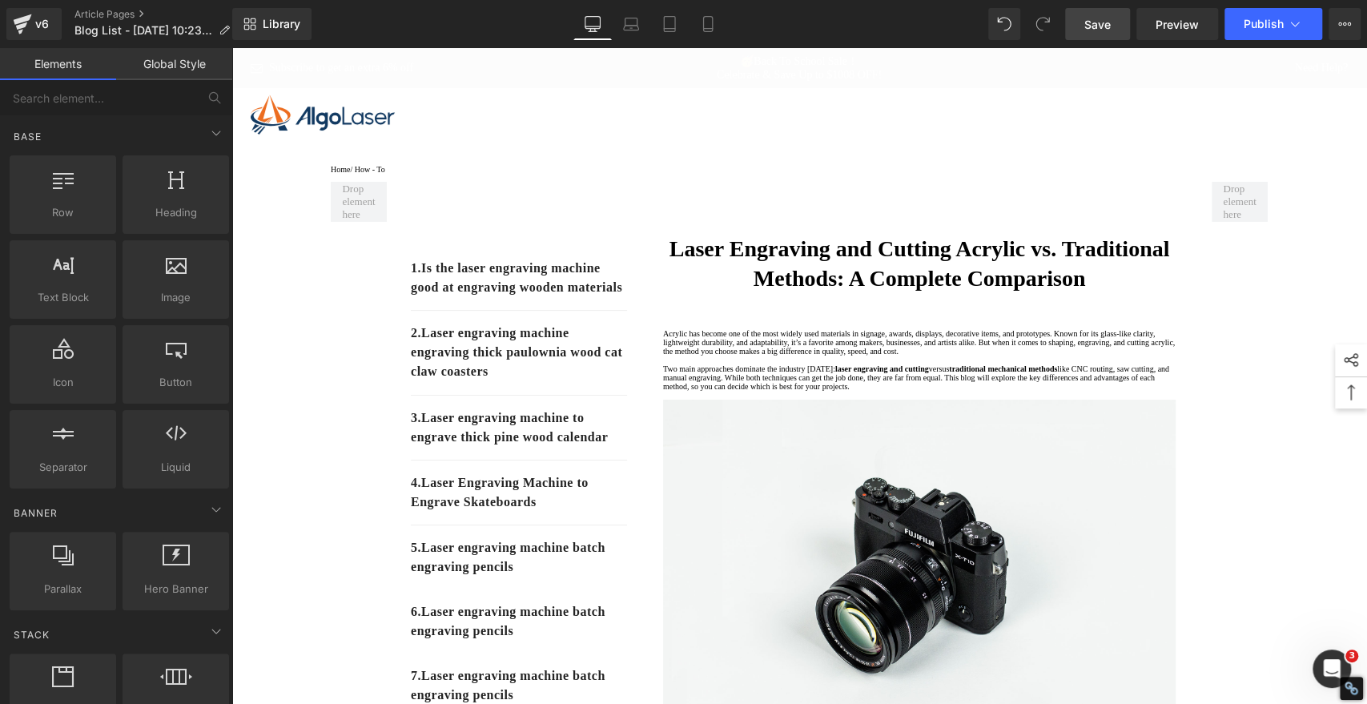
click at [1097, 26] on span "Save" at bounding box center [1097, 24] width 26 height 17
click at [1089, 19] on span "Save" at bounding box center [1097, 24] width 26 height 17
click at [1095, 30] on span "Save" at bounding box center [1097, 24] width 26 height 17
